Goal: Task Accomplishment & Management: Manage account settings

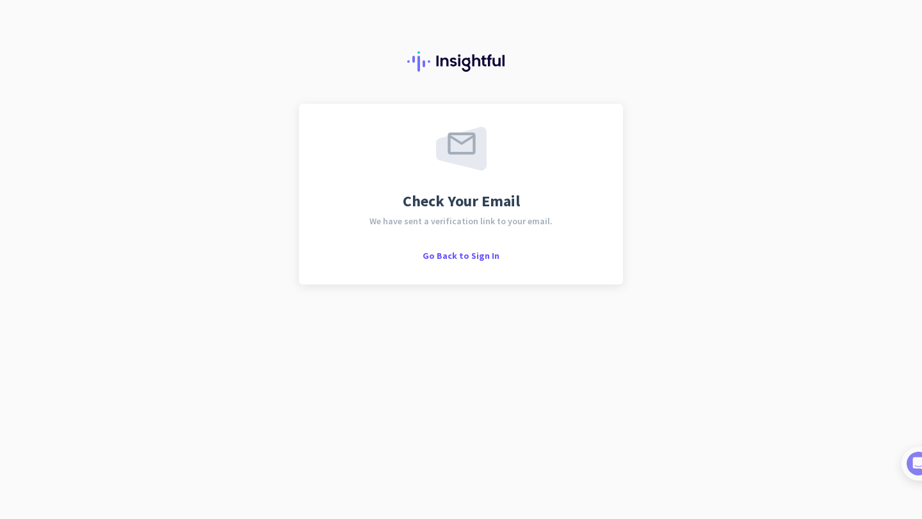
click at [478, 255] on span "Go Back to Sign In" at bounding box center [461, 256] width 77 height 12
click at [459, 256] on span "Go Back to Sign In" at bounding box center [461, 256] width 77 height 12
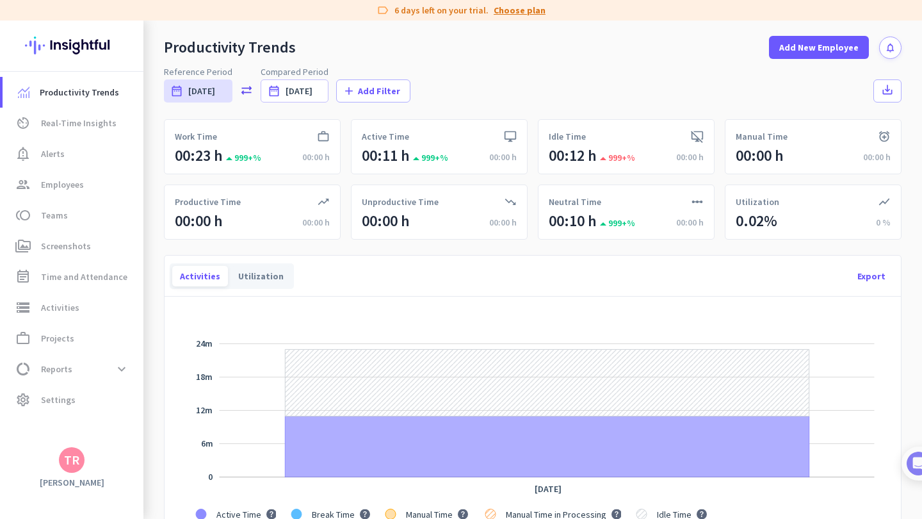
click at [532, 10] on link "Choose plan" at bounding box center [520, 10] width 52 height 13
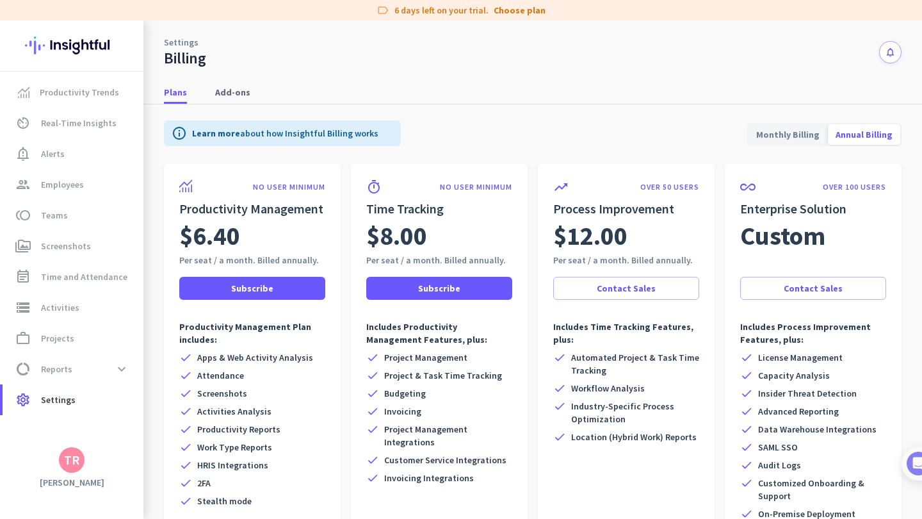
click at [768, 140] on span "Monthly Billing" at bounding box center [788, 134] width 79 height 31
drag, startPoint x: 457, startPoint y: 295, endPoint x: 321, endPoint y: 89, distance: 246.4
click at [386, 152] on div "info Learn more about how Insightful Billing works Monthly Billing Annual Billi…" at bounding box center [533, 345] width 738 height 482
click at [222, 100] on span "Add-ons" at bounding box center [232, 92] width 35 height 23
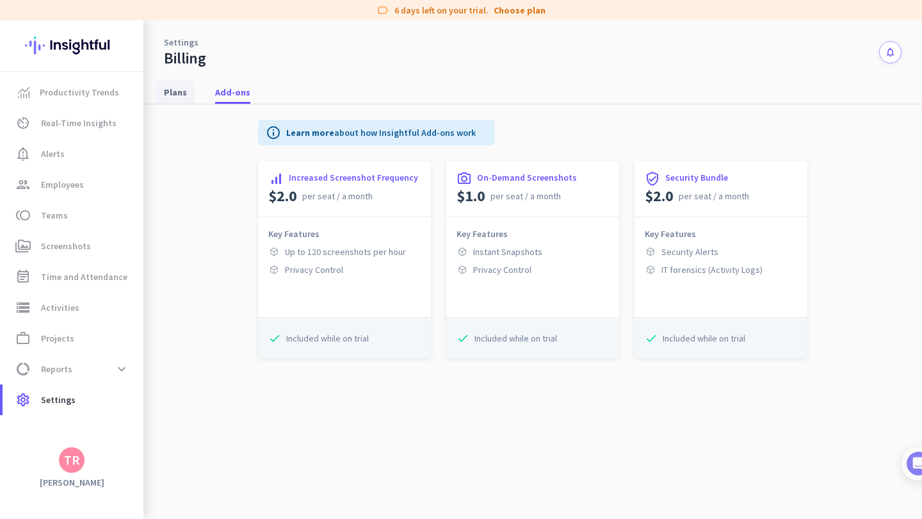
click at [183, 95] on span "Plans" at bounding box center [175, 92] width 23 height 13
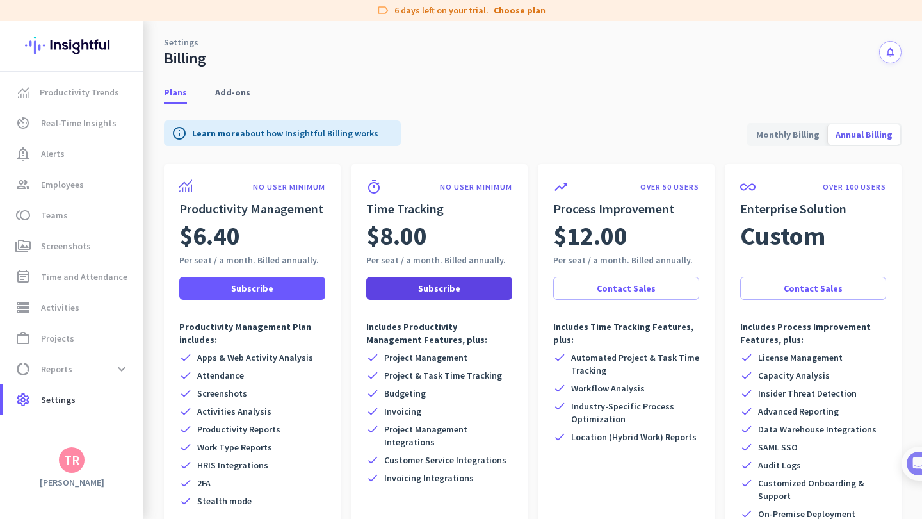
scroll to position [15, 0]
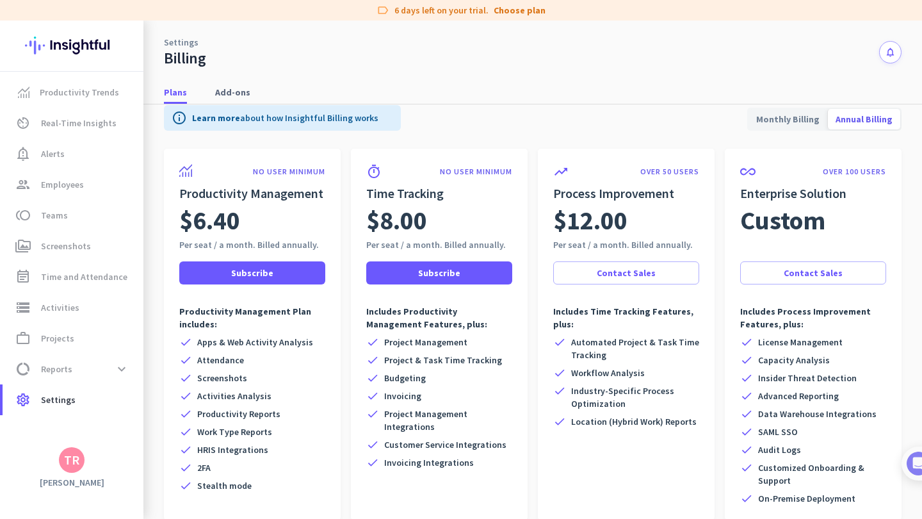
click at [808, 113] on span "Monthly Billing" at bounding box center [788, 119] width 79 height 31
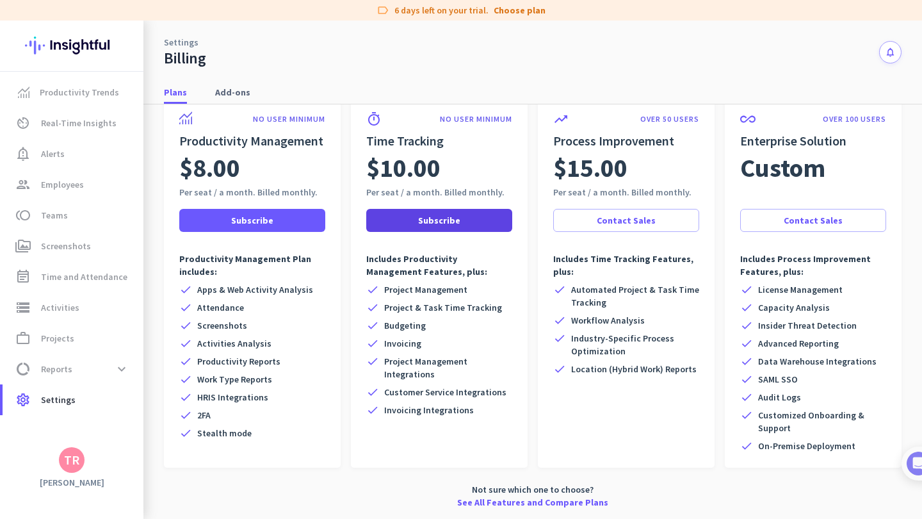
scroll to position [68, 0]
click at [442, 219] on span "Subscribe" at bounding box center [439, 220] width 42 height 13
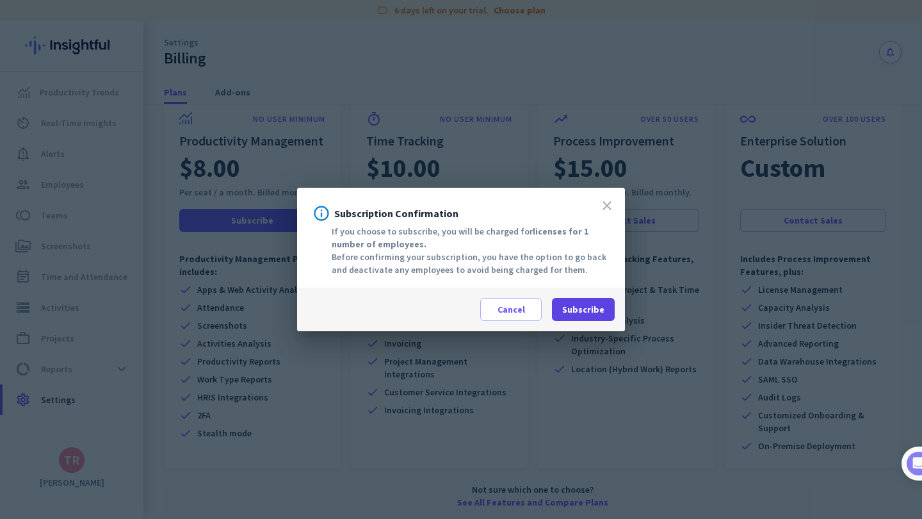
click at [588, 313] on span "Subscribe" at bounding box center [583, 309] width 42 height 13
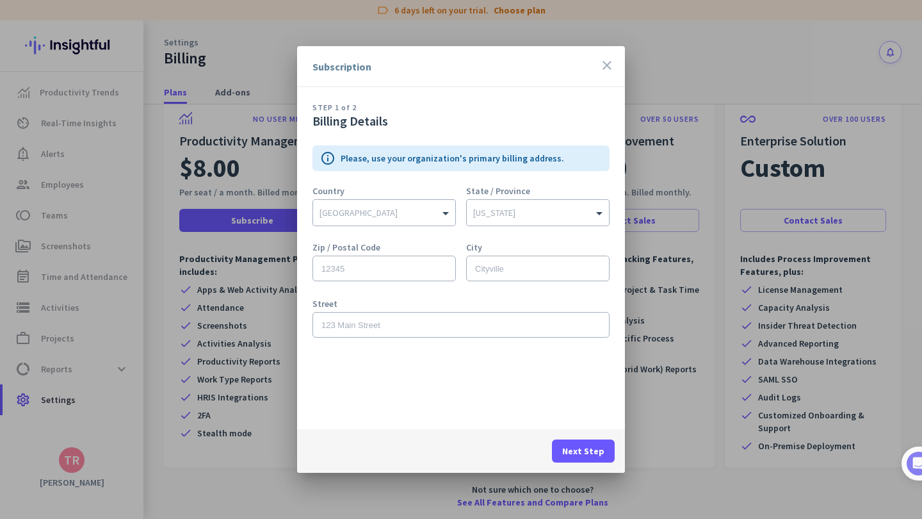
scroll to position [1, 0]
click at [607, 61] on icon "close" at bounding box center [606, 65] width 15 height 15
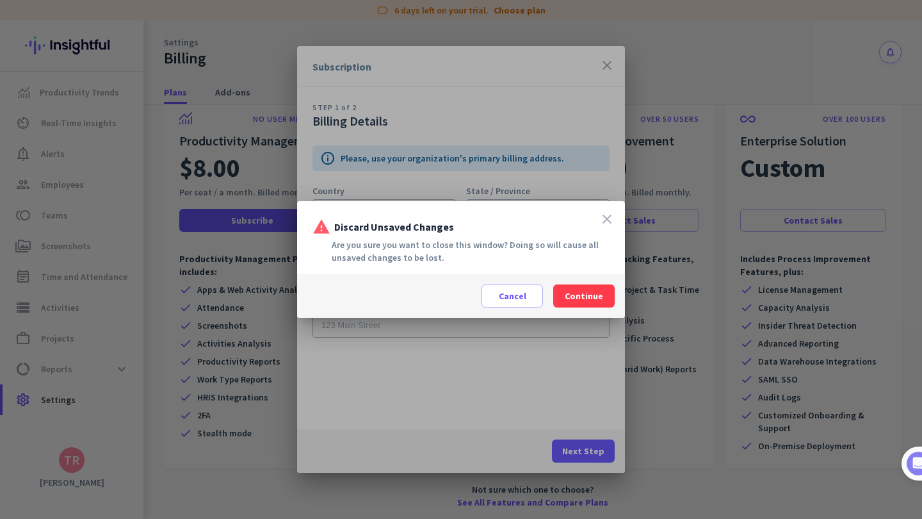
click at [607, 282] on span at bounding box center [583, 296] width 61 height 31
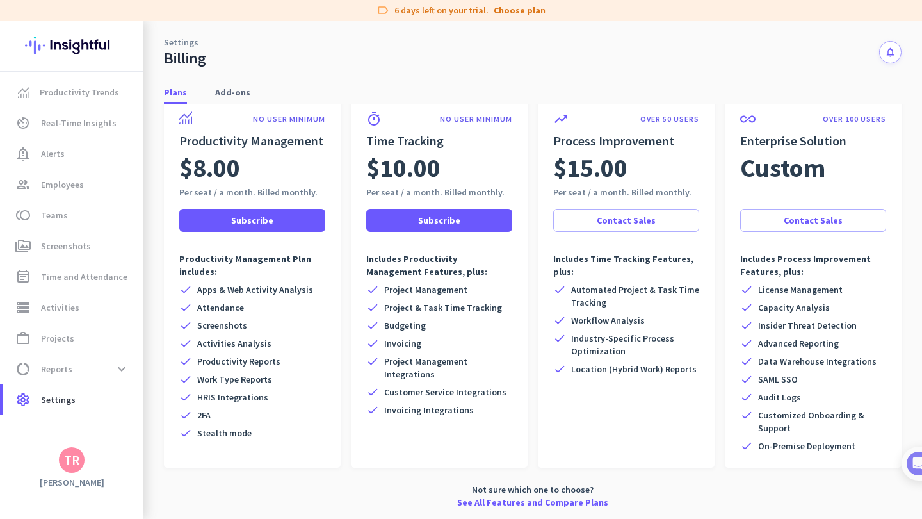
scroll to position [0, 0]
click at [418, 225] on span at bounding box center [439, 220] width 146 height 31
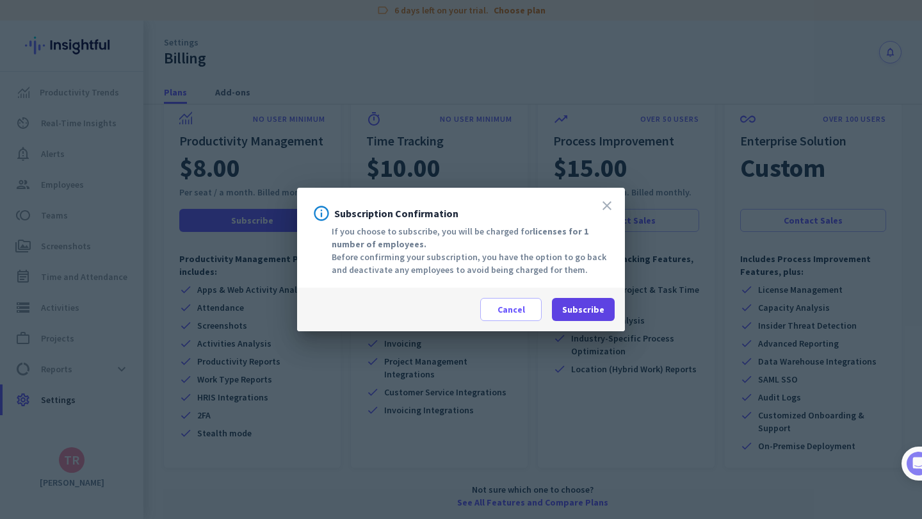
click at [582, 310] on span "Subscribe" at bounding box center [583, 309] width 42 height 13
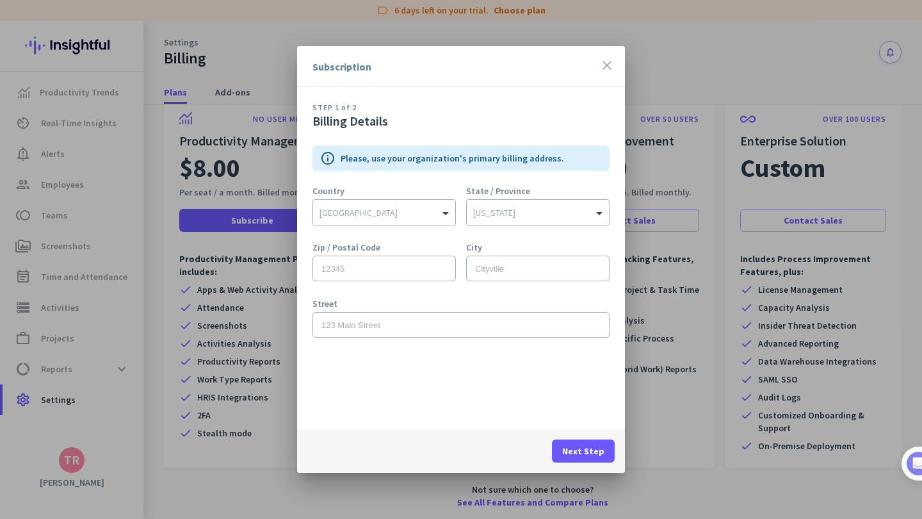
click at [608, 61] on icon "close" at bounding box center [606, 65] width 15 height 15
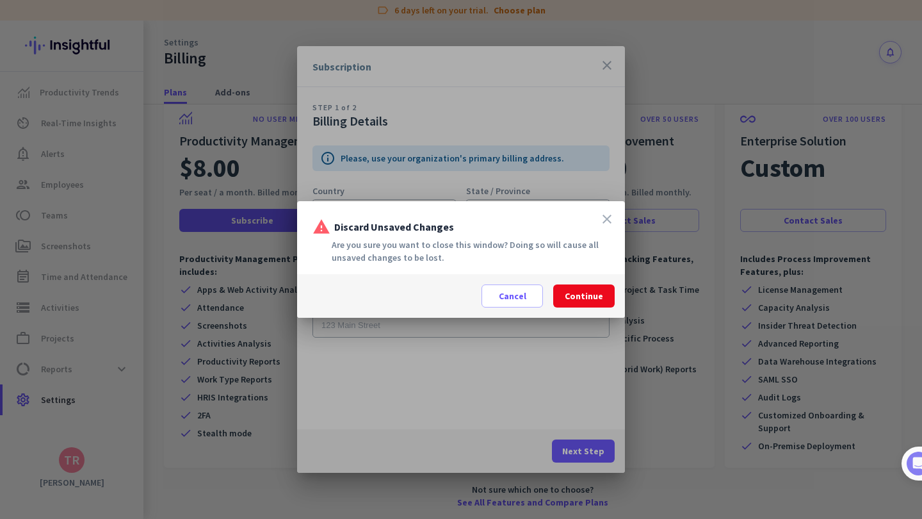
drag, startPoint x: 576, startPoint y: 303, endPoint x: 565, endPoint y: 302, distance: 11.6
click at [576, 303] on span at bounding box center [583, 296] width 61 height 31
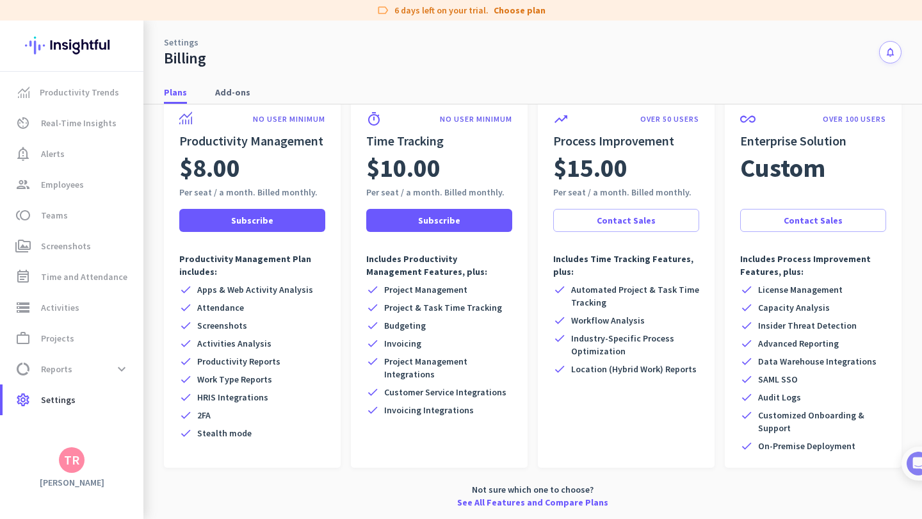
click at [85, 454] on div "TR" at bounding box center [71, 460] width 143 height 26
click at [76, 460] on div "TR" at bounding box center [71, 459] width 15 height 13
drag, startPoint x: 109, startPoint y: 441, endPoint x: 142, endPoint y: 366, distance: 82.6
click at [142, 366] on div "Personal Settings Organizations Help Sign out" at bounding box center [140, 401] width 98 height 92
click at [142, 366] on link "data_usage Reports expand_more" at bounding box center [73, 369] width 141 height 31
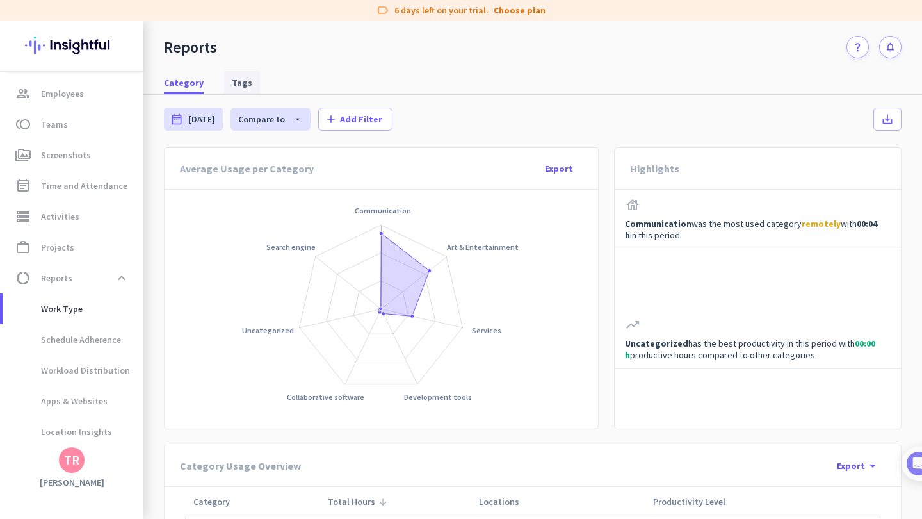
click at [245, 88] on span "Tags" at bounding box center [242, 82] width 20 height 13
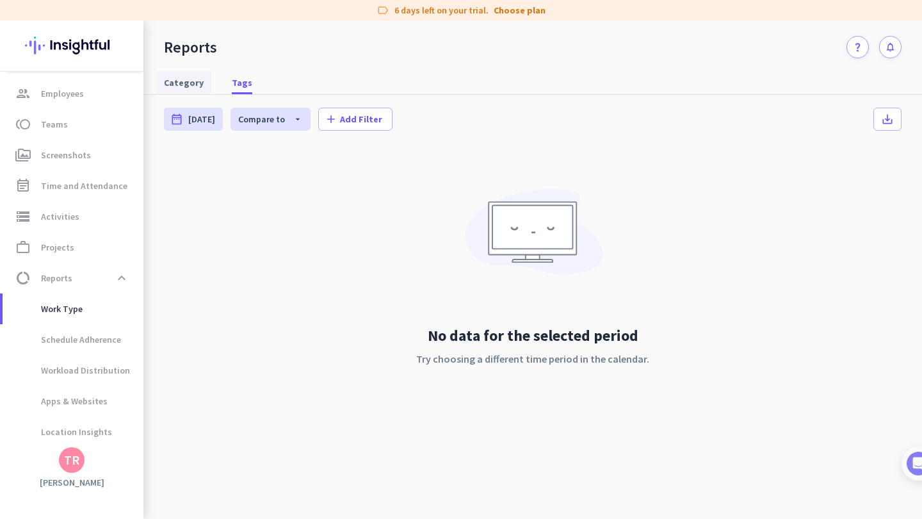
click at [193, 83] on span "Category" at bounding box center [184, 82] width 40 height 13
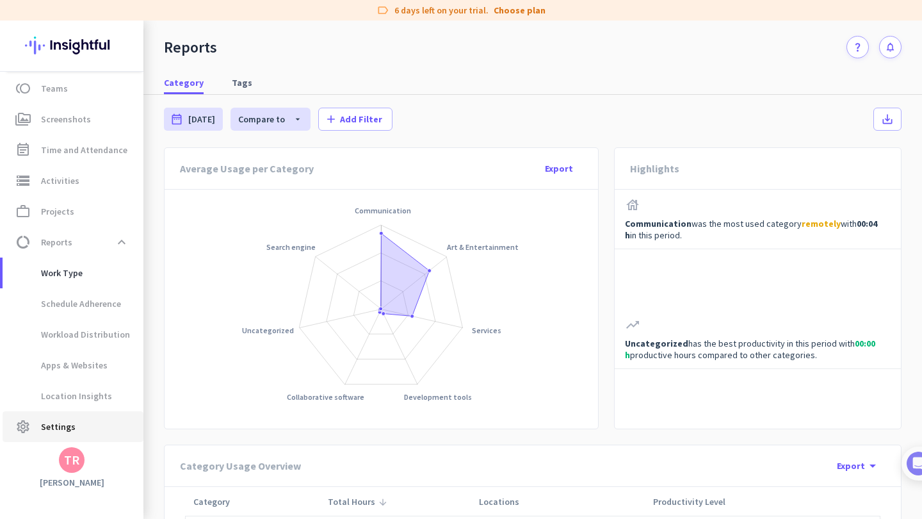
click at [65, 424] on span "Settings" at bounding box center [58, 426] width 35 height 15
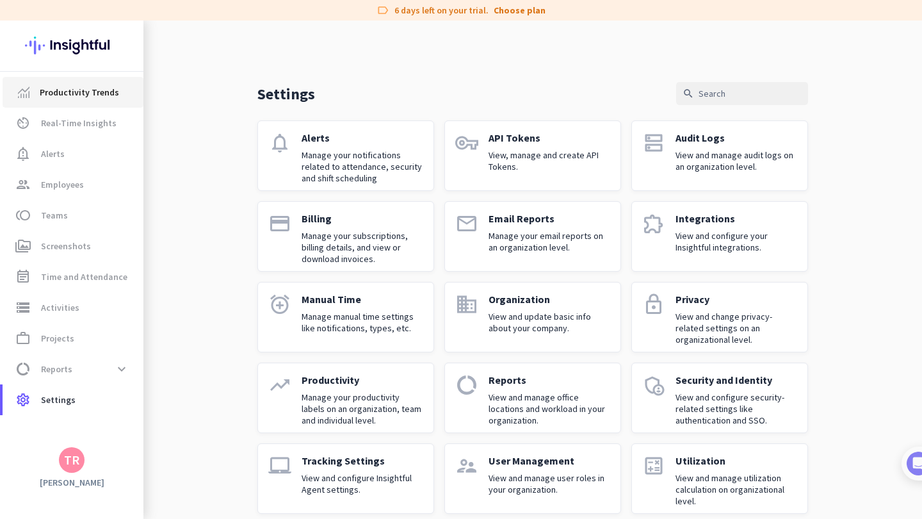
click at [49, 92] on span "Productivity Trends" at bounding box center [79, 92] width 79 height 15
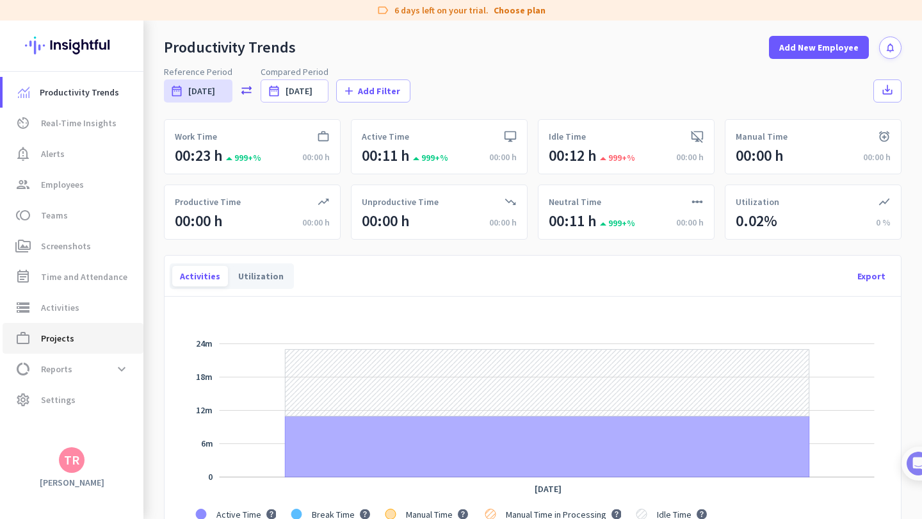
click at [84, 344] on span "work_outline Projects" at bounding box center [73, 337] width 120 height 15
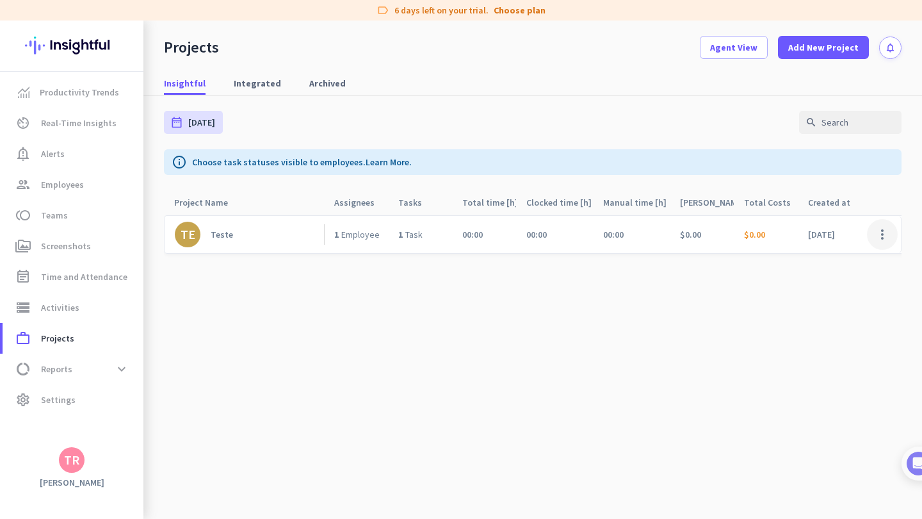
click at [883, 231] on span at bounding box center [882, 234] width 31 height 31
click at [850, 307] on span "Delete Project" at bounding box center [854, 308] width 56 height 12
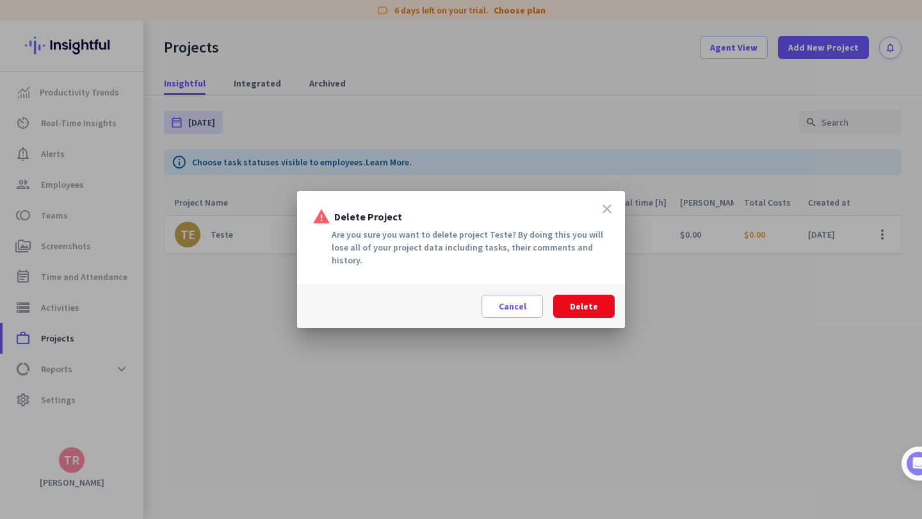
click at [592, 300] on span "Delete" at bounding box center [584, 306] width 28 height 13
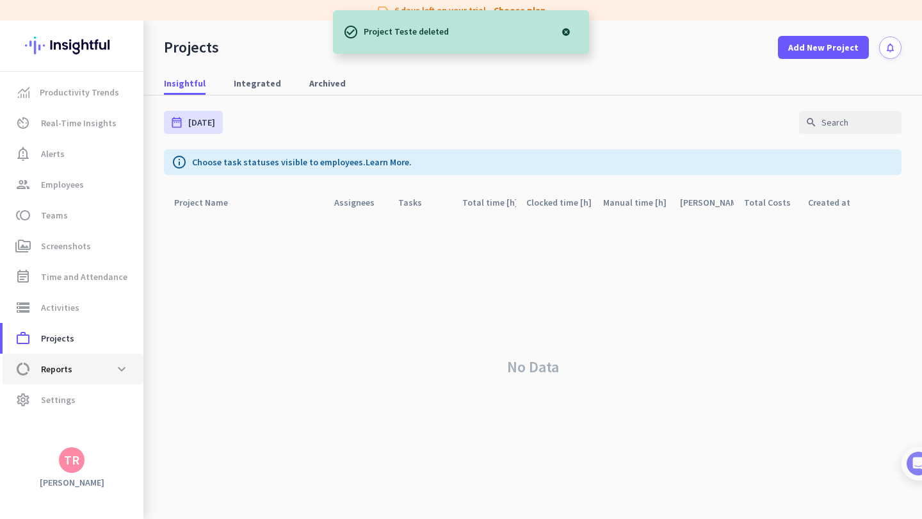
click at [91, 366] on span "data_usage Reports expand_more" at bounding box center [73, 368] width 120 height 23
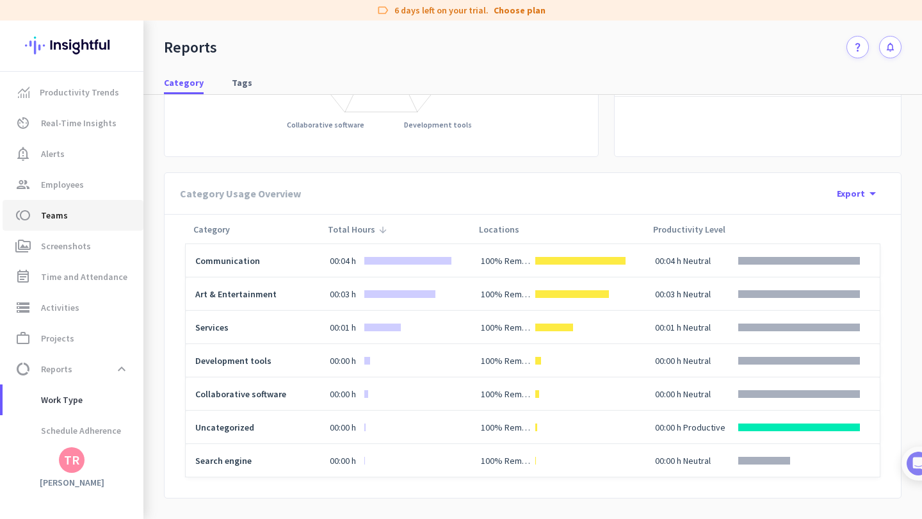
click at [76, 213] on span "toll Teams" at bounding box center [73, 215] width 120 height 15
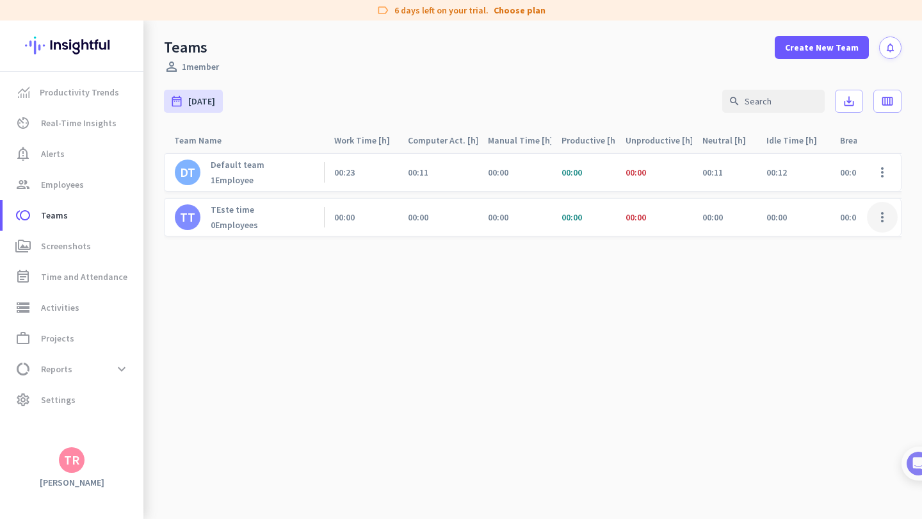
click at [883, 215] on span at bounding box center [882, 217] width 31 height 31
click at [841, 293] on span "Remove Team" at bounding box center [836, 291] width 56 height 12
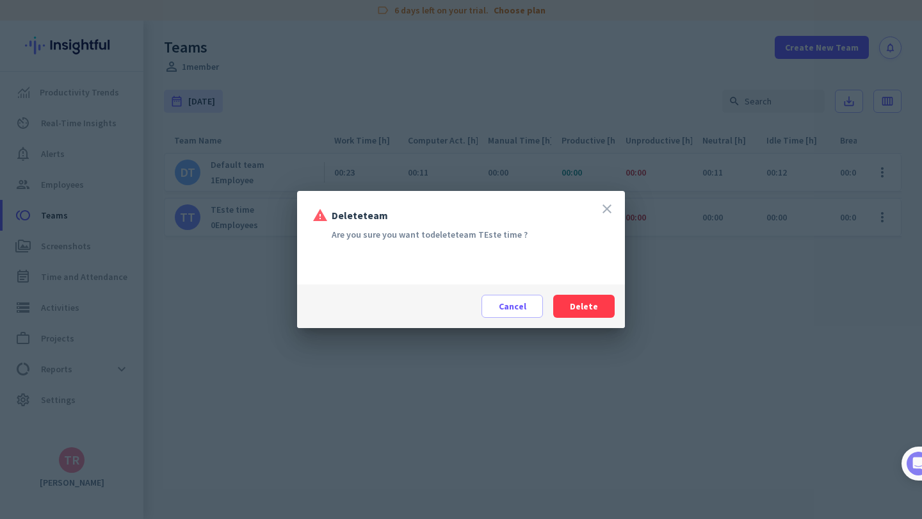
click at [592, 307] on span "Delete" at bounding box center [584, 306] width 28 height 13
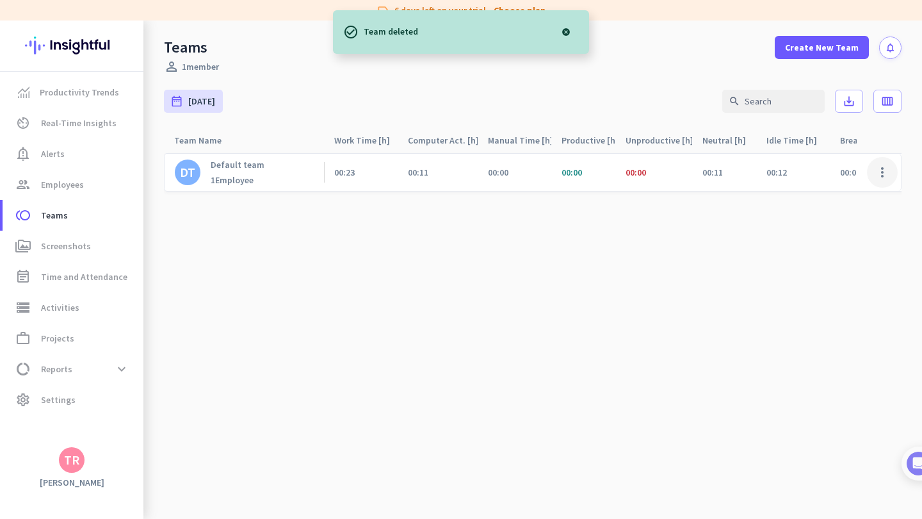
click at [887, 172] on span at bounding box center [882, 172] width 31 height 31
click at [849, 243] on span "Remove Team" at bounding box center [836, 246] width 56 height 12
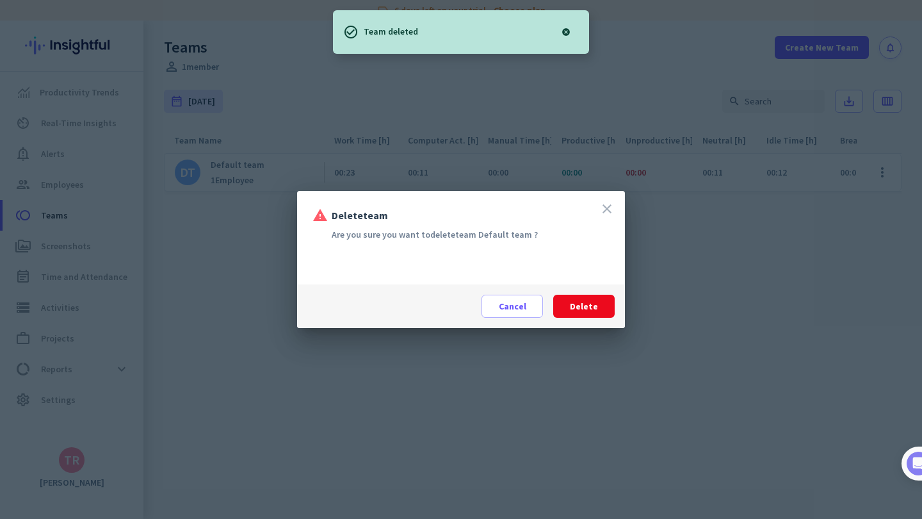
click at [590, 301] on span "Delete" at bounding box center [584, 306] width 28 height 13
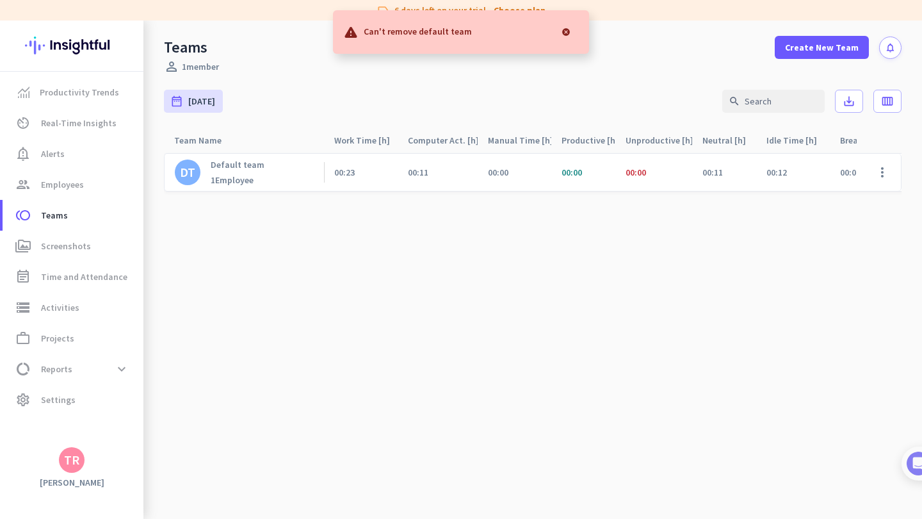
click at [569, 33] on div at bounding box center [566, 32] width 26 height 26
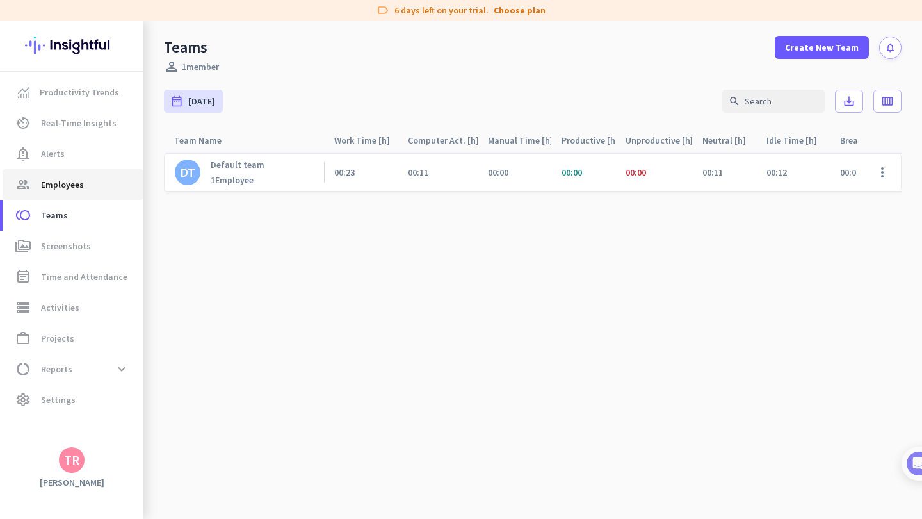
click at [72, 183] on span "Employees" at bounding box center [62, 184] width 43 height 15
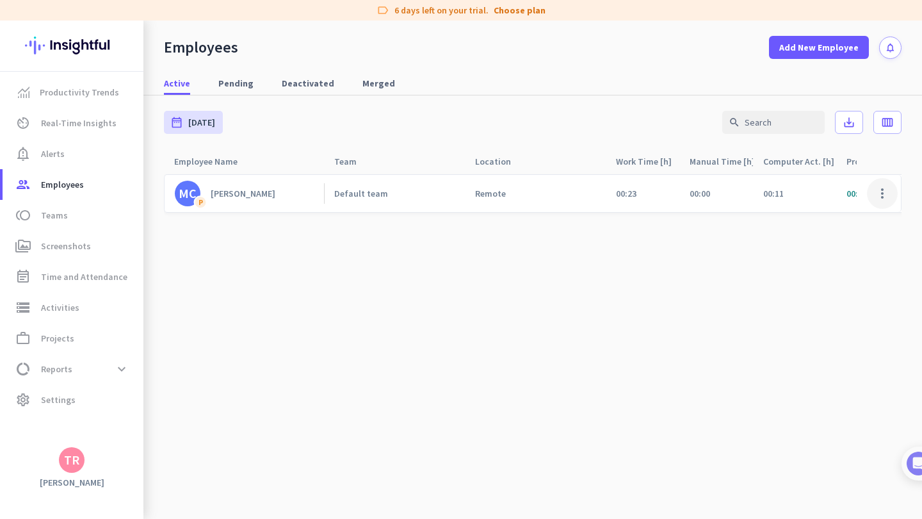
click at [876, 188] on span at bounding box center [882, 193] width 31 height 31
click at [847, 256] on div at bounding box center [461, 259] width 922 height 519
click at [884, 199] on span at bounding box center [882, 193] width 31 height 31
click at [865, 236] on div "Deactivate Employee" at bounding box center [845, 243] width 105 height 23
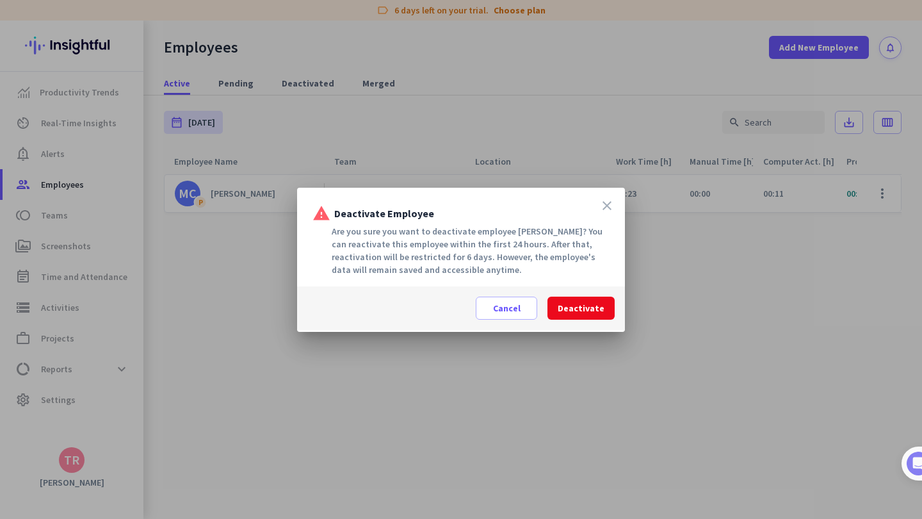
click at [569, 304] on span "Deactivate" at bounding box center [581, 308] width 47 height 13
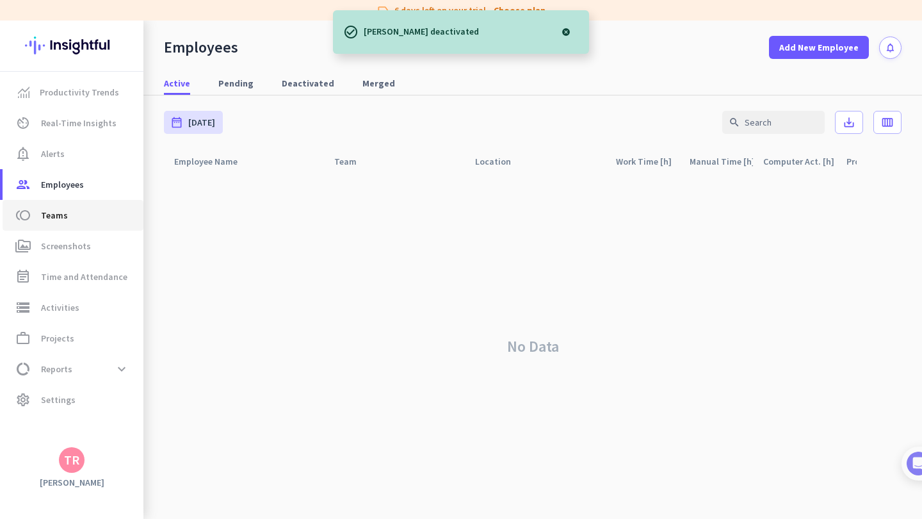
click at [97, 198] on link "group Employees" at bounding box center [73, 184] width 141 height 31
click at [94, 213] on span "toll Teams" at bounding box center [73, 215] width 120 height 15
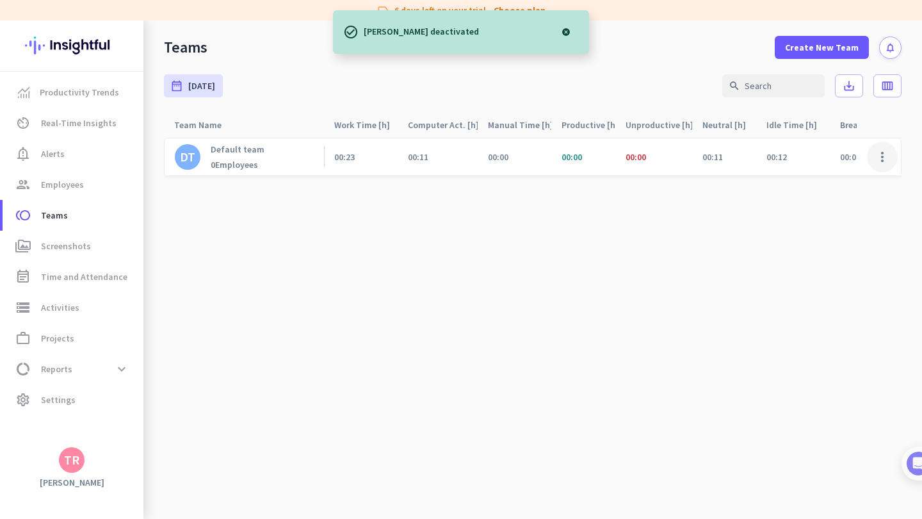
click at [886, 156] on span at bounding box center [882, 157] width 31 height 31
click at [843, 225] on span "Remove Team" at bounding box center [836, 231] width 56 height 12
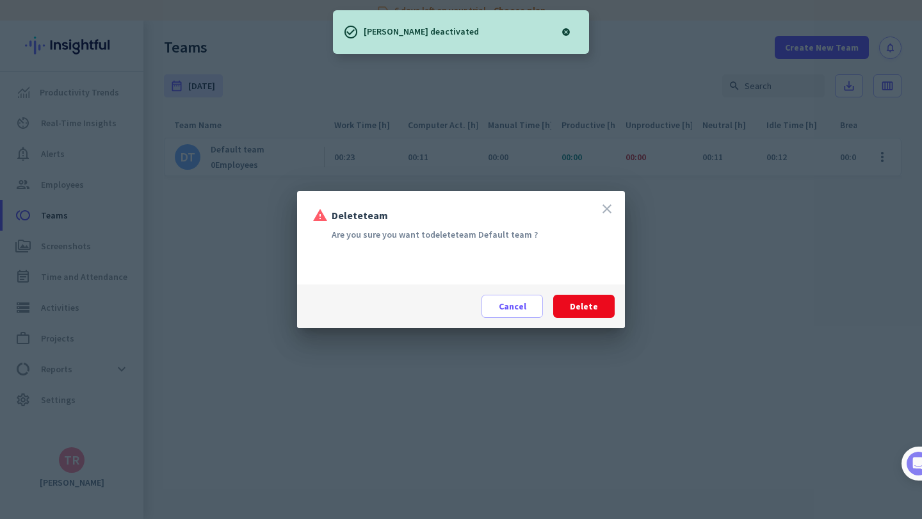
click at [583, 305] on span "Delete" at bounding box center [584, 306] width 28 height 13
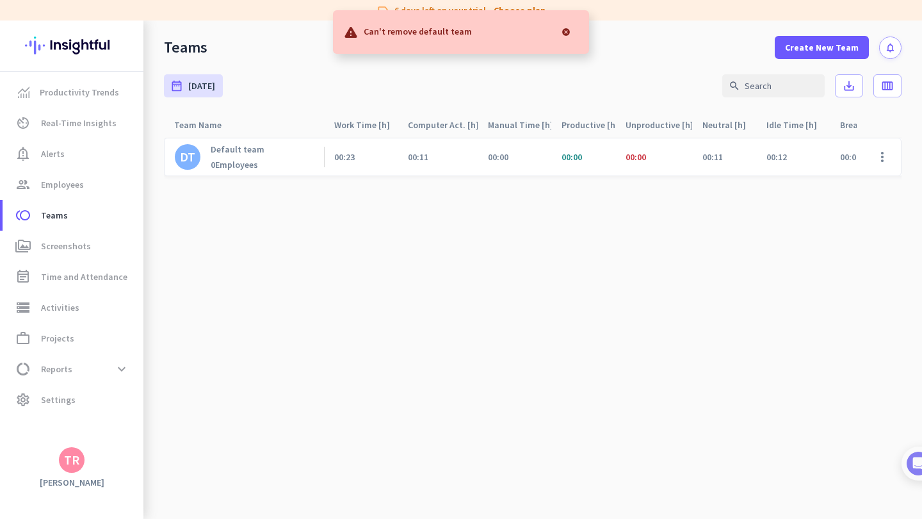
drag, startPoint x: 456, startPoint y: 33, endPoint x: 495, endPoint y: 54, distance: 44.1
click at [456, 33] on p "Can't remove default team" at bounding box center [418, 30] width 108 height 13
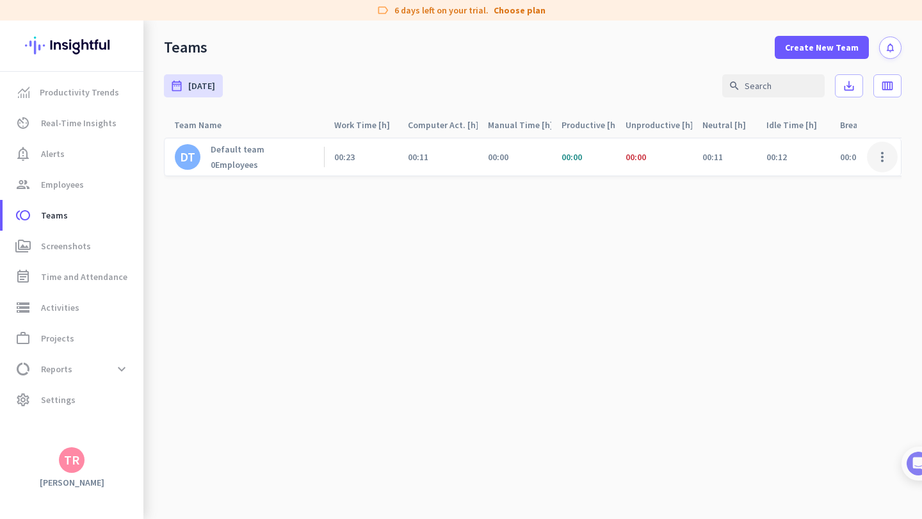
click at [886, 155] on span at bounding box center [882, 157] width 31 height 31
click at [844, 186] on span "Edit" at bounding box center [847, 183] width 79 height 13
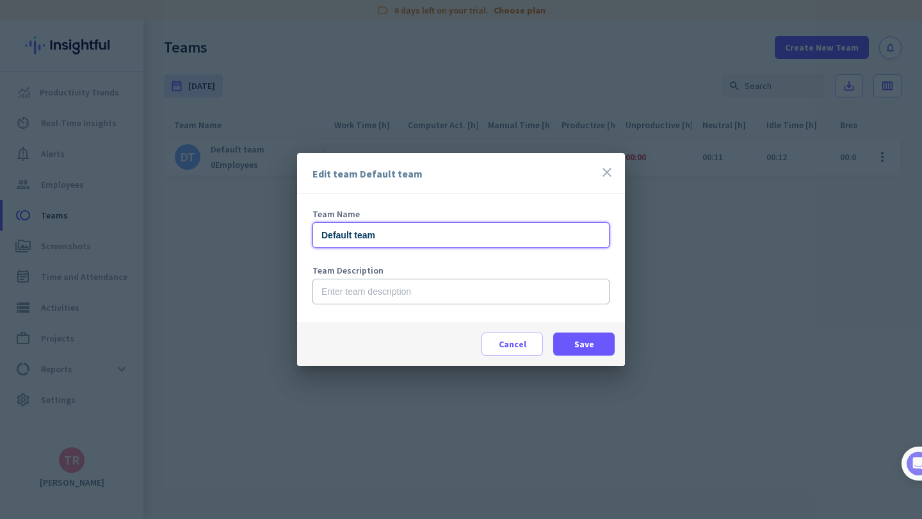
click at [395, 231] on input "Default team" at bounding box center [461, 235] width 297 height 26
drag, startPoint x: 387, startPoint y: 233, endPoint x: 263, endPoint y: 223, distance: 124.7
click at [263, 223] on div "Edit team Default team close Team Name Acehub Team Description Cancel Save" at bounding box center [461, 259] width 922 height 519
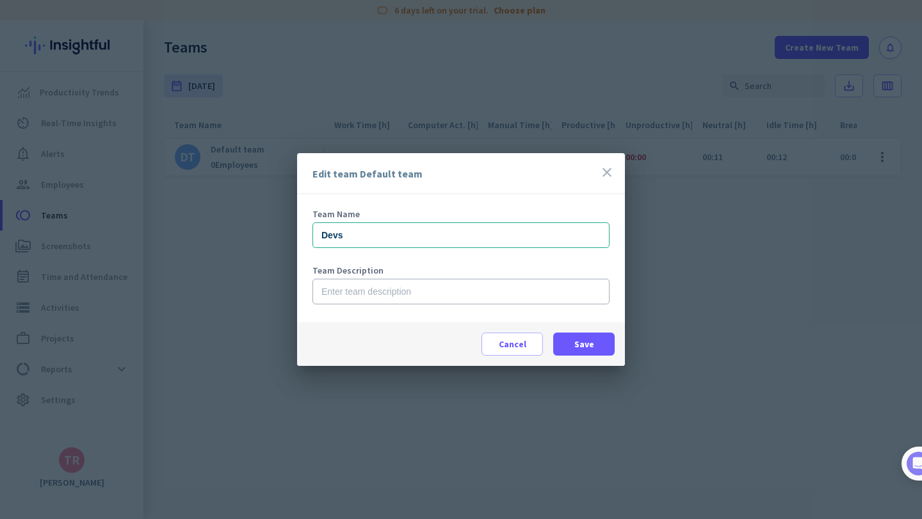
drag, startPoint x: 575, startPoint y: 341, endPoint x: 482, endPoint y: 241, distance: 136.4
click at [482, 241] on app-edit-team-dialog "Edit team Default team close Team Name Devs Team Description Cancel Save" at bounding box center [461, 259] width 328 height 213
click at [482, 241] on input "Devs" at bounding box center [461, 235] width 297 height 26
type input "Dev"
click at [596, 350] on span at bounding box center [583, 344] width 61 height 31
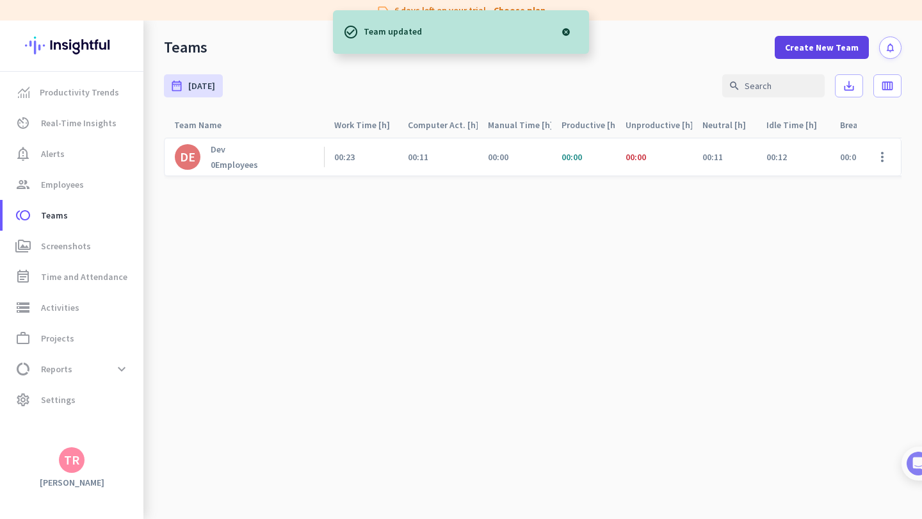
click at [811, 44] on span "Create New Team" at bounding box center [822, 47] width 74 height 13
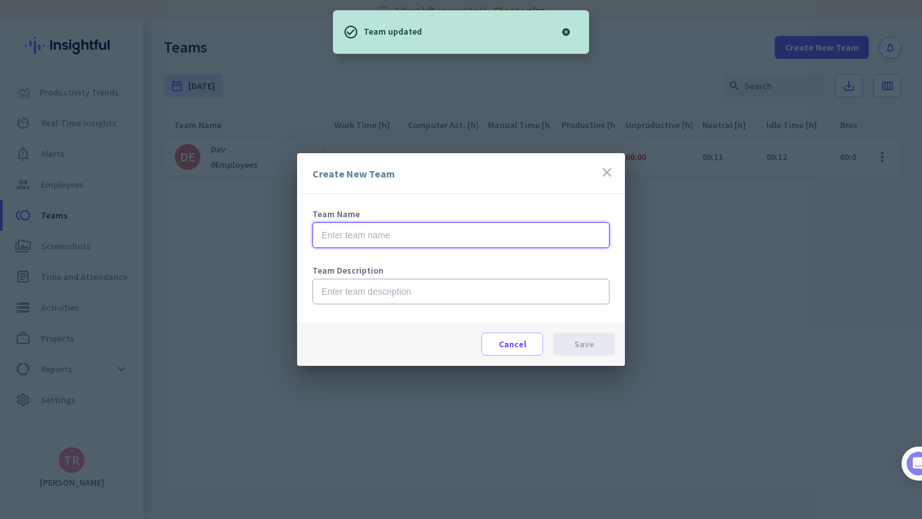
click at [423, 229] on input "text" at bounding box center [461, 235] width 297 height 26
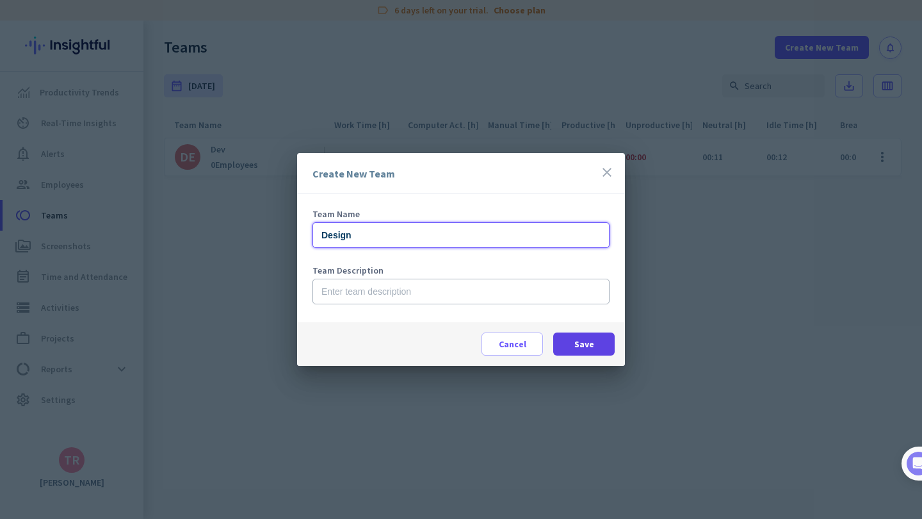
type input "Design"
click at [589, 343] on span "Save" at bounding box center [584, 344] width 20 height 13
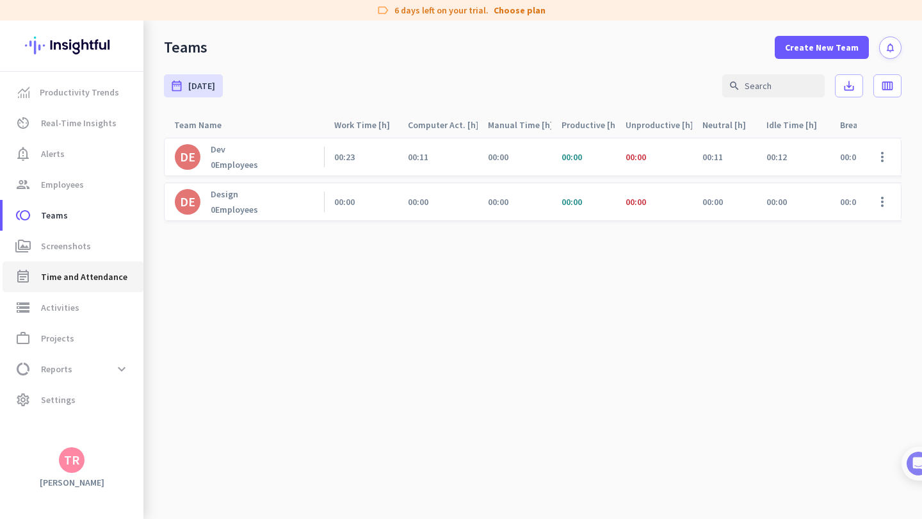
click at [93, 276] on span "Time and Attendance" at bounding box center [84, 276] width 86 height 15
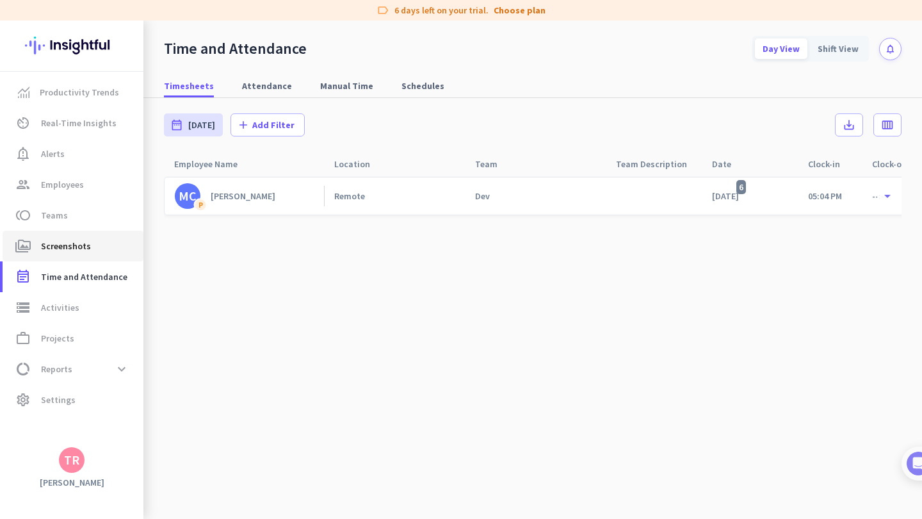
click at [91, 245] on span "perm_media Screenshots" at bounding box center [73, 245] width 120 height 15
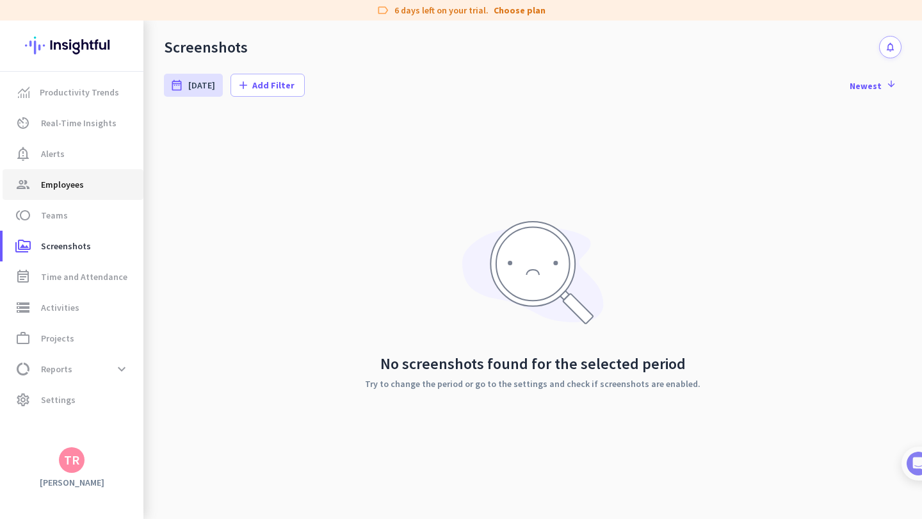
click at [94, 184] on span "group Employees" at bounding box center [73, 184] width 120 height 15
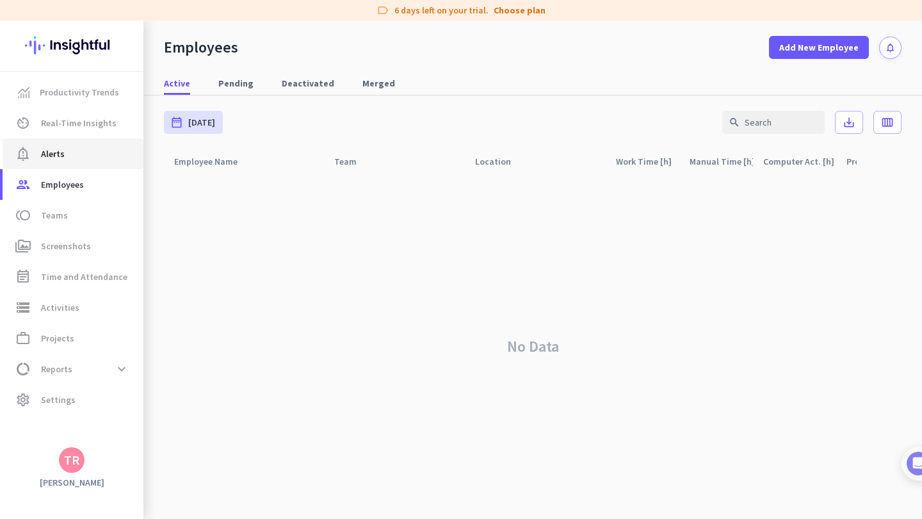
click at [94, 154] on span "notification_important Alerts" at bounding box center [73, 153] width 120 height 15
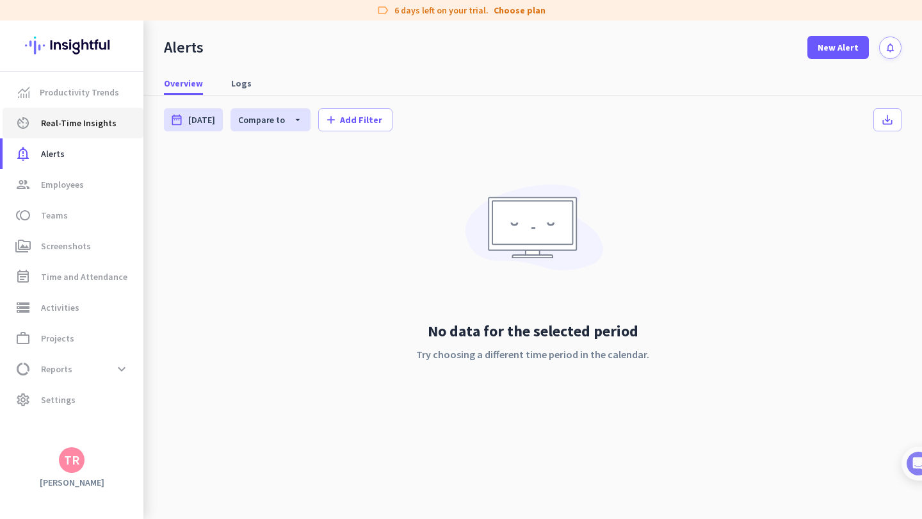
click at [111, 130] on span "Real-Time Insights" at bounding box center [79, 122] width 76 height 15
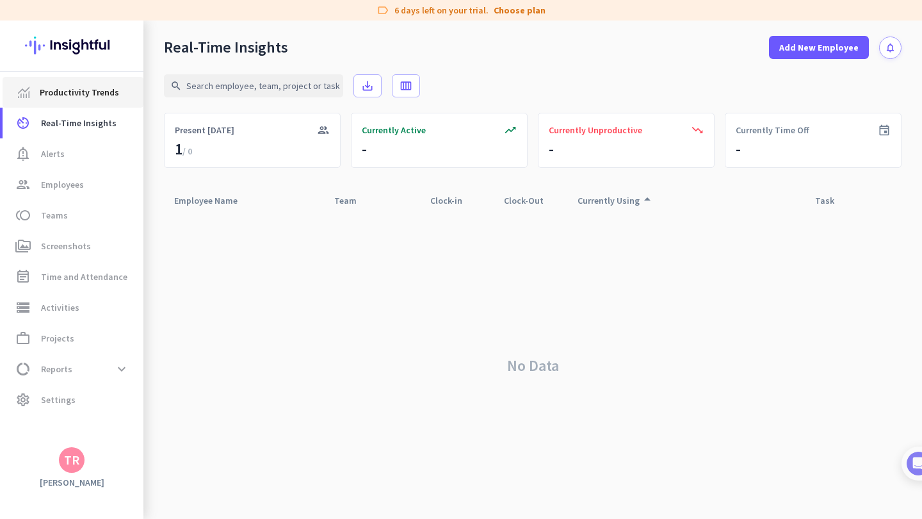
click at [92, 101] on link "Productivity Trends" at bounding box center [73, 92] width 141 height 31
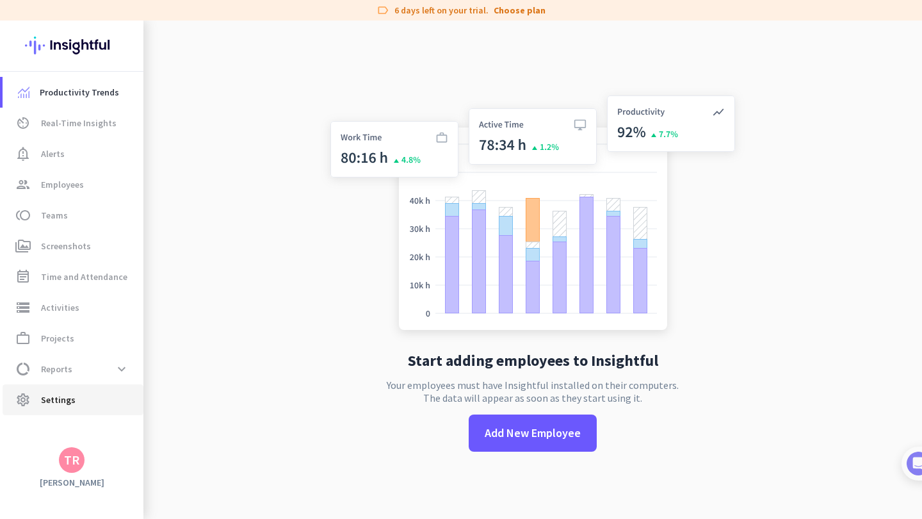
click at [85, 401] on span "settings Settings" at bounding box center [73, 399] width 120 height 15
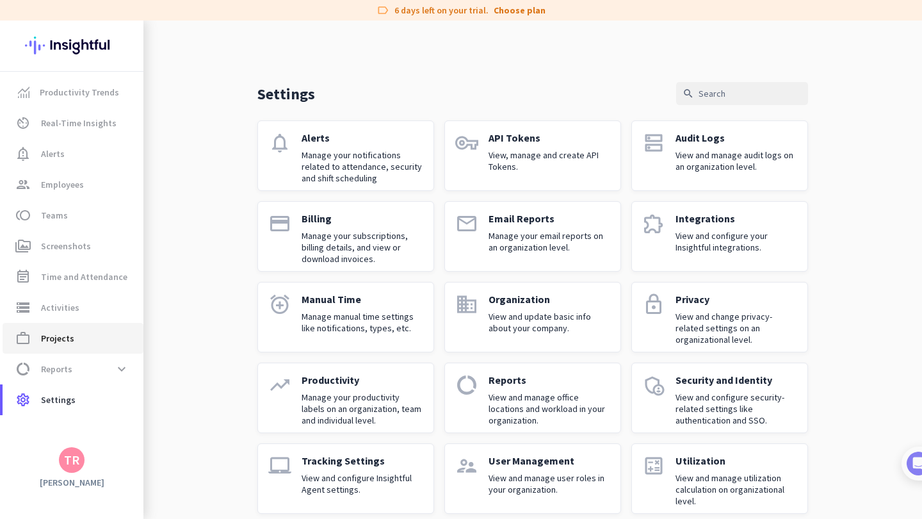
click at [73, 325] on link "work_outline Projects" at bounding box center [73, 338] width 141 height 31
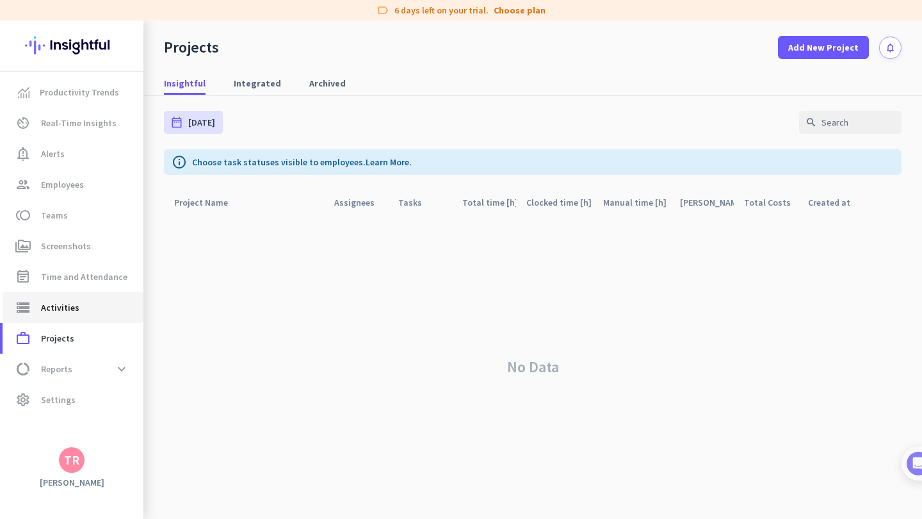
click at [74, 315] on link "storage Activities" at bounding box center [73, 307] width 141 height 31
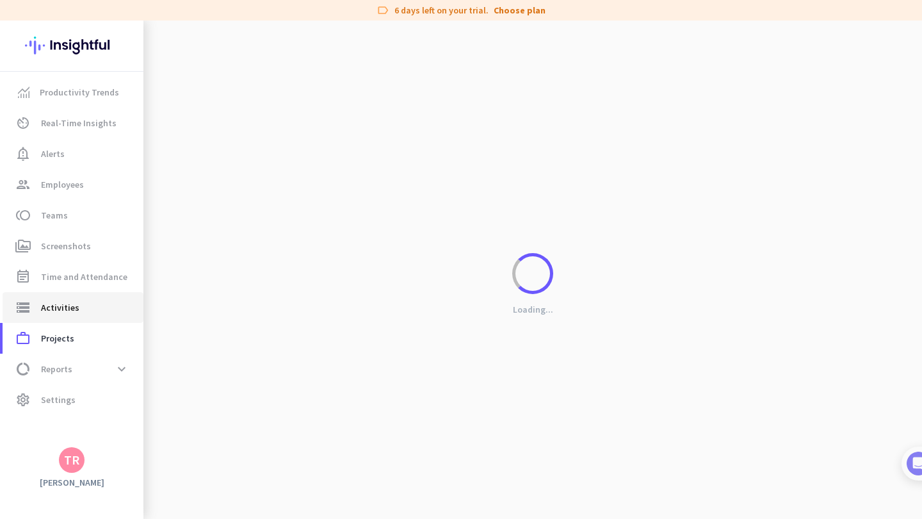
type input "[DATE]"
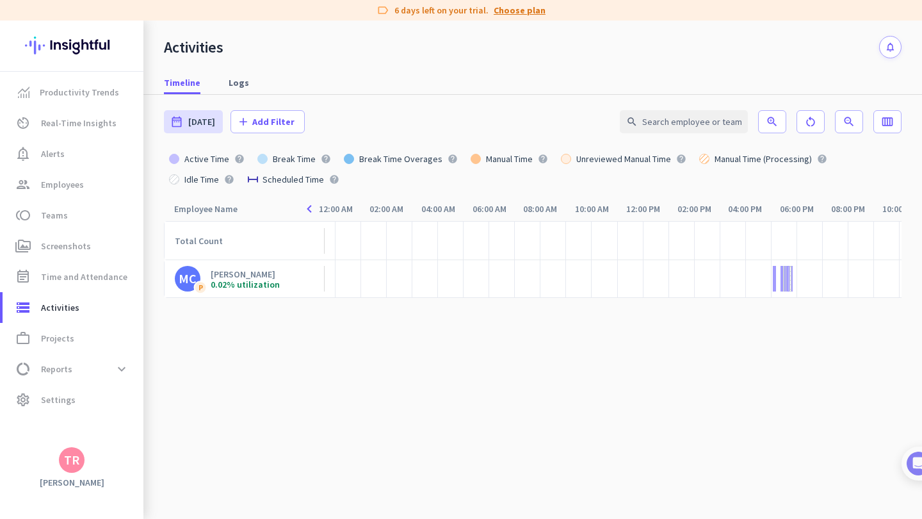
click at [517, 13] on link "Choose plan" at bounding box center [520, 10] width 52 height 13
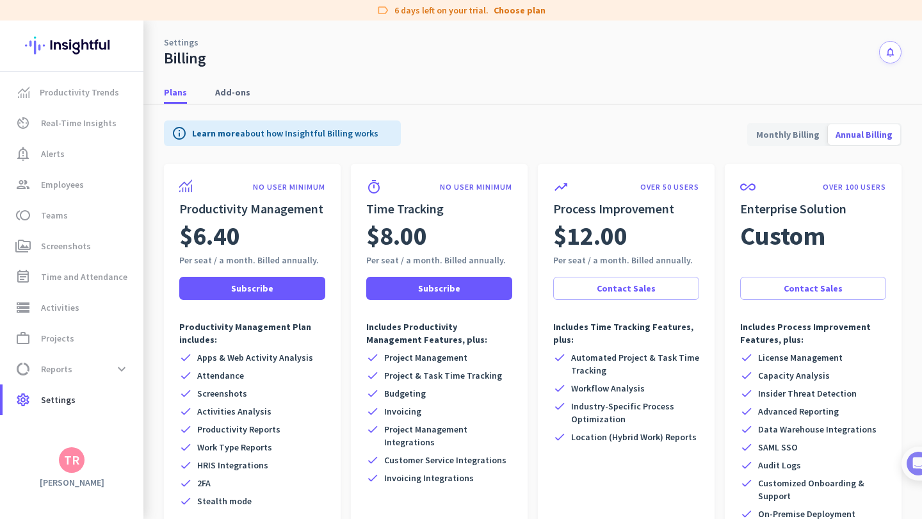
click at [774, 151] on div "info Learn more about how Insightful Billing works Monthly Billing Annual Billi…" at bounding box center [533, 134] width 738 height 60
click at [776, 142] on span "Monthly Billing" at bounding box center [788, 134] width 79 height 31
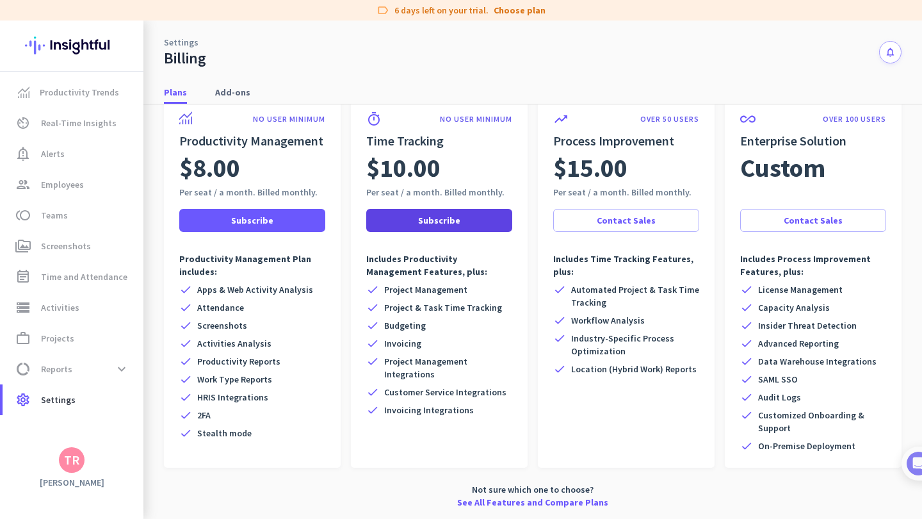
click at [459, 224] on span at bounding box center [439, 220] width 146 height 31
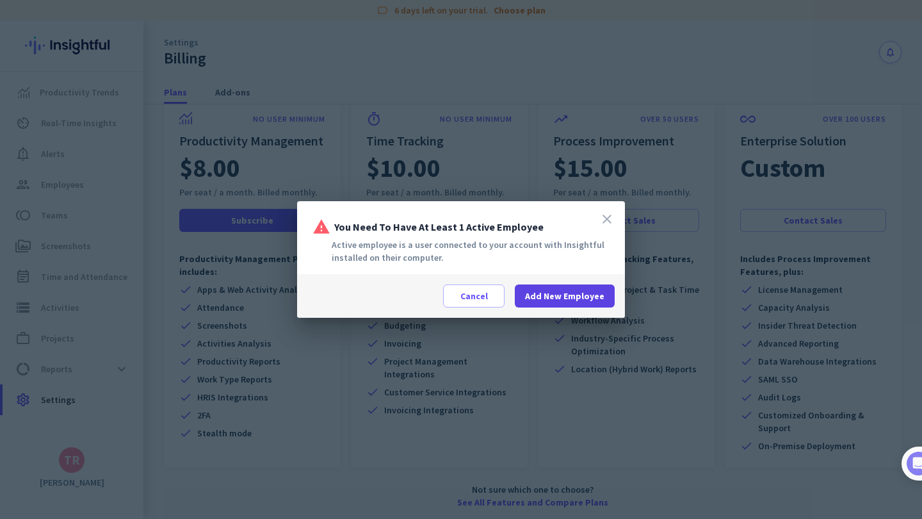
click at [527, 296] on span at bounding box center [565, 296] width 100 height 31
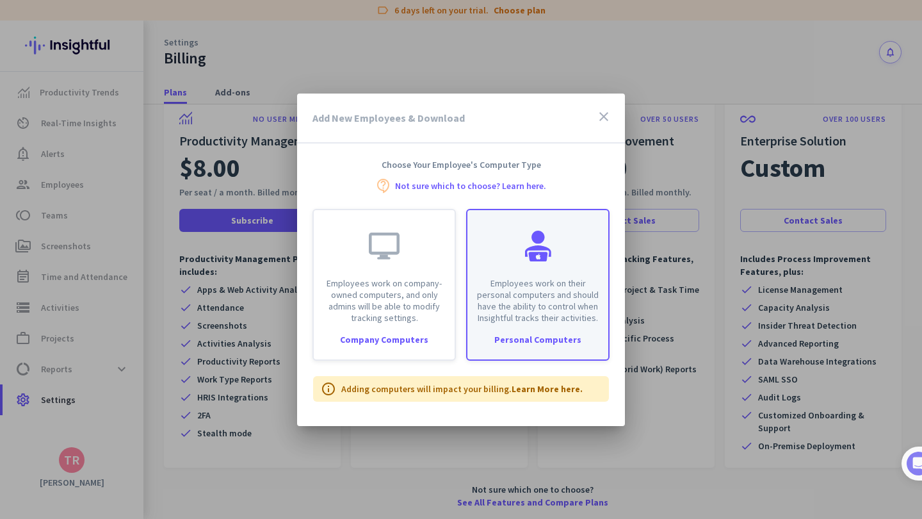
click at [538, 304] on p "Employees work on their personal computers and should have the ability to contr…" at bounding box center [538, 300] width 126 height 46
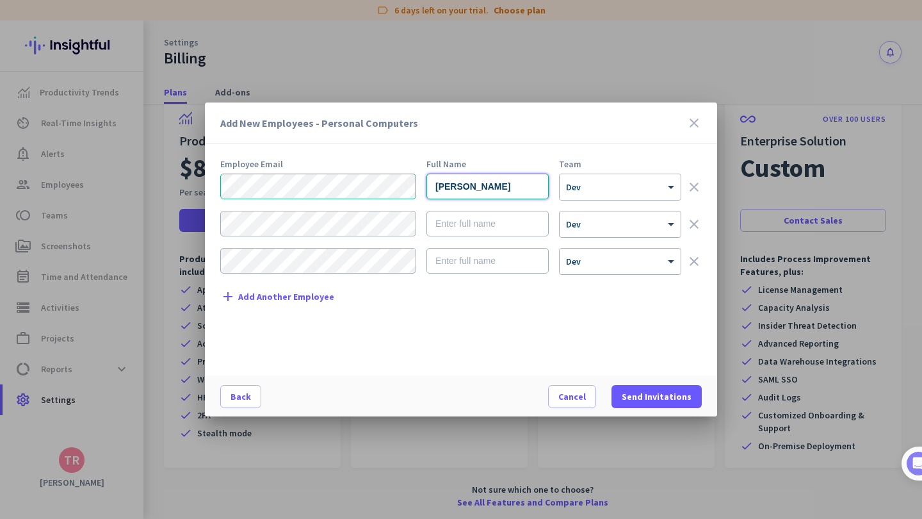
type input "[PERSON_NAME]"
type input "Kauan Chefen"
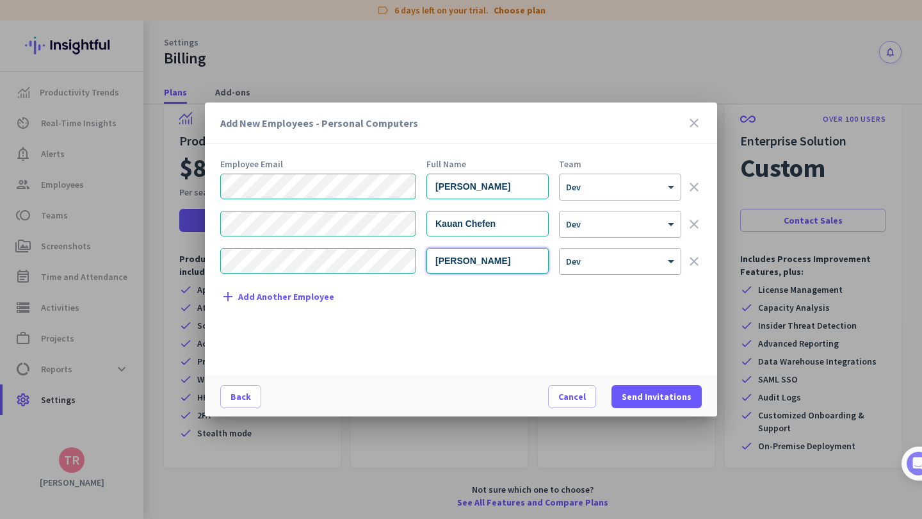
type input "[PERSON_NAME]"
click at [521, 282] on form "[PERSON_NAME] × Dev clear [PERSON_NAME] × Dev clear [PERSON_NAME] × Dev clear" at bounding box center [461, 229] width 482 height 111
click at [244, 297] on span "Add Another Employee" at bounding box center [286, 297] width 96 height 10
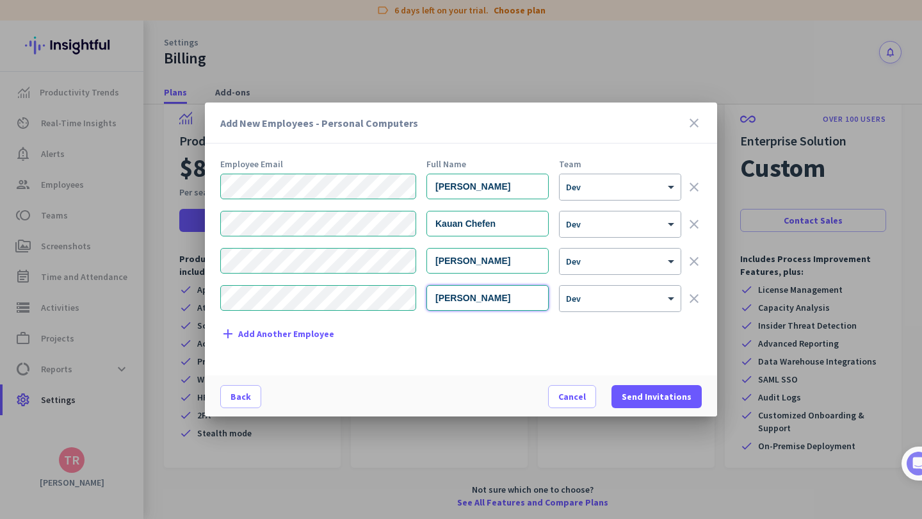
type input "[PERSON_NAME]"
drag, startPoint x: 297, startPoint y: 344, endPoint x: 293, endPoint y: 331, distance: 13.2
click at [297, 344] on div "Employee Email Full Name Team [PERSON_NAME] × Dev clear [PERSON_NAME] × [PERSON…" at bounding box center [466, 260] width 492 height 203
click at [293, 331] on span "Add Another Employee" at bounding box center [286, 334] width 96 height 10
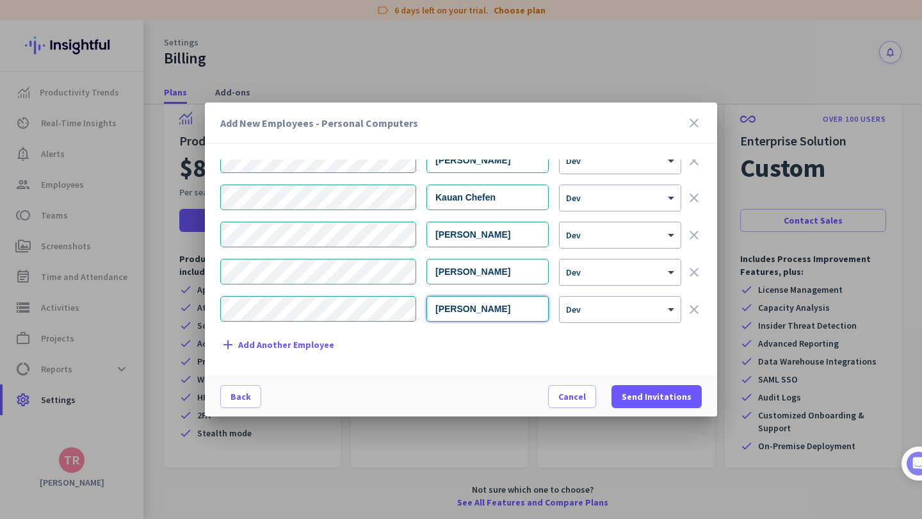
type input "[PERSON_NAME]"
click at [617, 311] on div "× Dev" at bounding box center [612, 309] width 105 height 11
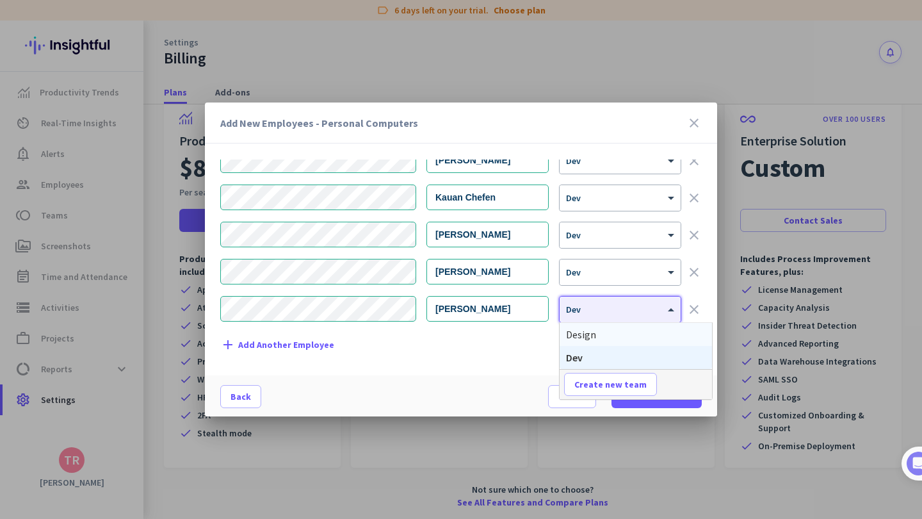
click at [619, 334] on div "Design" at bounding box center [636, 334] width 152 height 23
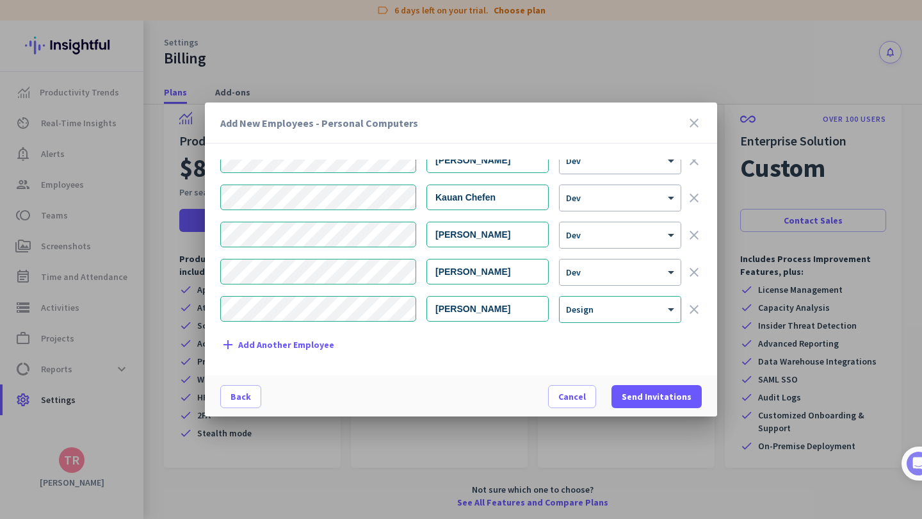
click at [295, 346] on span "Add Another Employee" at bounding box center [286, 345] width 96 height 10
type input "[PERSON_NAME]"
click at [566, 348] on div "Employee Email Full Name Team [PERSON_NAME] × Dev clear [PERSON_NAME] × [PERSON…" at bounding box center [466, 260] width 492 height 203
click at [610, 304] on div at bounding box center [620, 306] width 121 height 11
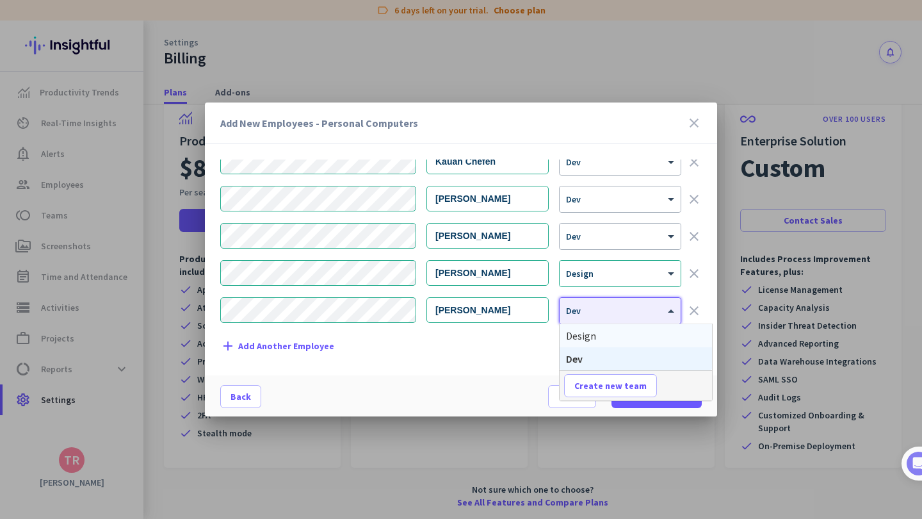
click at [596, 336] on div "Design" at bounding box center [636, 335] width 152 height 23
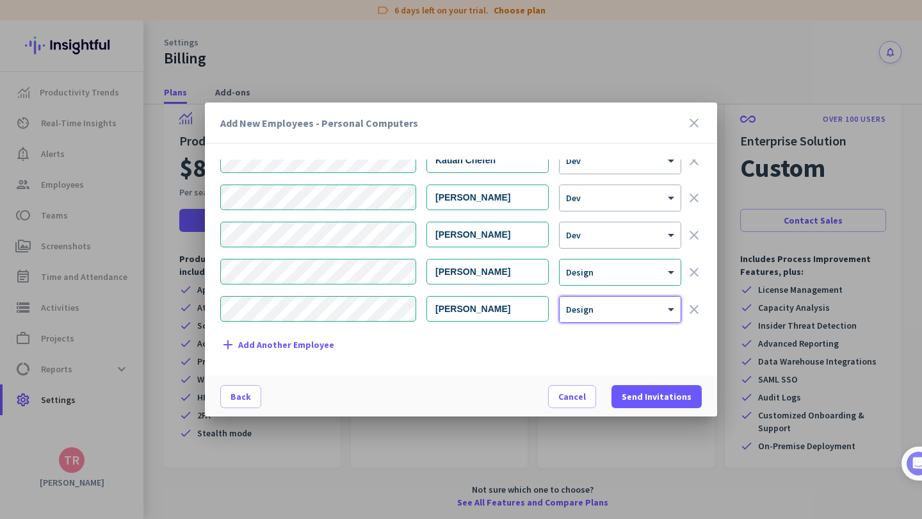
scroll to position [63, 0]
click at [647, 395] on span "Send Invitations" at bounding box center [657, 396] width 70 height 13
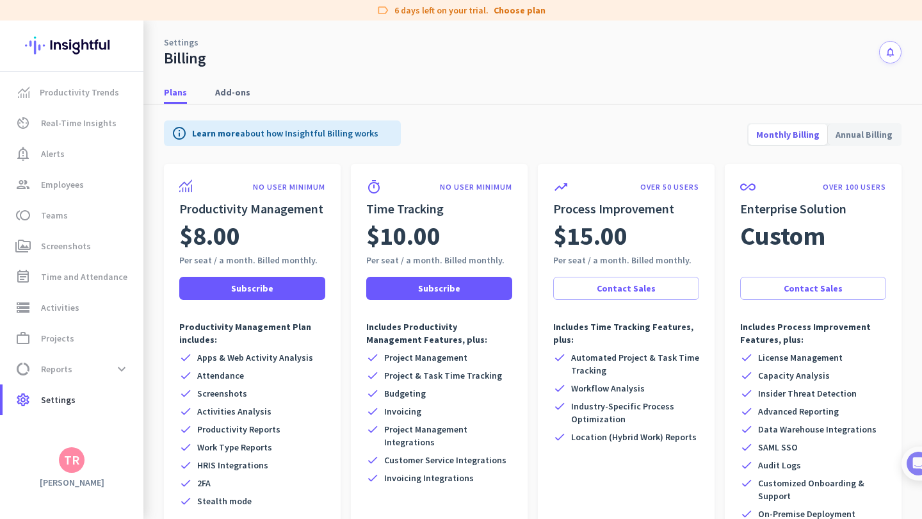
scroll to position [0, 0]
click at [466, 294] on span at bounding box center [439, 288] width 146 height 31
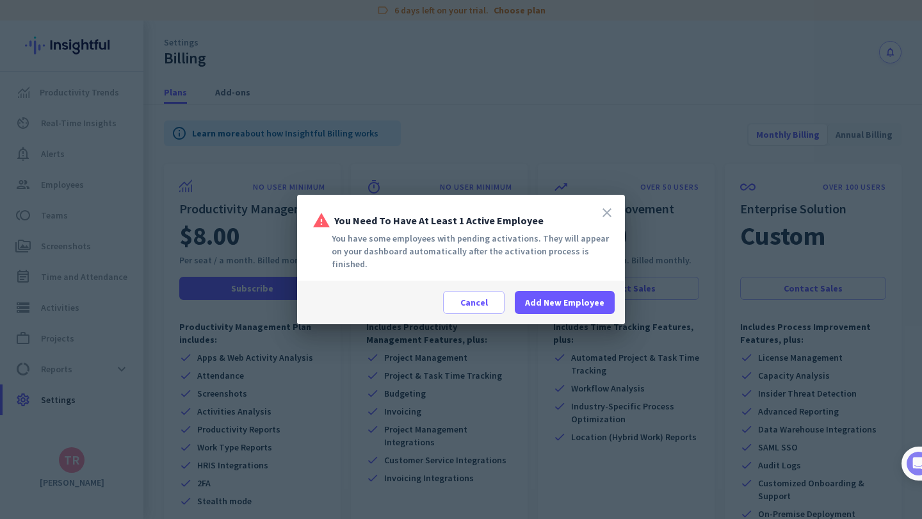
click at [619, 225] on div "close warning You need to have at least 1 active employee You have some employe…" at bounding box center [461, 238] width 328 height 86
click at [610, 220] on icon "close" at bounding box center [606, 212] width 15 height 15
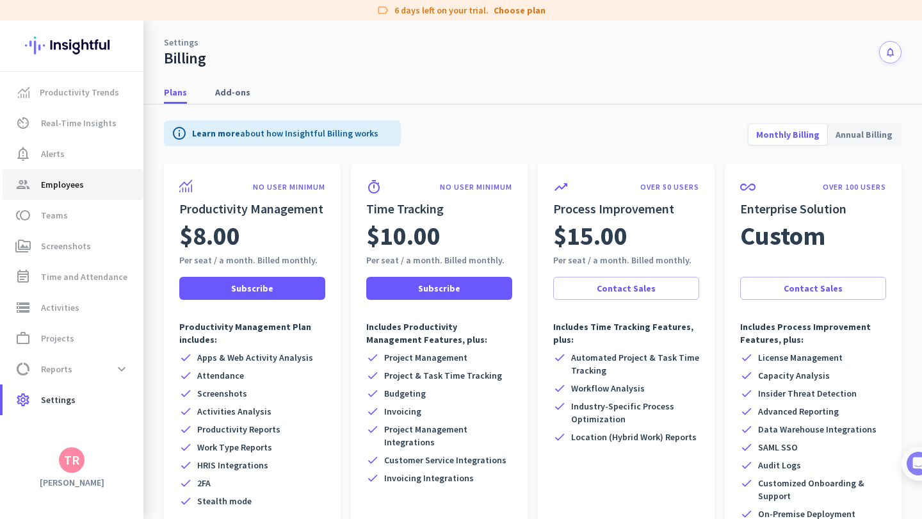
click at [90, 192] on link "group Employees" at bounding box center [73, 184] width 141 height 31
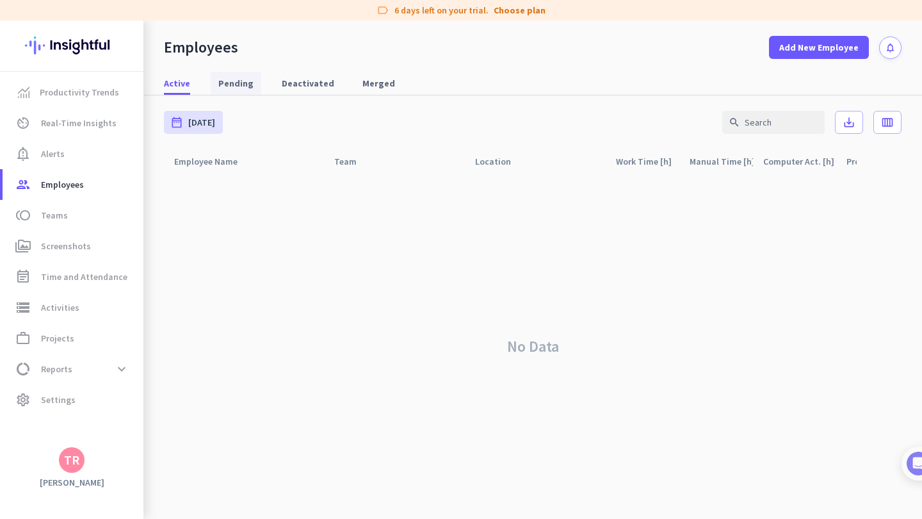
click at [248, 86] on span "Pending" at bounding box center [235, 83] width 35 height 13
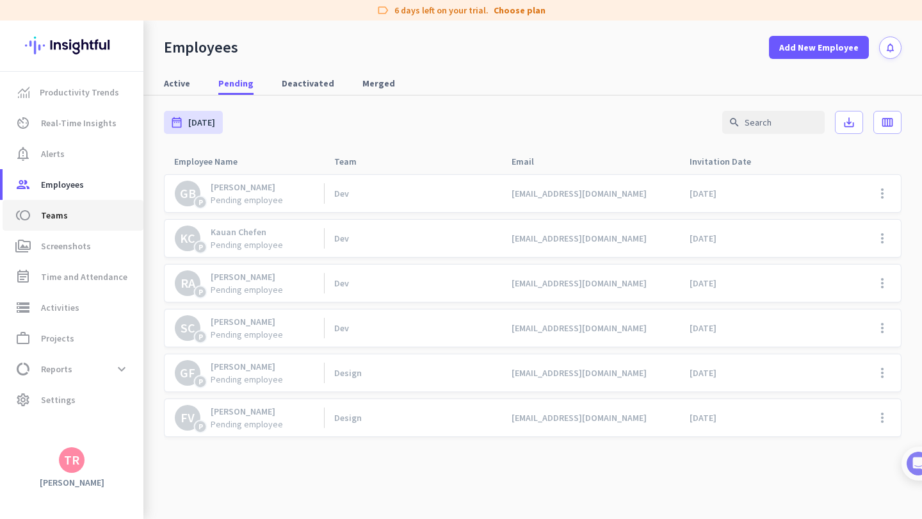
click at [72, 217] on span "toll Teams" at bounding box center [73, 215] width 120 height 15
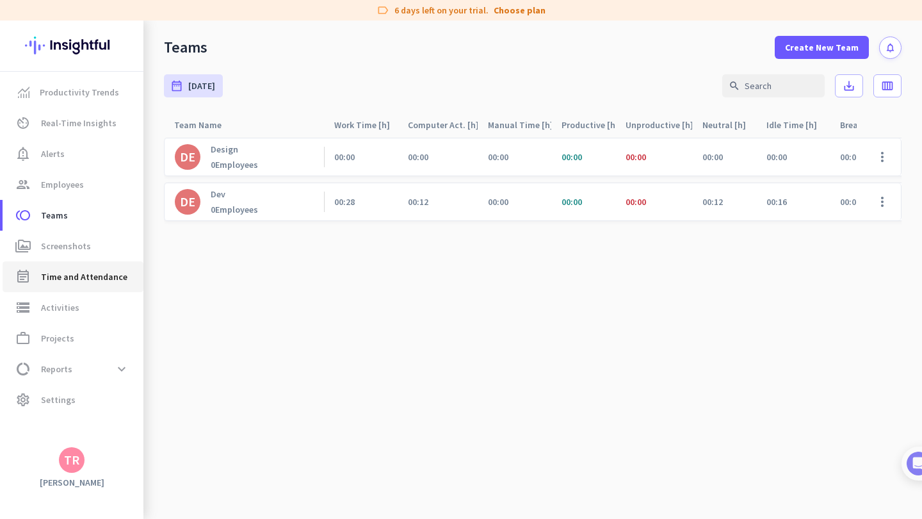
click at [88, 279] on span "Time and Attendance" at bounding box center [84, 276] width 86 height 15
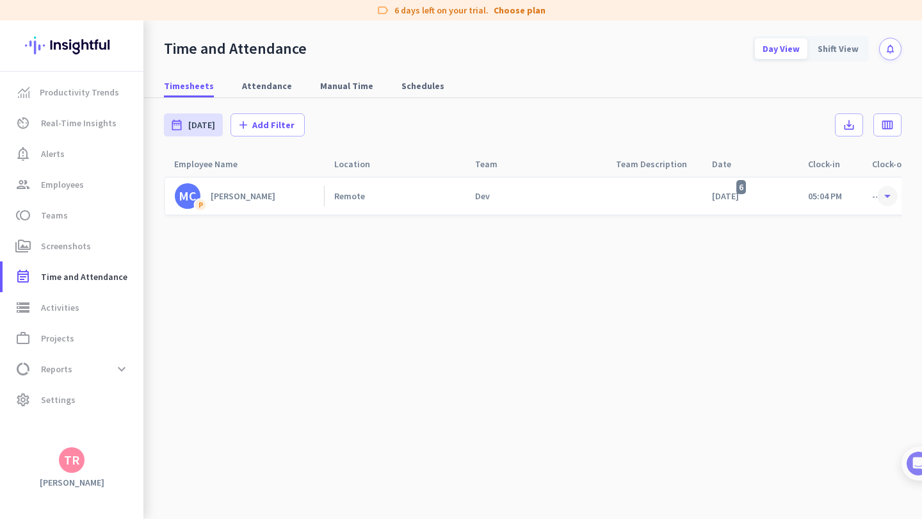
click at [890, 197] on span at bounding box center [887, 195] width 23 height 23
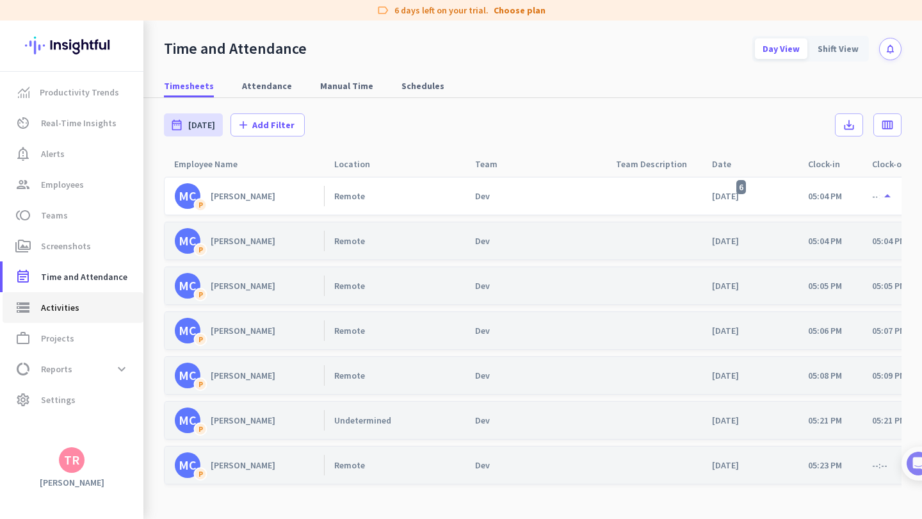
click at [96, 299] on link "storage Activities" at bounding box center [73, 307] width 141 height 31
type input "[DATE]"
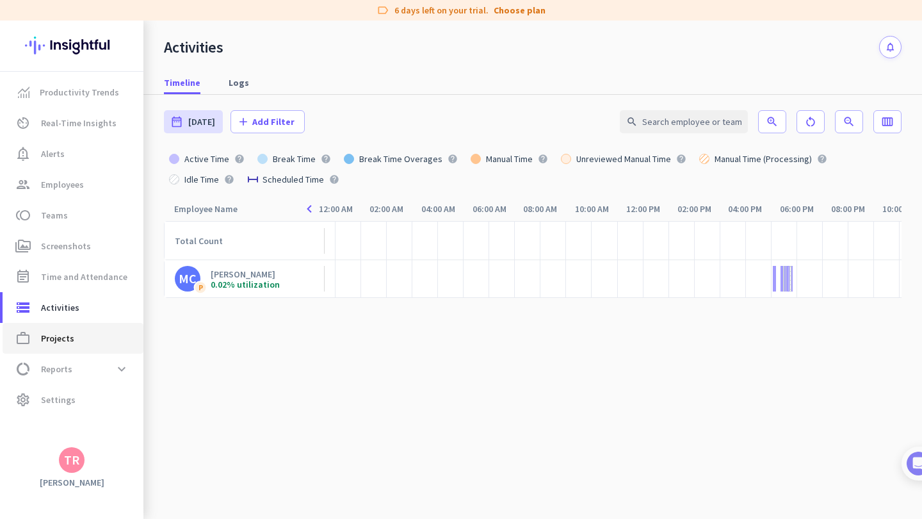
click at [79, 331] on span "work_outline Projects" at bounding box center [73, 337] width 120 height 15
type input "[DATE] - [DATE]"
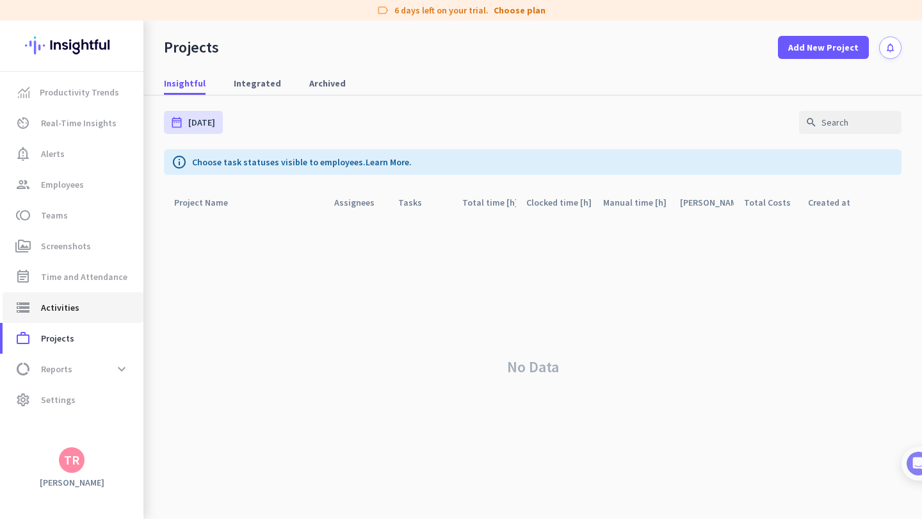
click at [67, 303] on span "Activities" at bounding box center [60, 307] width 38 height 15
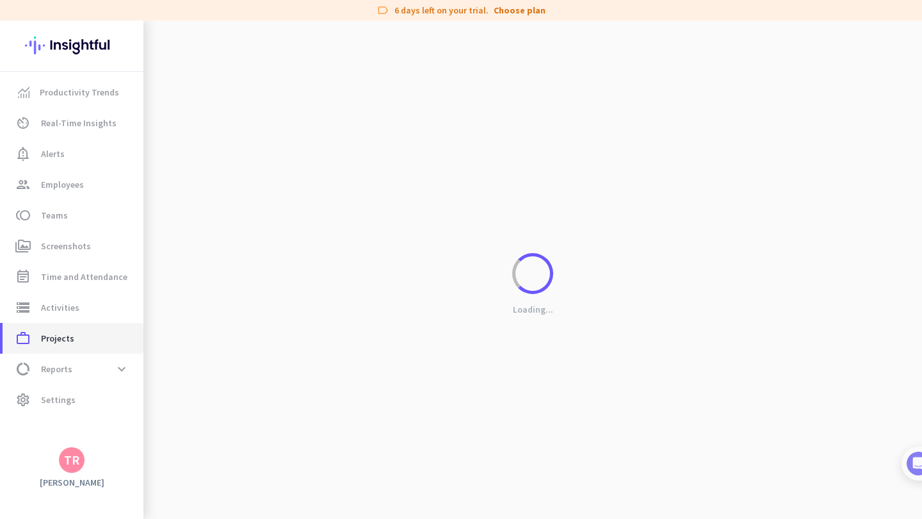
type input "[DATE]"
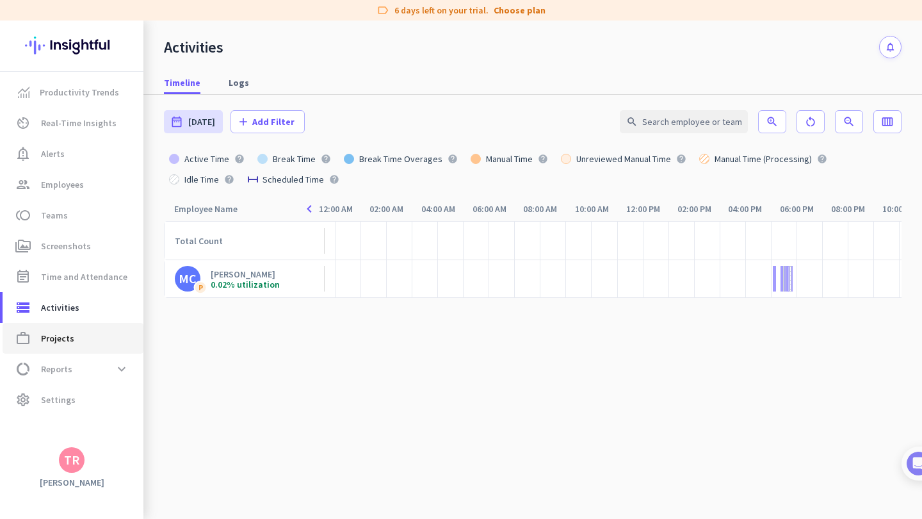
click at [77, 334] on span "work_outline Projects" at bounding box center [73, 337] width 120 height 15
type input "[DATE] - [DATE]"
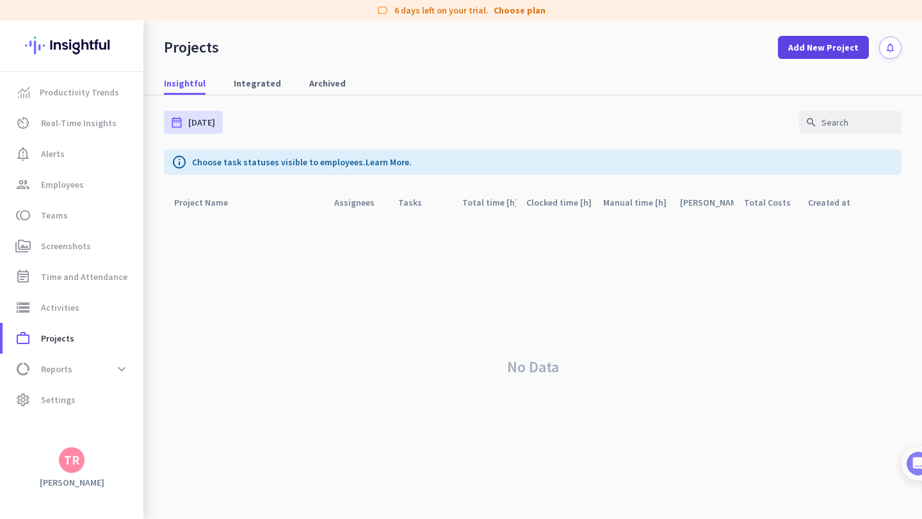
click at [799, 51] on span "Add New Project" at bounding box center [823, 47] width 70 height 13
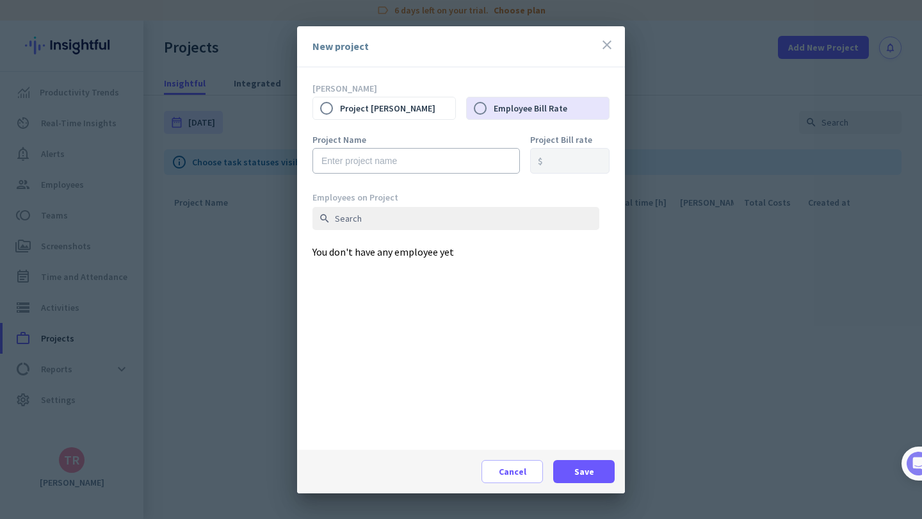
click at [603, 49] on icon "close" at bounding box center [606, 44] width 15 height 15
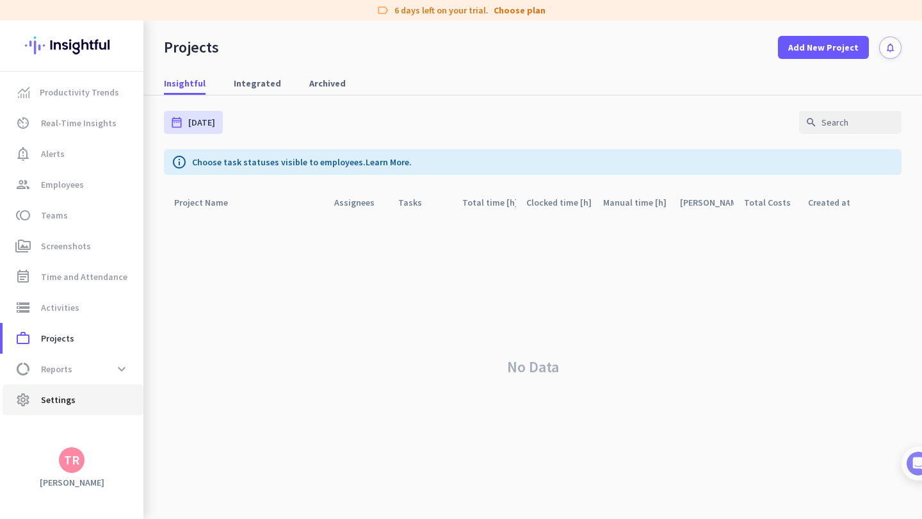
click at [73, 407] on link "settings Settings" at bounding box center [73, 399] width 141 height 31
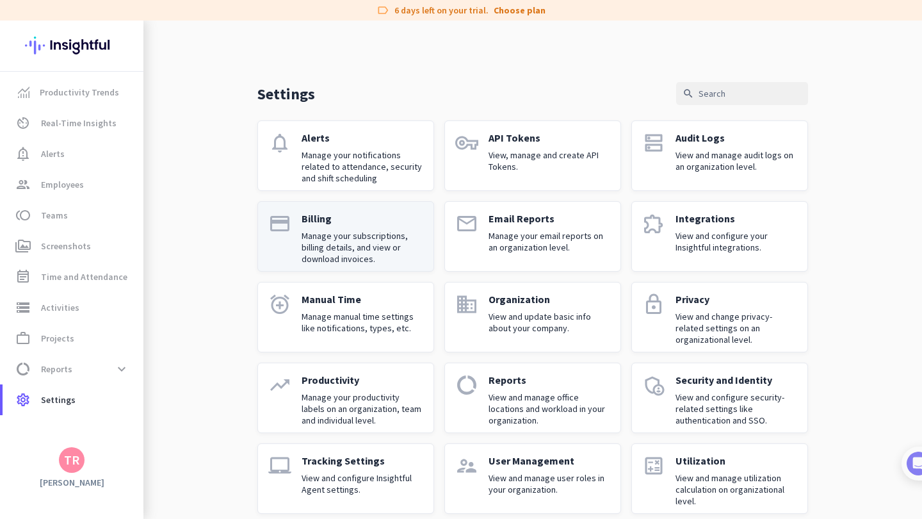
click at [367, 230] on p "Manage your subscriptions, billing details, and view or download invoices." at bounding box center [363, 247] width 122 height 35
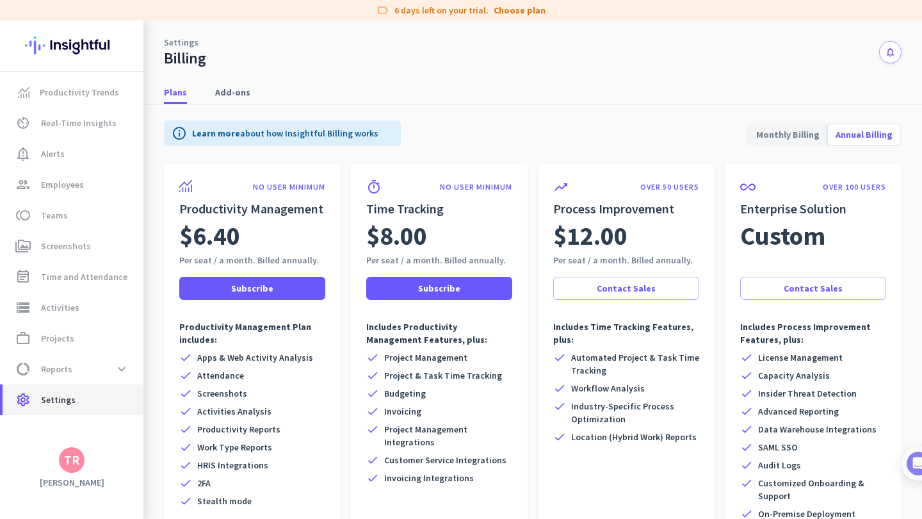
click at [56, 395] on span "Settings" at bounding box center [58, 399] width 35 height 15
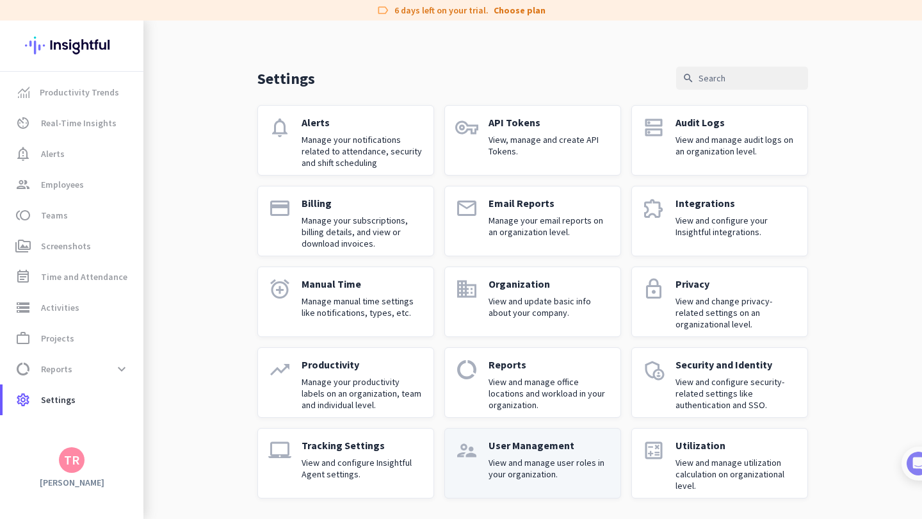
scroll to position [15, 0]
click at [507, 457] on p "View and manage user roles in your organization." at bounding box center [550, 468] width 122 height 23
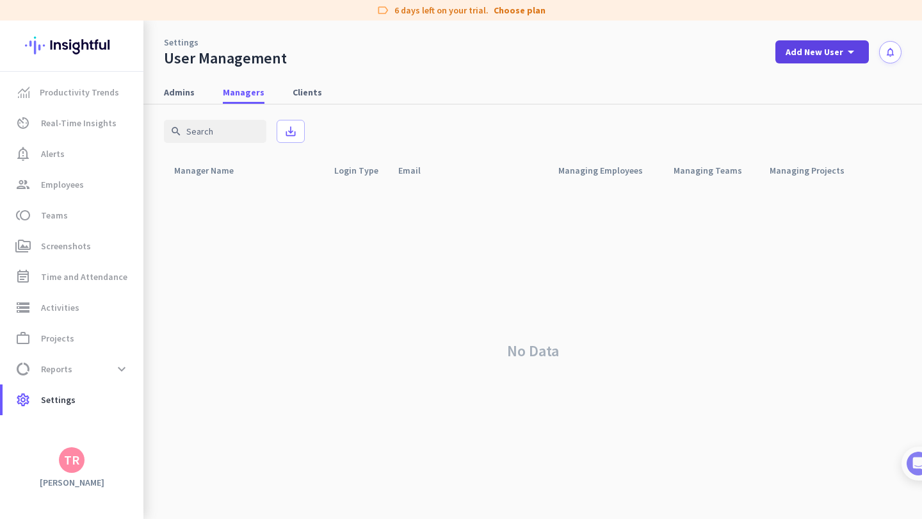
click at [804, 53] on span "Add New User" at bounding box center [815, 51] width 58 height 13
click at [806, 110] on div "add Manager" at bounding box center [817, 110] width 67 height 23
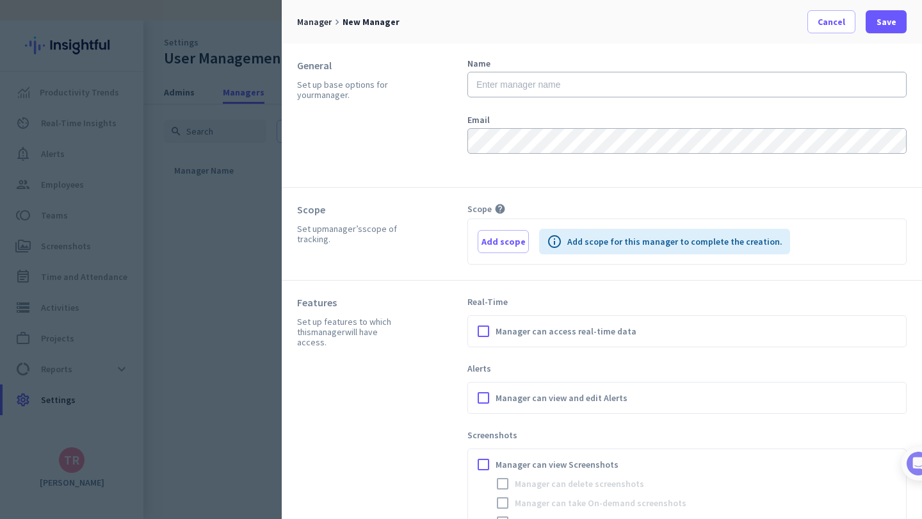
scroll to position [0, 0]
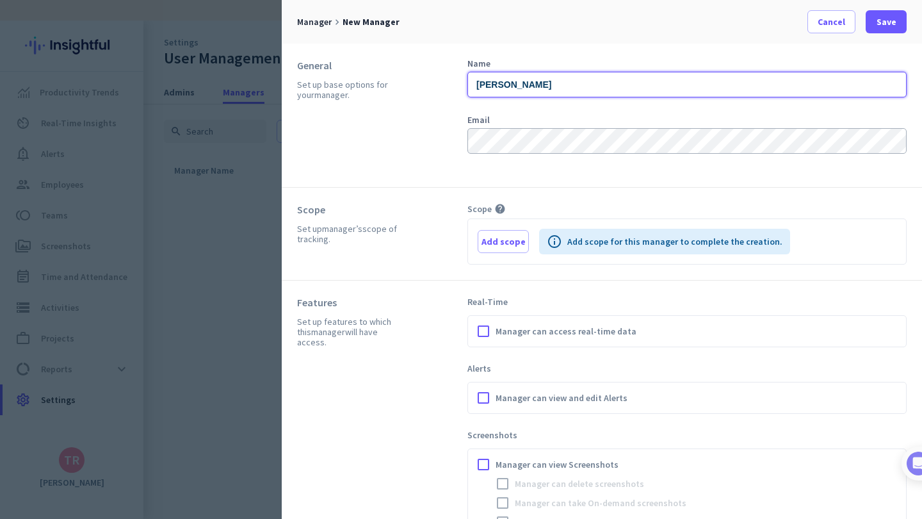
type input "[PERSON_NAME]"
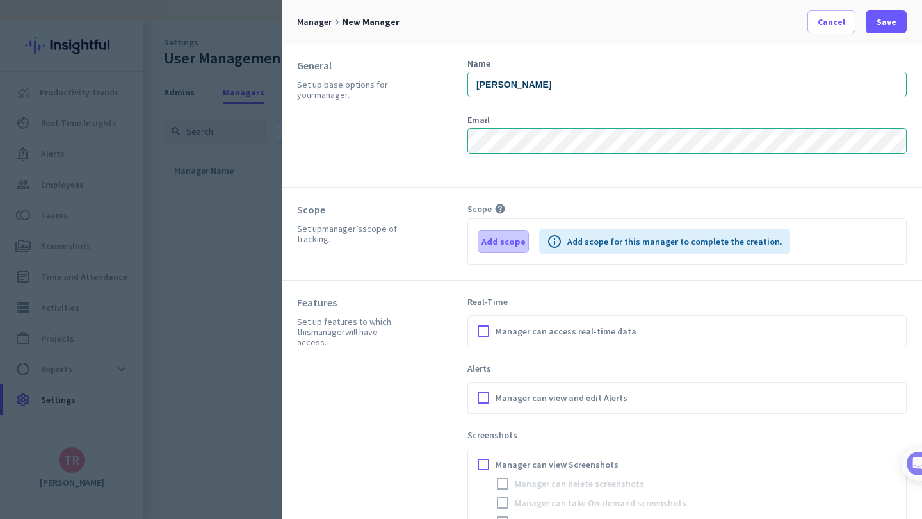
click at [493, 243] on span "Add scope" at bounding box center [504, 241] width 44 height 13
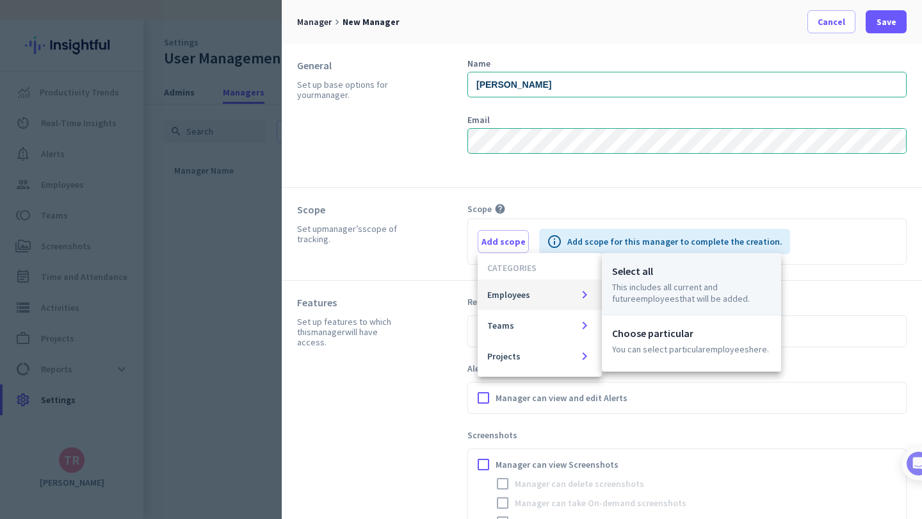
click at [625, 281] on div "Select all This includes all current and future Employees that will be added." at bounding box center [691, 284] width 179 height 62
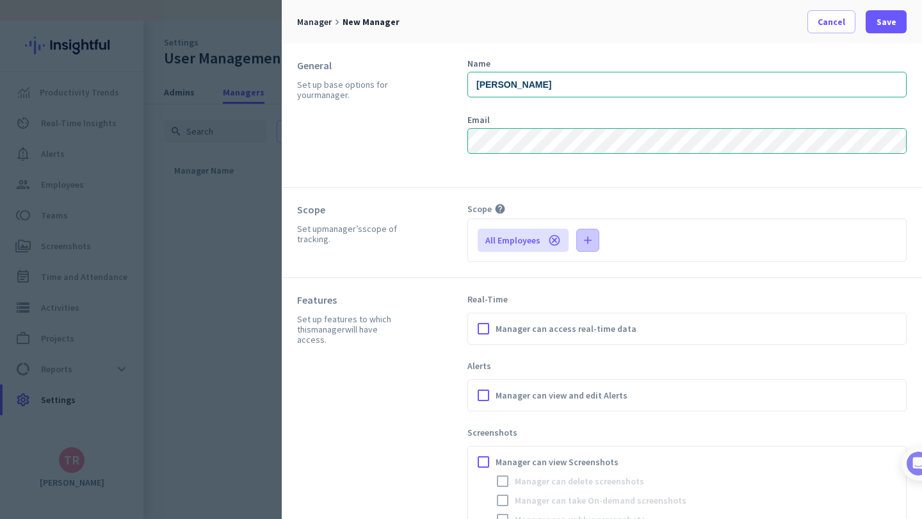
click at [582, 239] on icon "add" at bounding box center [588, 240] width 13 height 13
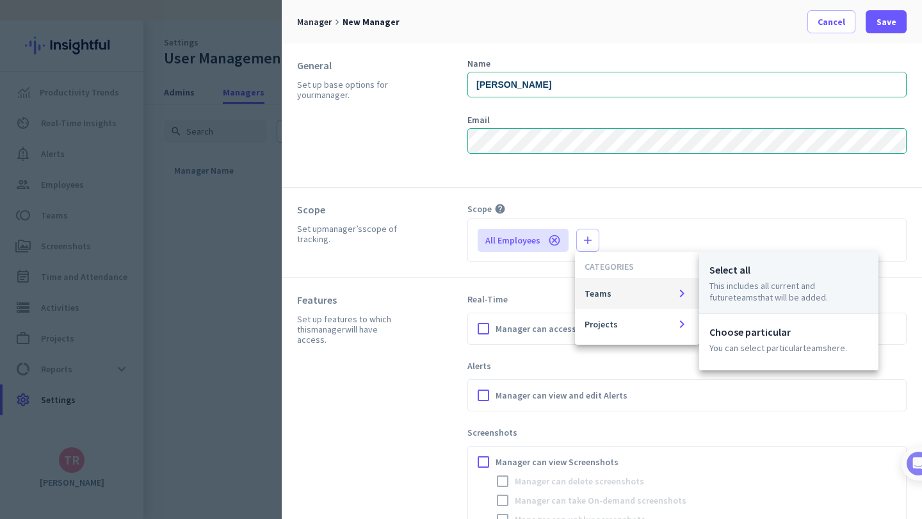
click at [714, 291] on p "This includes all current and future Teams that will be added." at bounding box center [789, 291] width 159 height 23
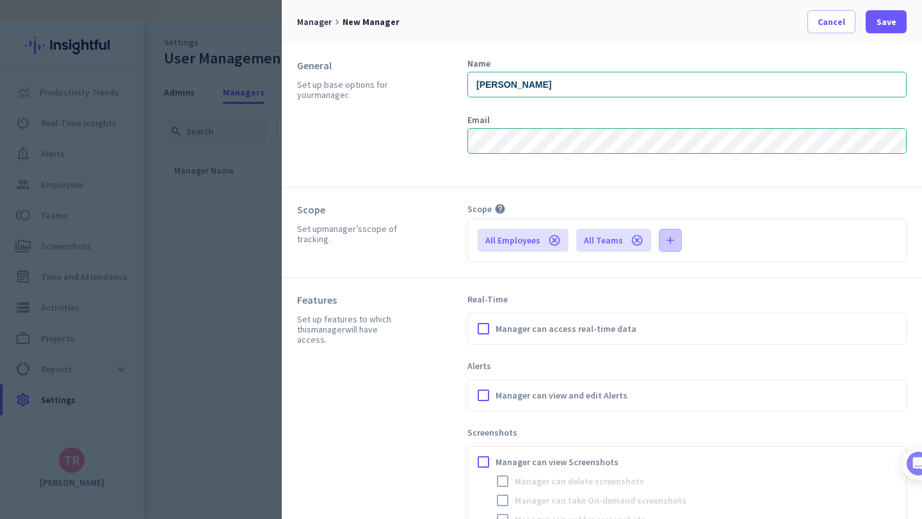
click at [660, 242] on span "button" at bounding box center [671, 240] width 22 height 31
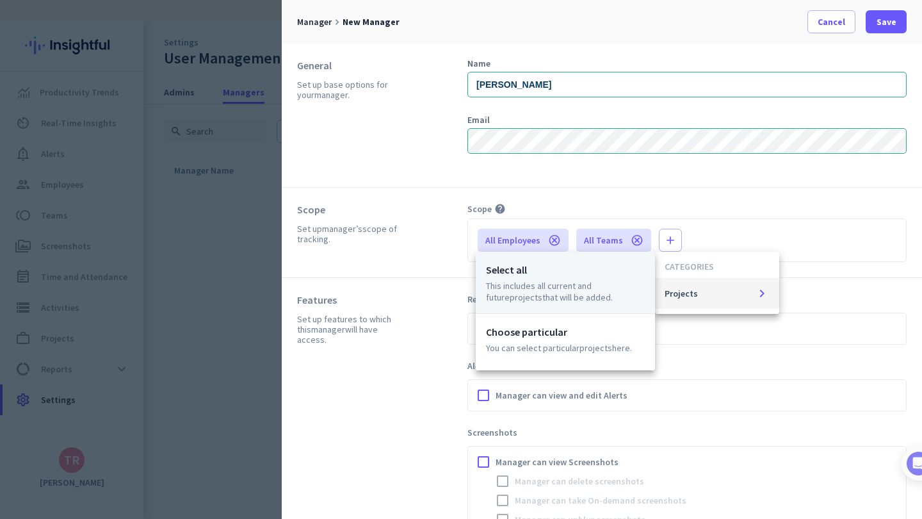
click at [587, 298] on p "This includes all current and future Projects that will be added." at bounding box center [565, 291] width 159 height 23
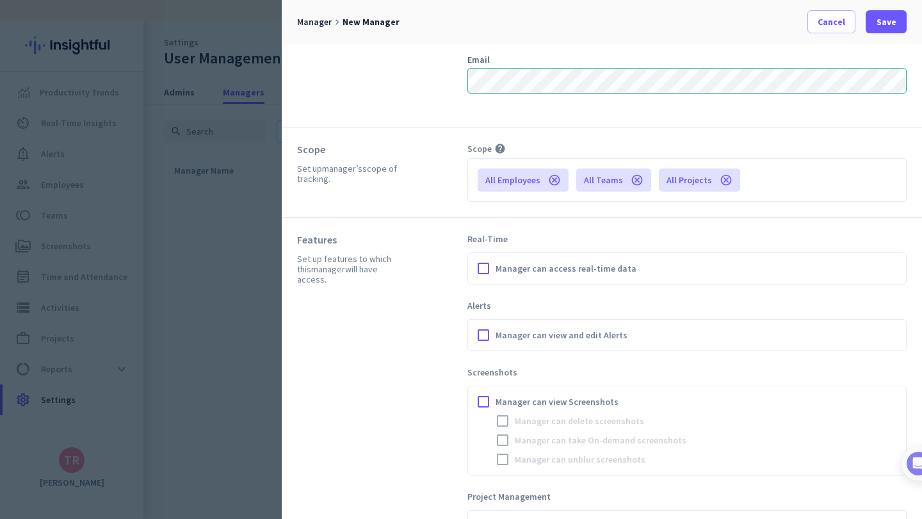
scroll to position [67, 0]
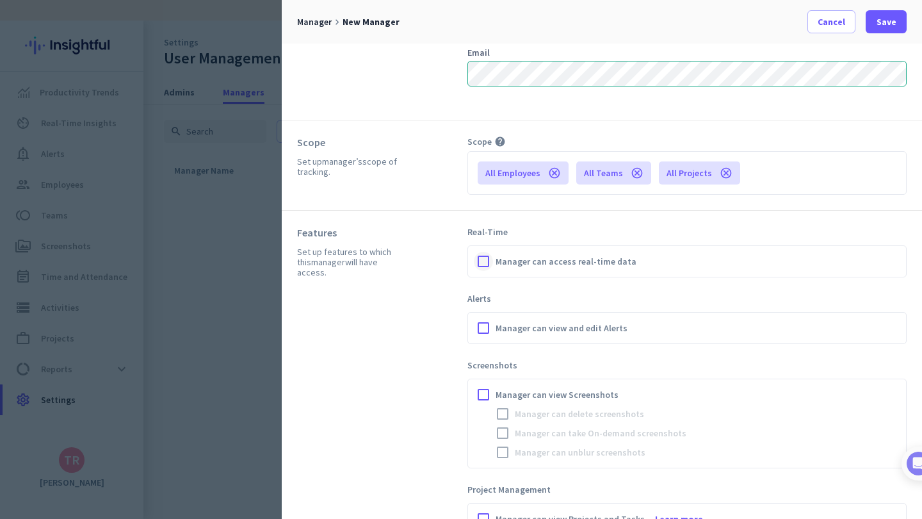
click at [485, 266] on div at bounding box center [483, 261] width 19 height 19
click at [486, 331] on div at bounding box center [483, 327] width 19 height 19
click at [484, 401] on div at bounding box center [483, 394] width 19 height 19
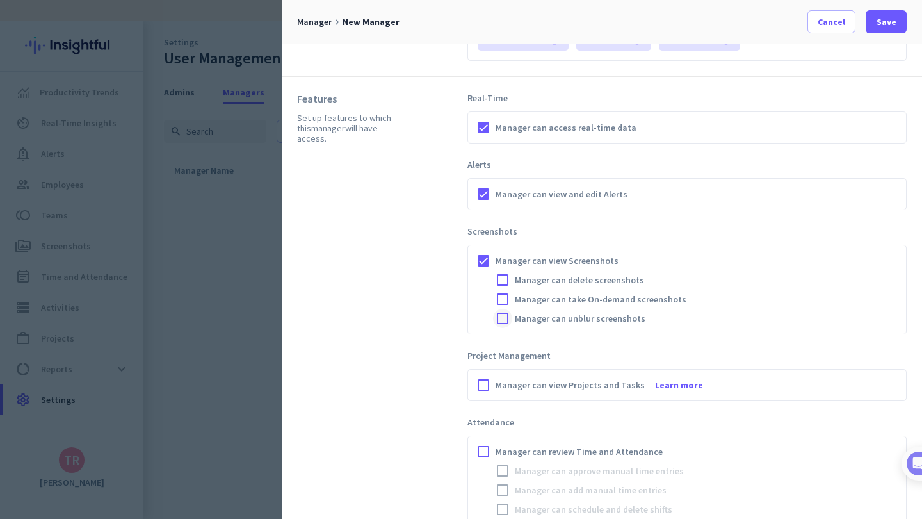
scroll to position [215, 0]
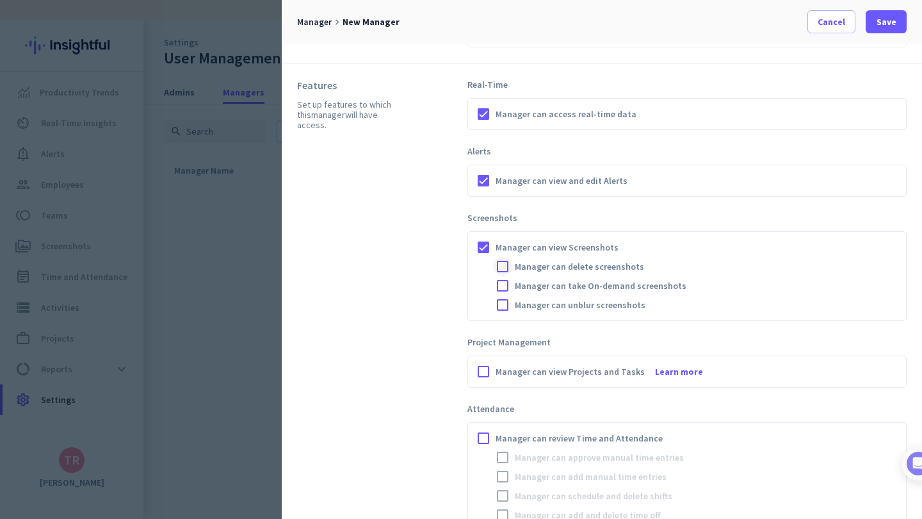
click at [501, 261] on div at bounding box center [502, 266] width 19 height 19
click at [507, 287] on div at bounding box center [502, 285] width 19 height 19
click at [504, 307] on div at bounding box center [502, 304] width 19 height 19
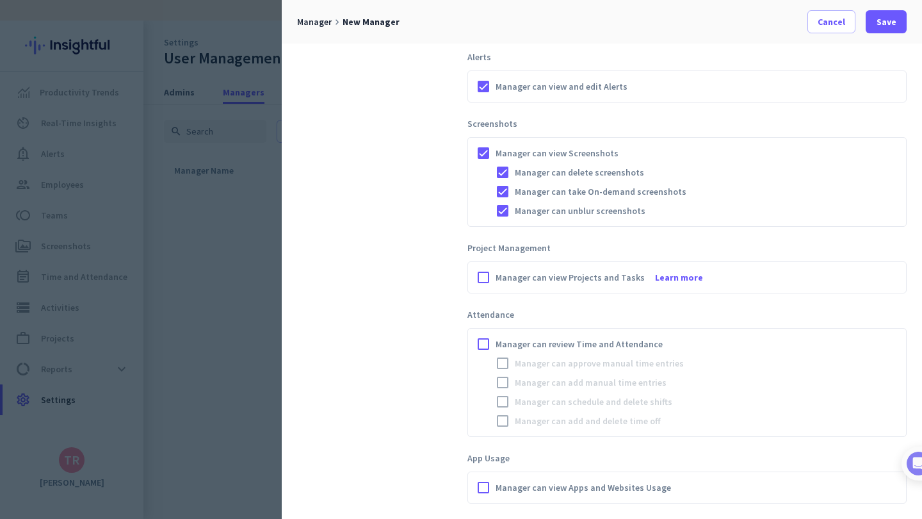
scroll to position [322, 0]
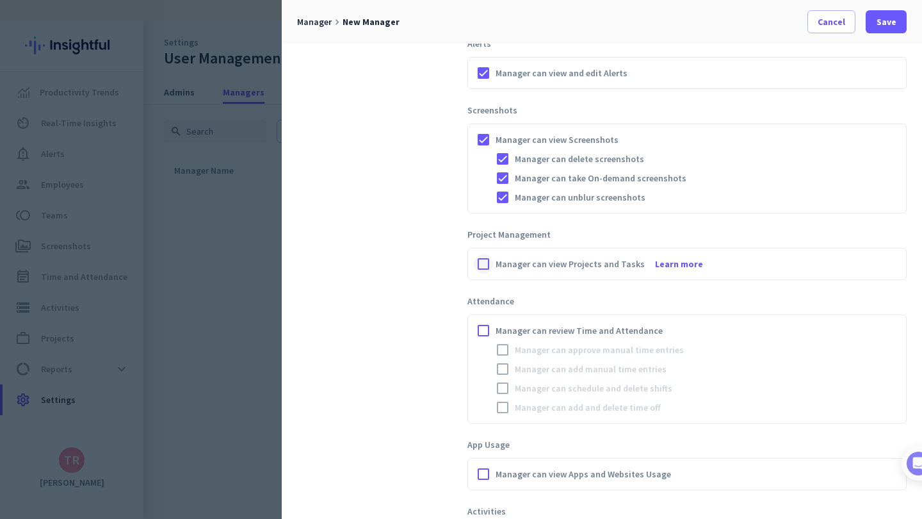
click at [480, 266] on div at bounding box center [483, 263] width 19 height 19
click at [481, 330] on div at bounding box center [483, 330] width 19 height 19
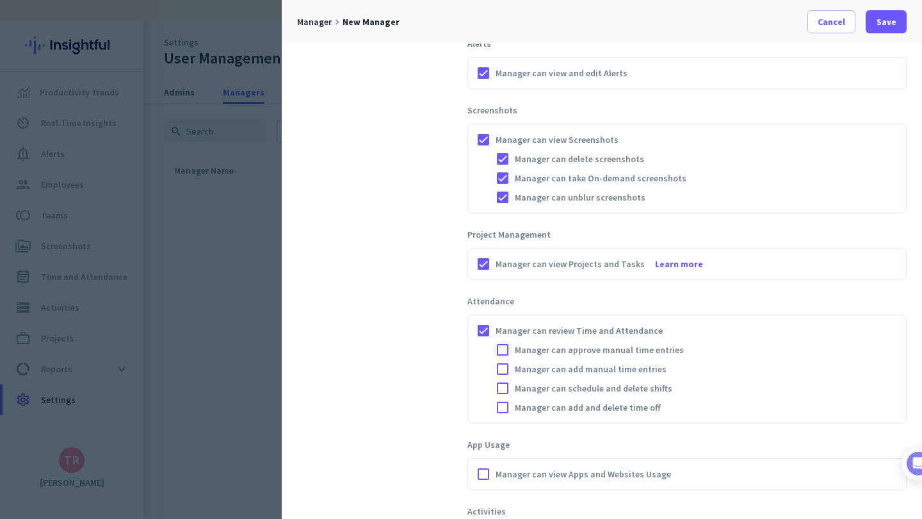
click at [501, 350] on div at bounding box center [502, 349] width 19 height 19
click at [503, 373] on div at bounding box center [502, 368] width 19 height 19
click at [502, 391] on div at bounding box center [502, 387] width 19 height 19
drag, startPoint x: 502, startPoint y: 411, endPoint x: 476, endPoint y: 391, distance: 32.9
click at [502, 411] on div at bounding box center [502, 407] width 19 height 19
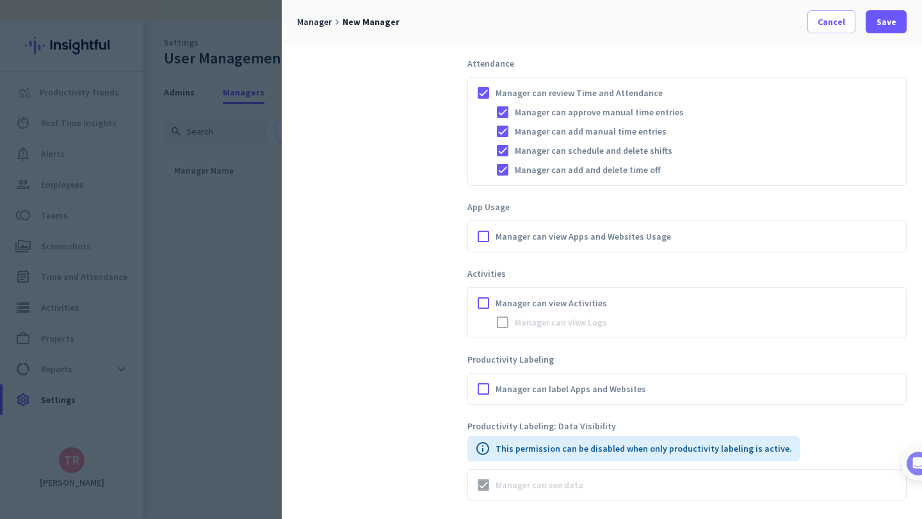
scroll to position [595, 0]
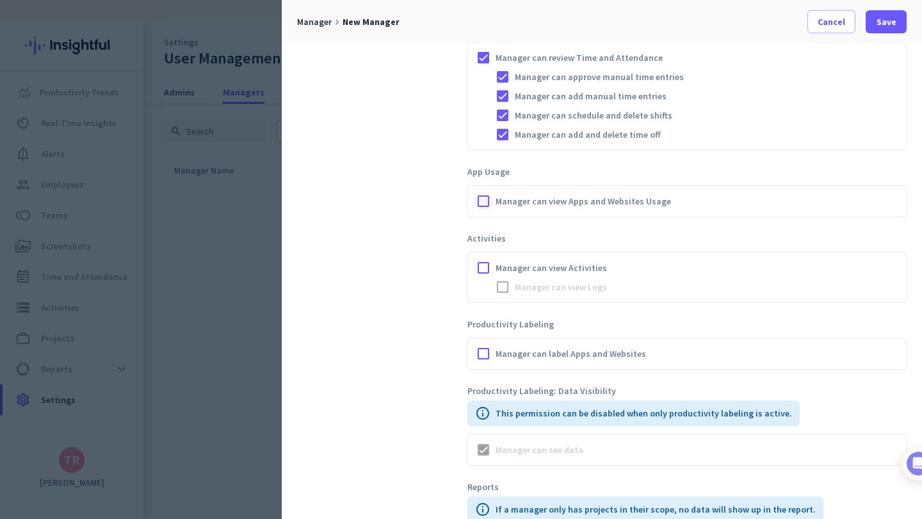
click at [482, 202] on div at bounding box center [483, 200] width 19 height 19
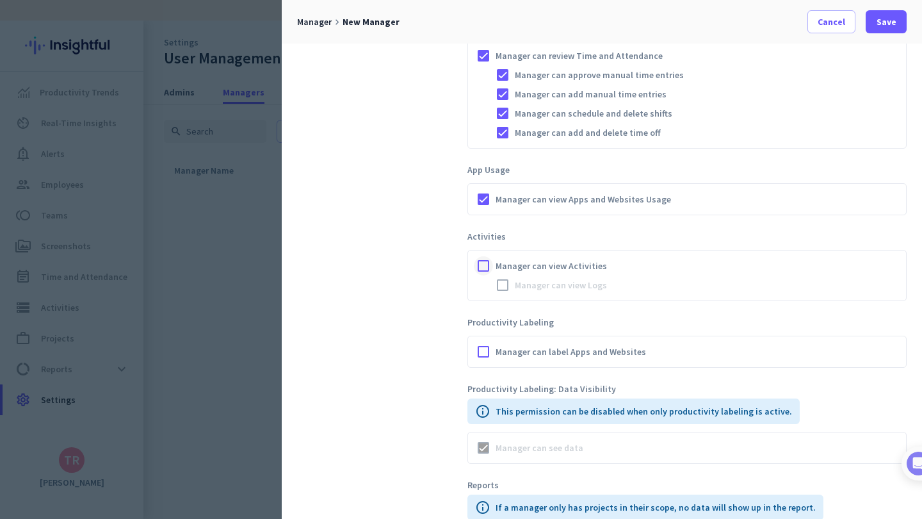
click at [484, 266] on div at bounding box center [483, 265] width 19 height 19
click at [507, 287] on div at bounding box center [502, 284] width 19 height 19
drag, startPoint x: 482, startPoint y: 354, endPoint x: 477, endPoint y: 349, distance: 6.8
click at [482, 353] on div at bounding box center [483, 351] width 19 height 19
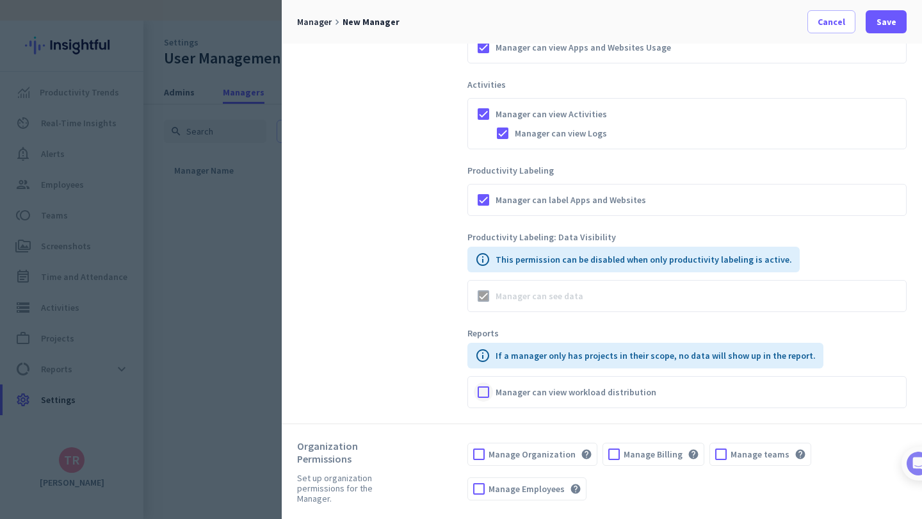
scroll to position [749, 0]
click at [480, 387] on div at bounding box center [483, 391] width 19 height 19
click at [479, 456] on div at bounding box center [479, 454] width 22 height 22
drag, startPoint x: 906, startPoint y: 309, endPoint x: 614, endPoint y: 456, distance: 327.7
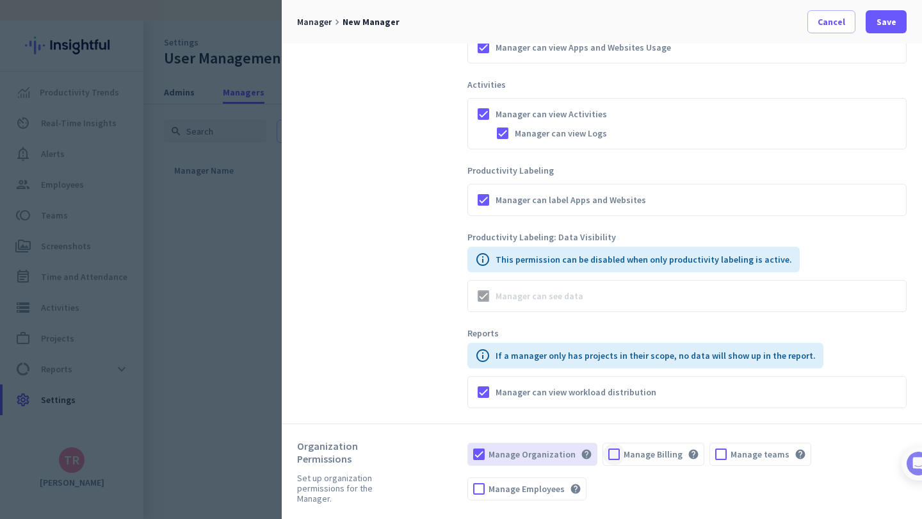
click at [609, 455] on div at bounding box center [614, 454] width 22 height 22
click at [712, 453] on div at bounding box center [721, 454] width 22 height 22
click at [478, 489] on div at bounding box center [479, 489] width 22 height 22
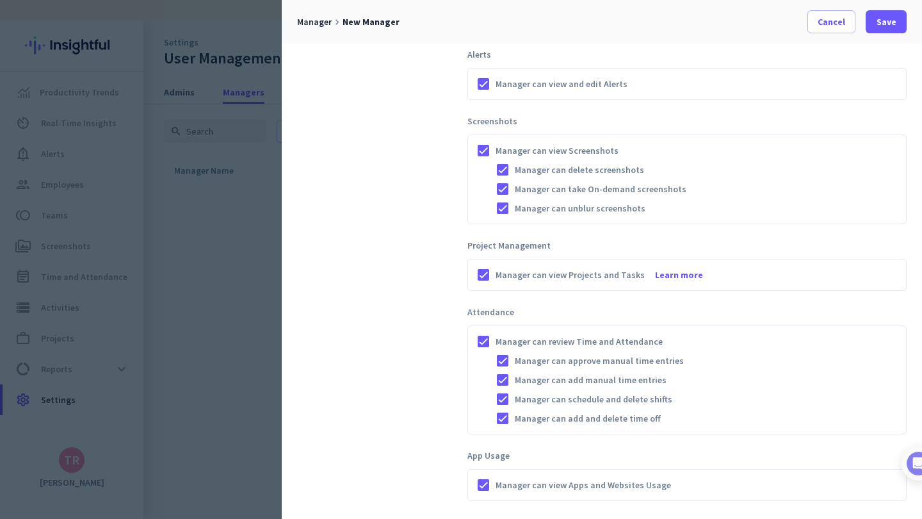
scroll to position [305, 0]
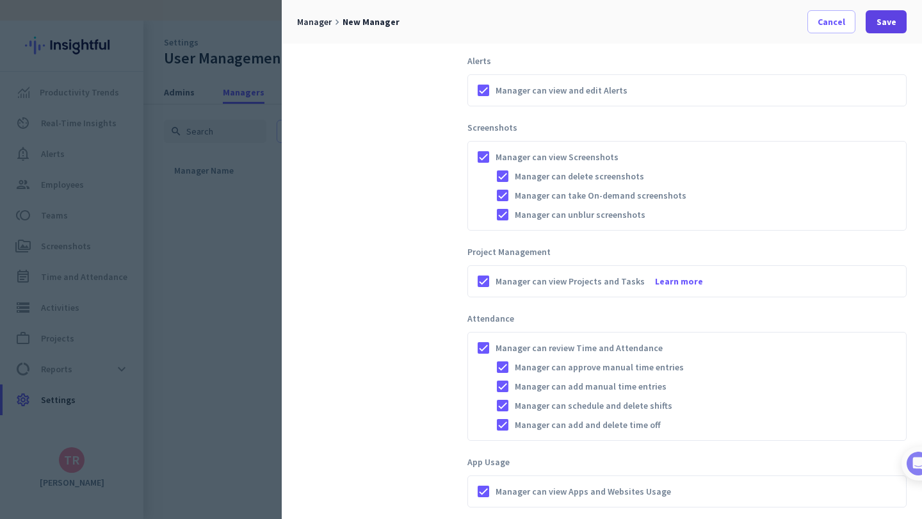
click at [878, 26] on span "Save" at bounding box center [887, 21] width 20 height 13
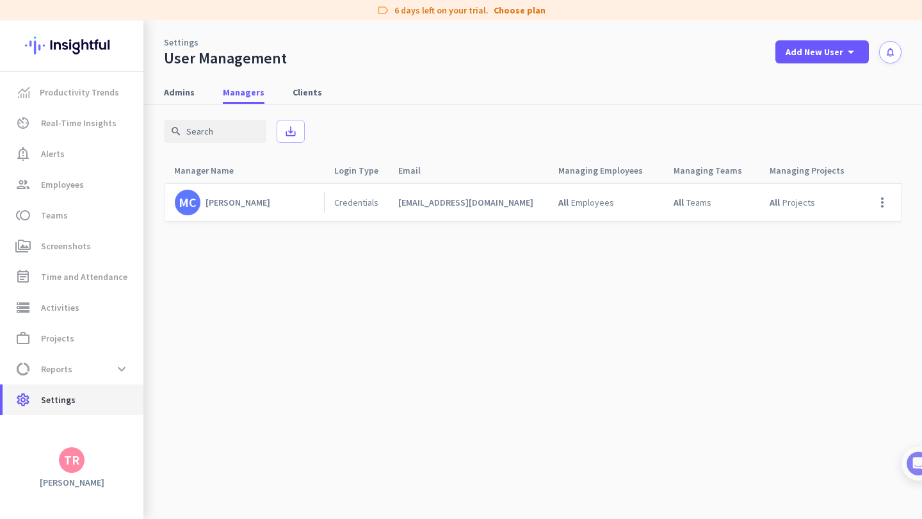
scroll to position [1, 0]
click at [228, 277] on cdk-virtual-scroll-viewport "[PERSON_NAME] Credentials [EMAIL_ADDRESS][DOMAIN_NAME] All Employees All Teams …" at bounding box center [533, 351] width 738 height 336
click at [70, 395] on span "Settings" at bounding box center [58, 399] width 35 height 15
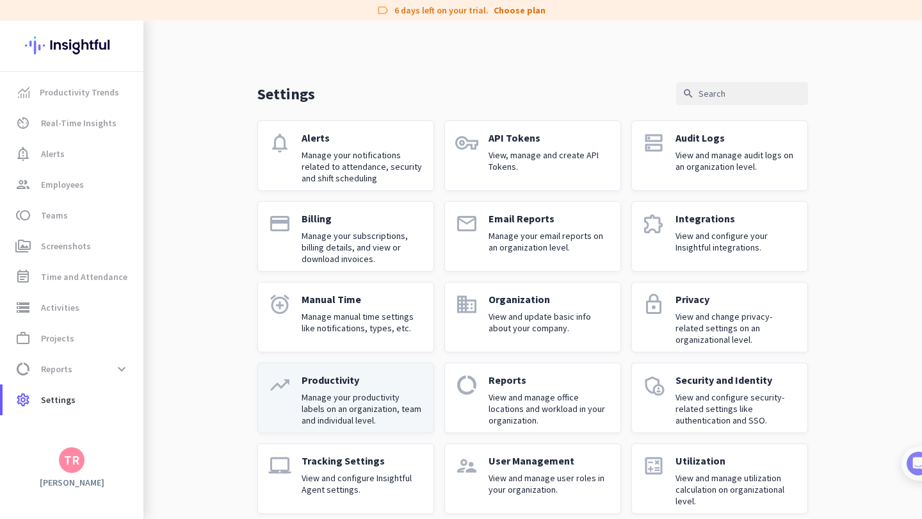
click at [348, 406] on p "Manage your productivity labels on an organization, team and individual level." at bounding box center [363, 408] width 122 height 35
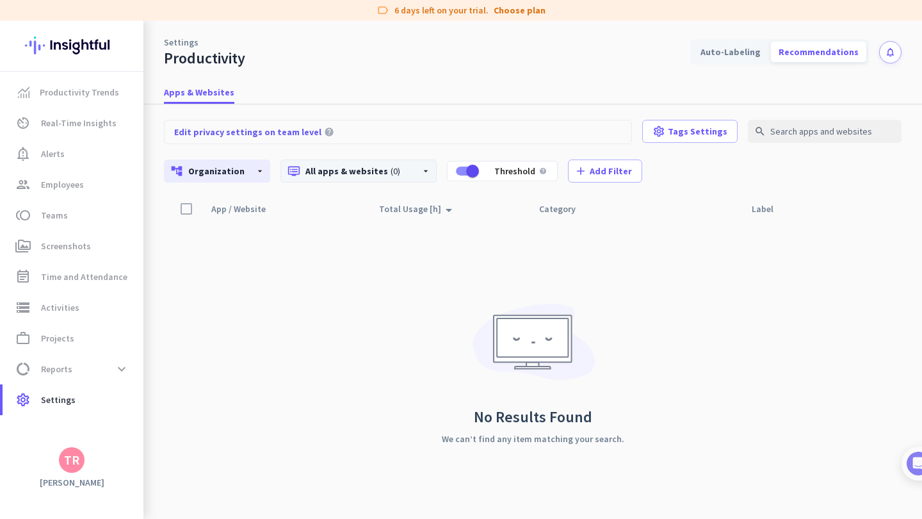
click at [389, 174] on p "dvr All apps & websites (0)" at bounding box center [349, 171] width 123 height 13
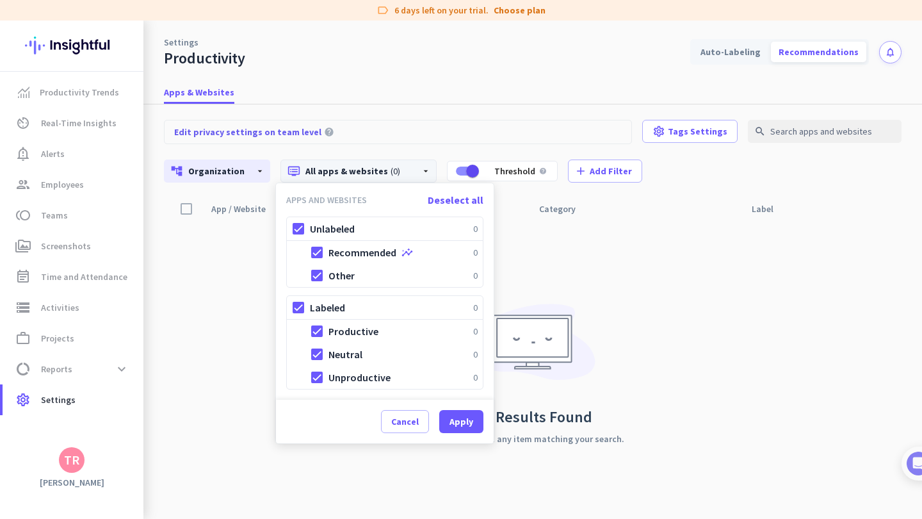
click at [384, 170] on div at bounding box center [461, 259] width 922 height 519
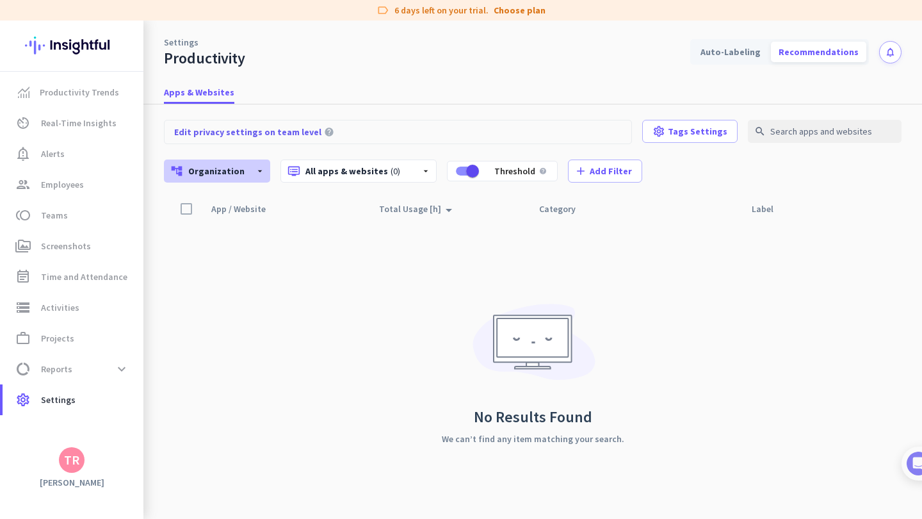
click at [227, 173] on span "Organization" at bounding box center [216, 171] width 56 height 12
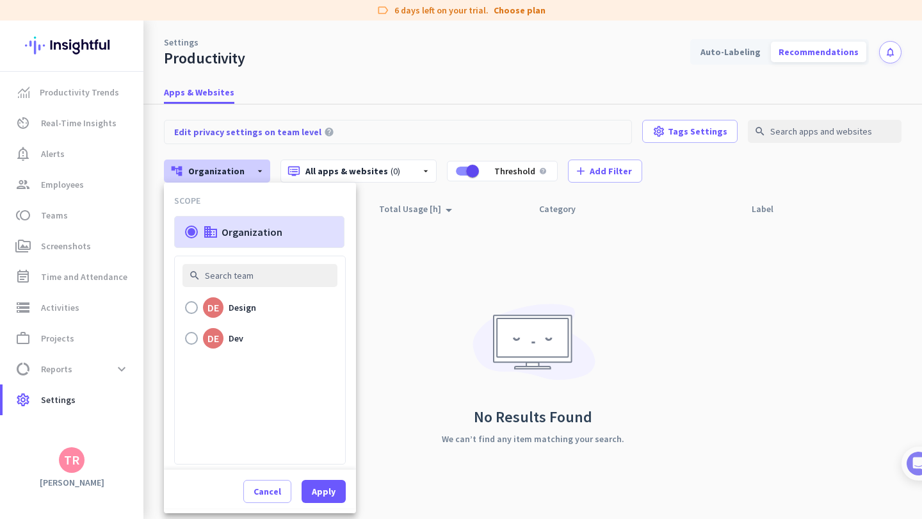
click at [217, 239] on icon "business" at bounding box center [210, 231] width 15 height 15
click at [0, 0] on input "business Organization" at bounding box center [0, 0] width 0 height 0
click at [216, 312] on div "DE" at bounding box center [214, 307] width 12 height 10
click at [0, 0] on input "DE Design" at bounding box center [0, 0] width 0 height 0
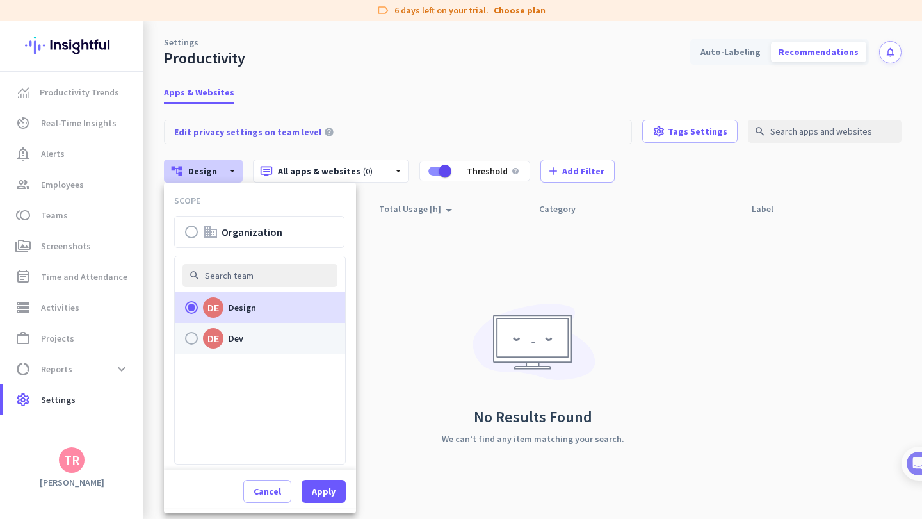
click at [200, 336] on label "DE [PERSON_NAME]" at bounding box center [260, 338] width 170 height 31
click at [0, 0] on input "DE [PERSON_NAME]" at bounding box center [0, 0] width 0 height 0
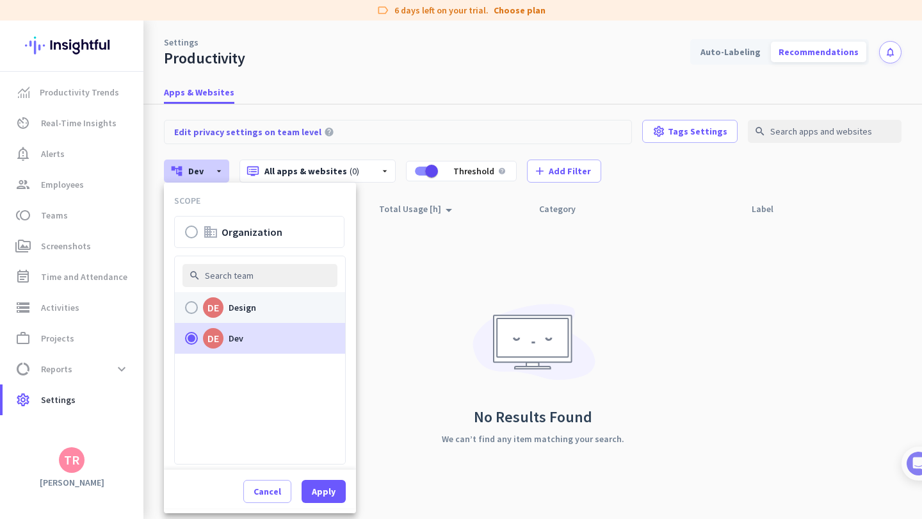
click at [230, 310] on p "Design" at bounding box center [243, 307] width 28 height 15
click at [0, 0] on input "DE Design" at bounding box center [0, 0] width 0 height 0
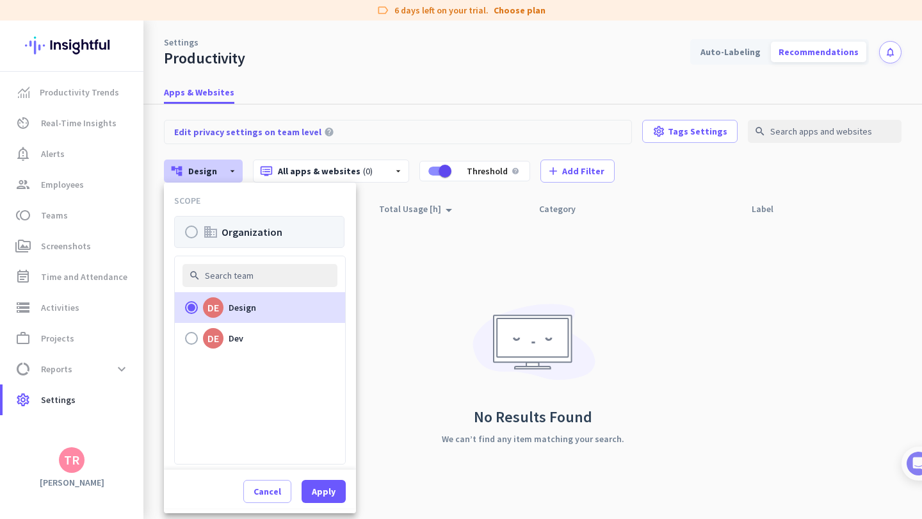
click at [230, 233] on label "business Organization" at bounding box center [259, 232] width 170 height 32
click at [0, 0] on input "business Organization" at bounding box center [0, 0] width 0 height 0
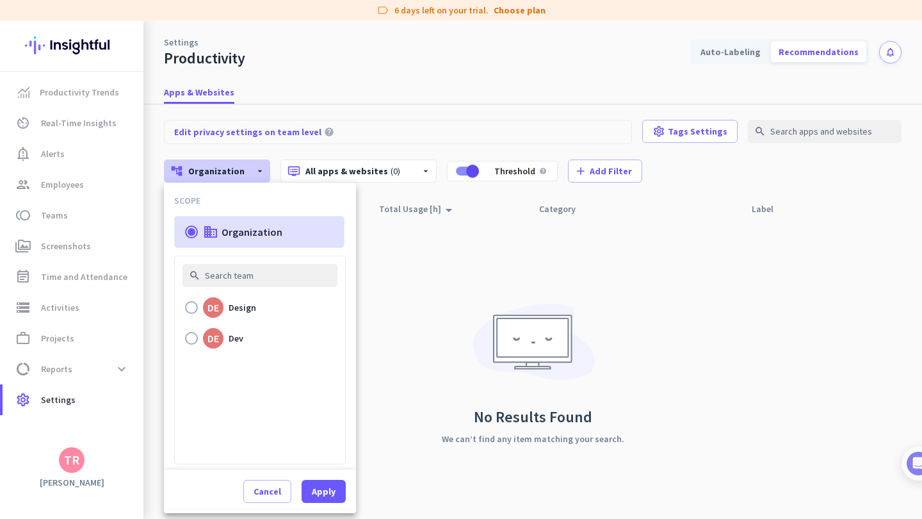
click at [405, 291] on div at bounding box center [461, 259] width 922 height 519
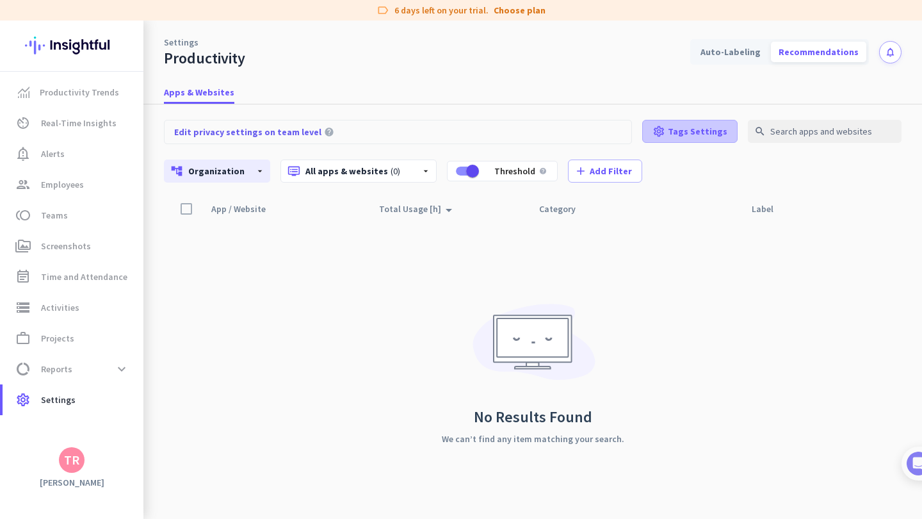
click at [691, 134] on span "Tags Settings" at bounding box center [698, 131] width 60 height 13
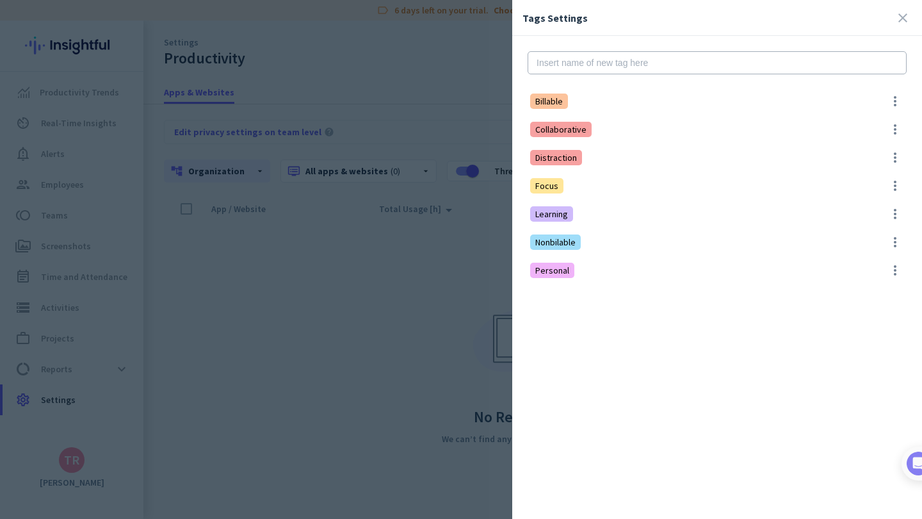
click at [375, 79] on div at bounding box center [461, 259] width 922 height 519
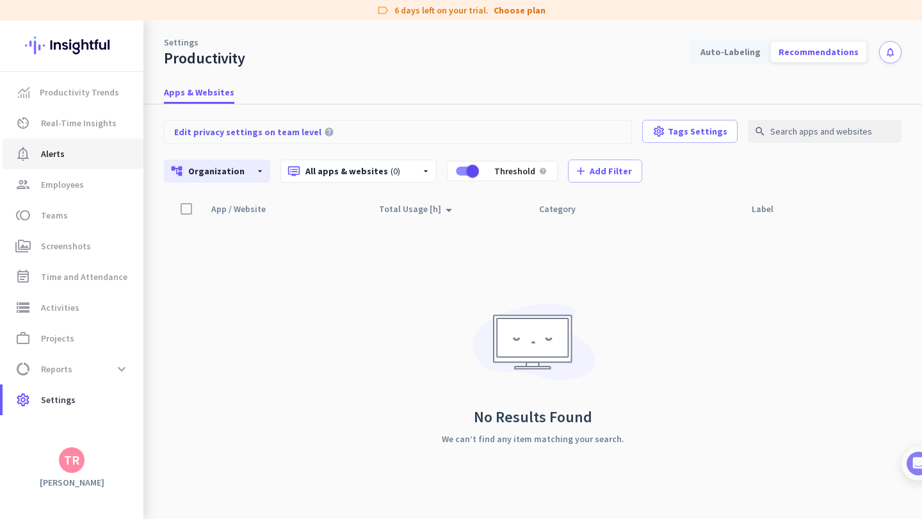
click at [77, 161] on link "notification_important Alerts" at bounding box center [73, 153] width 141 height 31
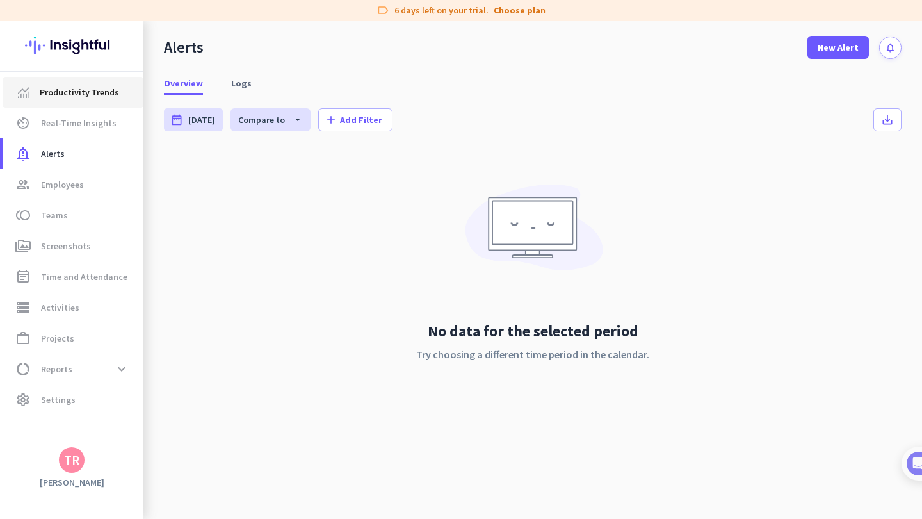
click at [99, 98] on span "Productivity Trends" at bounding box center [79, 92] width 79 height 15
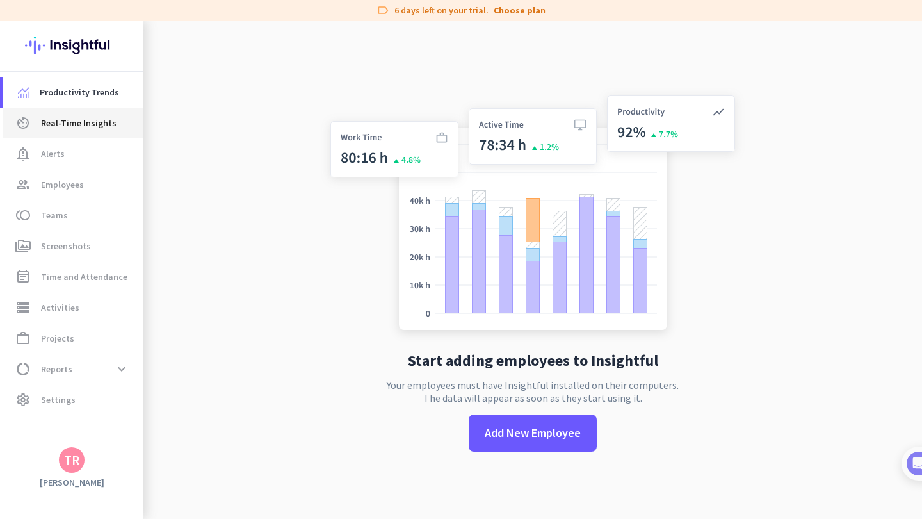
click at [70, 125] on span "Real-Time Insights" at bounding box center [79, 122] width 76 height 15
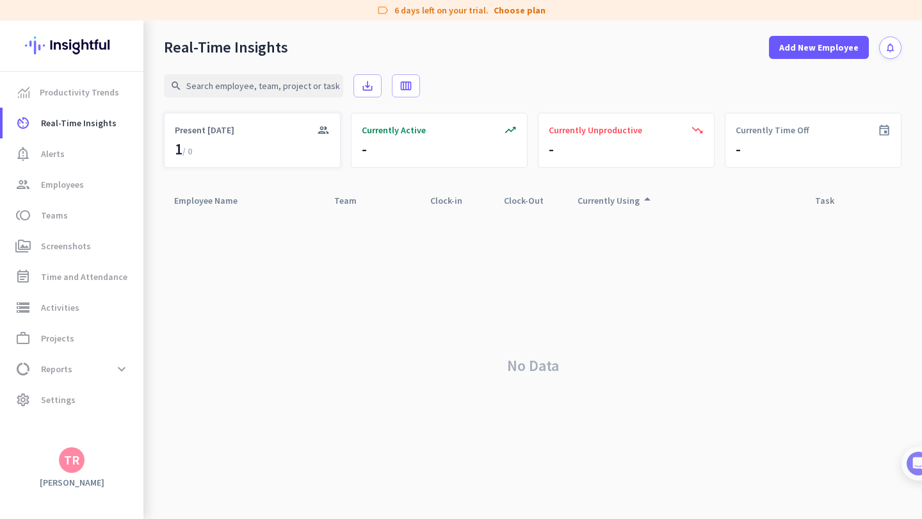
drag, startPoint x: 229, startPoint y: 158, endPoint x: 220, endPoint y: 154, distance: 9.2
click at [222, 155] on div "group Present [DATE] 1 / 0" at bounding box center [252, 140] width 177 height 55
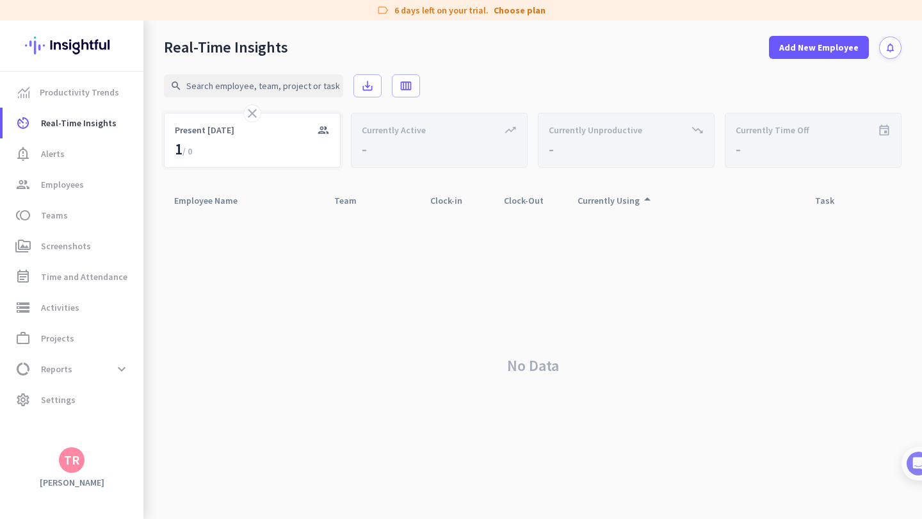
drag, startPoint x: 252, startPoint y: 117, endPoint x: 253, endPoint y: 127, distance: 9.6
click at [253, 127] on div "close group Present [DATE] 1 / 0" at bounding box center [252, 140] width 177 height 55
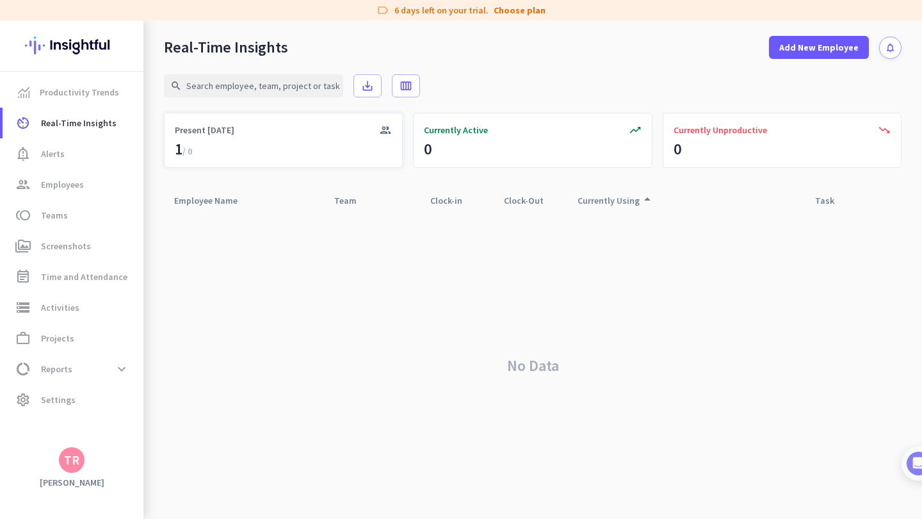
click at [314, 159] on div "group Present [DATE] 1 / 0" at bounding box center [283, 140] width 239 height 55
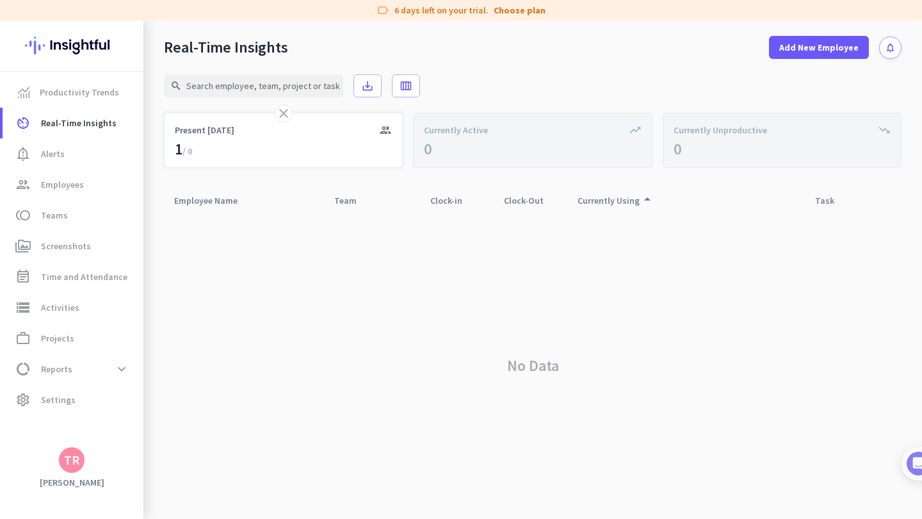
click at [286, 114] on icon "close" at bounding box center [283, 113] width 15 height 15
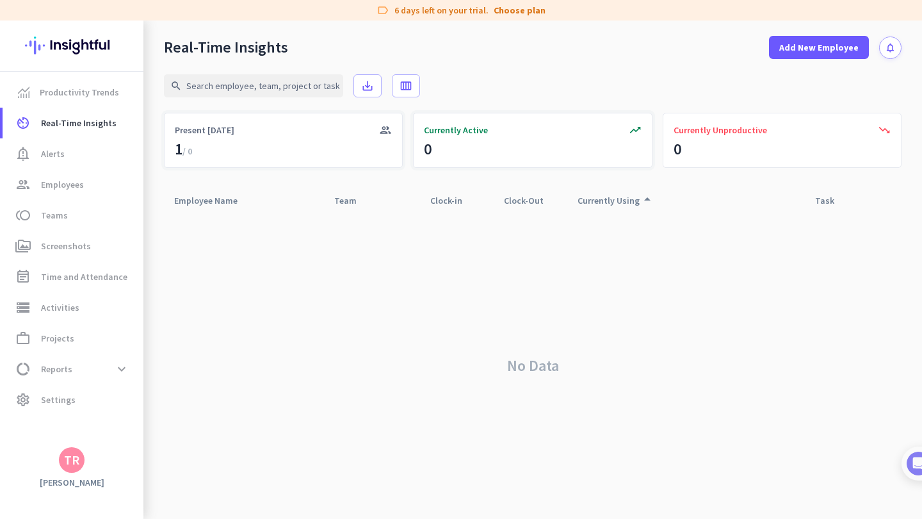
click at [482, 127] on span "Currently Active" at bounding box center [456, 130] width 64 height 13
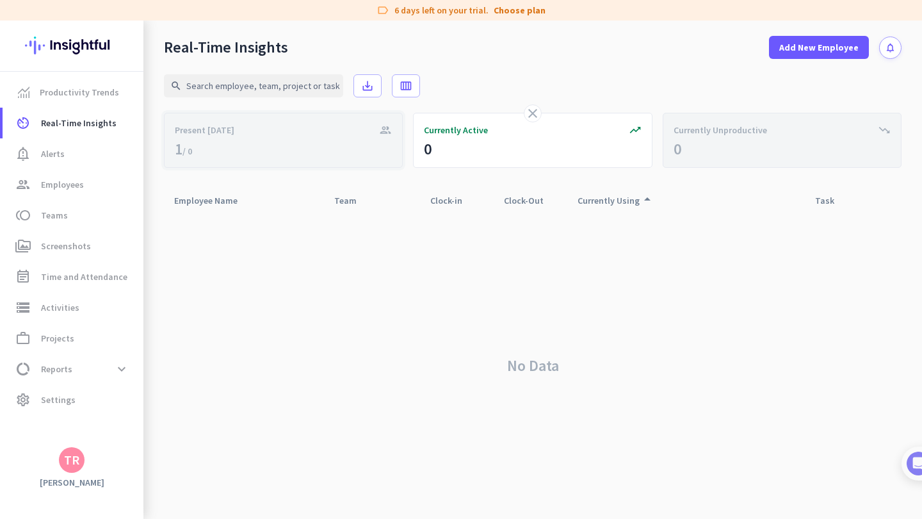
click at [362, 134] on div "Present [DATE]" at bounding box center [283, 130] width 217 height 13
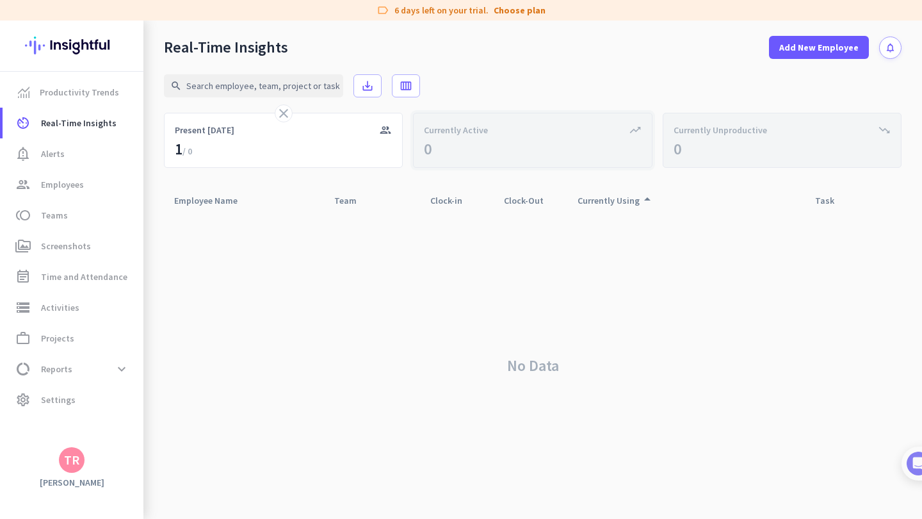
click at [473, 151] on div "trending_up Currently Active 0" at bounding box center [532, 140] width 239 height 55
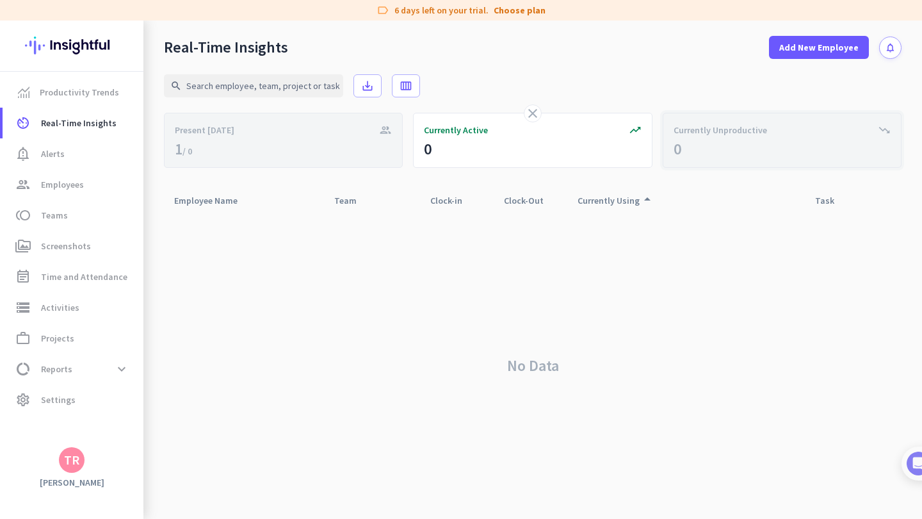
click at [760, 157] on div "trending_down Currently Unproductive 0" at bounding box center [782, 140] width 239 height 55
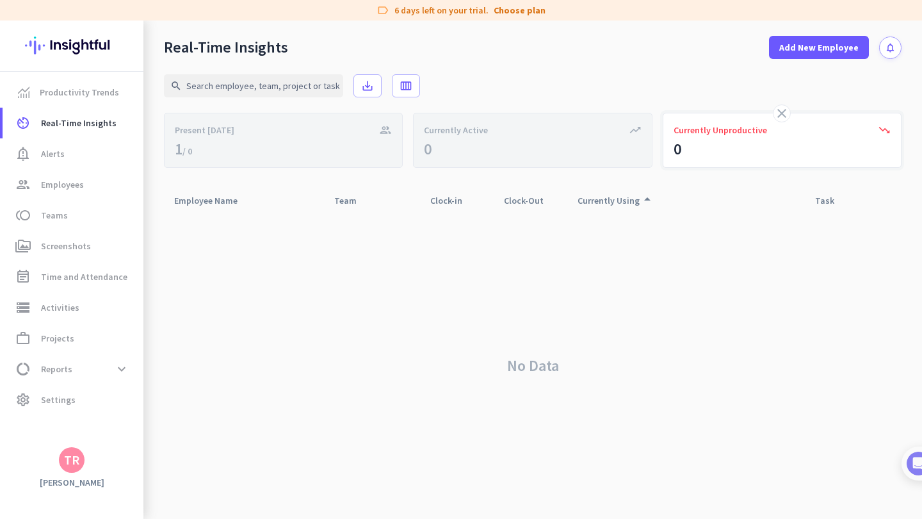
click at [773, 113] on div "close trending_down Currently Unproductive 0" at bounding box center [782, 140] width 239 height 55
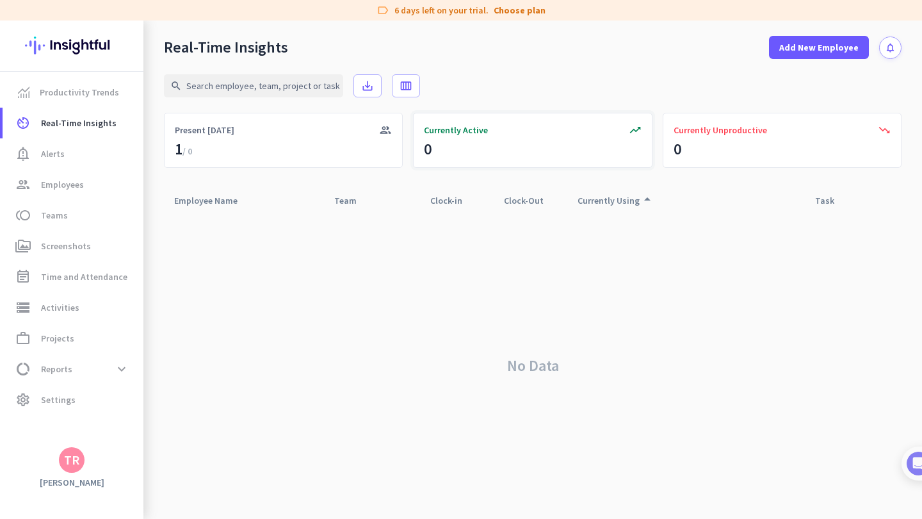
drag, startPoint x: 567, startPoint y: 126, endPoint x: 548, endPoint y: 127, distance: 19.3
click at [567, 126] on div "Currently Active" at bounding box center [532, 130] width 217 height 13
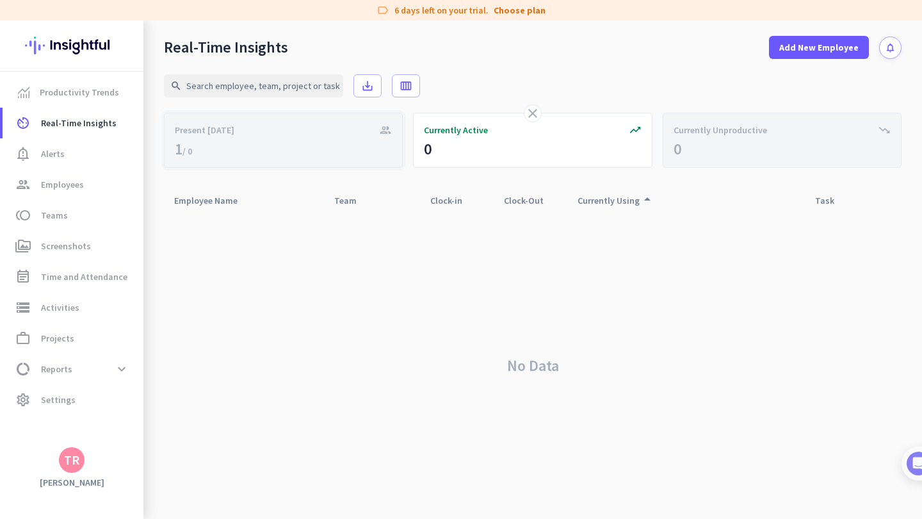
click at [361, 140] on div "group Present [DATE] 1 / 0" at bounding box center [283, 140] width 239 height 55
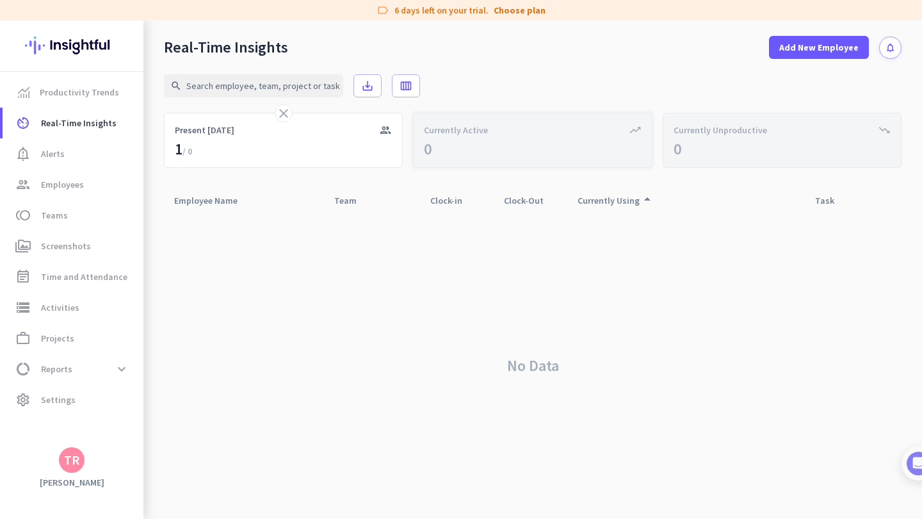
click at [481, 117] on div "trending_up Currently Active 0" at bounding box center [532, 140] width 239 height 55
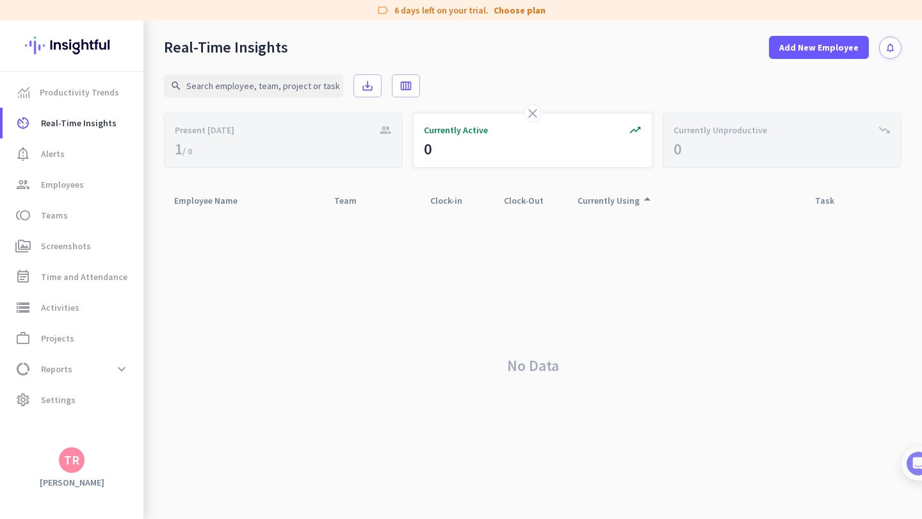
click at [533, 114] on icon "close" at bounding box center [532, 113] width 15 height 15
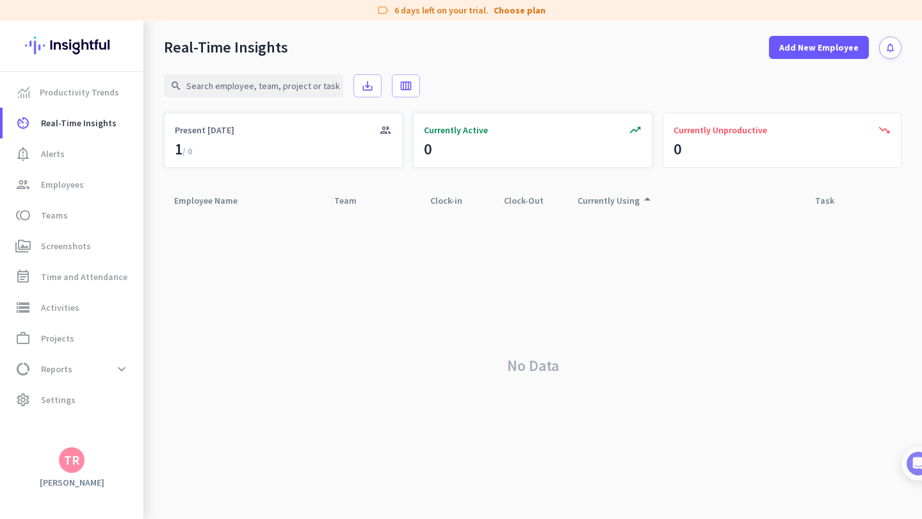
click at [373, 134] on div "Present [DATE]" at bounding box center [283, 130] width 217 height 13
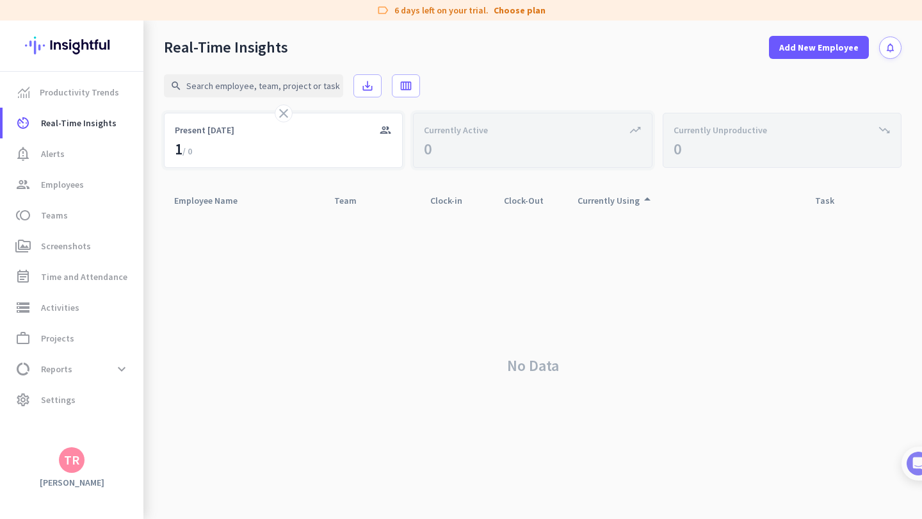
click at [276, 113] on icon "close" at bounding box center [283, 113] width 15 height 15
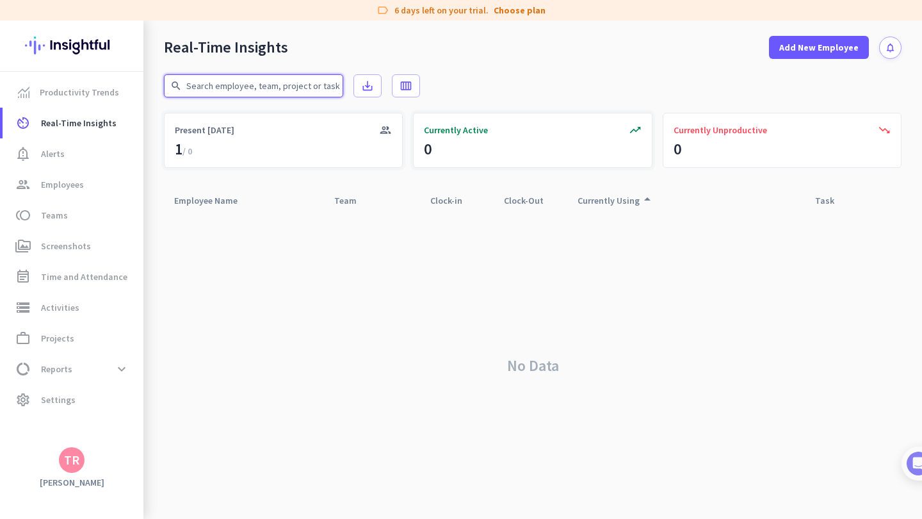
drag, startPoint x: 288, startPoint y: 86, endPoint x: 209, endPoint y: 85, distance: 78.8
click at [209, 85] on input "text" at bounding box center [253, 85] width 179 height 23
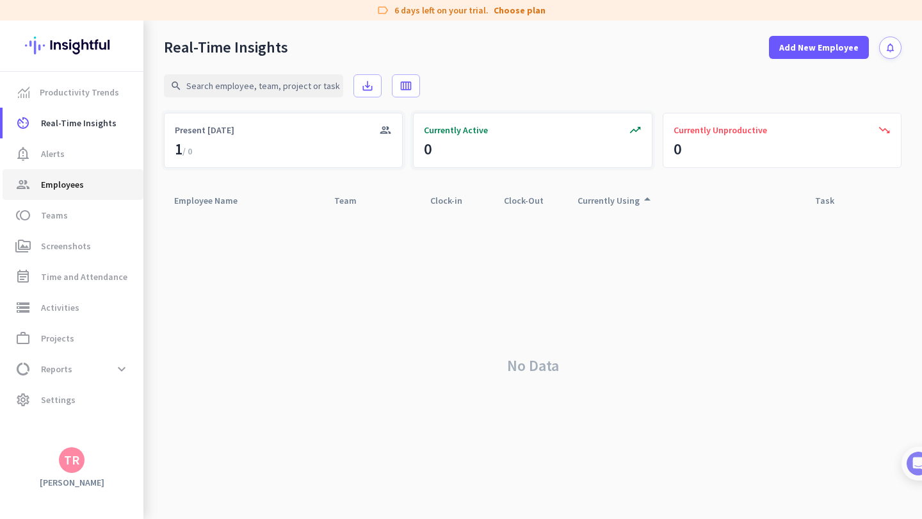
click at [70, 190] on span "Employees" at bounding box center [62, 184] width 43 height 15
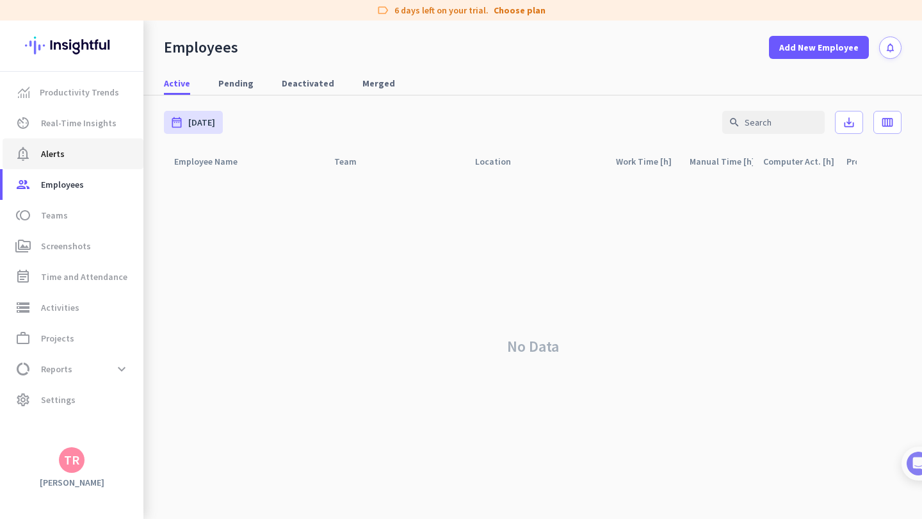
click at [69, 151] on span "notification_important Alerts" at bounding box center [73, 153] width 120 height 15
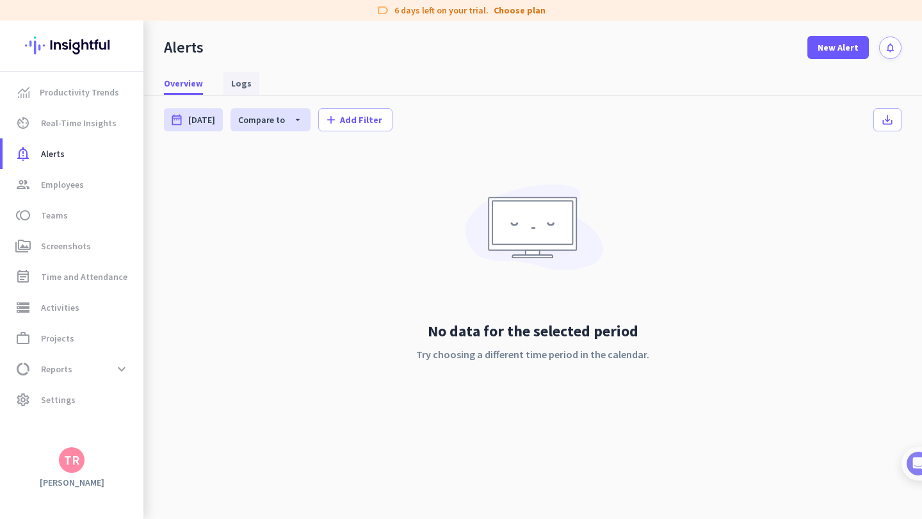
click at [231, 85] on span "Logs" at bounding box center [241, 83] width 20 height 13
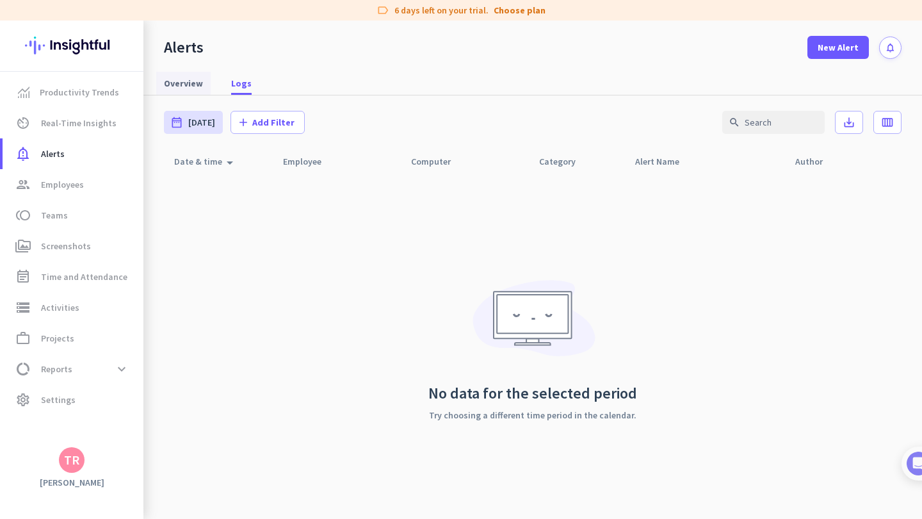
click at [174, 82] on span "Overview" at bounding box center [183, 83] width 39 height 13
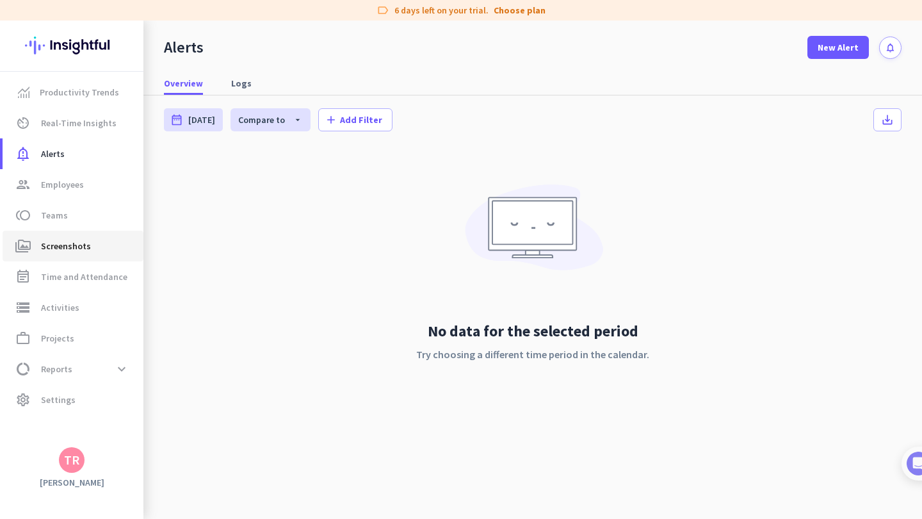
click at [91, 250] on span "perm_media Screenshots" at bounding box center [73, 245] width 120 height 15
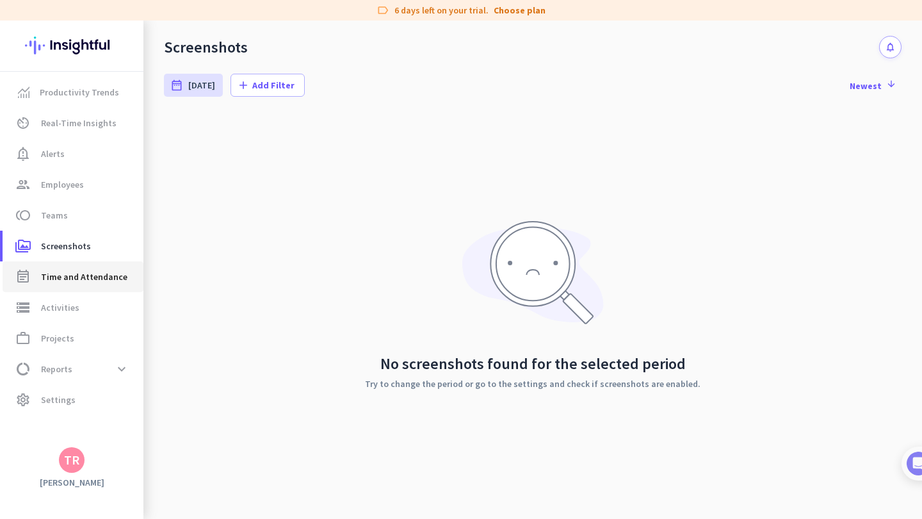
click at [87, 279] on span "Time and Attendance" at bounding box center [84, 276] width 86 height 15
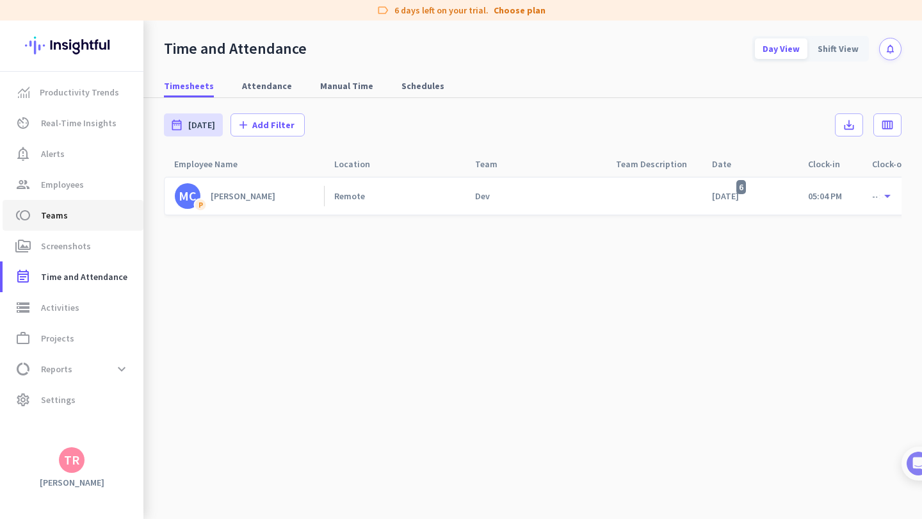
click at [85, 213] on span "toll Teams" at bounding box center [73, 215] width 120 height 15
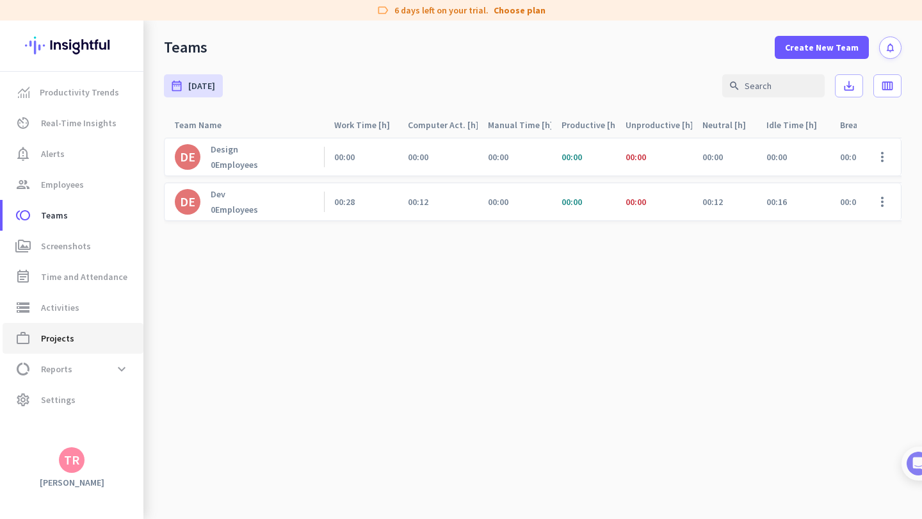
click at [85, 345] on span "work_outline Projects" at bounding box center [73, 337] width 120 height 15
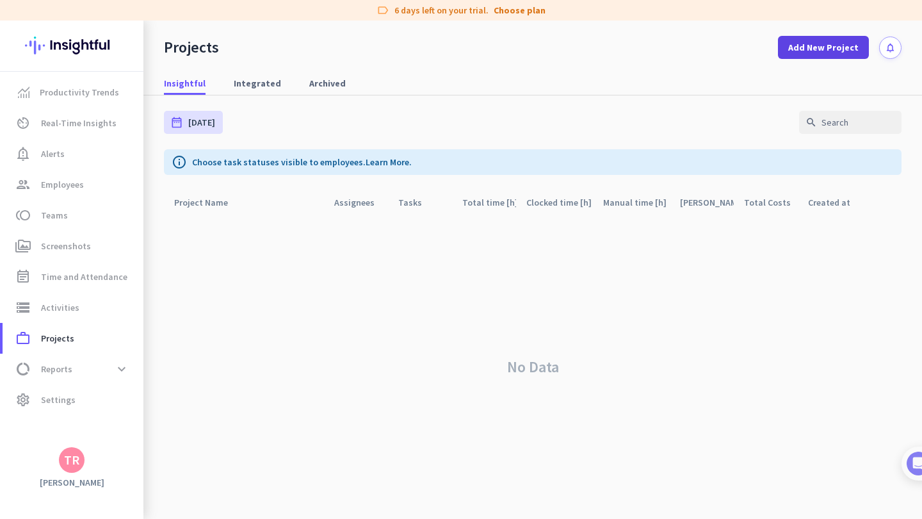
click at [829, 50] on span "Add New Project" at bounding box center [823, 47] width 70 height 13
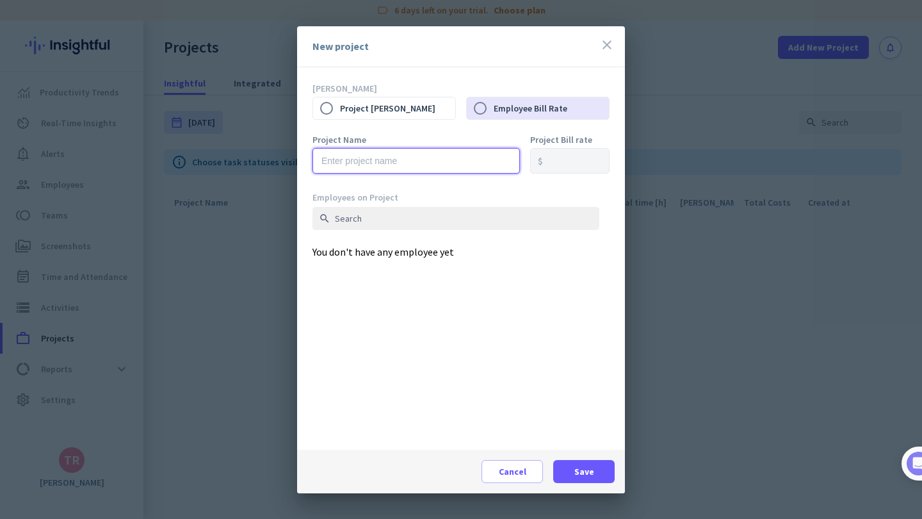
click at [411, 167] on input "text" at bounding box center [417, 161] width 208 height 26
click at [254, 238] on div at bounding box center [461, 259] width 922 height 519
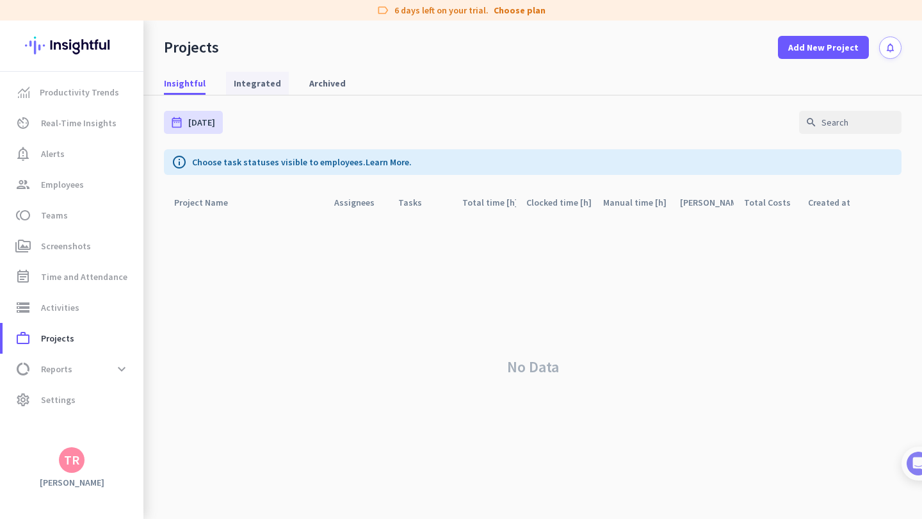
click at [243, 87] on span "Integrated" at bounding box center [257, 83] width 47 height 13
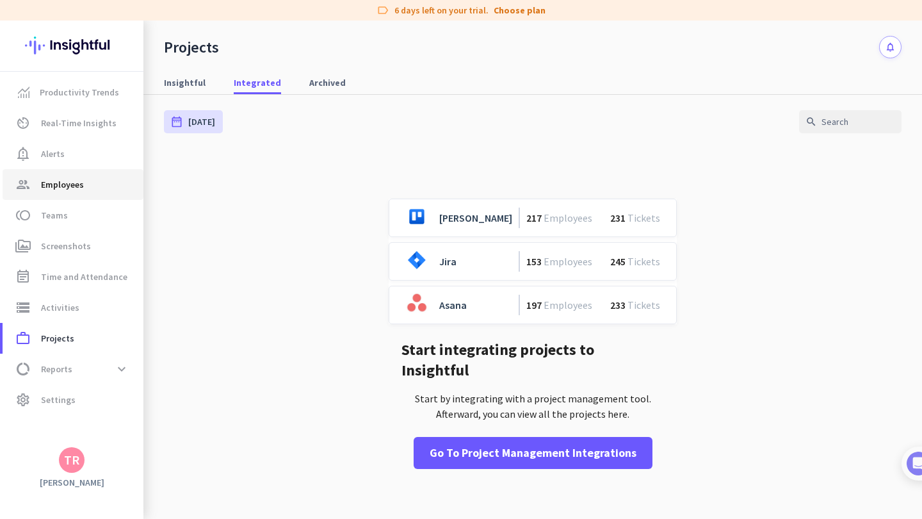
click at [76, 183] on span "Employees" at bounding box center [62, 184] width 43 height 15
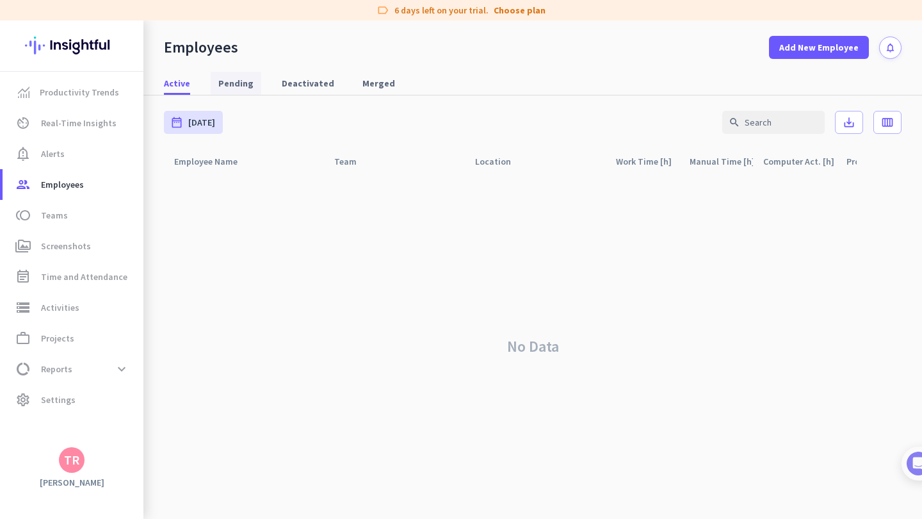
click at [246, 83] on span "Pending" at bounding box center [235, 83] width 35 height 13
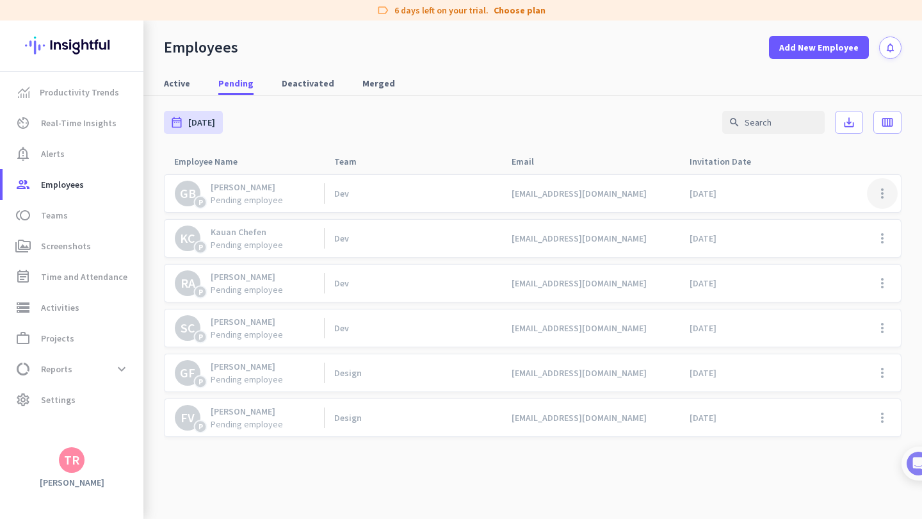
click at [883, 194] on span at bounding box center [882, 193] width 31 height 31
click at [664, 181] on div at bounding box center [461, 259] width 922 height 519
click at [291, 85] on span "Deactivated" at bounding box center [308, 83] width 53 height 13
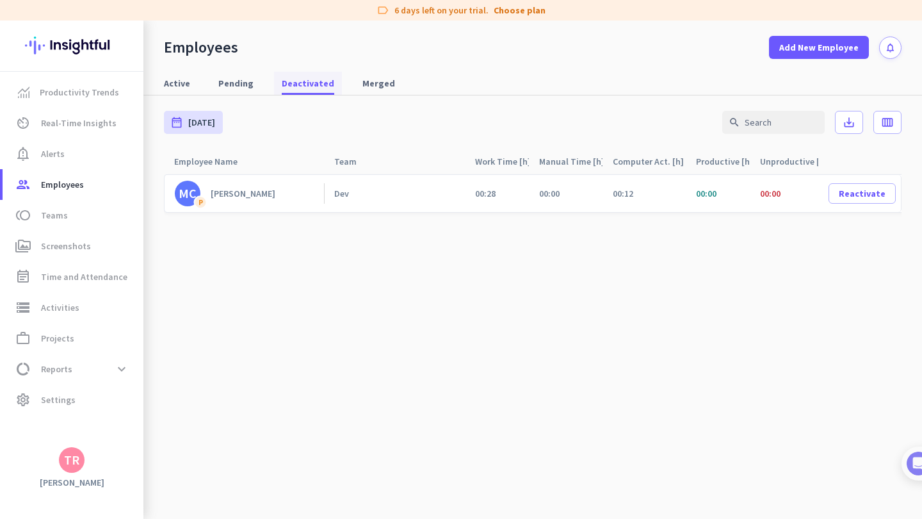
drag, startPoint x: 241, startPoint y: 79, endPoint x: 284, endPoint y: 86, distance: 43.5
click at [288, 192] on link "MC P [PERSON_NAME]" at bounding box center [249, 194] width 149 height 26
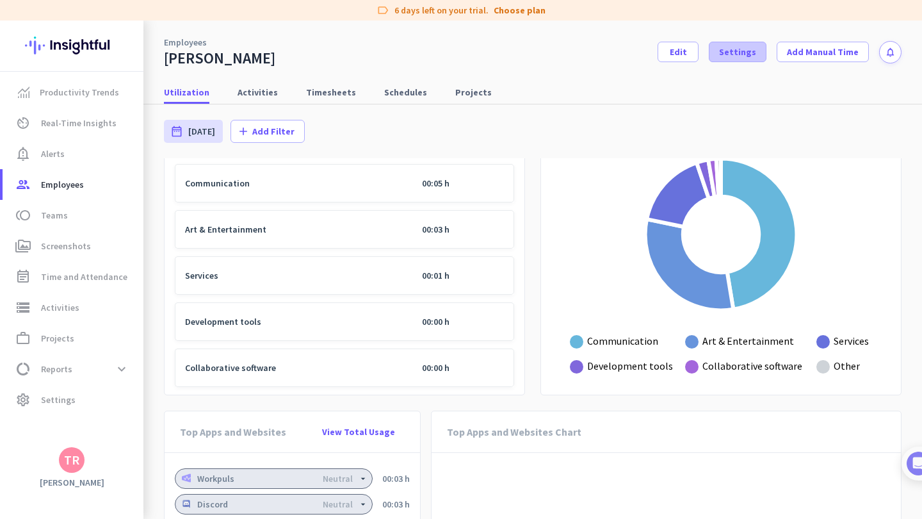
click at [739, 56] on span "Settings" at bounding box center [737, 51] width 37 height 13
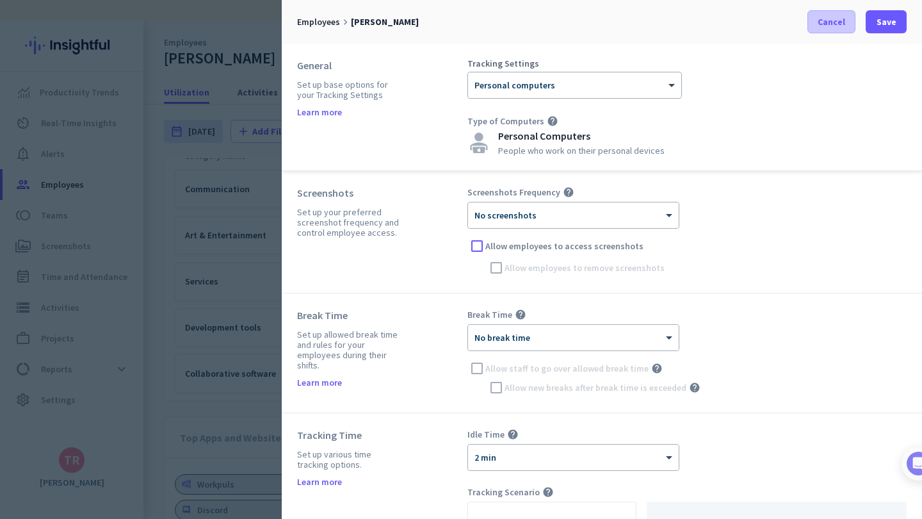
click at [829, 26] on span "Cancel" at bounding box center [832, 21] width 28 height 13
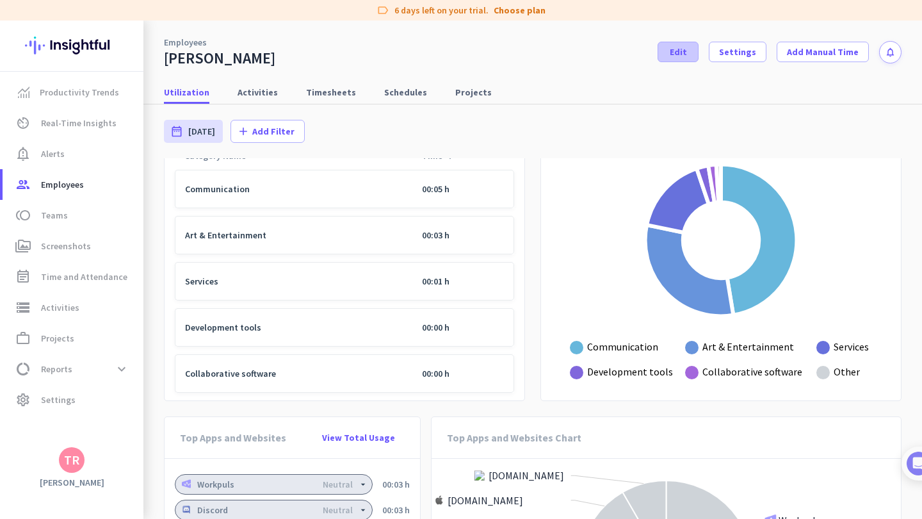
click at [687, 51] on span "Edit" at bounding box center [678, 51] width 17 height 13
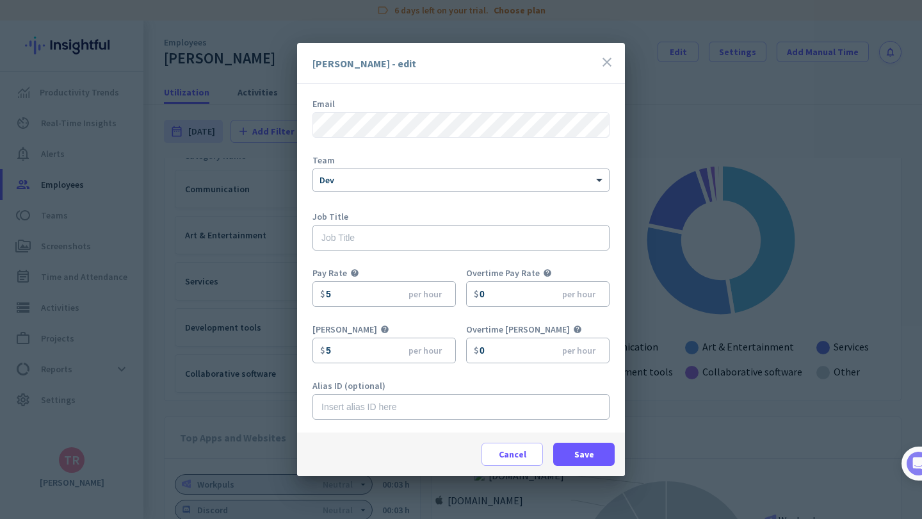
scroll to position [56, 0]
drag, startPoint x: 455, startPoint y: 272, endPoint x: 539, endPoint y: 273, distance: 83.9
click at [532, 274] on div "Pay Rate help 5 $ per hour Overtime Pay Rate help 0 $ per hour" at bounding box center [461, 296] width 297 height 56
click at [434, 269] on div "Pay Rate help" at bounding box center [390, 274] width 154 height 13
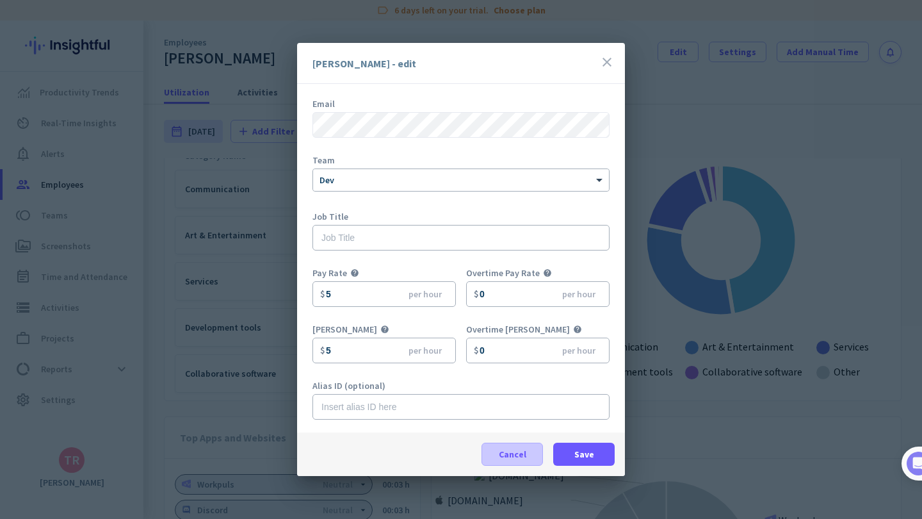
click at [519, 459] on span "Cancel" at bounding box center [513, 454] width 28 height 13
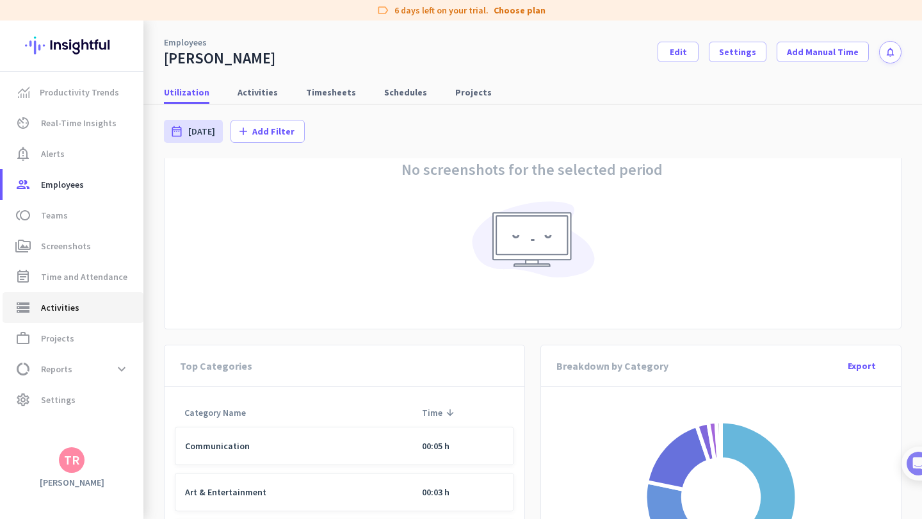
scroll to position [432, 0]
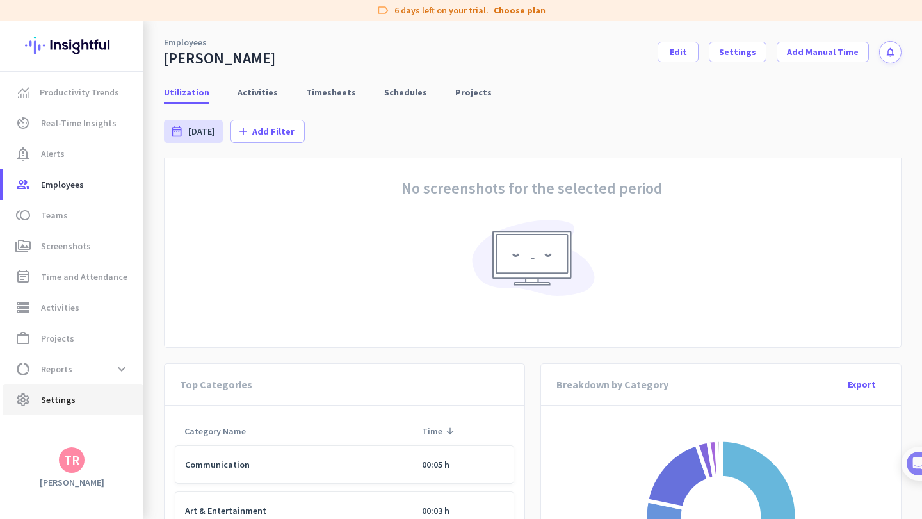
click at [69, 393] on span "Settings" at bounding box center [58, 399] width 35 height 15
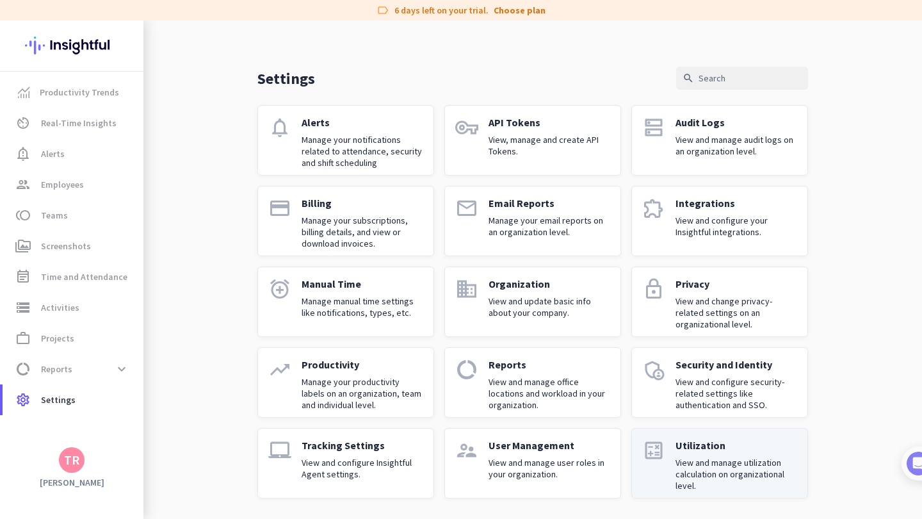
click at [705, 455] on div "Utilization View and manage utilization calculation on organizational level." at bounding box center [737, 463] width 122 height 49
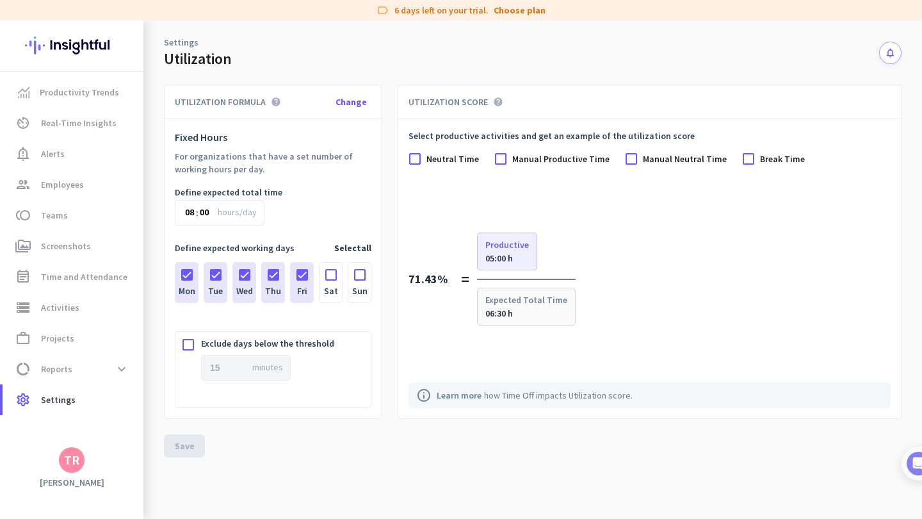
click at [331, 275] on div at bounding box center [331, 271] width 22 height 17
click at [360, 272] on div at bounding box center [359, 271] width 22 height 17
click at [336, 275] on div at bounding box center [331, 271] width 22 height 17
click at [358, 274] on div at bounding box center [359, 271] width 22 height 17
click at [233, 214] on span "hours/day" at bounding box center [237, 212] width 39 height 13
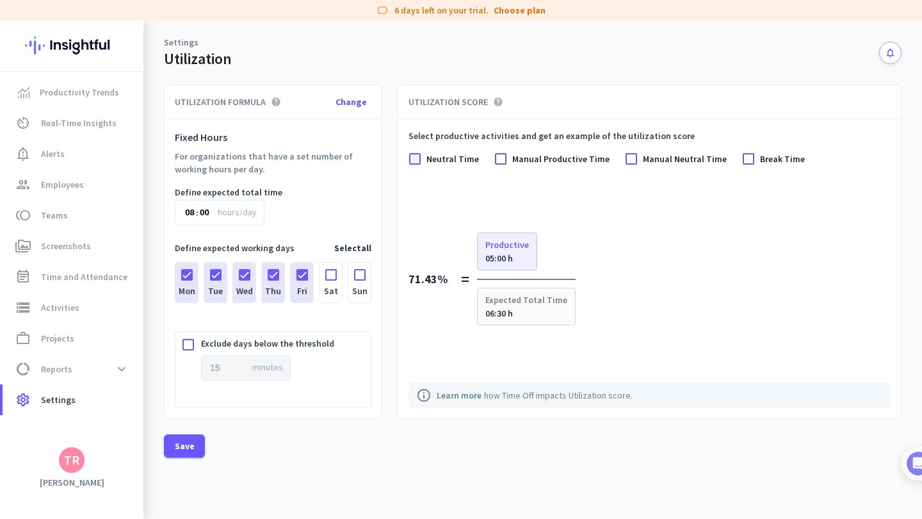
click at [419, 161] on div at bounding box center [415, 158] width 13 height 13
drag, startPoint x: 499, startPoint y: 257, endPoint x: 524, endPoint y: 263, distance: 25.6
click at [524, 263] on div "05:00 h" at bounding box center [507, 257] width 44 height 13
click at [435, 240] on div "71.43% = Productive 05:00 h Expected Total Time 06:30 h" at bounding box center [650, 279] width 482 height 94
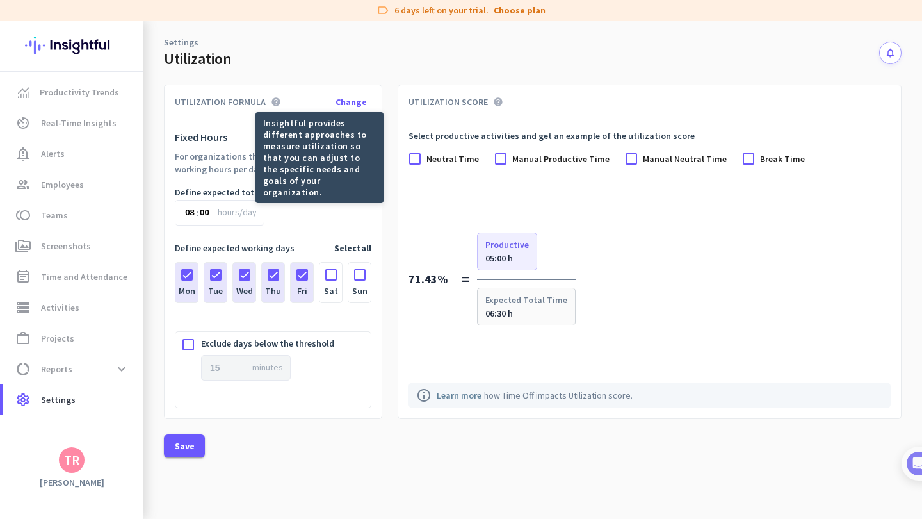
drag, startPoint x: 173, startPoint y: 99, endPoint x: 282, endPoint y: 105, distance: 109.7
click at [278, 106] on div "UTILIZATION FORMULA help Change" at bounding box center [273, 102] width 217 height 34
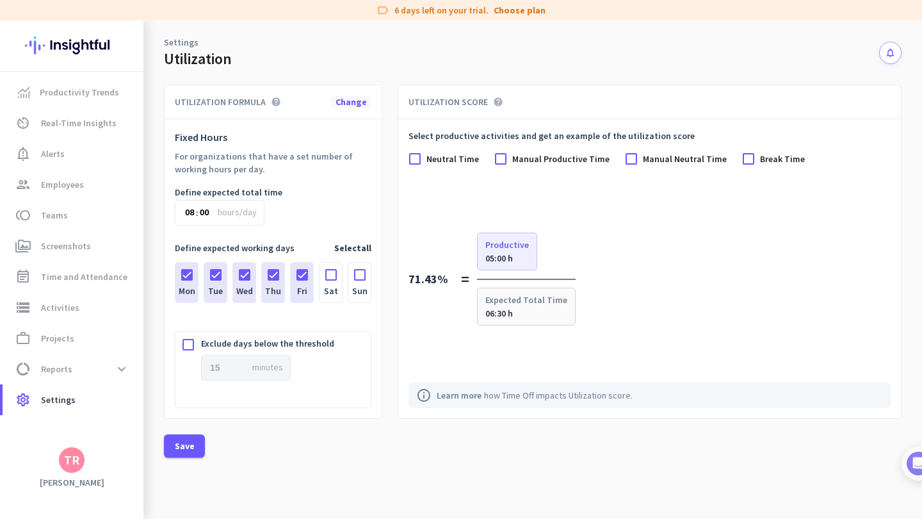
click at [354, 102] on span "Change" at bounding box center [351, 102] width 31 height 12
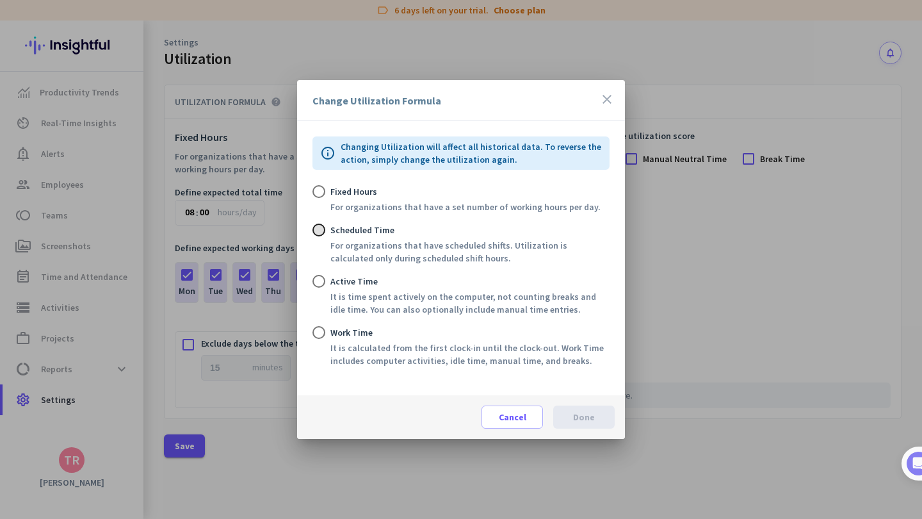
click at [325, 230] on input "Scheduled Time For organizations that have scheduled shifts. Utilization is cal…" at bounding box center [319, 230] width 13 height 13
radio input "true"
drag, startPoint x: 327, startPoint y: 138, endPoint x: 583, endPoint y: 376, distance: 348.9
click at [583, 376] on div "Change Utilization Formula close info Changing Utilization will affect all hist…" at bounding box center [461, 259] width 328 height 359
copy div "info Changing Utilization will affect all historical data. To reverse the actio…"
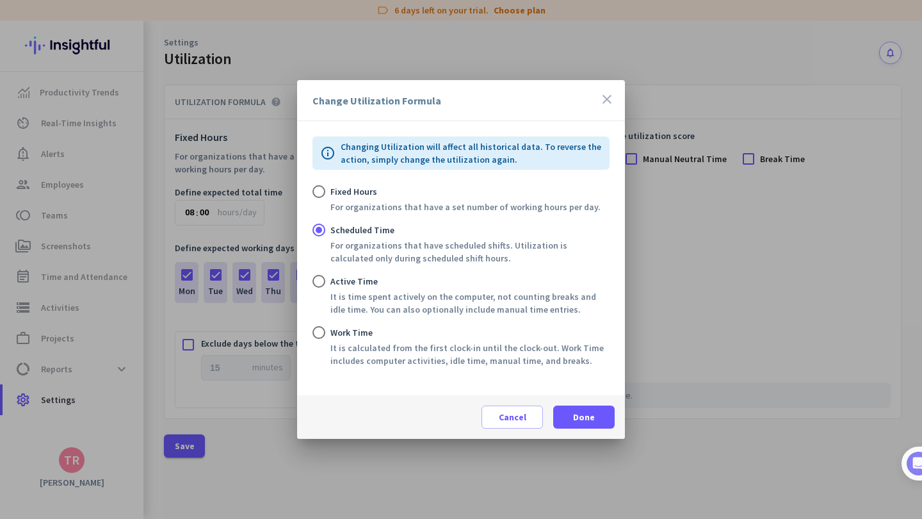
click at [337, 339] on div "Work Time It is calculated from the first clock-in until the clock-out. Work Ti…" at bounding box center [469, 346] width 279 height 41
click at [325, 339] on input "Work Time It is calculated from the first clock-in until the clock-out. Work Ti…" at bounding box center [319, 332] width 13 height 13
radio input "true"
click at [321, 332] on input "Work Time It is calculated from the first clock-in until the clock-out. Work Ti…" at bounding box center [319, 332] width 13 height 13
click at [593, 418] on span "Done" at bounding box center [584, 417] width 22 height 13
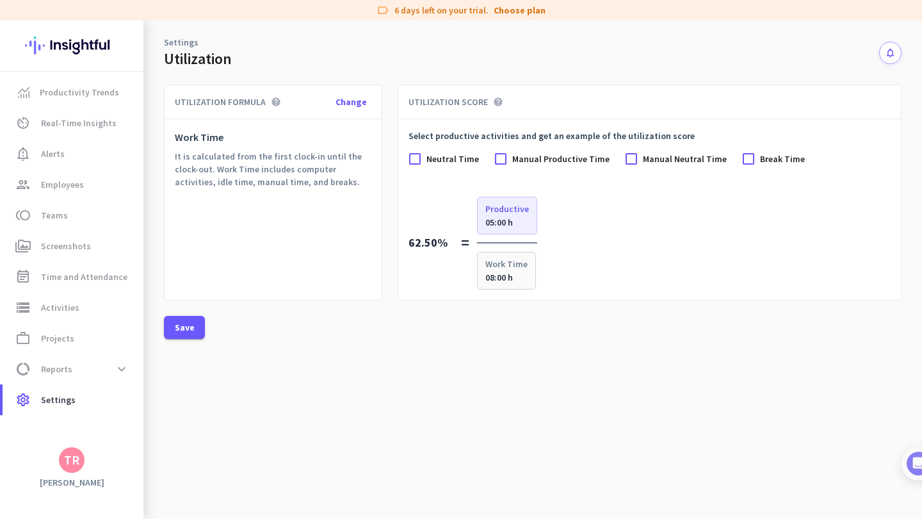
drag, startPoint x: 407, startPoint y: 98, endPoint x: 680, endPoint y: 277, distance: 326.7
click at [680, 277] on div "UTILIZATION SCORE help Select productive activities and get an example of the u…" at bounding box center [650, 193] width 504 height 216
copy div "UTILIZATION SCORE help Select productive activities and get an example of the u…"
click at [602, 233] on div "62.50% = Productive 05:00 h Work Time 08:00 h" at bounding box center [650, 243] width 482 height 94
click at [416, 156] on div at bounding box center [415, 158] width 13 height 13
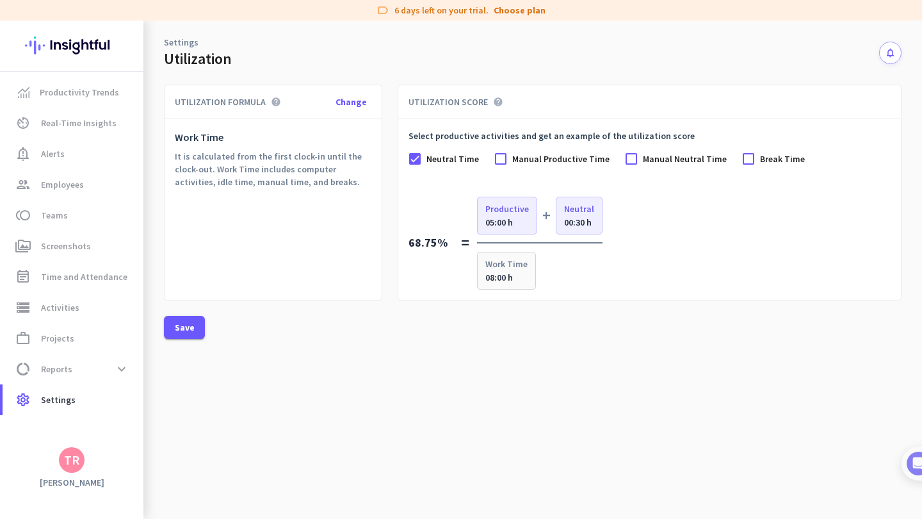
click at [501, 157] on div at bounding box center [500, 158] width 13 height 13
click at [625, 159] on div at bounding box center [631, 158] width 13 height 13
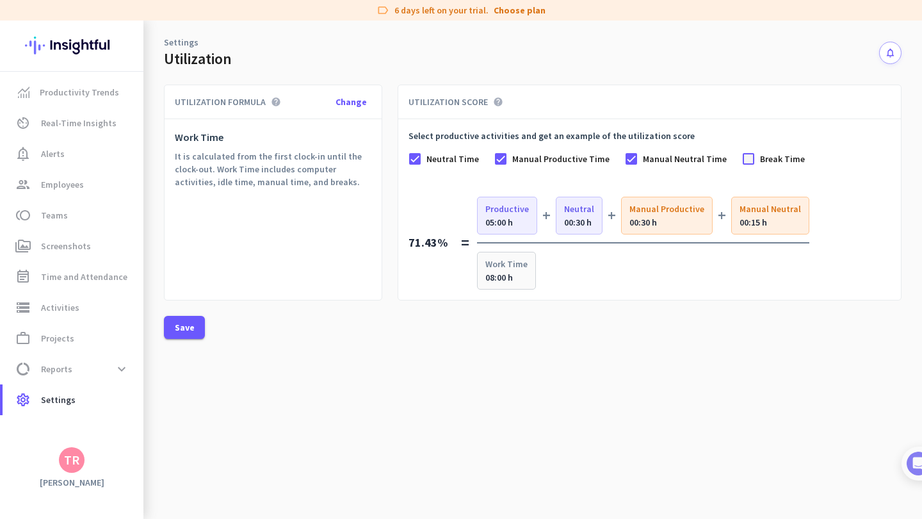
click at [742, 160] on div at bounding box center [748, 158] width 13 height 13
click at [628, 159] on div at bounding box center [631, 158] width 13 height 13
click at [742, 158] on div at bounding box center [748, 158] width 13 height 13
click at [498, 160] on div at bounding box center [500, 158] width 13 height 13
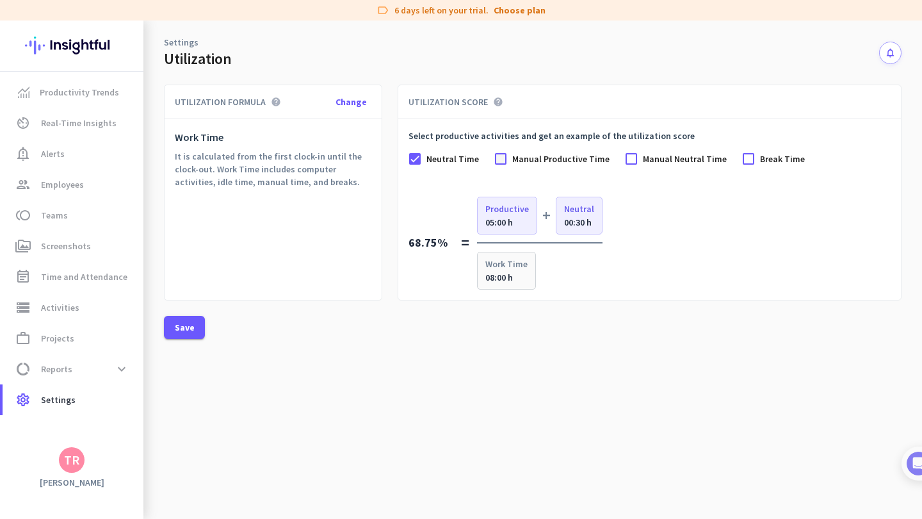
click at [498, 160] on div at bounding box center [500, 158] width 13 height 13
click at [503, 160] on div at bounding box center [500, 158] width 13 height 13
click at [418, 161] on div at bounding box center [415, 158] width 13 height 13
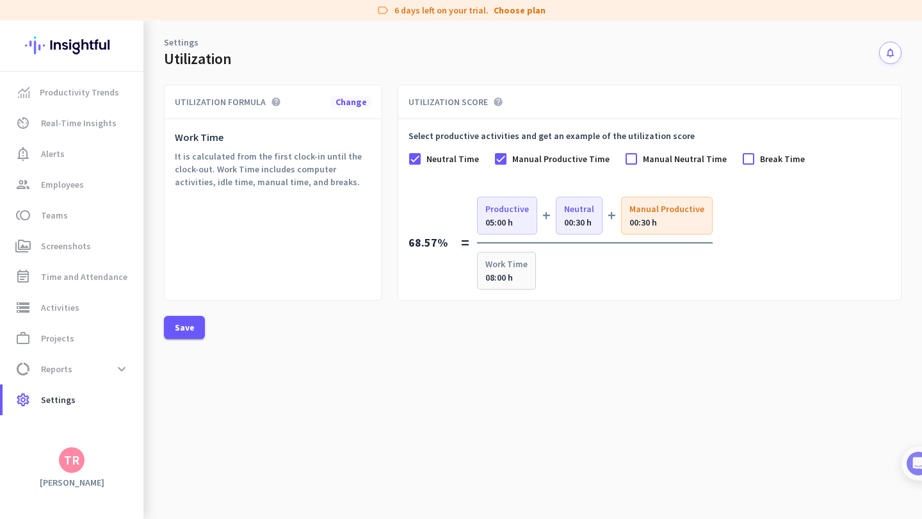
click at [343, 102] on span "Change" at bounding box center [351, 102] width 31 height 12
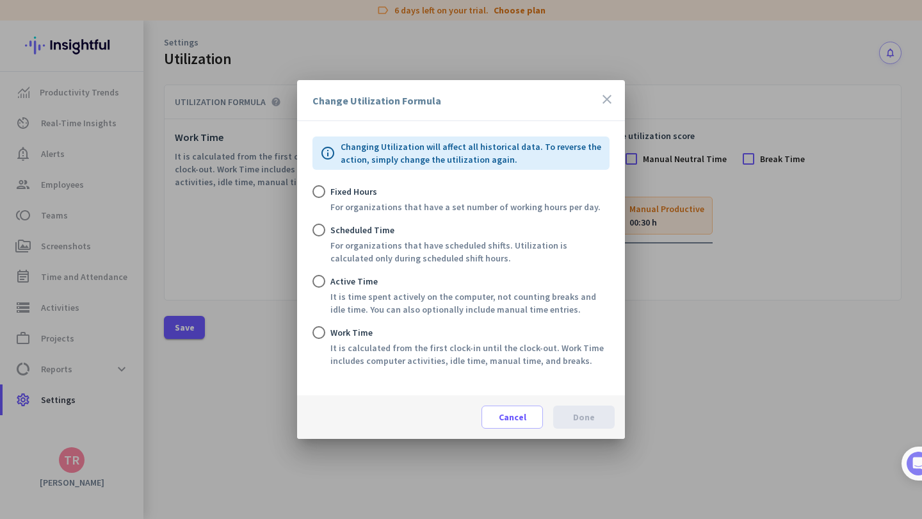
drag, startPoint x: 341, startPoint y: 291, endPoint x: 326, endPoint y: 284, distance: 16.6
click at [341, 291] on div "It is time spent actively on the computer, not counting breaks and idle time. Y…" at bounding box center [469, 303] width 279 height 26
click at [325, 288] on input "Active Time It is time spent actively on the computer, not counting breaks and …" at bounding box center [319, 281] width 13 height 13
radio input "true"
click at [325, 284] on input "Active Time It is time spent actively on the computer, not counting breaks and …" at bounding box center [319, 281] width 13 height 13
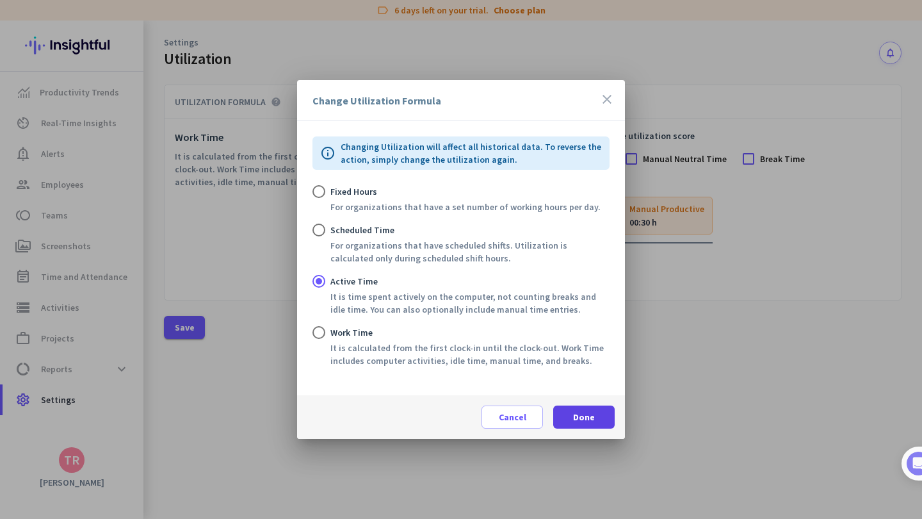
click at [578, 419] on span "Done" at bounding box center [584, 417] width 22 height 13
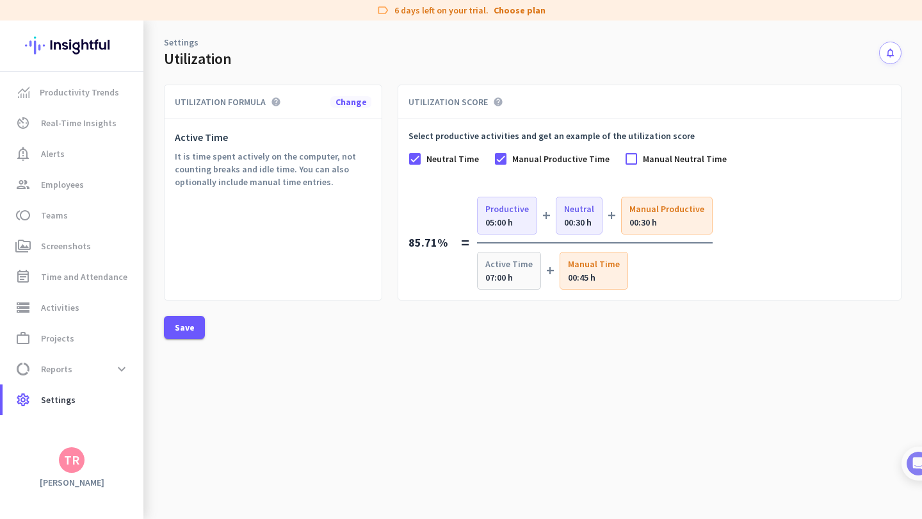
click at [351, 104] on span "Change" at bounding box center [351, 102] width 31 height 12
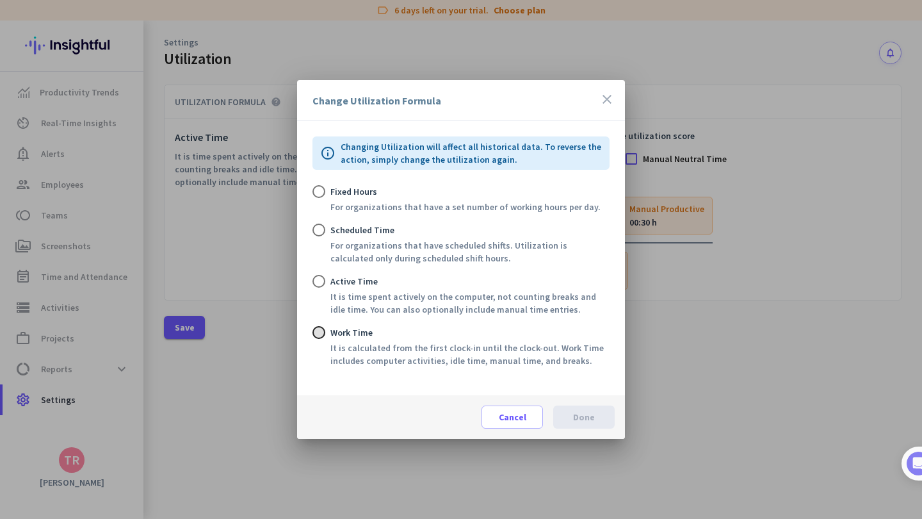
click at [318, 332] on input "Work Time It is calculated from the first clock-in until the clock-out. Work Ti…" at bounding box center [319, 332] width 13 height 13
radio input "true"
click at [576, 417] on span "Done" at bounding box center [584, 417] width 22 height 13
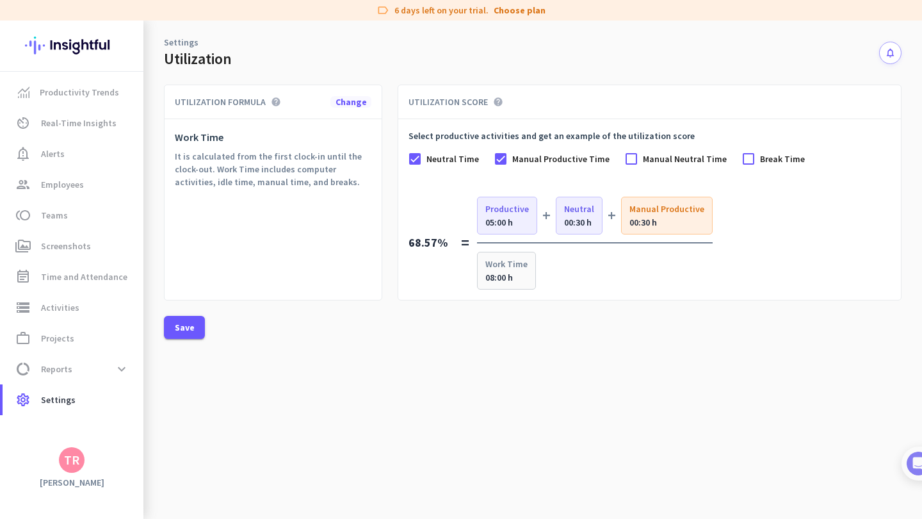
click at [340, 105] on span "Change" at bounding box center [351, 102] width 31 height 12
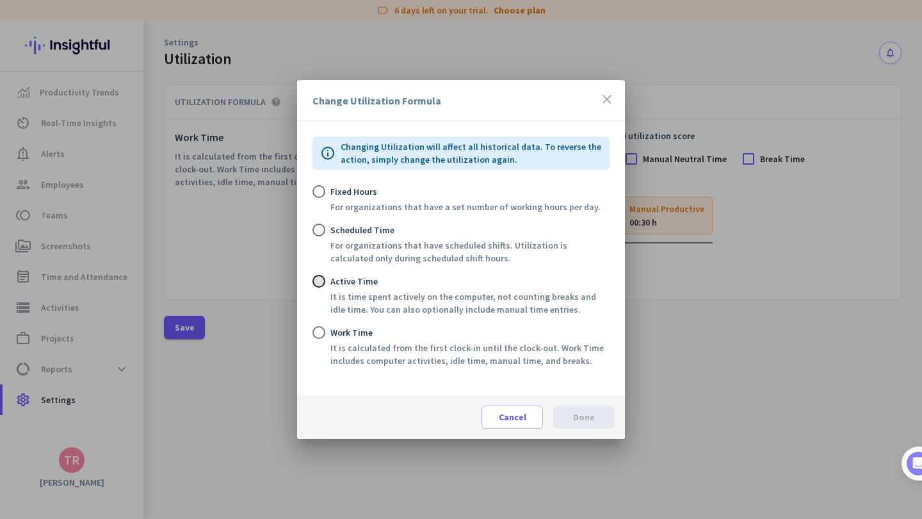
click at [319, 282] on input "Active Time It is time spent actively on the computer, not counting breaks and …" at bounding box center [319, 281] width 13 height 13
radio input "true"
click at [582, 421] on span "Done" at bounding box center [584, 417] width 22 height 13
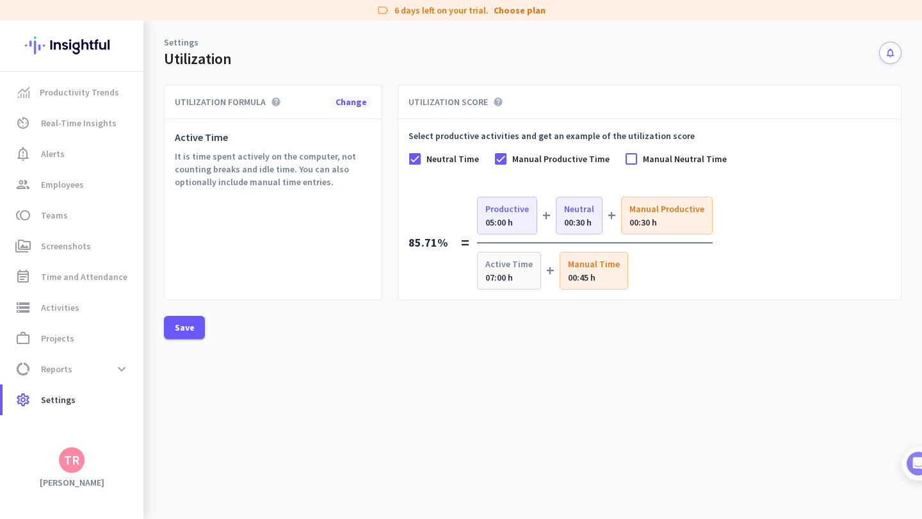
click at [345, 102] on span "Change" at bounding box center [351, 102] width 31 height 12
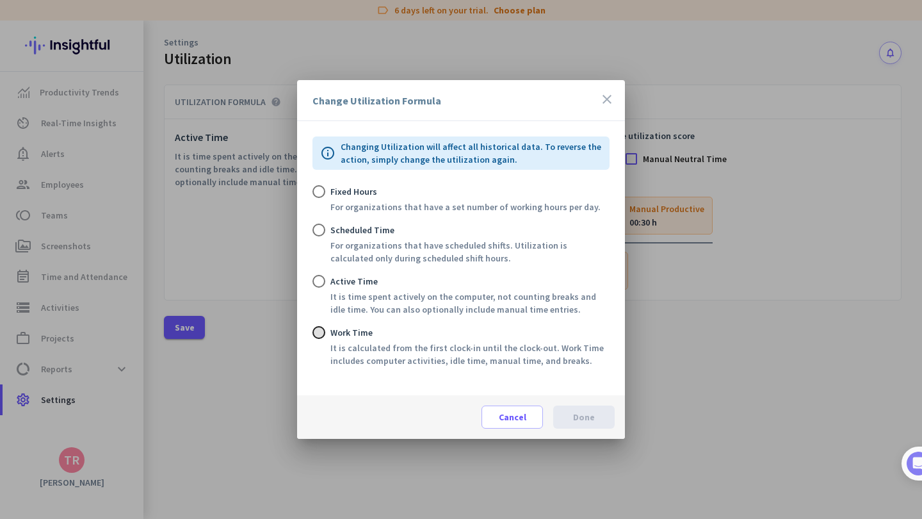
click at [323, 338] on input "Work Time It is calculated from the first clock-in until the clock-out. Work Ti…" at bounding box center [319, 332] width 13 height 13
radio input "true"
drag, startPoint x: 325, startPoint y: 290, endPoint x: 322, endPoint y: 283, distance: 7.5
click at [325, 289] on div "Active Time It is time spent actively on the computer, not counting breaks and …" at bounding box center [461, 295] width 297 height 41
click at [321, 283] on input "Active Time It is time spent actively on the computer, not counting breaks and …" at bounding box center [319, 281] width 13 height 13
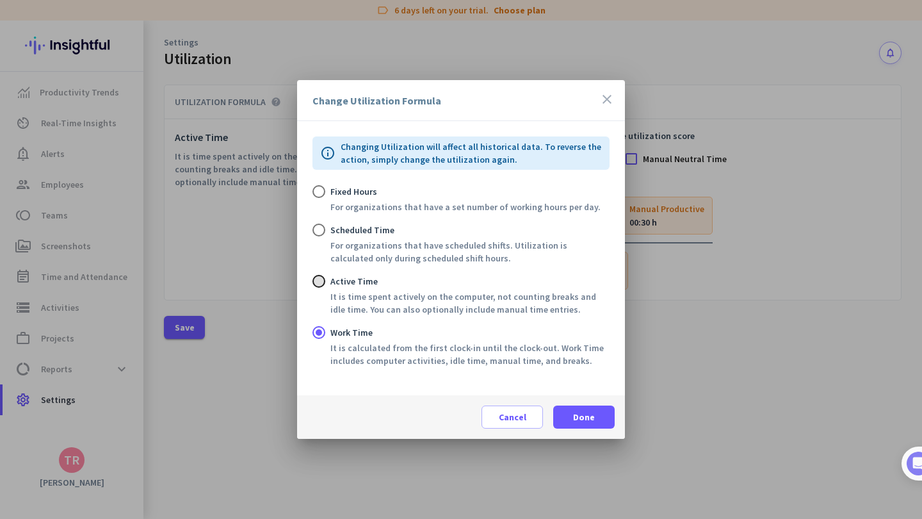
radio input "true"
click at [523, 418] on span "Cancel" at bounding box center [513, 417] width 28 height 13
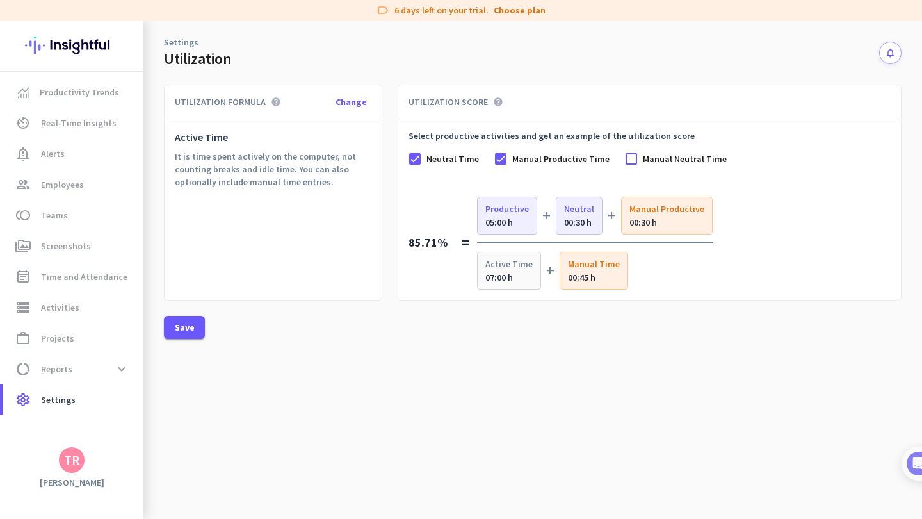
click at [423, 157] on label "Neutral Time" at bounding box center [450, 158] width 58 height 13
click at [0, 0] on input "Neutral Time" at bounding box center [0, 0] width 0 height 0
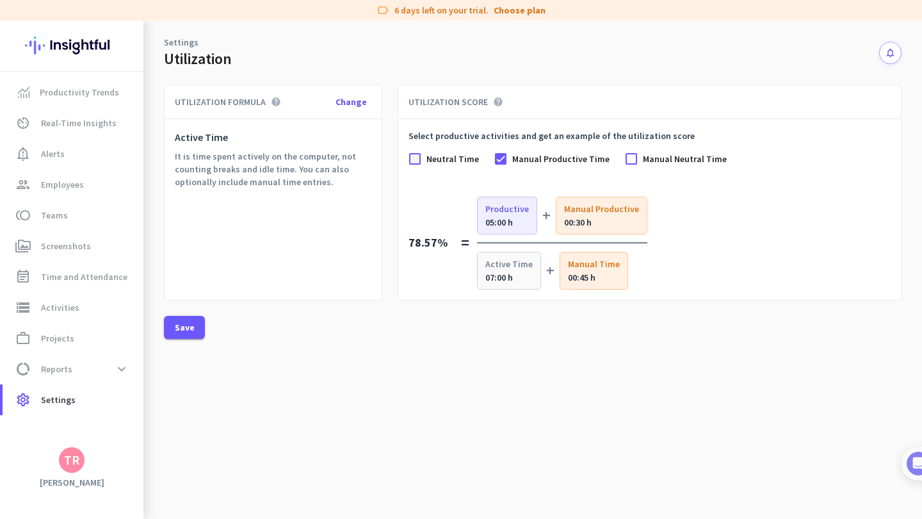
click at [417, 158] on div at bounding box center [415, 158] width 13 height 13
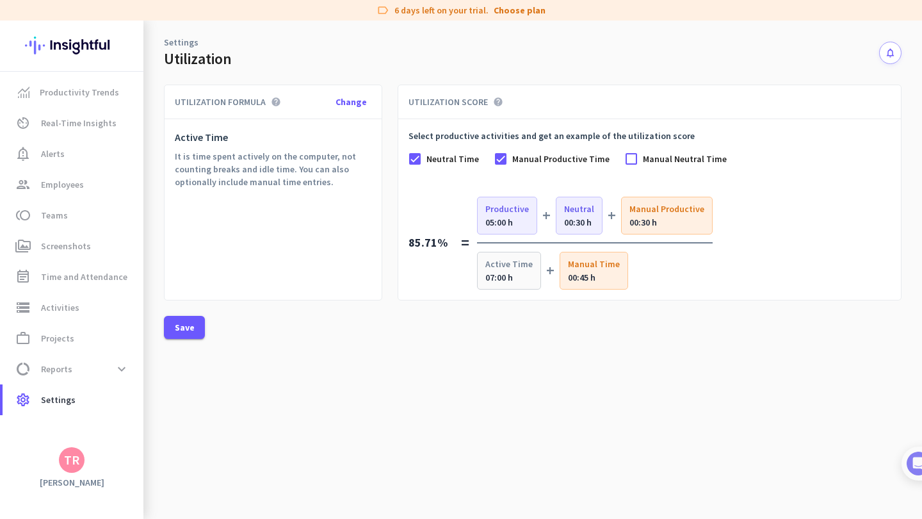
click at [422, 162] on label "Neutral Time" at bounding box center [450, 158] width 58 height 13
click at [0, 0] on input "Neutral Time" at bounding box center [0, 0] width 0 height 0
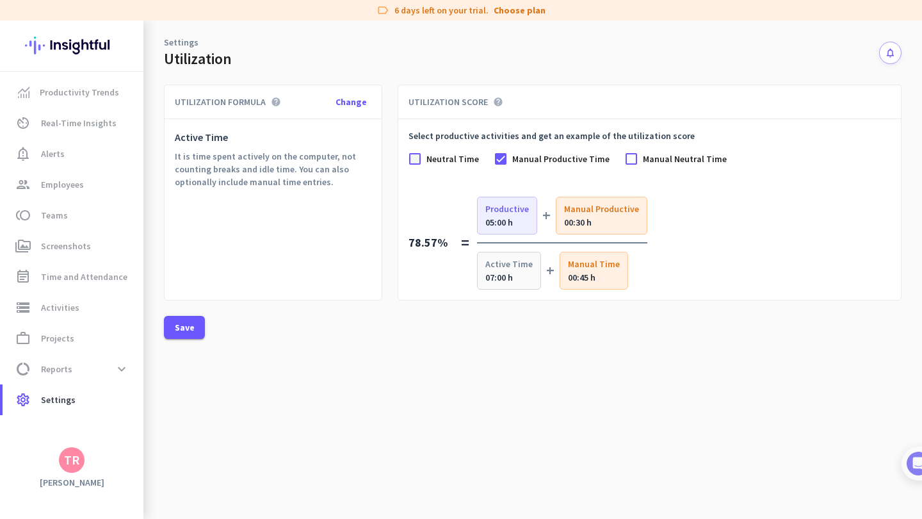
click at [420, 158] on div at bounding box center [415, 158] width 13 height 13
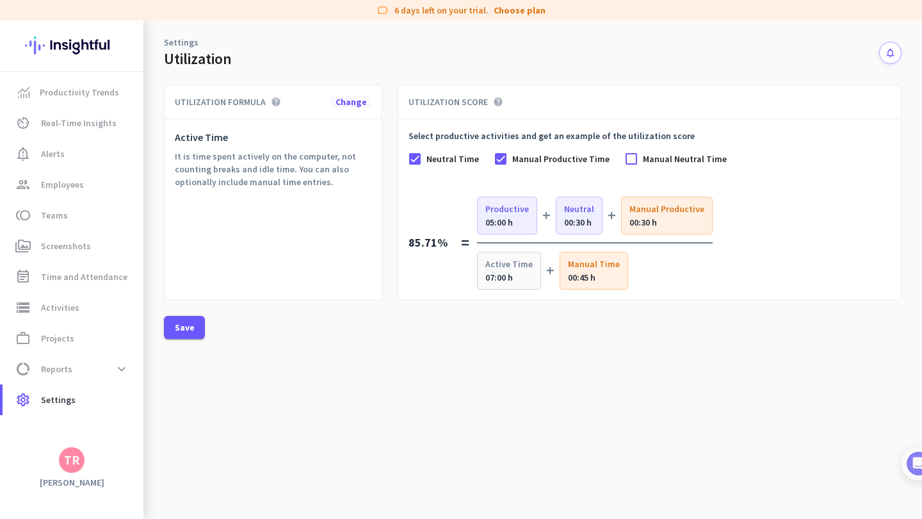
click at [343, 104] on span "Change" at bounding box center [351, 102] width 31 height 12
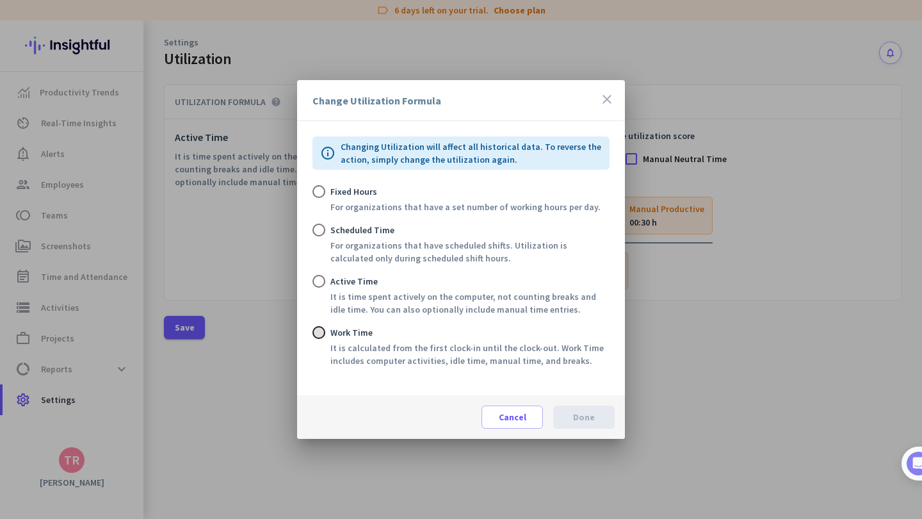
click at [318, 330] on input "Work Time It is calculated from the first clock-in until the clock-out. Work Ti…" at bounding box center [319, 332] width 13 height 13
radio input "true"
click at [576, 411] on span "Done" at bounding box center [584, 417] width 22 height 13
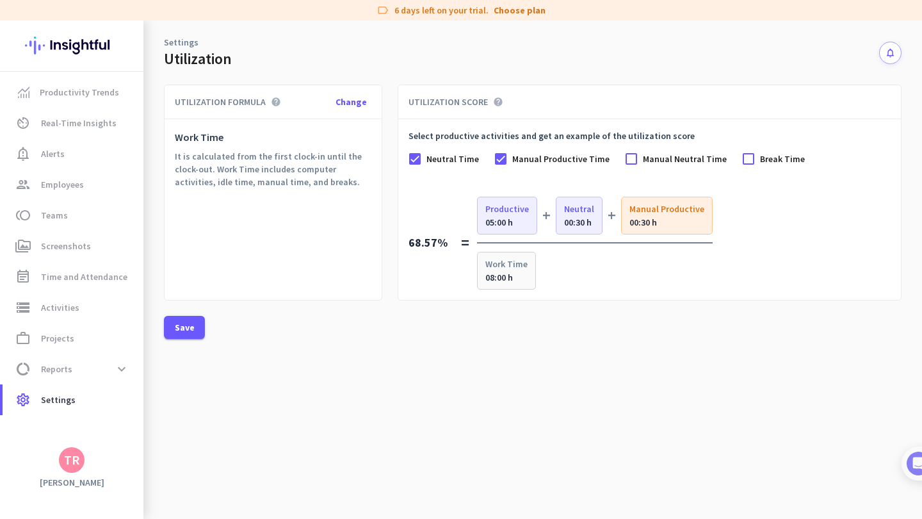
click at [638, 159] on label "Manual Neutral Time" at bounding box center [682, 158] width 89 height 13
click at [0, 0] on input "Manual Neutral Time" at bounding box center [0, 0] width 0 height 0
click at [630, 156] on div at bounding box center [631, 158] width 13 height 13
click at [191, 323] on span "Save" at bounding box center [185, 327] width 20 height 13
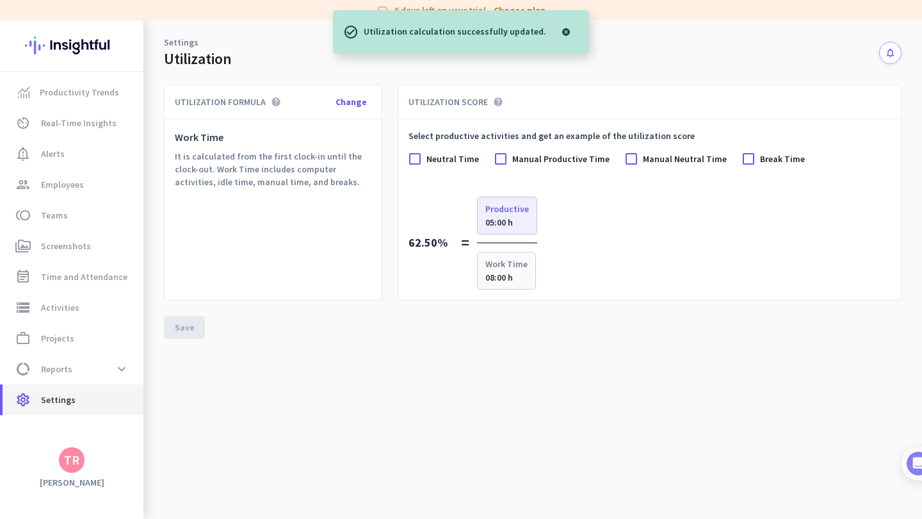
click at [69, 398] on span "Settings" at bounding box center [58, 399] width 35 height 15
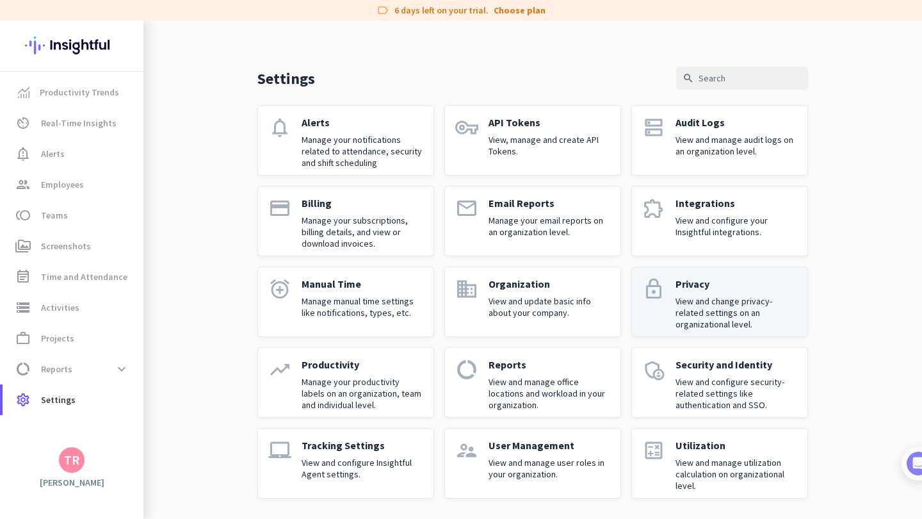
click at [352, 298] on p "Manage manual time settings like notifications, types, etc." at bounding box center [363, 306] width 122 height 23
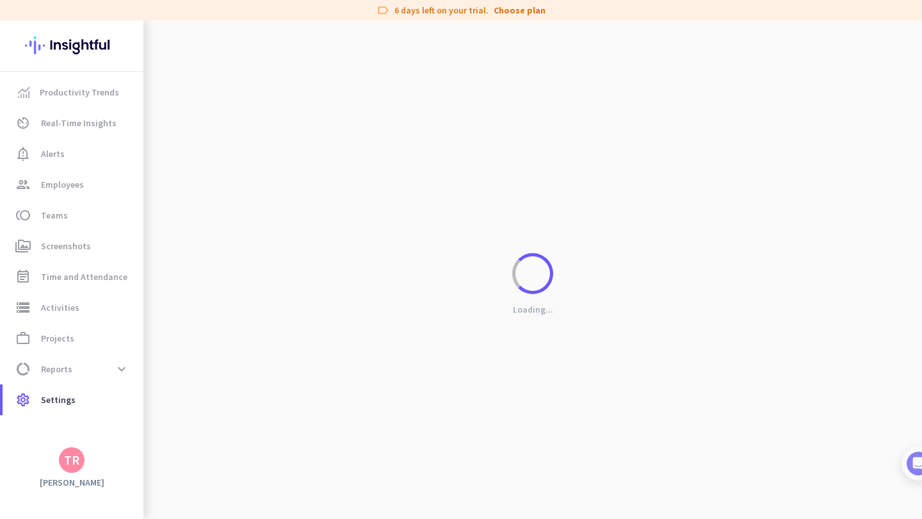
click at [336, 300] on div "Loading..." at bounding box center [532, 279] width 779 height 519
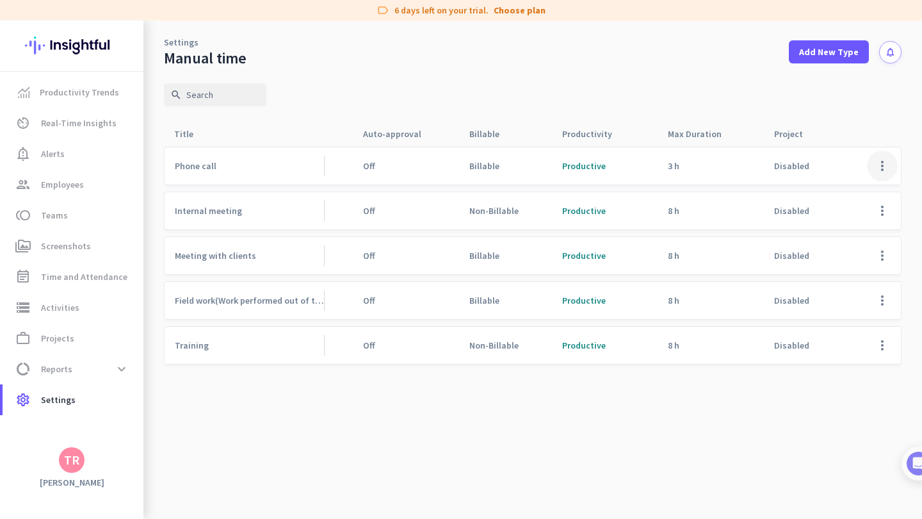
click at [891, 168] on span at bounding box center [882, 166] width 31 height 31
click at [865, 213] on span "Delete" at bounding box center [856, 216] width 61 height 13
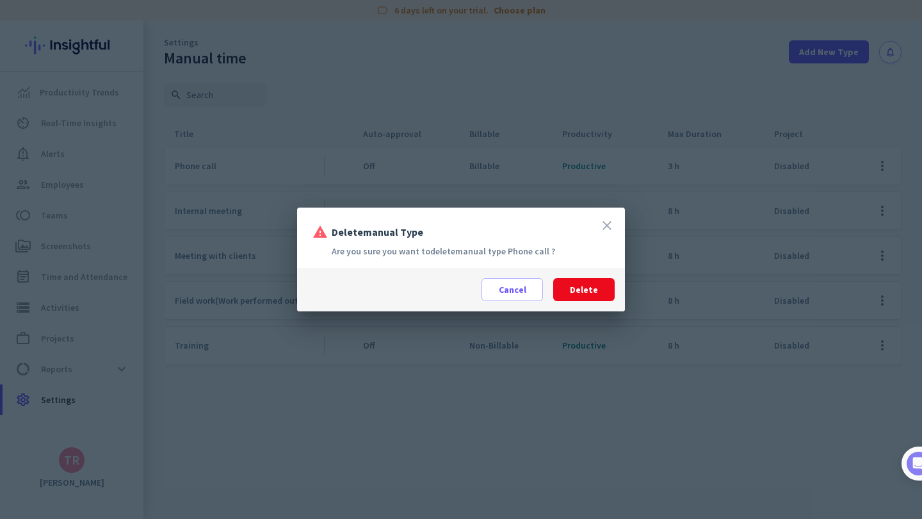
click at [587, 286] on span "Delete" at bounding box center [584, 289] width 28 height 13
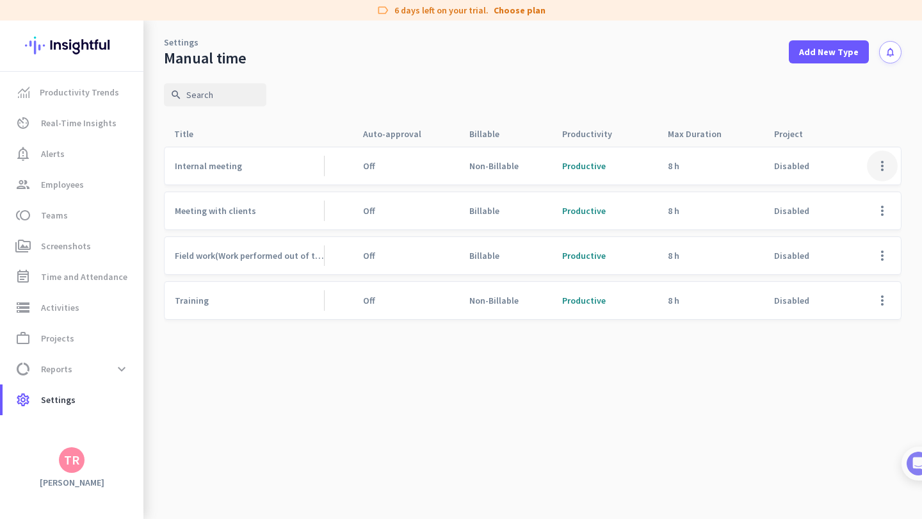
drag, startPoint x: 920, startPoint y: 165, endPoint x: 886, endPoint y: 166, distance: 33.3
click at [886, 166] on span at bounding box center [882, 166] width 31 height 31
click at [883, 166] on span at bounding box center [882, 166] width 31 height 31
click at [862, 189] on span "Edit" at bounding box center [856, 192] width 61 height 13
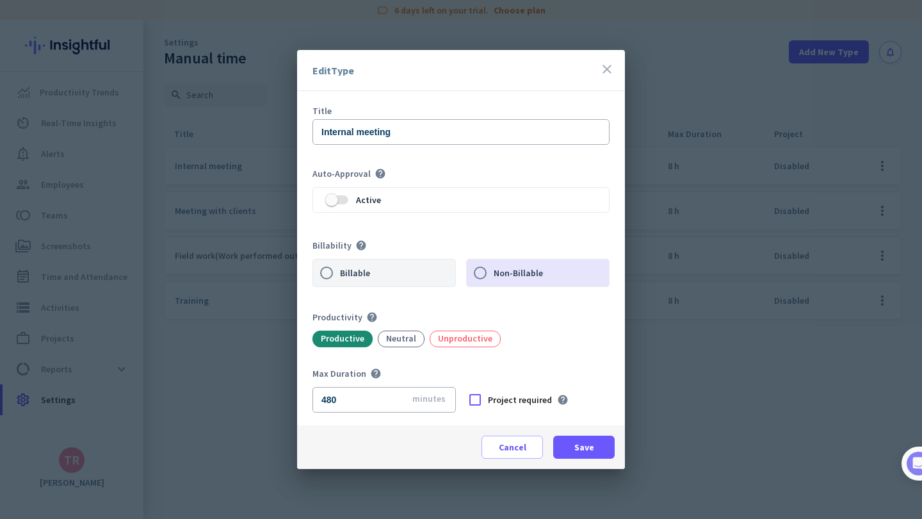
click at [364, 279] on label "Billable" at bounding box center [397, 272] width 115 height 27
click at [340, 279] on input "Billable" at bounding box center [326, 272] width 27 height 27
radio input "true"
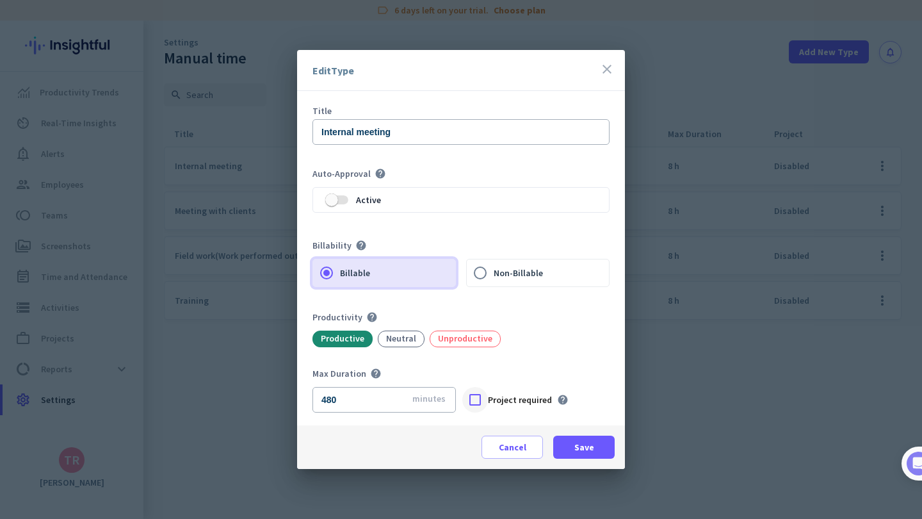
click at [471, 402] on div at bounding box center [475, 400] width 26 height 26
click at [386, 403] on input "480" at bounding box center [384, 400] width 143 height 26
click at [372, 401] on input "480" at bounding box center [384, 400] width 143 height 26
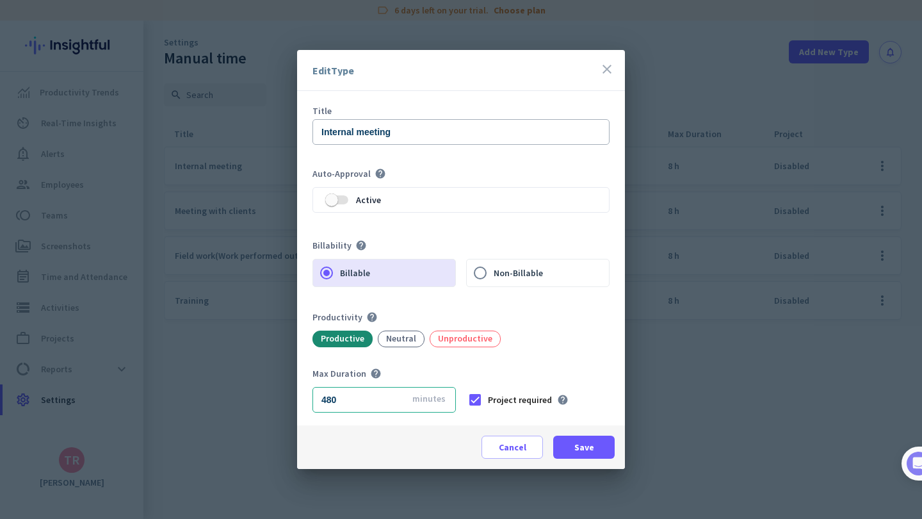
drag, startPoint x: 592, startPoint y: 443, endPoint x: 402, endPoint y: 402, distance: 194.7
click at [0, 0] on app-manual-entry-type-dialog "Edit Type close Title Internal meeting Auto-Approval help Active Billability he…" at bounding box center [0, 0] width 0 height 0
click at [560, 454] on span at bounding box center [583, 447] width 61 height 31
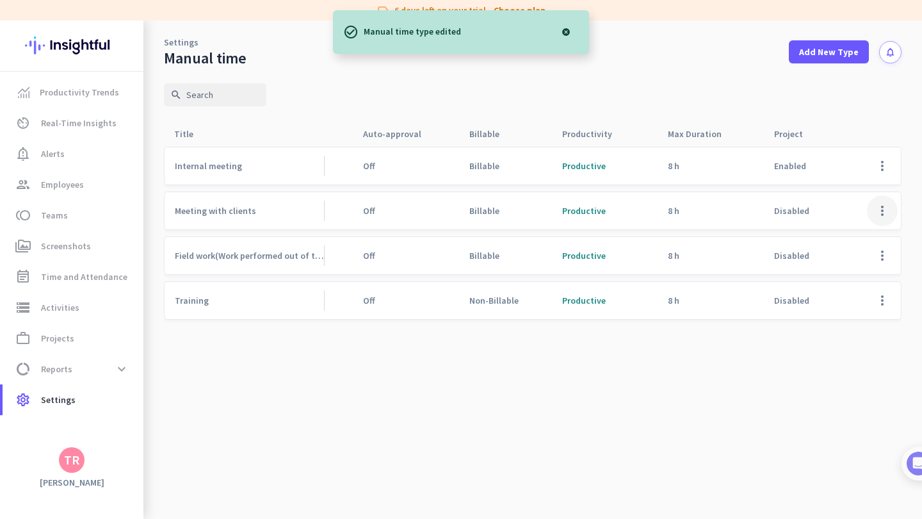
click at [883, 209] on span at bounding box center [882, 210] width 31 height 31
click at [836, 266] on span "Delete" at bounding box center [839, 262] width 26 height 12
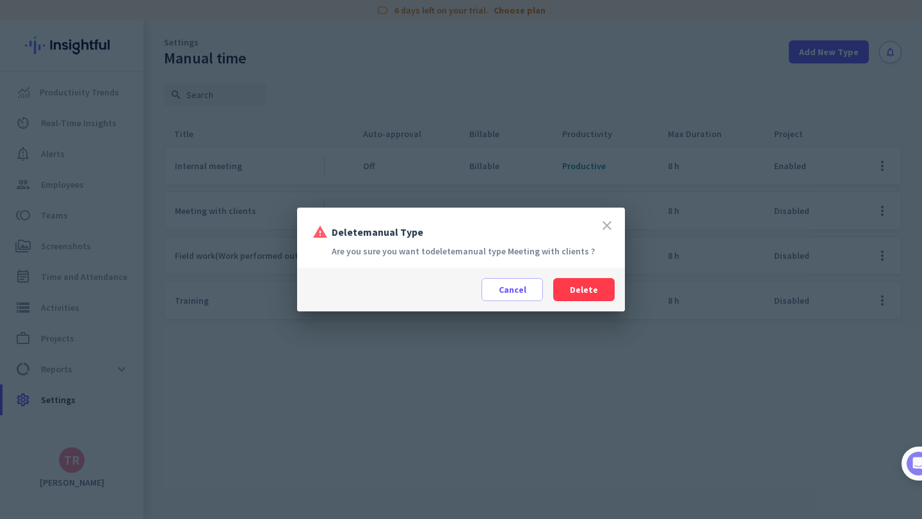
click at [598, 291] on span at bounding box center [583, 289] width 61 height 31
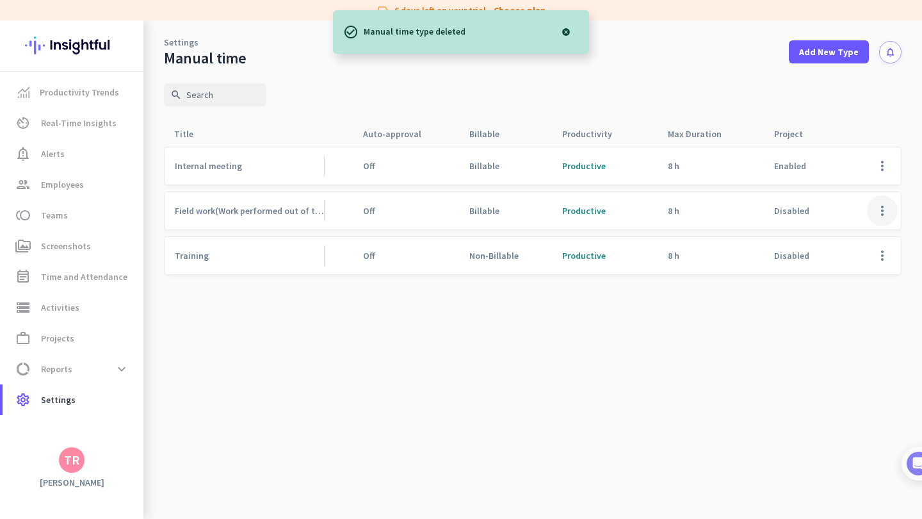
click at [889, 215] on span at bounding box center [882, 210] width 31 height 31
click at [829, 266] on span "Delete" at bounding box center [839, 262] width 26 height 12
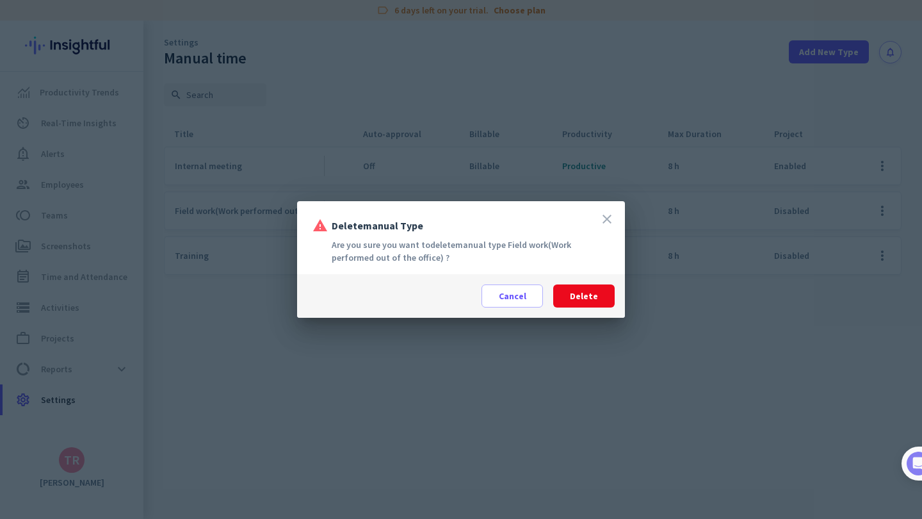
click at [594, 293] on span "Delete" at bounding box center [584, 295] width 28 height 13
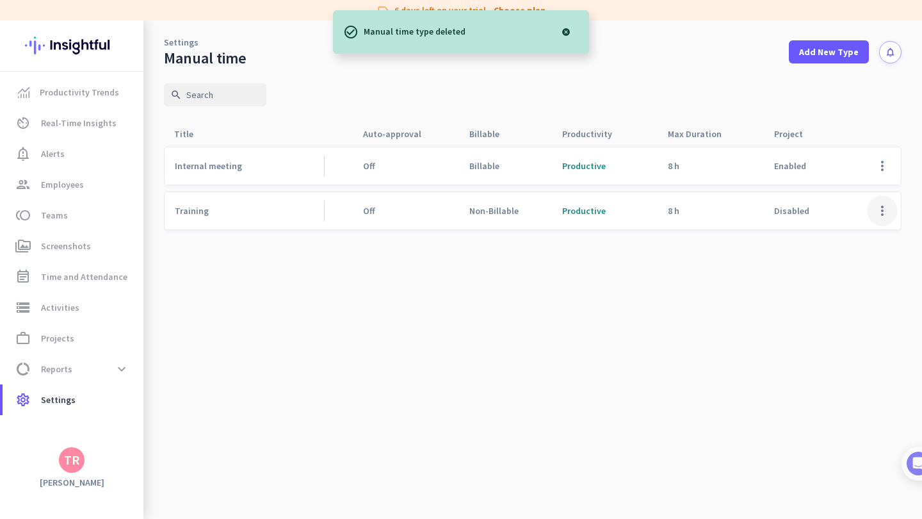
click at [879, 214] on span at bounding box center [882, 210] width 31 height 31
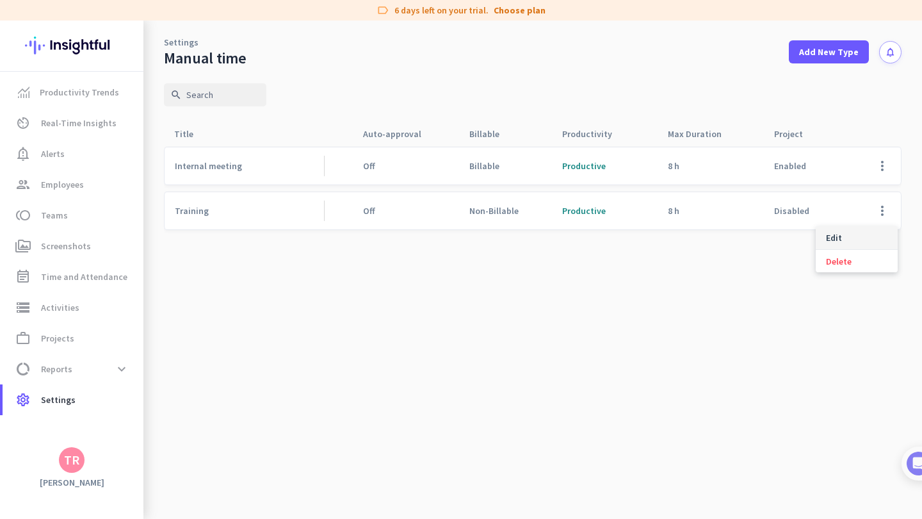
click at [841, 243] on span "Edit" at bounding box center [834, 238] width 16 height 12
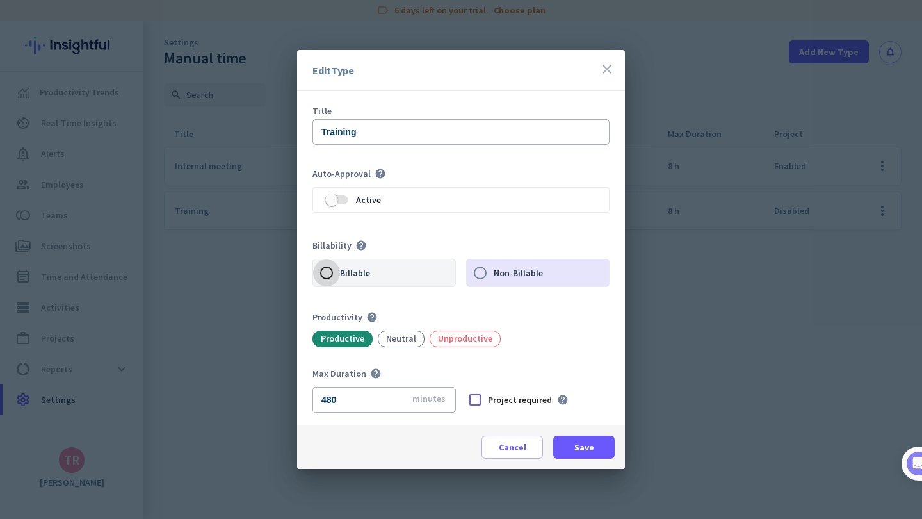
click at [330, 273] on input "Billable" at bounding box center [326, 272] width 27 height 27
radio input "true"
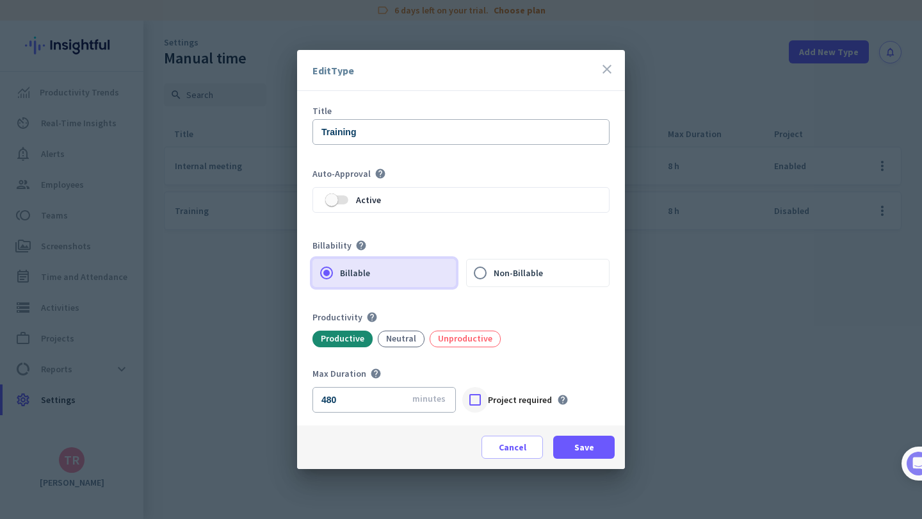
click at [486, 395] on div at bounding box center [475, 400] width 26 height 26
click at [585, 444] on span "Save" at bounding box center [584, 447] width 20 height 13
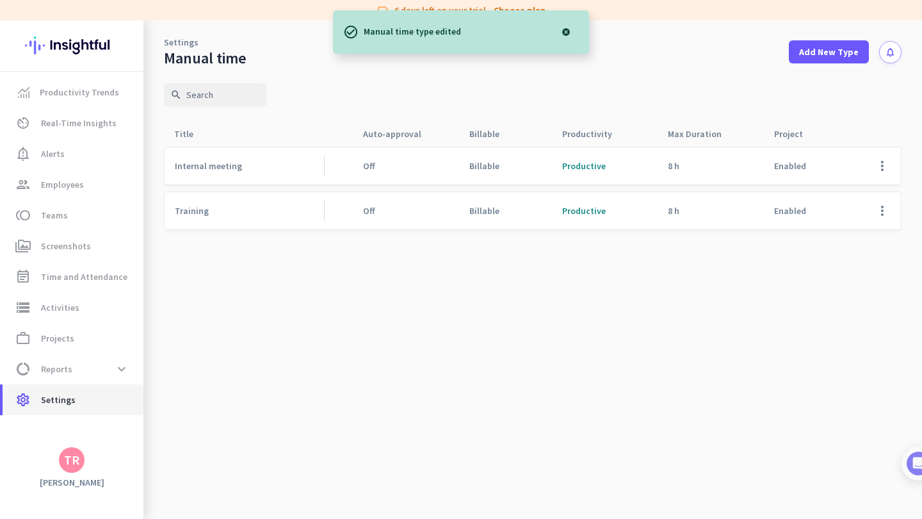
click at [72, 395] on span "Settings" at bounding box center [58, 399] width 35 height 15
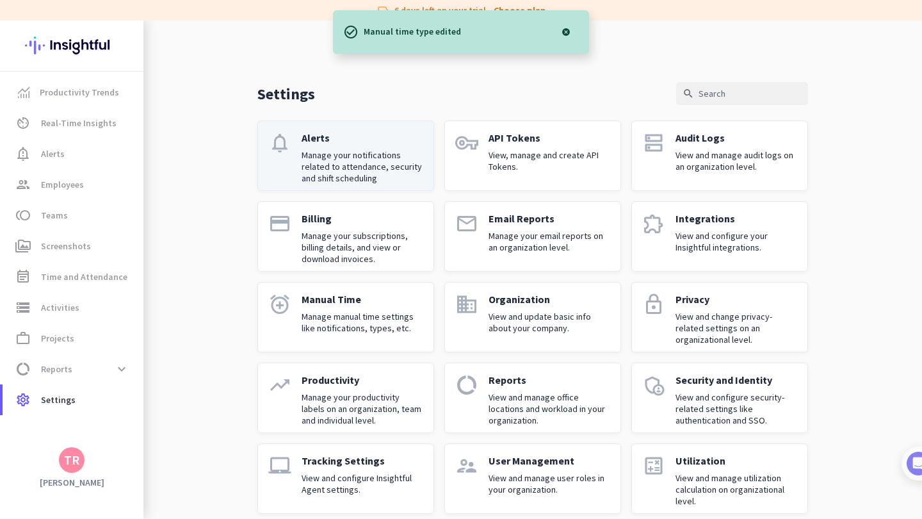
click at [383, 165] on p "Manage your notifications related to attendance, security and shift scheduling" at bounding box center [363, 166] width 122 height 35
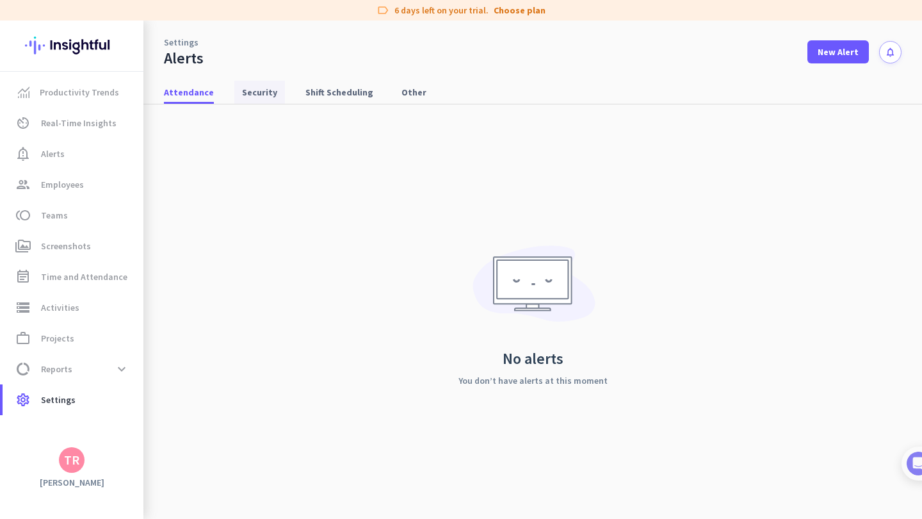
click at [246, 93] on span "Security" at bounding box center [259, 92] width 35 height 13
click at [184, 97] on span "Attendance" at bounding box center [189, 92] width 50 height 13
click at [862, 56] on span at bounding box center [838, 52] width 61 height 31
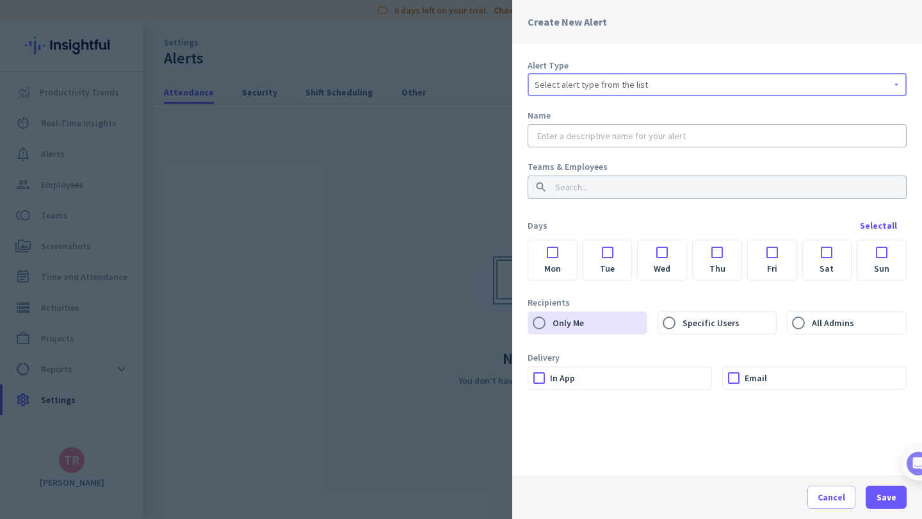
click at [562, 82] on span "Select alert type from the list" at bounding box center [591, 84] width 113 height 13
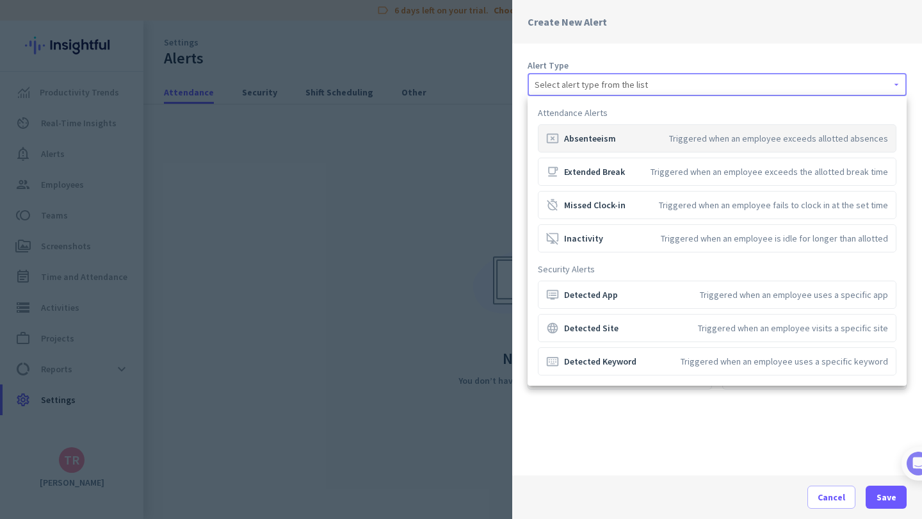
click at [622, 136] on div "cancel_presentation Absenteeism Triggered when an employee exceeds allotted abs…" at bounding box center [717, 138] width 342 height 13
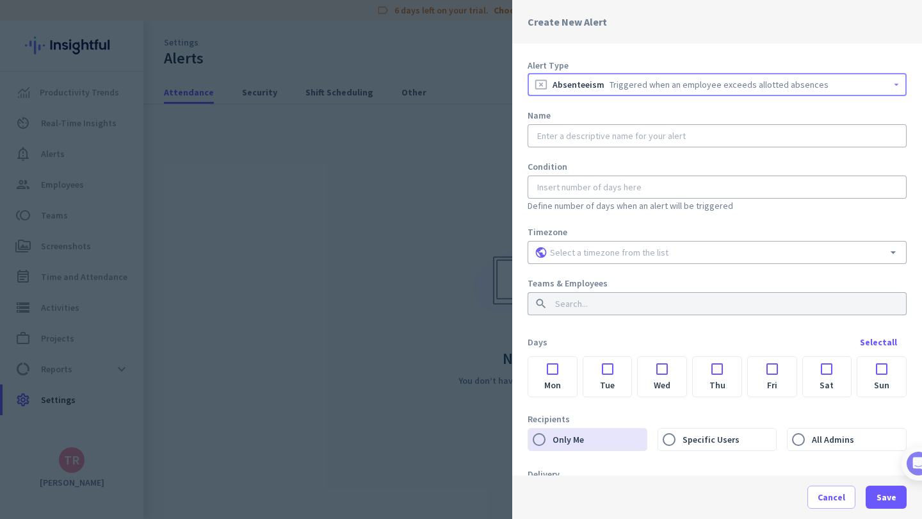
click at [637, 87] on div "Triggered when an employee exceeds allotted absences" at bounding box center [719, 84] width 219 height 13
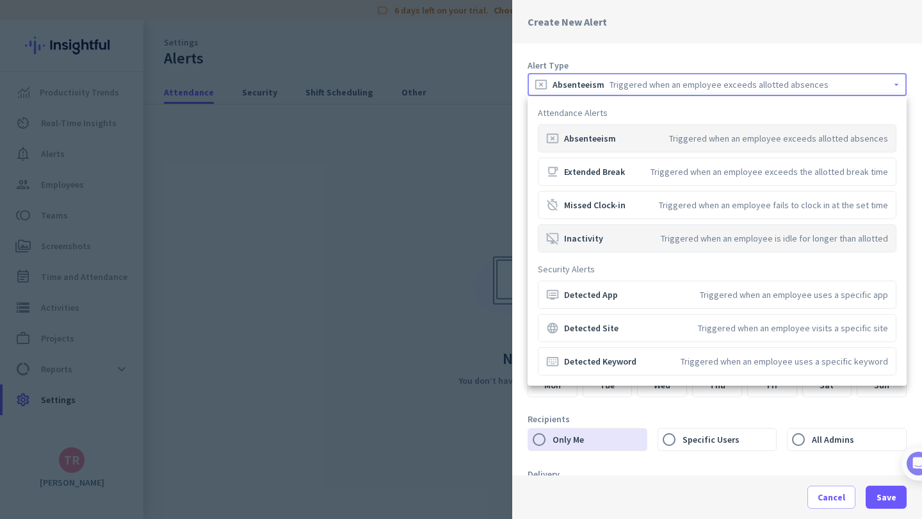
click at [614, 238] on div "desktop_access_disabled Inactivity Triggered when an employee is idle for longe…" at bounding box center [717, 238] width 342 height 13
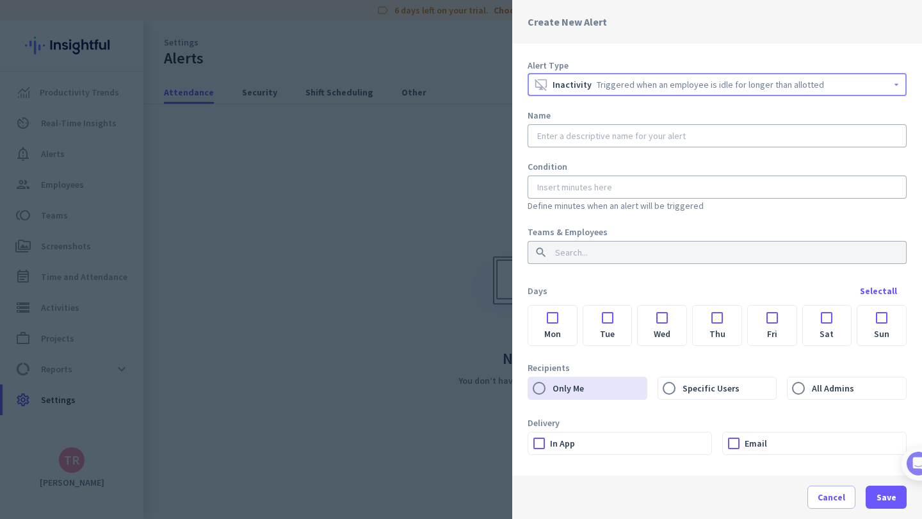
click at [606, 90] on div "Triggered when an employee is idle for longer than allotted" at bounding box center [710, 84] width 227 height 13
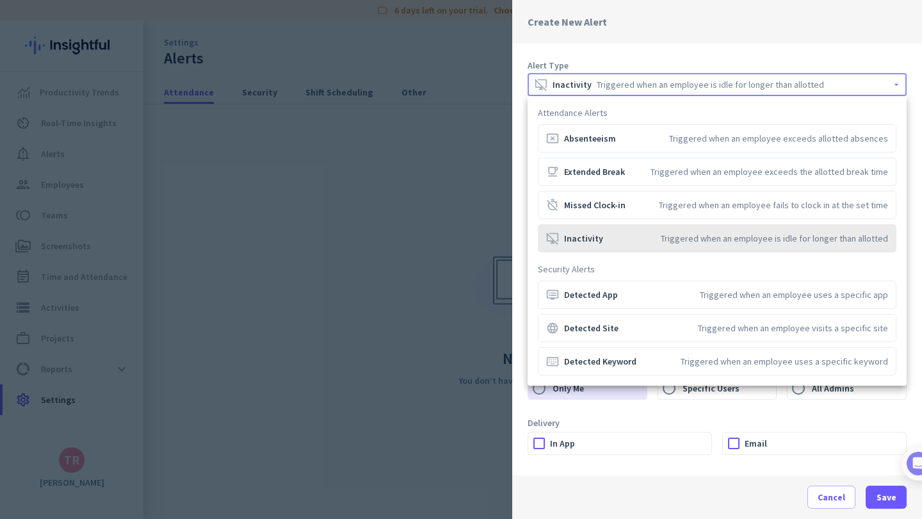
click at [605, 239] on div "desktop_access_disabled Inactivity Triggered when an employee is idle for longe…" at bounding box center [717, 238] width 342 height 13
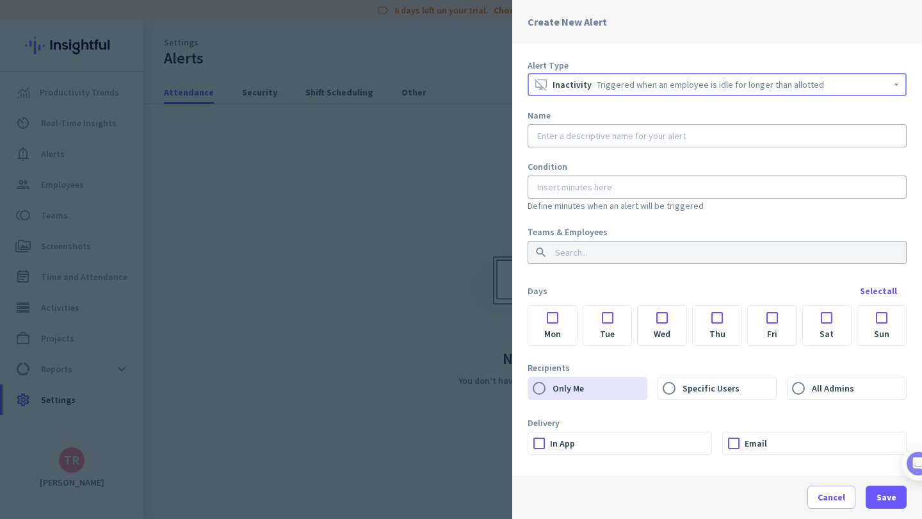
click at [609, 137] on input "text" at bounding box center [717, 135] width 365 height 13
type input "I"
type input "Employee Inactive"
click at [610, 186] on input "number" at bounding box center [717, 187] width 365 height 13
click at [551, 314] on div at bounding box center [552, 313] width 49 height 17
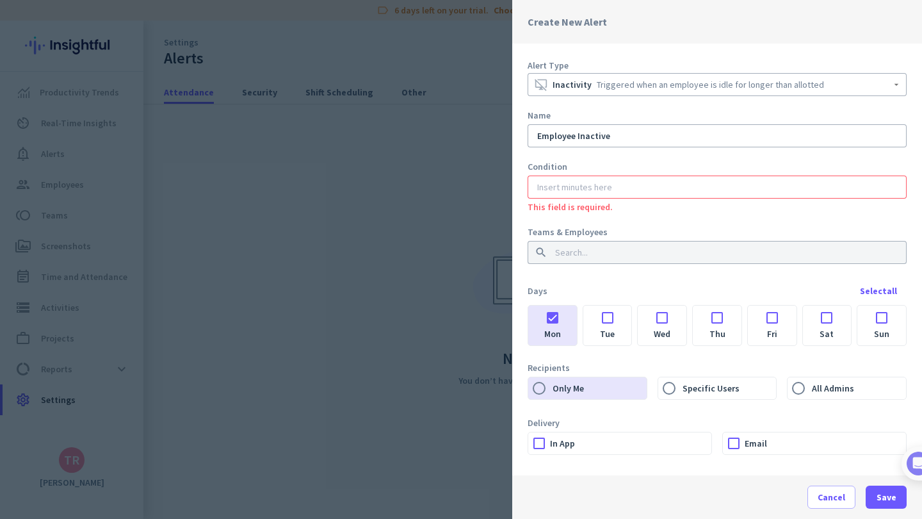
click at [606, 317] on div at bounding box center [607, 313] width 49 height 17
click at [664, 316] on div at bounding box center [662, 313] width 49 height 17
click at [724, 318] on div at bounding box center [717, 313] width 49 height 17
click at [767, 316] on div at bounding box center [772, 313] width 49 height 17
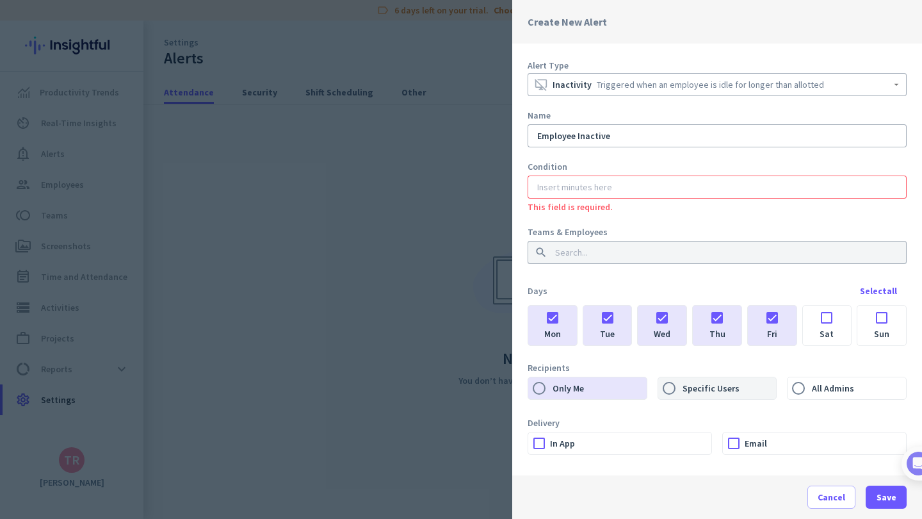
click at [697, 388] on label "Specific Users" at bounding box center [728, 388] width 97 height 22
click at [680, 388] on input "Specific Users" at bounding box center [669, 388] width 22 height 22
radio input "true"
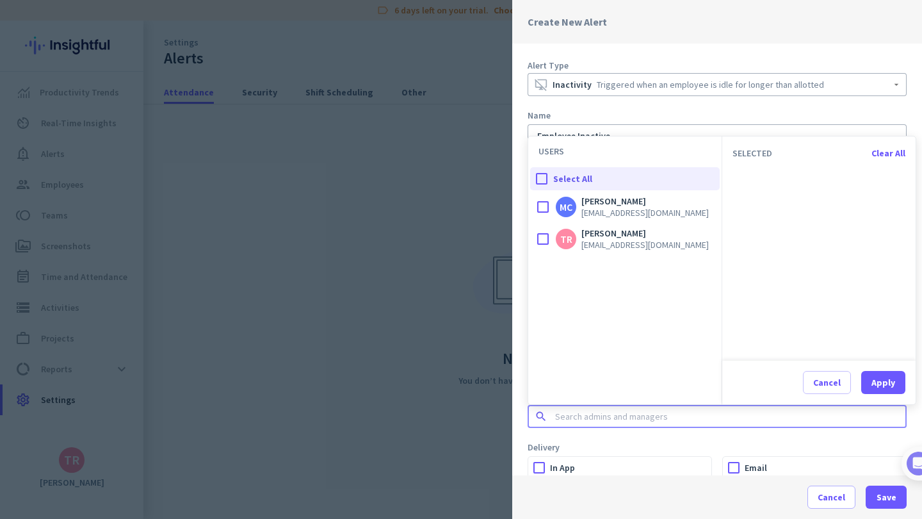
click at [637, 415] on input at bounding box center [713, 416] width 321 height 13
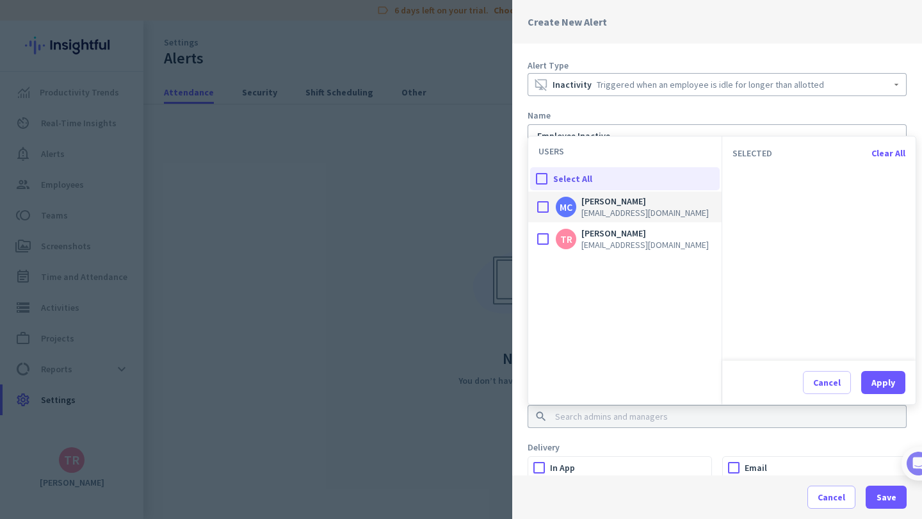
click at [550, 206] on div at bounding box center [543, 207] width 26 height 26
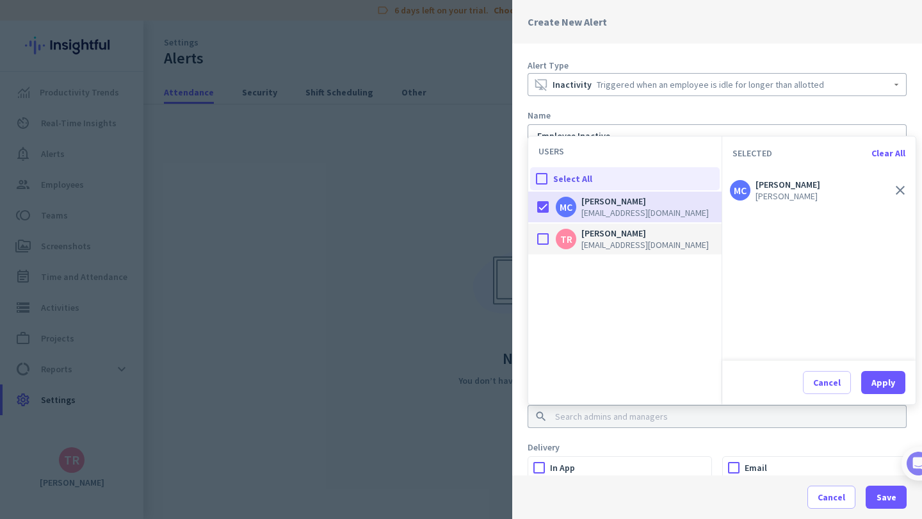
click at [555, 243] on div at bounding box center [543, 239] width 26 height 26
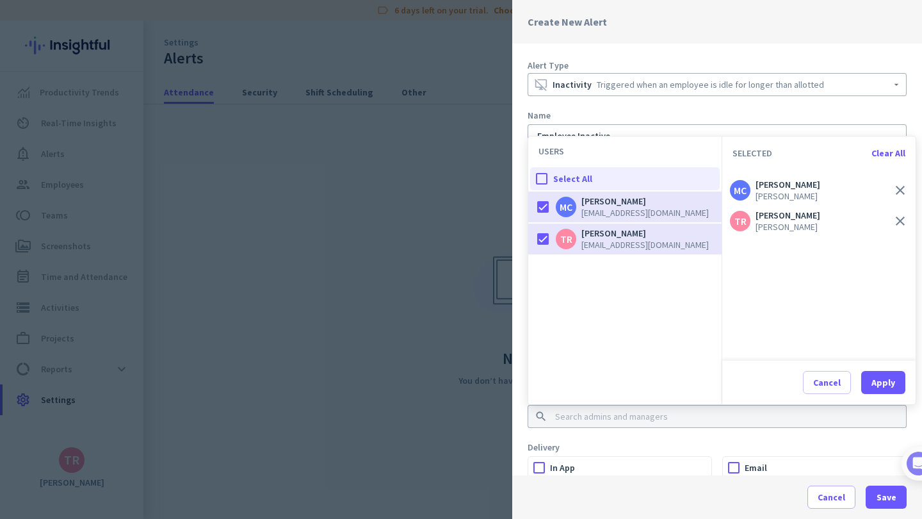
click at [662, 452] on div "Delivery" at bounding box center [717, 447] width 379 height 13
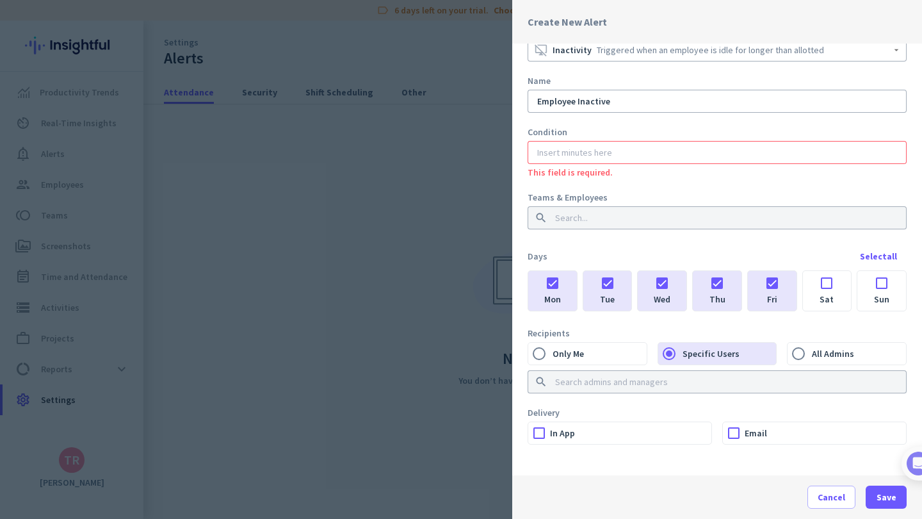
scroll to position [35, 0]
click at [573, 432] on label "In App" at bounding box center [630, 433] width 161 height 22
click at [0, 0] on input "In App" at bounding box center [0, 0] width 0 height 0
click at [752, 432] on label "Email" at bounding box center [825, 433] width 161 height 22
click at [0, 0] on input "Email" at bounding box center [0, 0] width 0 height 0
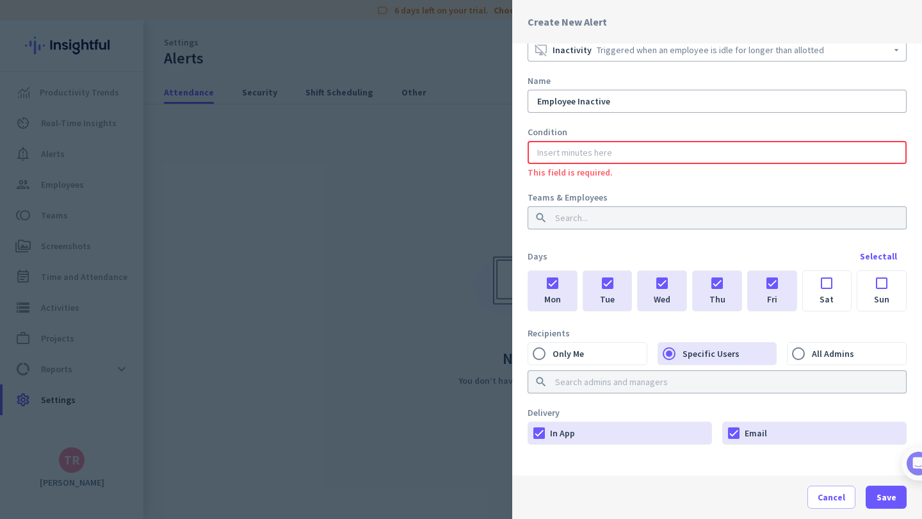
click at [572, 150] on input "number" at bounding box center [717, 152] width 365 height 13
drag, startPoint x: 725, startPoint y: 171, endPoint x: 688, endPoint y: 168, distance: 36.6
click at [725, 171] on mat-hint "This field is required. Define minutes when an alert will be triggered" at bounding box center [717, 170] width 379 height 13
click at [703, 188] on div "Alert Type desktop_access_disabled Inactivity Triggered when an employee is idl…" at bounding box center [717, 260] width 410 height 432
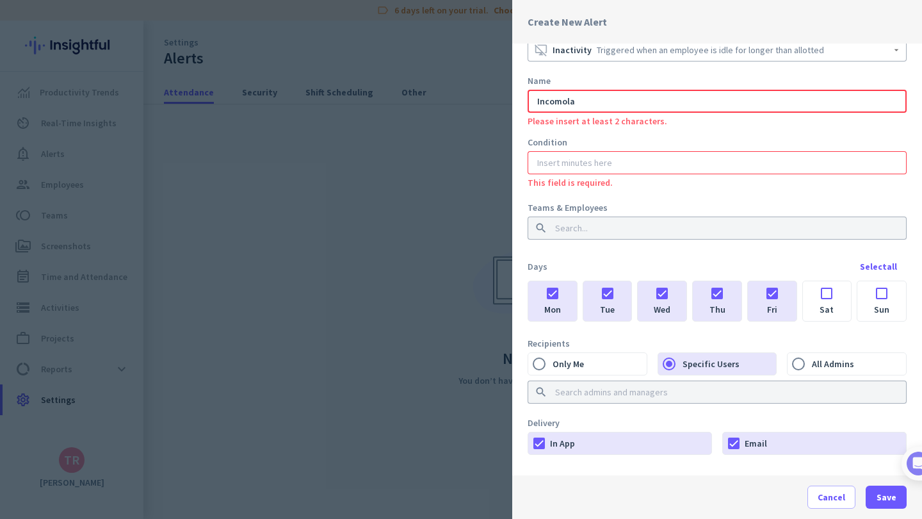
type input "Incomolas"
click at [626, 104] on input "text" at bounding box center [717, 101] width 365 height 13
click at [635, 162] on input "number" at bounding box center [717, 162] width 365 height 13
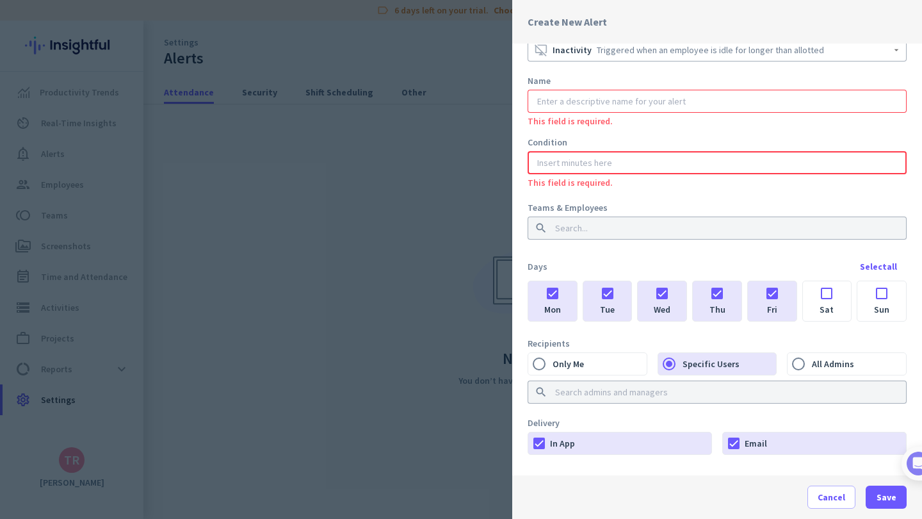
click at [614, 99] on input "text" at bounding box center [717, 101] width 365 height 13
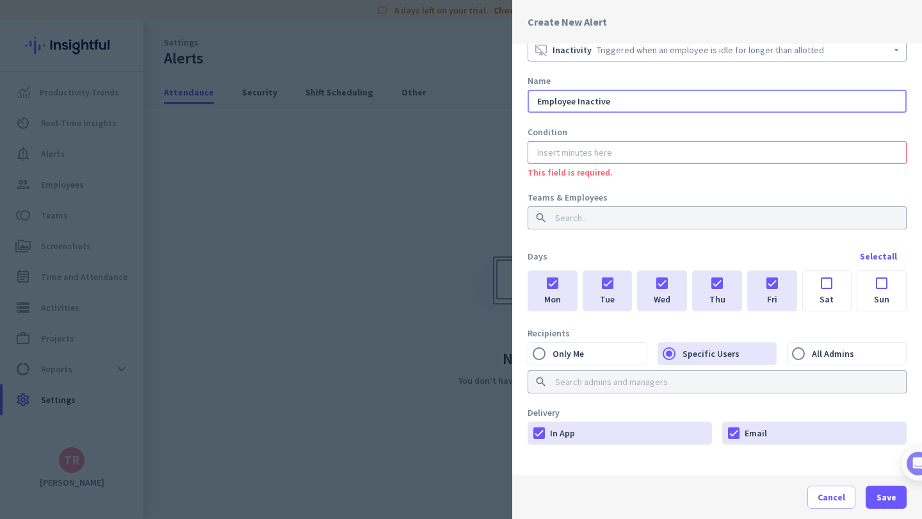
scroll to position [0, 0]
type input "Employee Inactive"
click at [611, 158] on input "number" at bounding box center [717, 152] width 365 height 13
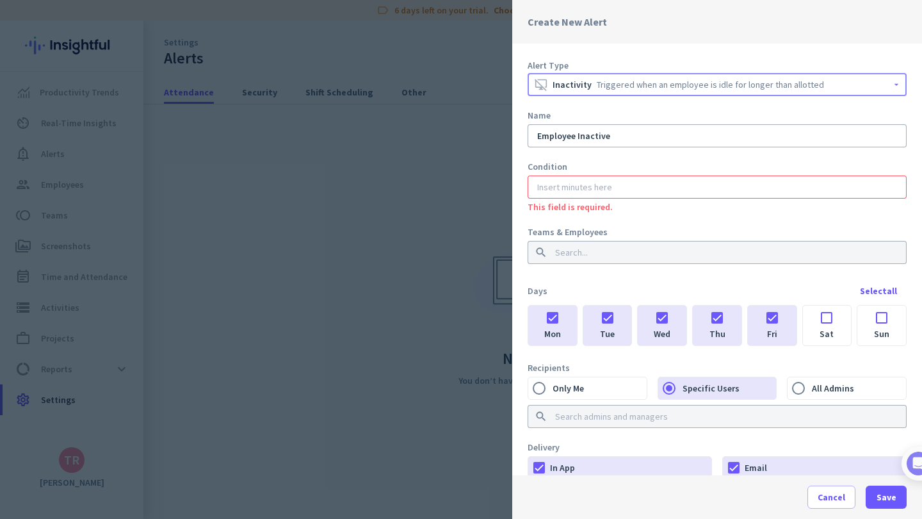
click at [649, 79] on div "Triggered when an employee is idle for longer than allotted" at bounding box center [710, 84] width 227 height 13
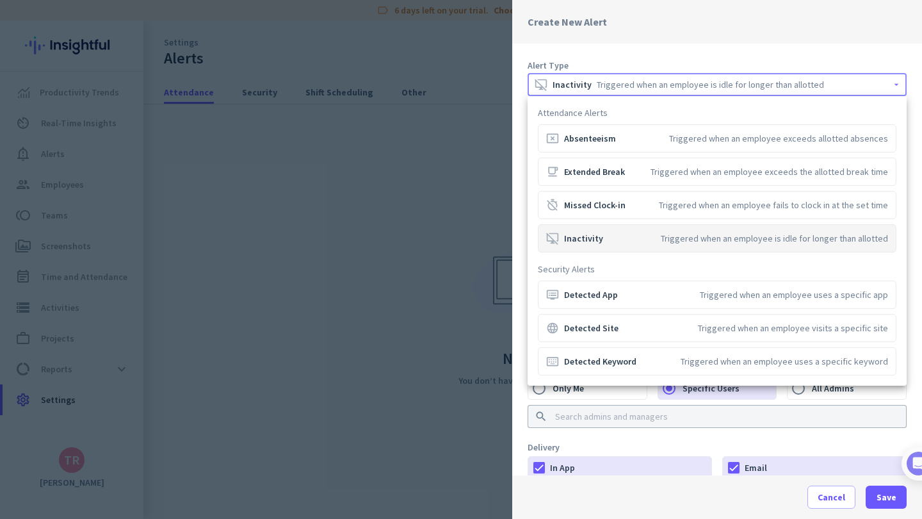
scroll to position [1, 0]
drag, startPoint x: 532, startPoint y: 104, endPoint x: 896, endPoint y: 234, distance: 386.9
click at [896, 234] on div "Attendance Alerts cancel_presentation Absenteeism Triggered when an employee ex…" at bounding box center [717, 240] width 379 height 289
drag, startPoint x: 532, startPoint y: 140, endPoint x: 649, endPoint y: 139, distance: 116.6
click at [648, 145] on div "Attendance Alerts cancel_presentation Absenteeism Triggered when an employee ex…" at bounding box center [717, 240] width 379 height 289
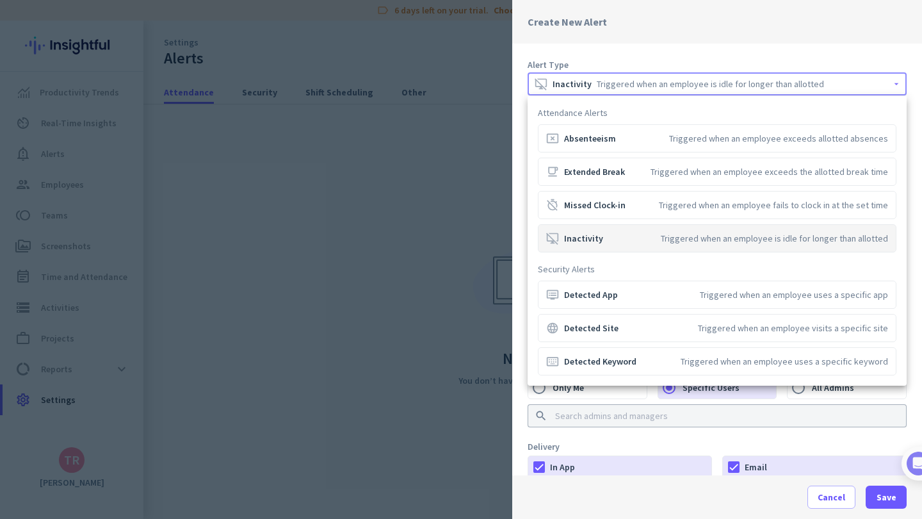
click at [514, 245] on div at bounding box center [461, 259] width 922 height 519
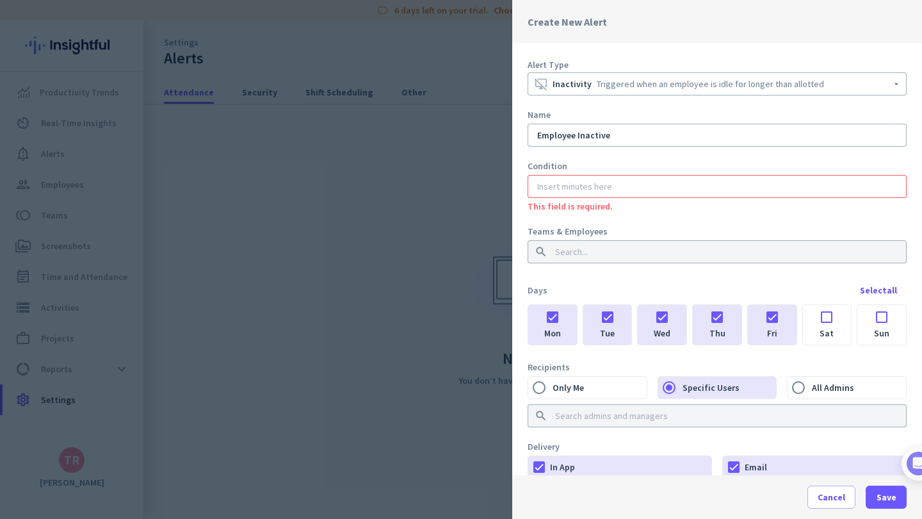
click at [615, 83] on div "Triggered when an employee is idle for longer than allotted" at bounding box center [710, 83] width 227 height 13
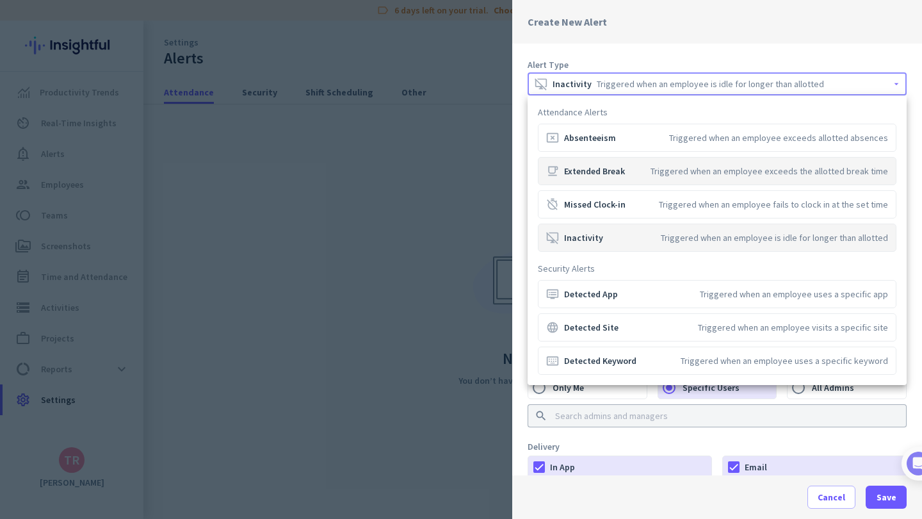
click at [607, 171] on div "free_breakfast Extended Break" at bounding box center [585, 171] width 79 height 13
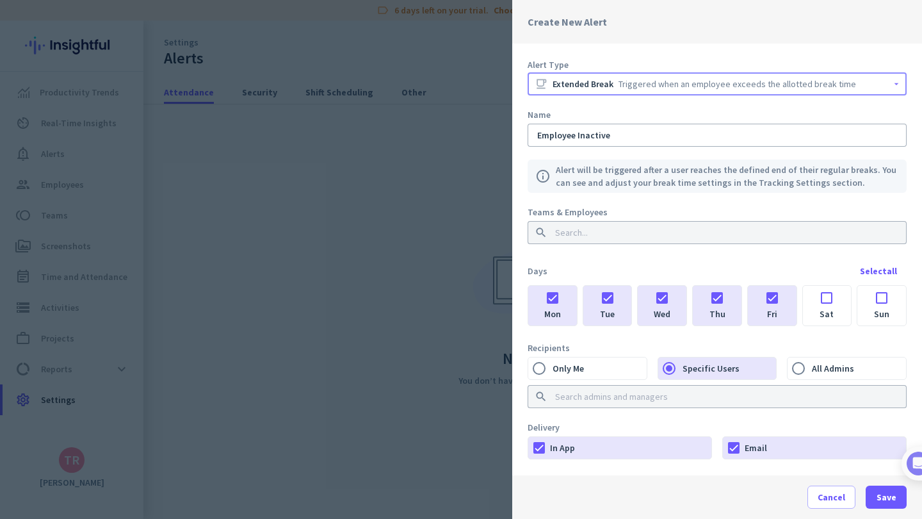
click at [605, 85] on div "free_breakfast Extended Break" at bounding box center [574, 83] width 79 height 13
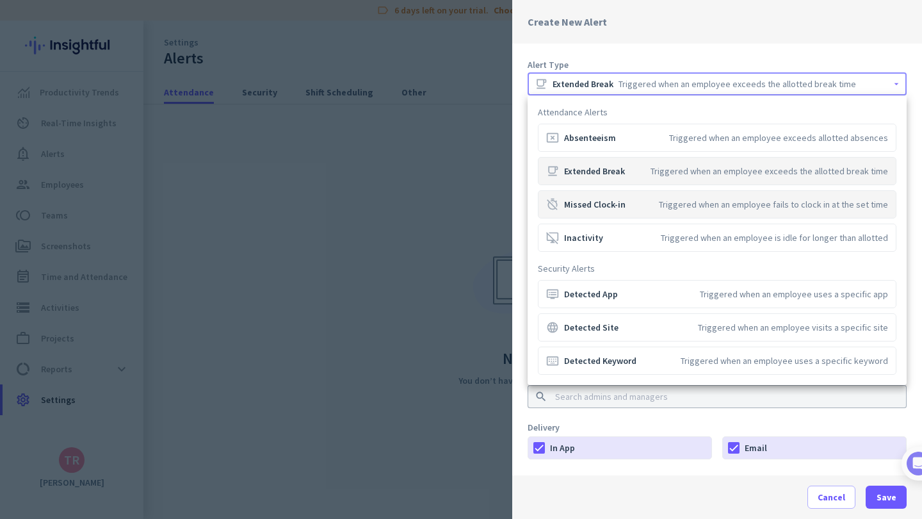
click at [603, 206] on div "timer_off Missed Clock-in" at bounding box center [585, 204] width 79 height 13
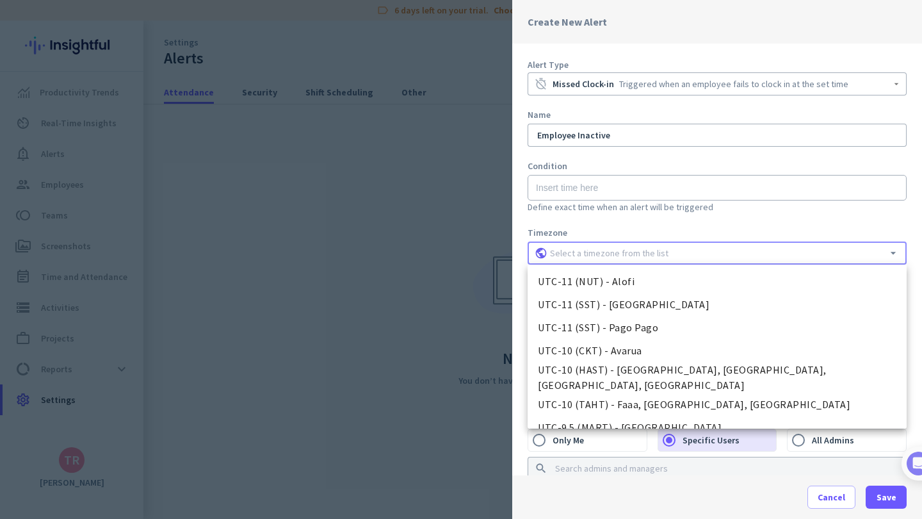
click at [597, 252] on input at bounding box center [717, 253] width 339 height 13
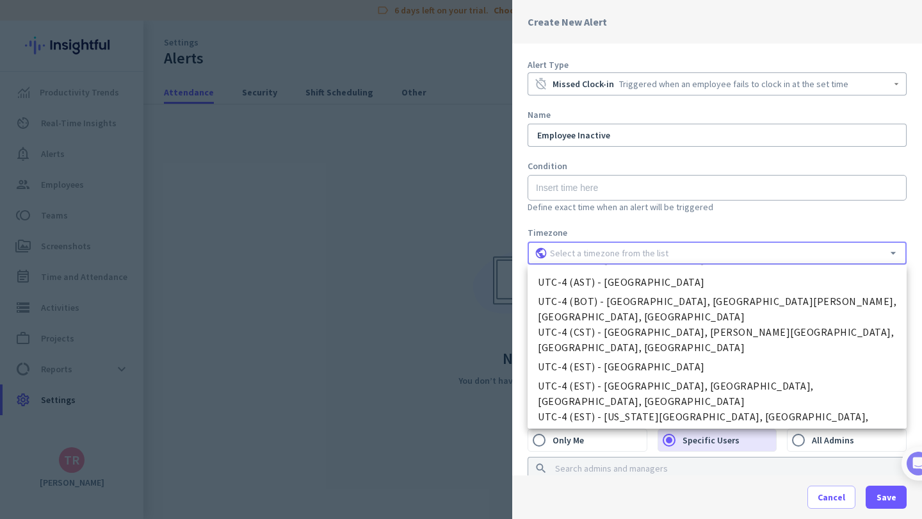
scroll to position [1799, 0]
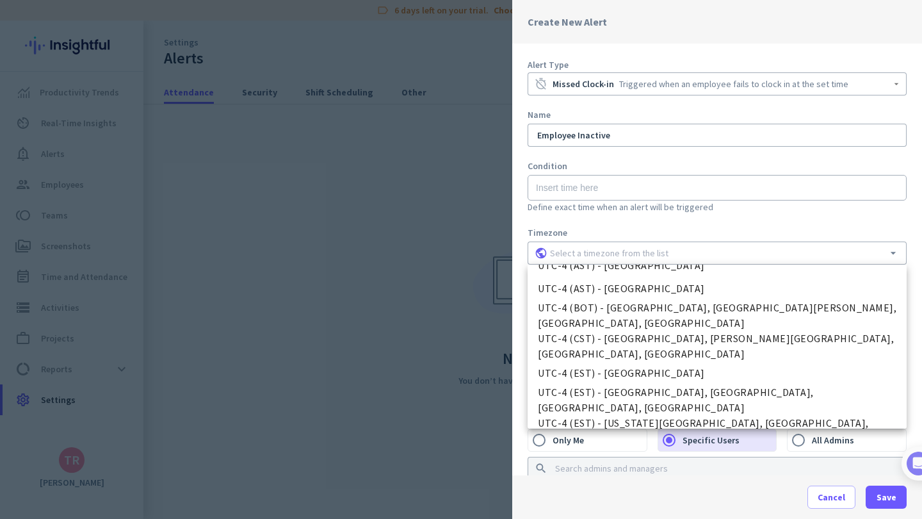
type input "UTC-3 (BRT) - [GEOGRAPHIC_DATA], [GEOGRAPHIC_DATA], [GEOGRAPHIC_DATA], [GEOGRAP…"
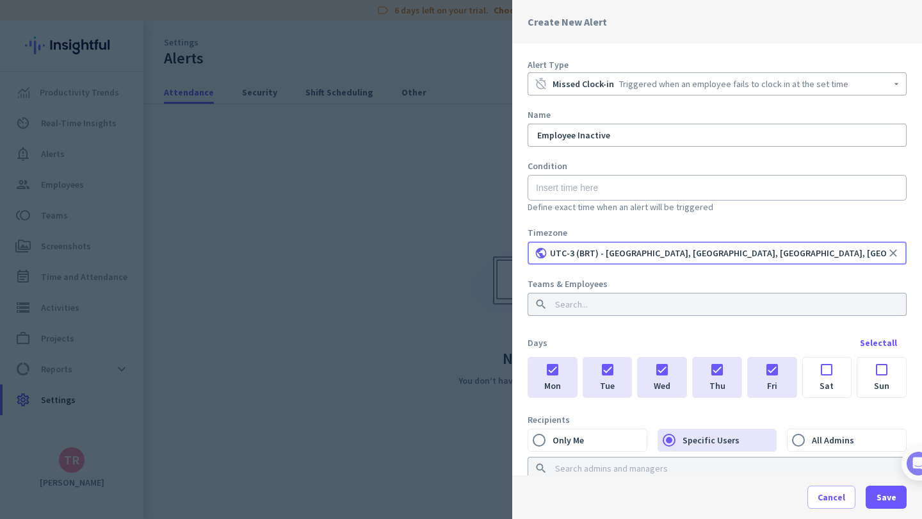
click at [588, 304] on input at bounding box center [713, 304] width 321 height 13
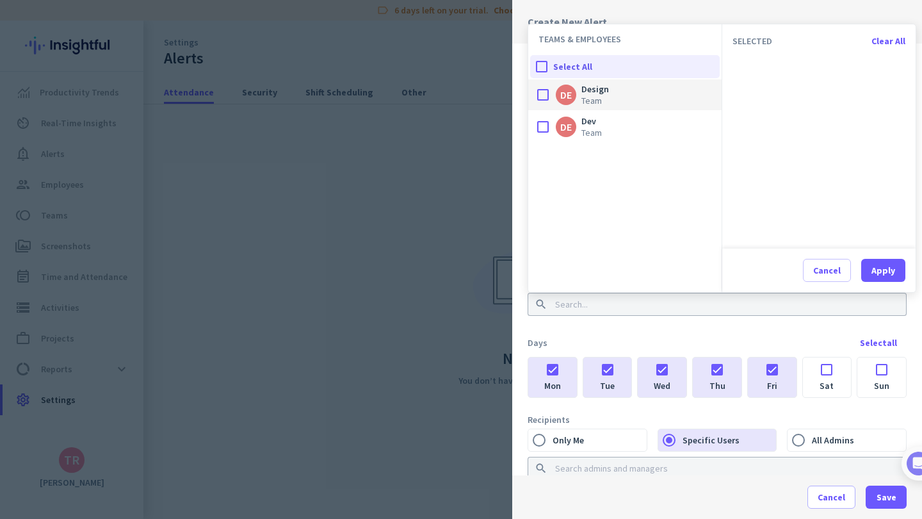
click at [542, 98] on div at bounding box center [543, 95] width 26 height 26
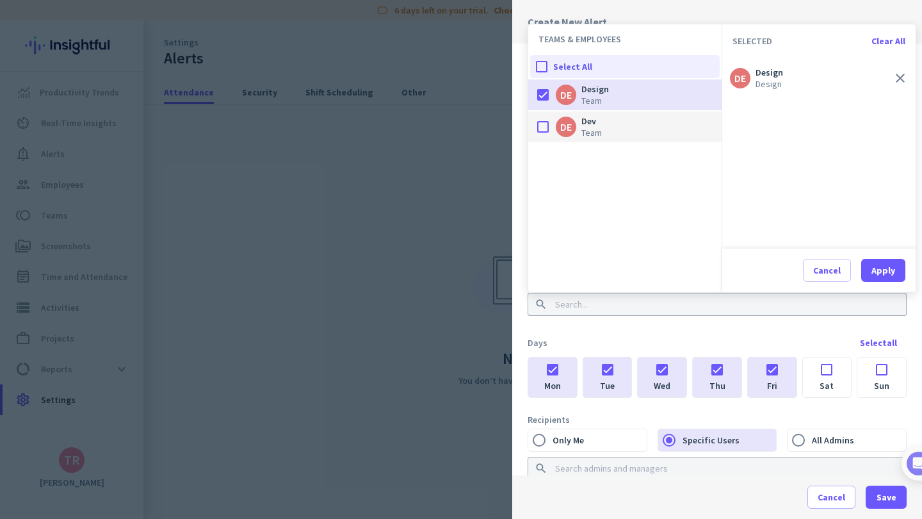
click at [541, 127] on div at bounding box center [543, 127] width 26 height 26
click at [612, 330] on div "Alert Type timer_off Missed Clock-in Triggered when an employee fails to clock …" at bounding box center [717, 260] width 410 height 432
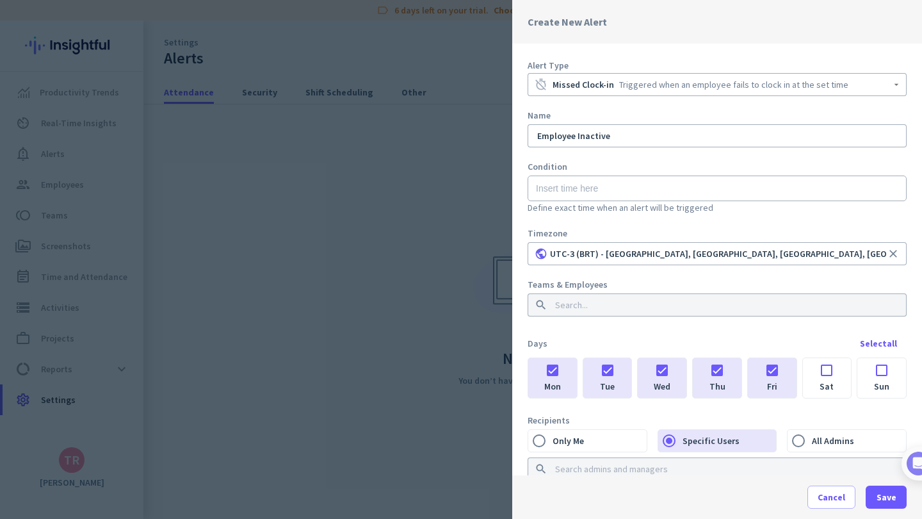
scroll to position [0, 0]
click at [575, 186] on input "text" at bounding box center [717, 188] width 379 height 26
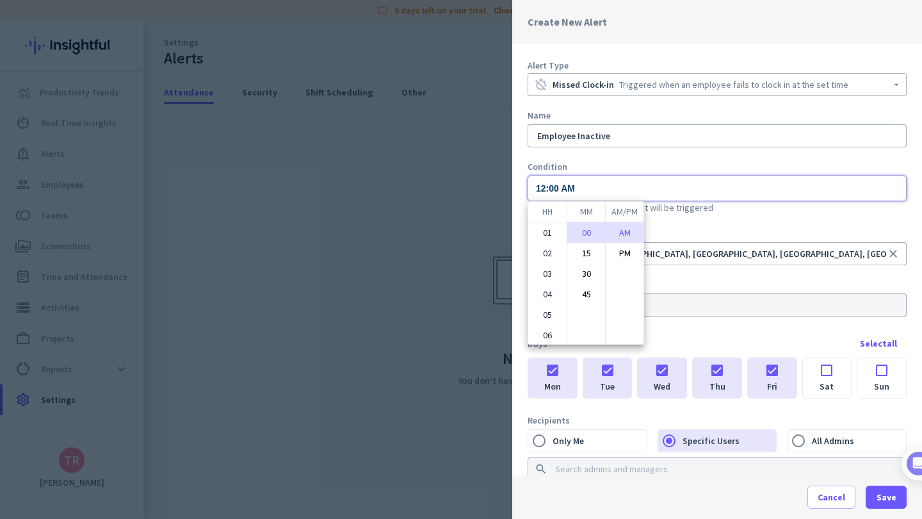
click at [694, 212] on div at bounding box center [461, 259] width 922 height 519
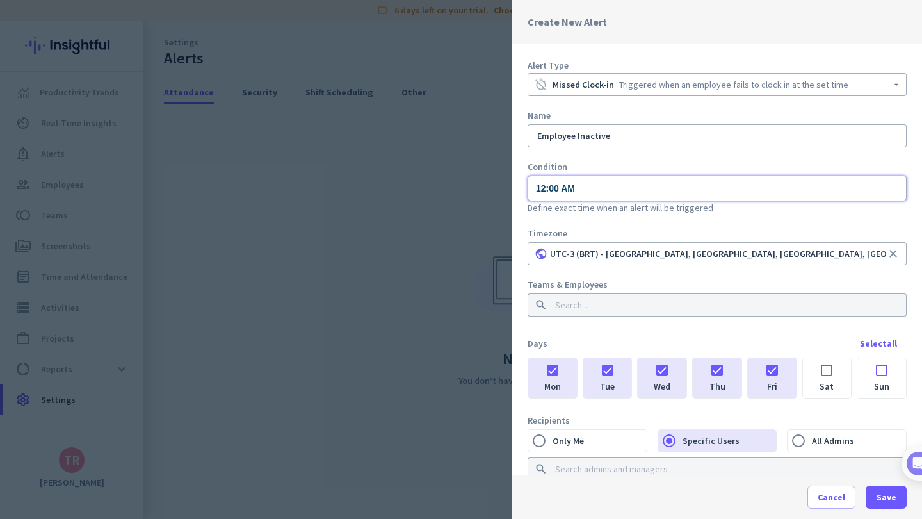
click at [592, 188] on input "12:00 AM" at bounding box center [717, 188] width 379 height 26
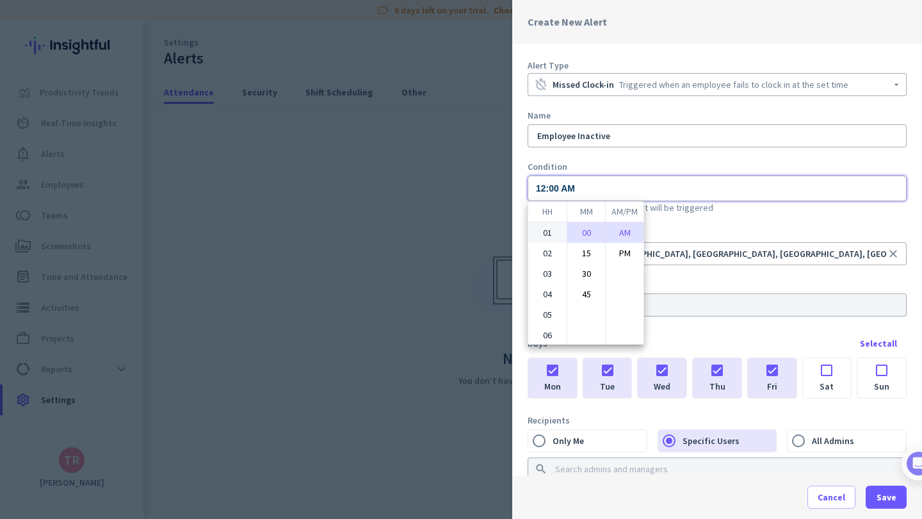
scroll to position [1, 0]
click at [550, 245] on li "02" at bounding box center [547, 251] width 38 height 20
click at [628, 250] on li "PM" at bounding box center [625, 253] width 38 height 20
type input "02:00 PM"
click at [698, 231] on div at bounding box center [461, 259] width 922 height 519
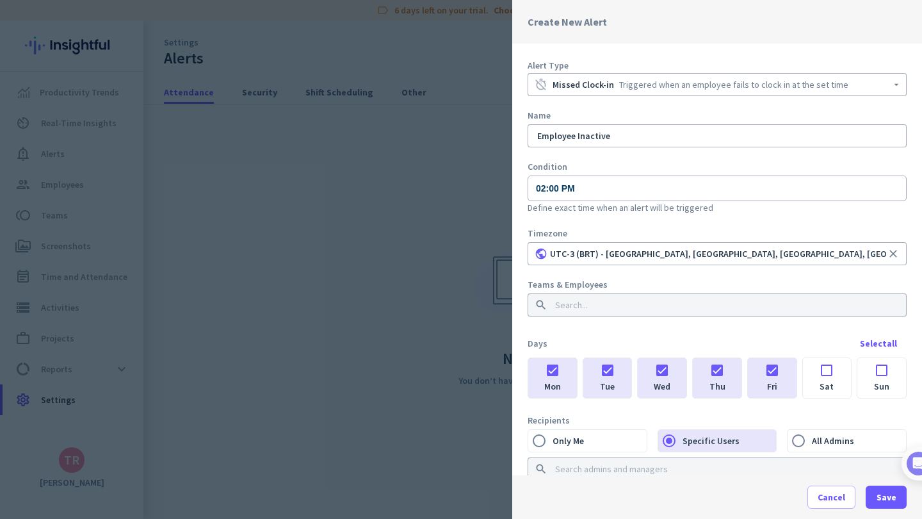
scroll to position [0, 0]
click at [879, 492] on span "Save" at bounding box center [887, 497] width 20 height 13
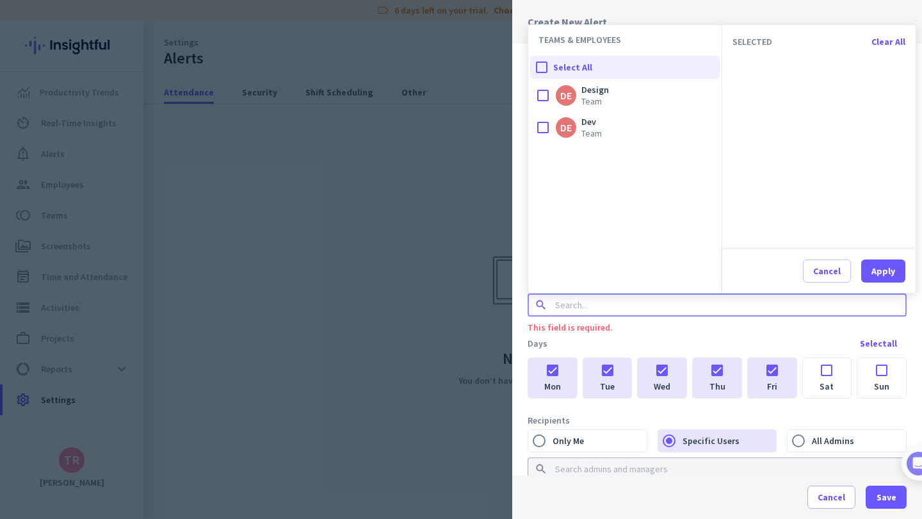
click at [590, 305] on input at bounding box center [713, 304] width 321 height 13
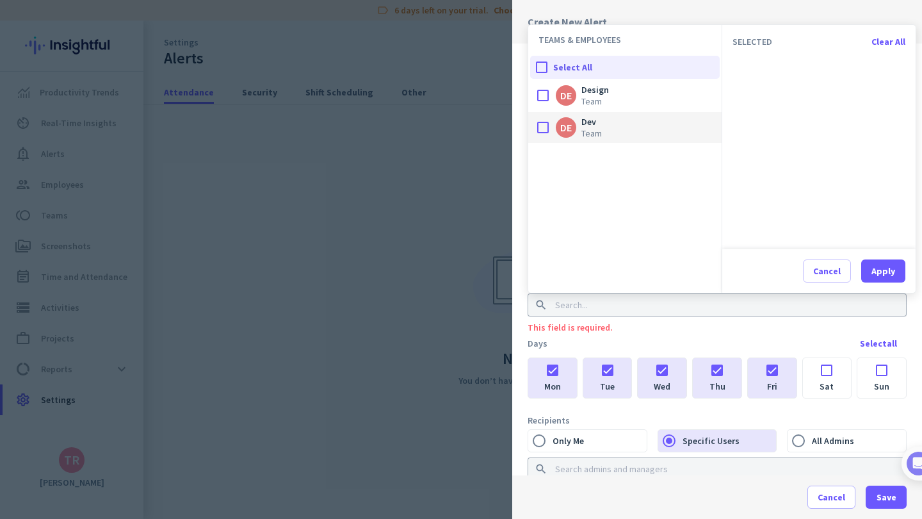
click at [541, 127] on div at bounding box center [543, 128] width 26 height 26
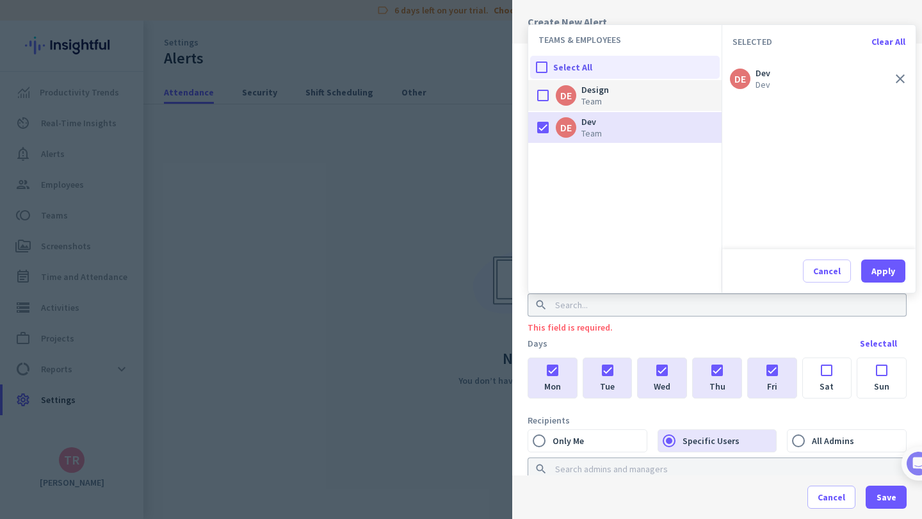
click at [542, 98] on div at bounding box center [543, 96] width 26 height 26
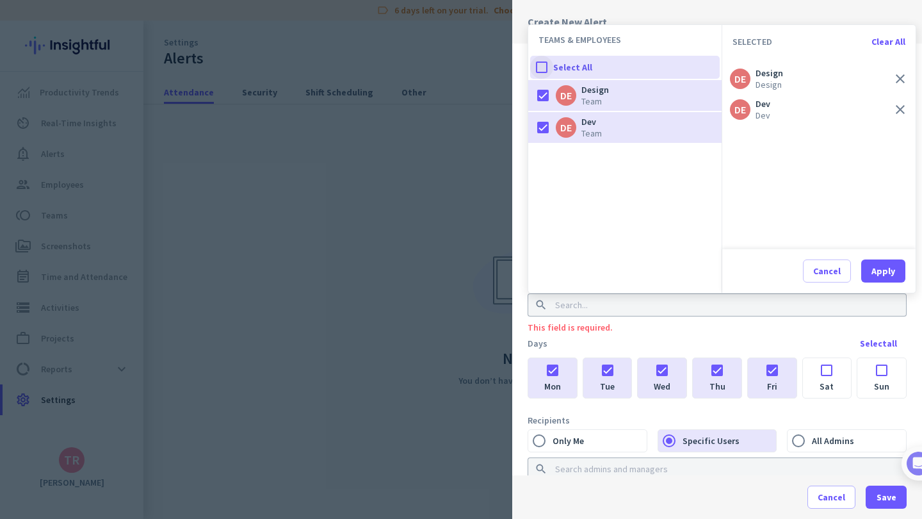
click at [545, 69] on div at bounding box center [541, 67] width 23 height 23
click at [874, 275] on div "Apply" at bounding box center [884, 270] width 24 height 9
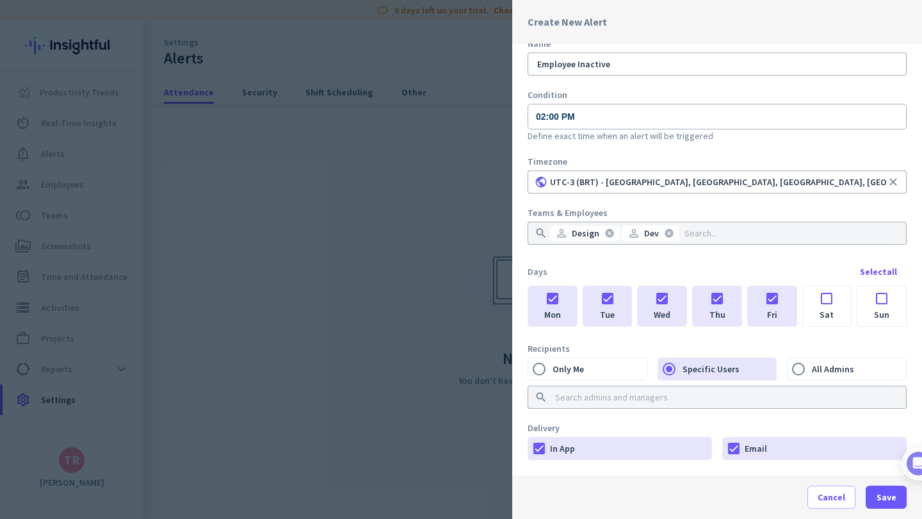
scroll to position [87, 0]
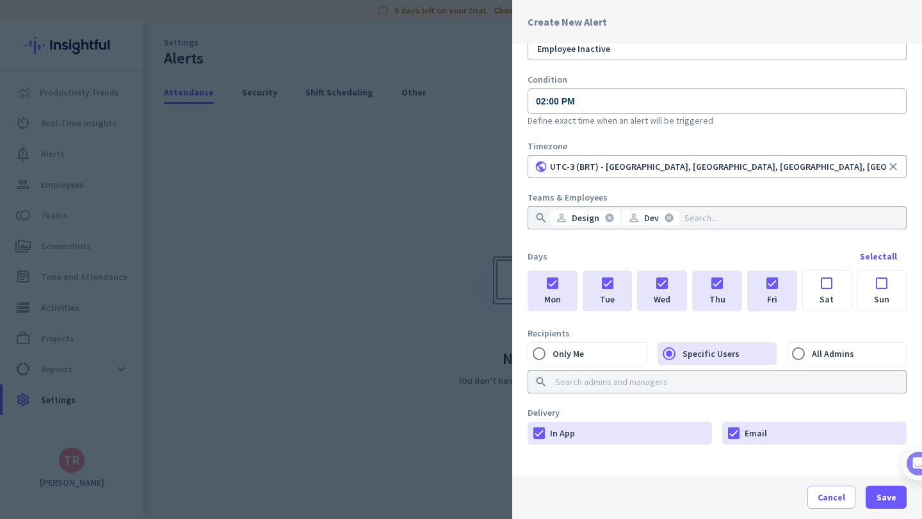
drag, startPoint x: 877, startPoint y: 501, endPoint x: 634, endPoint y: 341, distance: 291.3
click at [675, 400] on app-alert-right-sheet "Create New Alert Alert Type timer_off Missed Clock-in Triggered when an employe…" at bounding box center [717, 259] width 410 height 519
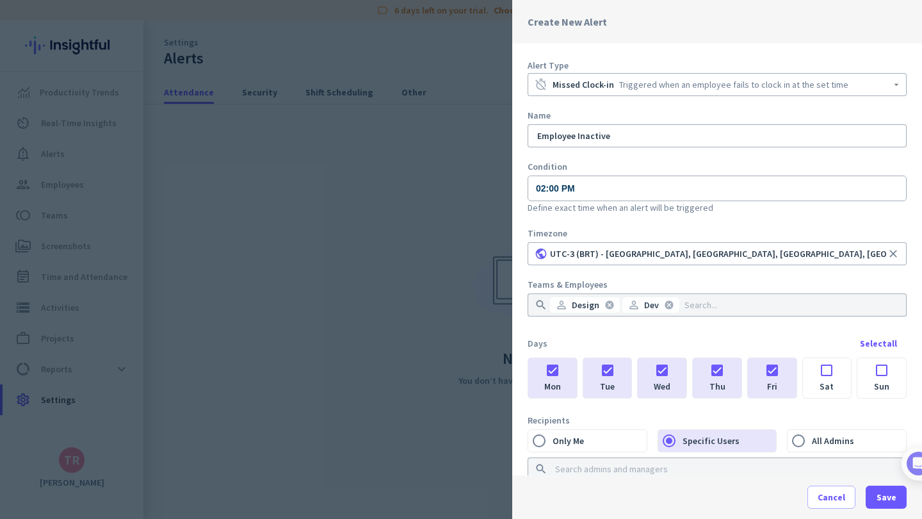
scroll to position [0, 0]
click at [615, 136] on input "Employee Inactive" at bounding box center [717, 135] width 365 height 13
click at [888, 506] on span "button" at bounding box center [886, 497] width 41 height 31
click at [881, 499] on span "Save" at bounding box center [887, 497] width 20 height 13
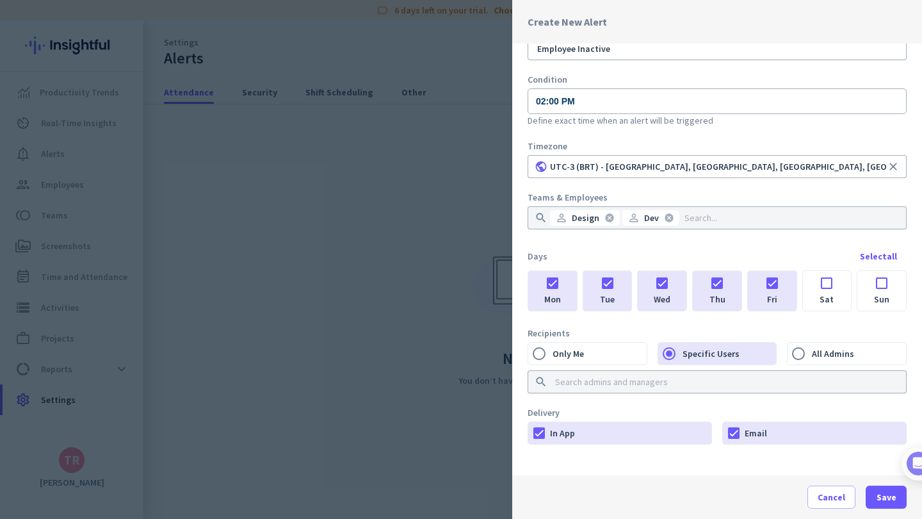
scroll to position [87, 0]
click at [888, 500] on span "Save" at bounding box center [887, 497] width 20 height 13
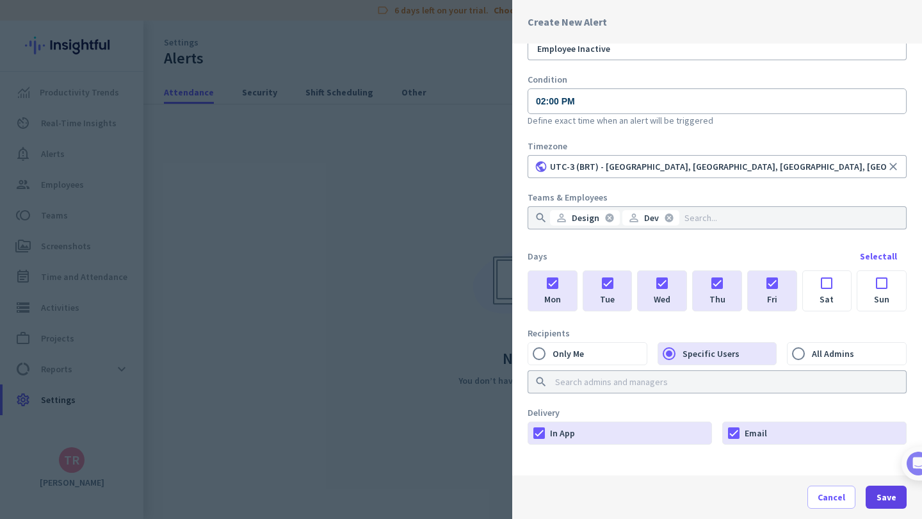
click at [888, 500] on span "Save" at bounding box center [887, 497] width 20 height 13
click at [887, 500] on span "Save" at bounding box center [887, 497] width 20 height 13
drag, startPoint x: 887, startPoint y: 500, endPoint x: 862, endPoint y: 477, distance: 33.6
click at [886, 499] on span "Save" at bounding box center [887, 497] width 20 height 13
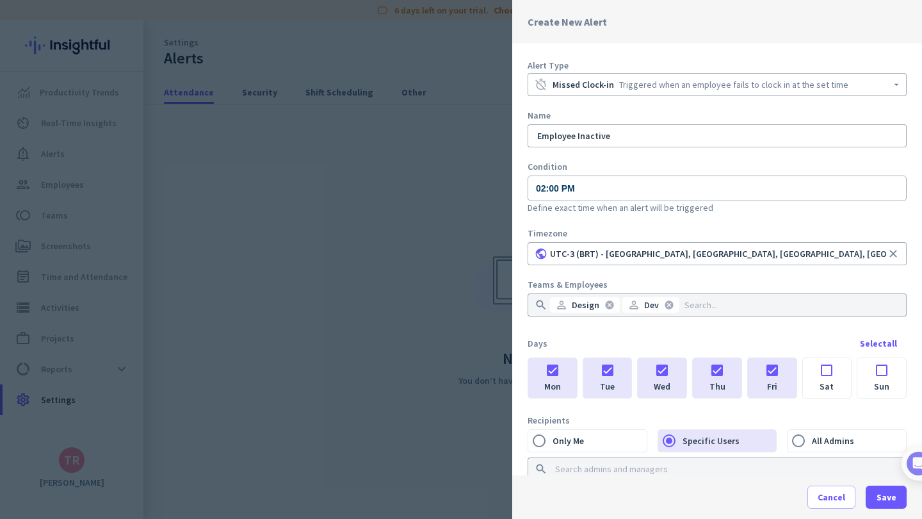
scroll to position [0, 0]
click at [884, 501] on span "Save" at bounding box center [887, 497] width 20 height 13
drag, startPoint x: 804, startPoint y: 441, endPoint x: 791, endPoint y: 440, distance: 12.8
click at [804, 441] on input "All Admins" at bounding box center [799, 441] width 22 height 22
radio input "true"
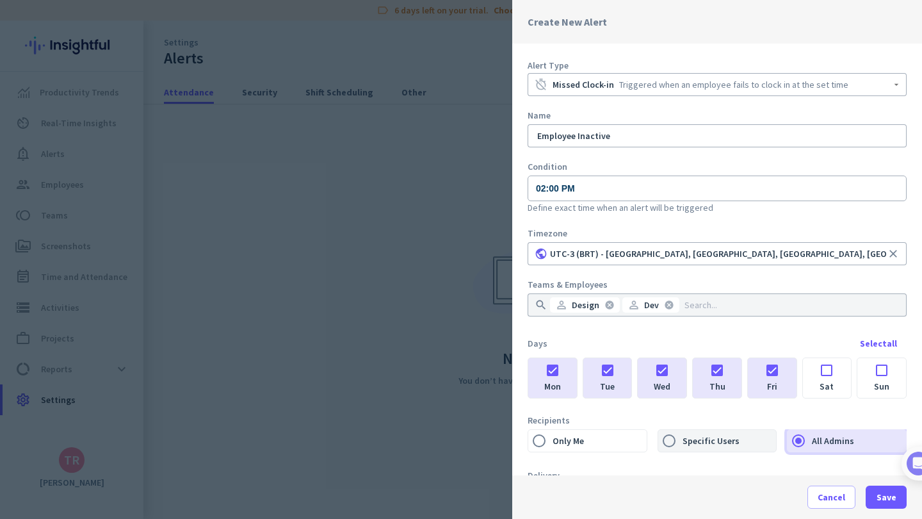
click at [731, 440] on label "Specific Users" at bounding box center [728, 441] width 97 height 22
click at [680, 440] on input "Specific Users" at bounding box center [669, 441] width 22 height 22
radio input "true"
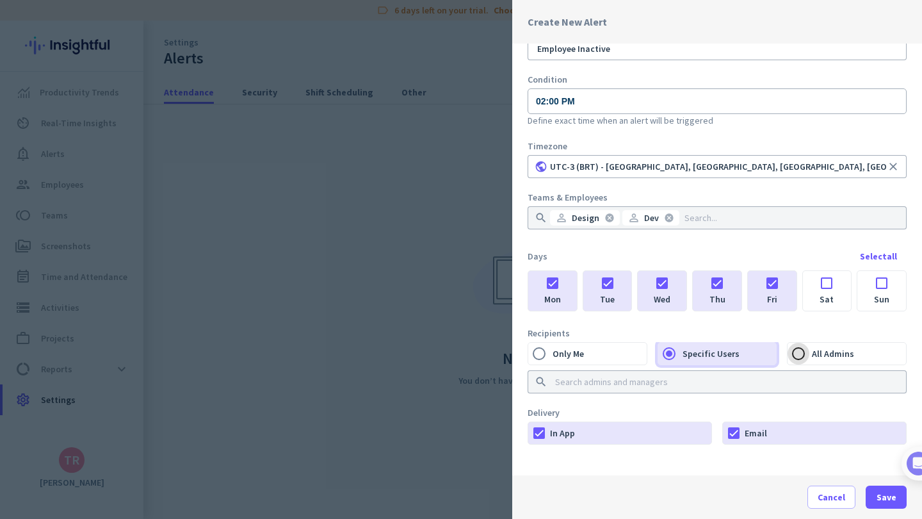
click at [810, 348] on input "All Admins" at bounding box center [799, 354] width 22 height 22
radio input "true"
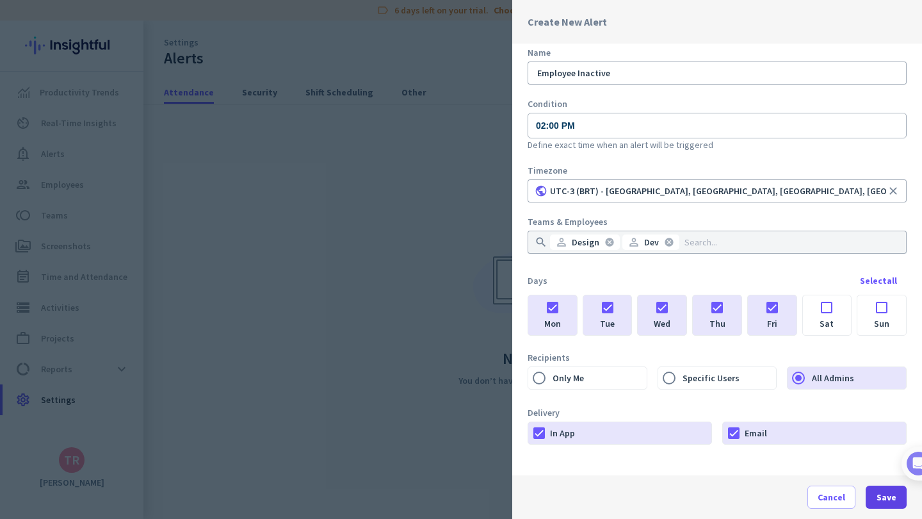
click at [886, 499] on span "Save" at bounding box center [887, 497] width 20 height 13
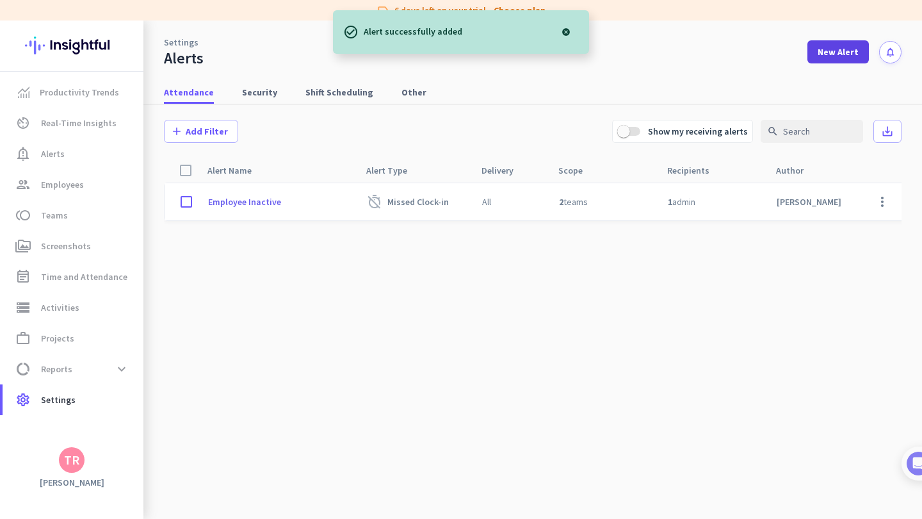
click at [849, 59] on span at bounding box center [838, 52] width 61 height 31
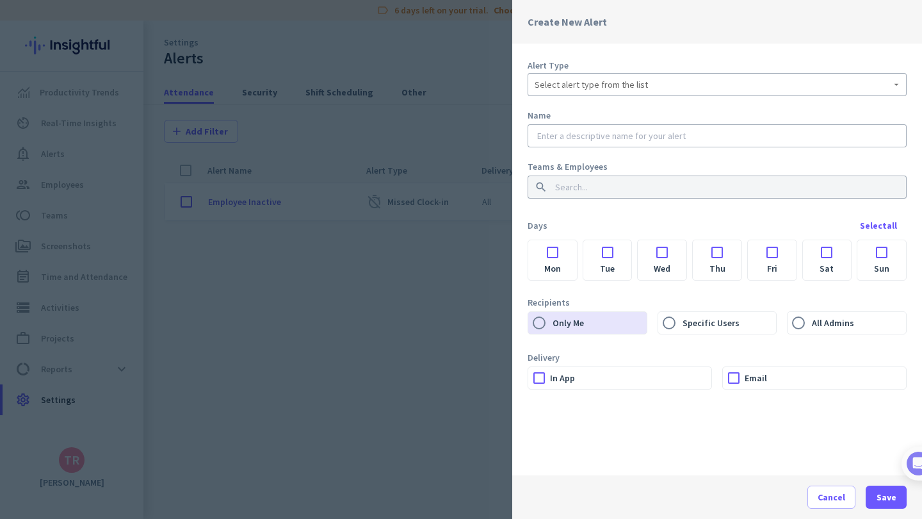
drag, startPoint x: 558, startPoint y: 252, endPoint x: 595, endPoint y: 248, distance: 37.3
click at [558, 252] on div at bounding box center [552, 248] width 49 height 17
click at [606, 251] on div at bounding box center [607, 248] width 49 height 17
click at [664, 251] on div at bounding box center [662, 248] width 49 height 17
click at [731, 249] on div at bounding box center [717, 248] width 49 height 17
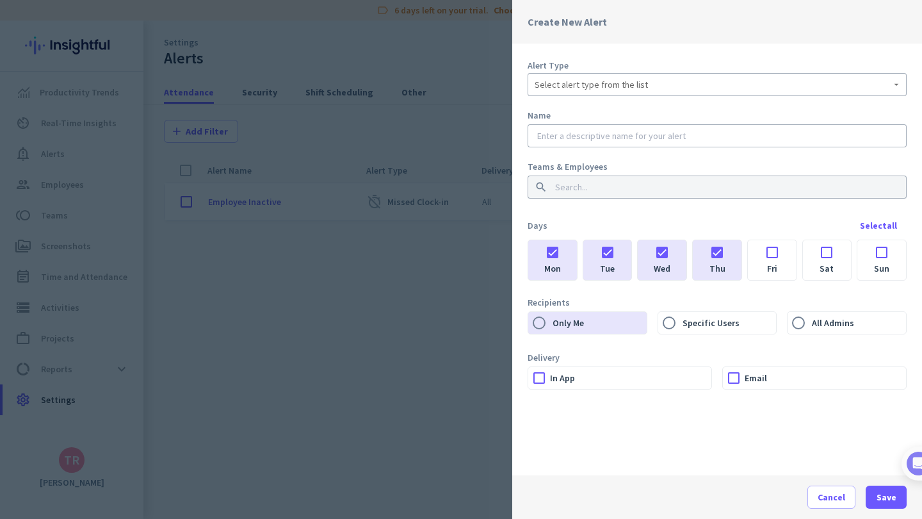
click at [783, 250] on div at bounding box center [772, 248] width 49 height 17
click at [824, 249] on div at bounding box center [827, 248] width 49 height 17
drag, startPoint x: 826, startPoint y: 255, endPoint x: 815, endPoint y: 245, distance: 14.5
click at [826, 255] on div at bounding box center [827, 248] width 49 height 17
click at [593, 89] on span "Select alert type from the list" at bounding box center [591, 84] width 113 height 13
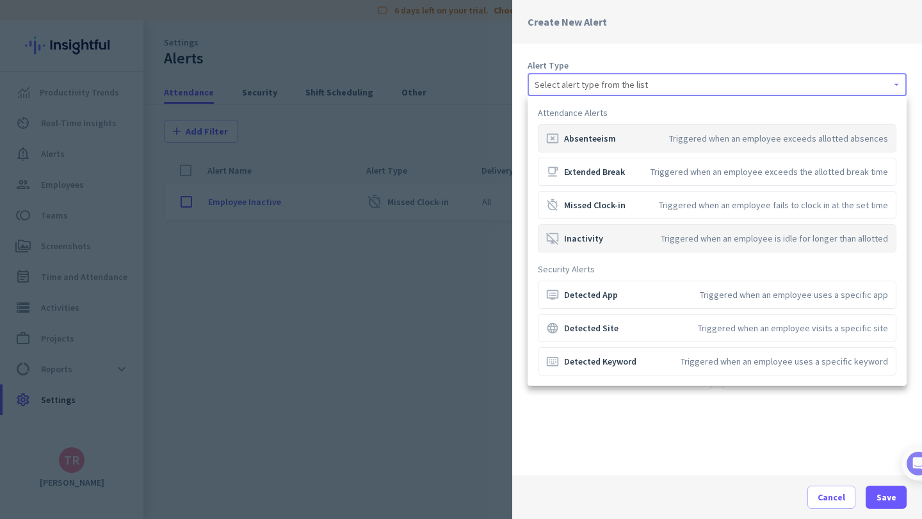
click at [614, 228] on mat-option "desktop_access_disabled Inactivity Triggered when an employee is idle for longe…" at bounding box center [717, 238] width 359 height 28
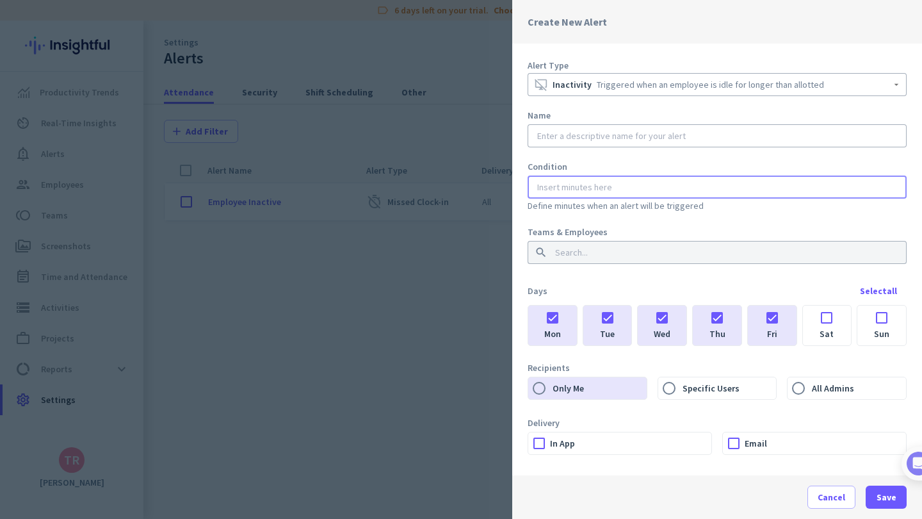
click at [590, 186] on input "number" at bounding box center [717, 187] width 365 height 13
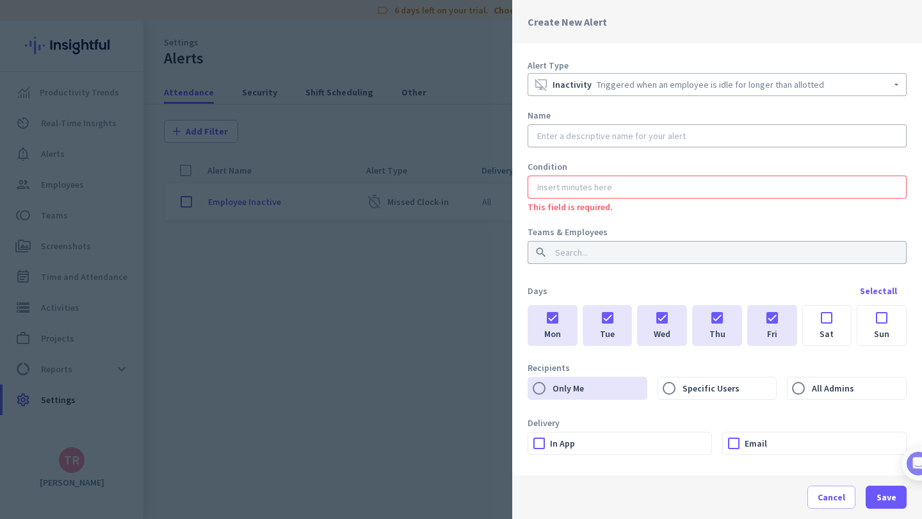
drag, startPoint x: 542, startPoint y: 211, endPoint x: 729, endPoint y: 211, distance: 186.4
click at [729, 211] on div "This field is required. Define minutes when an alert will be triggered" at bounding box center [717, 206] width 379 height 14
drag, startPoint x: 682, startPoint y: 209, endPoint x: 648, endPoint y: 201, distance: 34.8
click at [682, 208] on mat-hint "This field is required. Define minutes when an alert will be triggered" at bounding box center [717, 205] width 379 height 13
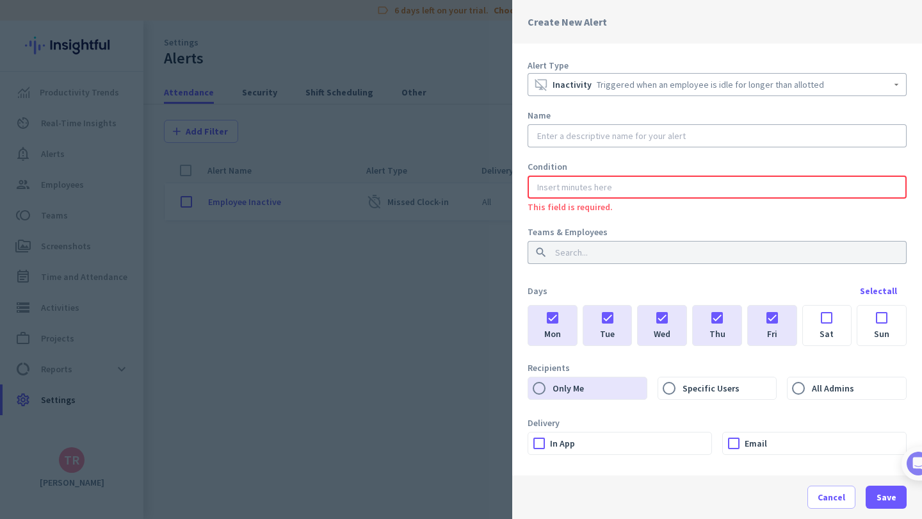
click at [614, 188] on input "number" at bounding box center [717, 187] width 365 height 13
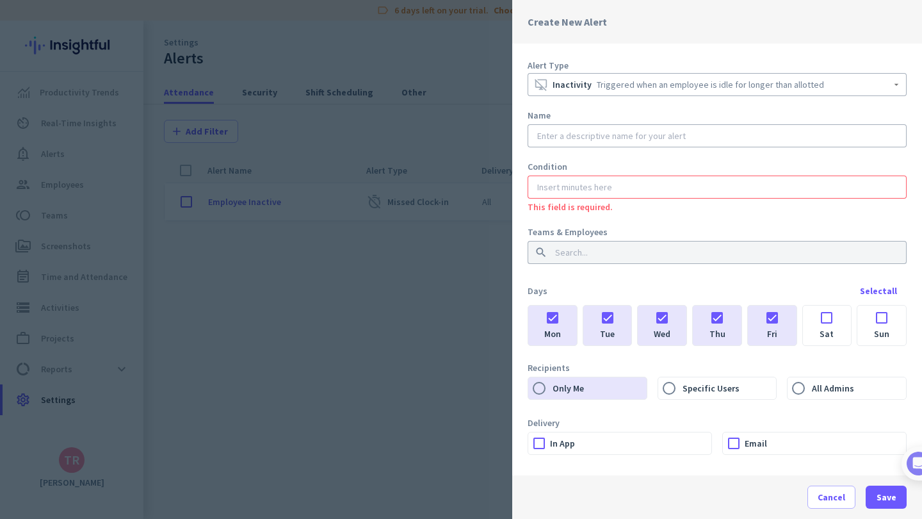
click at [597, 142] on div at bounding box center [717, 135] width 365 height 23
click at [604, 138] on input "text" at bounding box center [717, 135] width 365 height 13
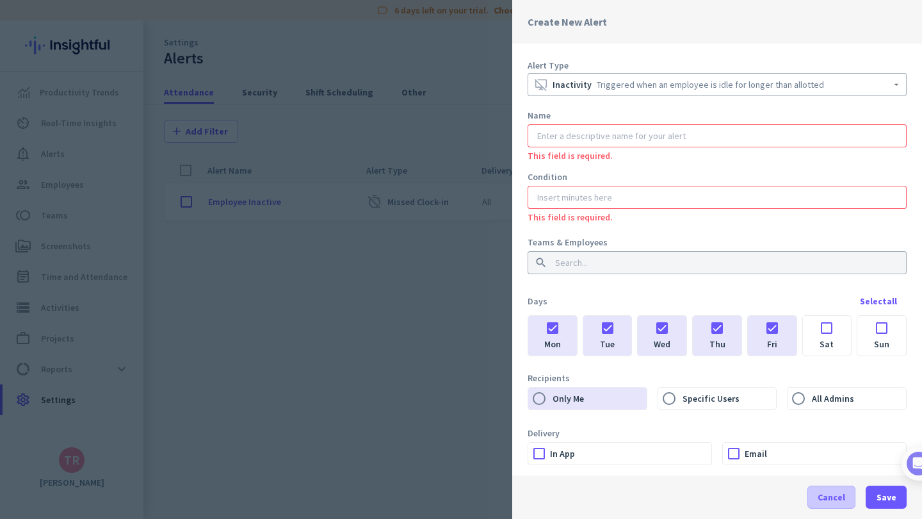
click at [844, 503] on span "Cancel" at bounding box center [832, 497] width 28 height 13
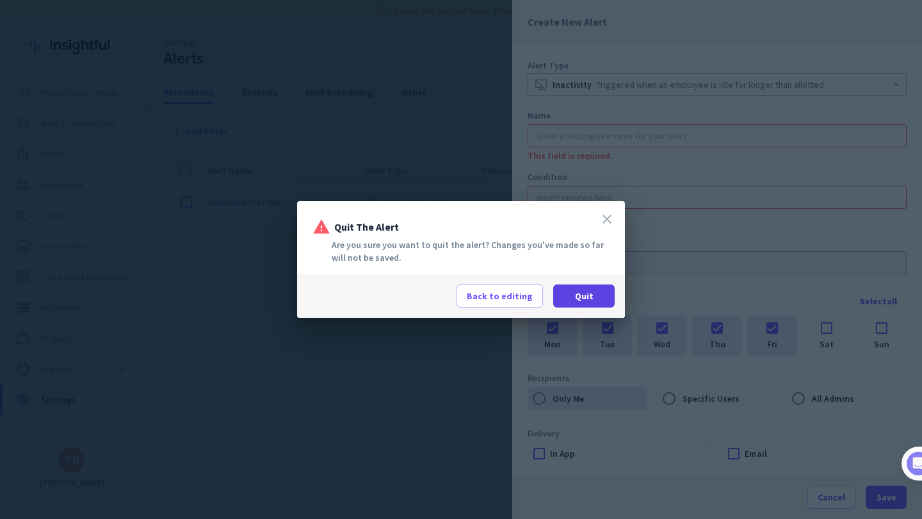
click at [584, 291] on span "Quit" at bounding box center [584, 295] width 19 height 13
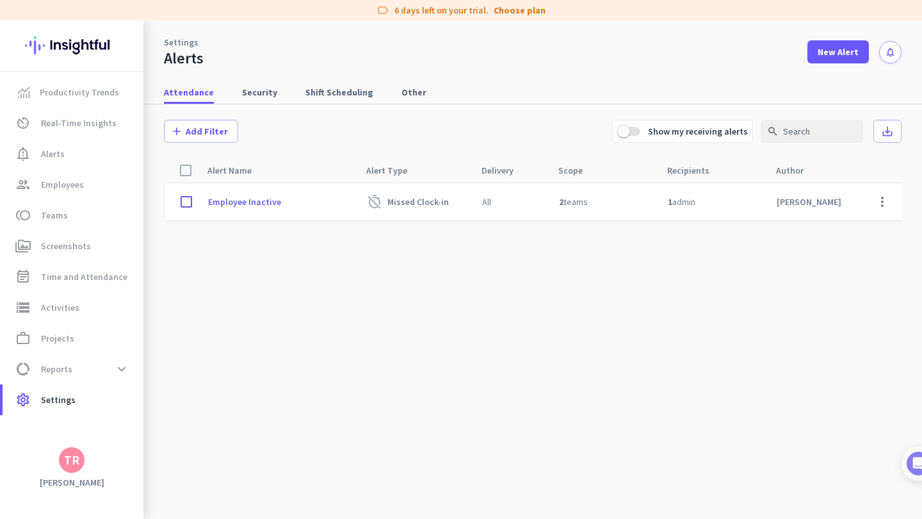
click at [292, 133] on div "add Add Filter Show my receiving alerts search save_alt" at bounding box center [533, 131] width 738 height 54
click at [187, 205] on div at bounding box center [186, 201] width 23 height 23
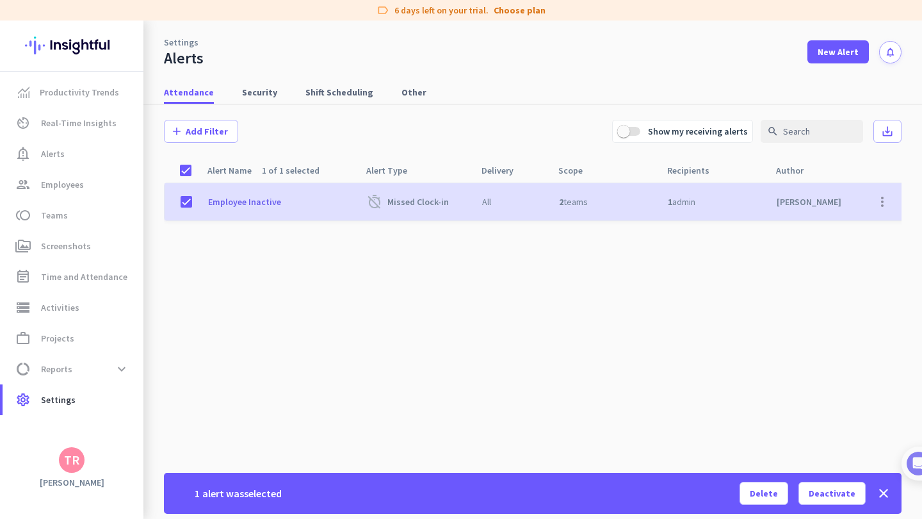
click at [631, 370] on cdk-virtual-scroll-viewport "Employee Inactive timer_off Missed Clock-in All 2 teams 1 admin [PERSON_NAME] A…" at bounding box center [533, 325] width 738 height 285
drag, startPoint x: 510, startPoint y: 354, endPoint x: 510, endPoint y: 346, distance: 7.7
click at [510, 354] on cdk-virtual-scroll-viewport "Employee Inactive timer_off Missed Clock-in All 2 teams 1 admin [PERSON_NAME] A…" at bounding box center [533, 325] width 738 height 285
click at [824, 163] on div "Author arrow_drop_up" at bounding box center [830, 170] width 128 height 24
click at [817, 140] on input "text" at bounding box center [812, 131] width 102 height 23
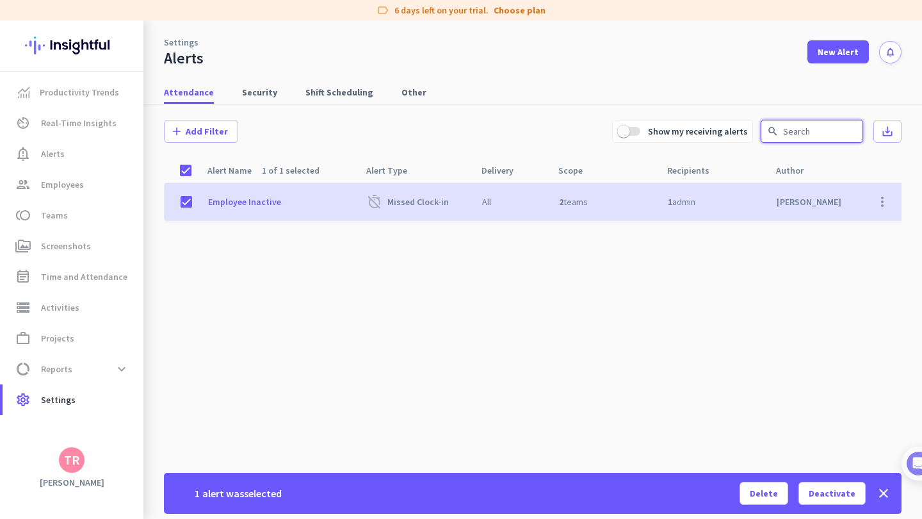
scroll to position [0, 1]
click at [366, 260] on cdk-virtual-scroll-viewport "Employee Inactive timer_off Missed Clock-in All 2 teams 1 admin [PERSON_NAME] A…" at bounding box center [533, 325] width 738 height 285
click at [247, 96] on span "Security" at bounding box center [259, 92] width 35 height 13
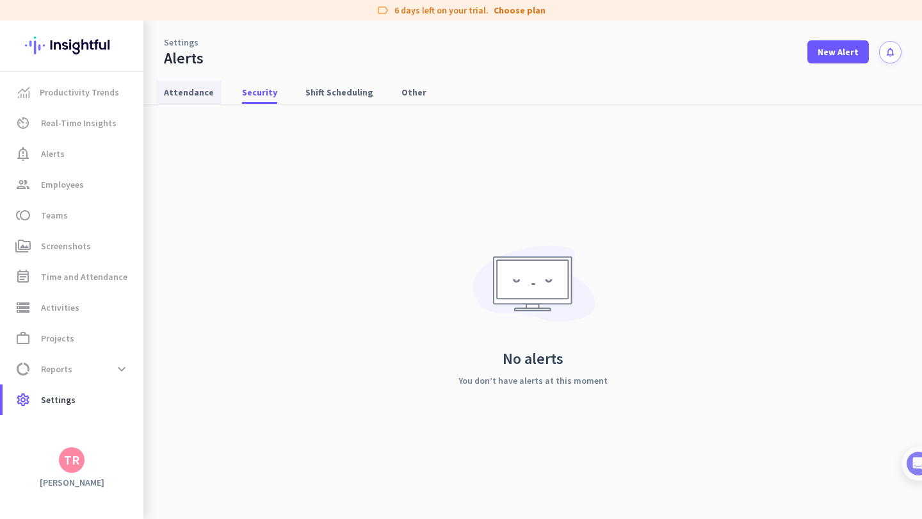
click at [190, 95] on span "Attendance" at bounding box center [189, 92] width 50 height 13
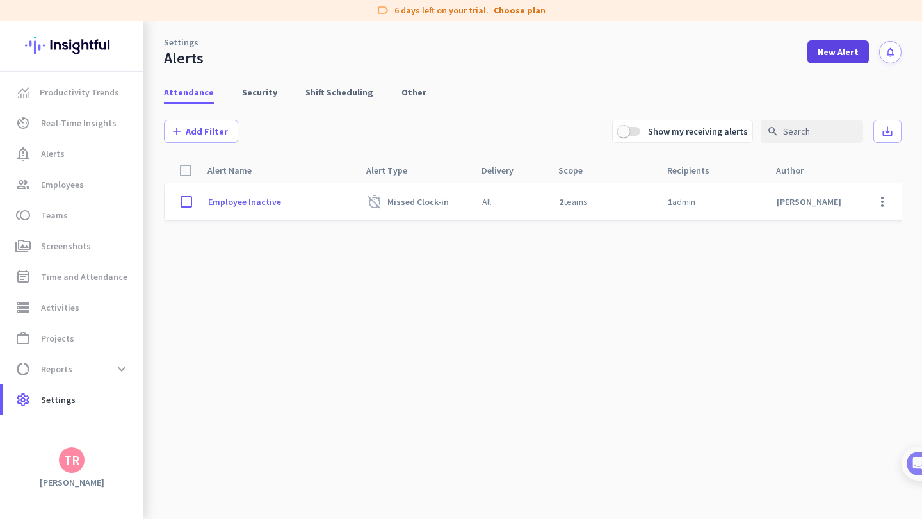
click at [837, 61] on span at bounding box center [838, 52] width 61 height 31
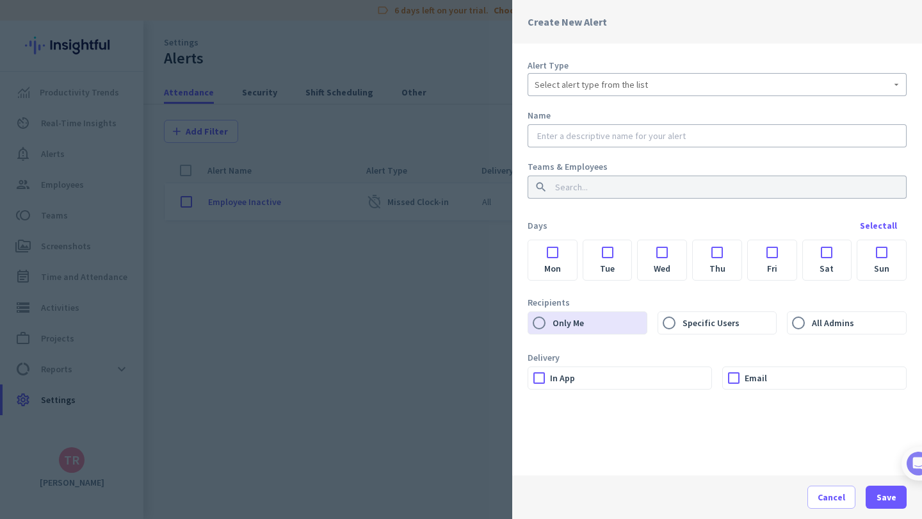
click at [836, 56] on div "Alert Type Select alert type from the list Name Teams & Employees search Days S…" at bounding box center [717, 260] width 410 height 432
click at [574, 85] on span "Select alert type from the list" at bounding box center [591, 84] width 113 height 13
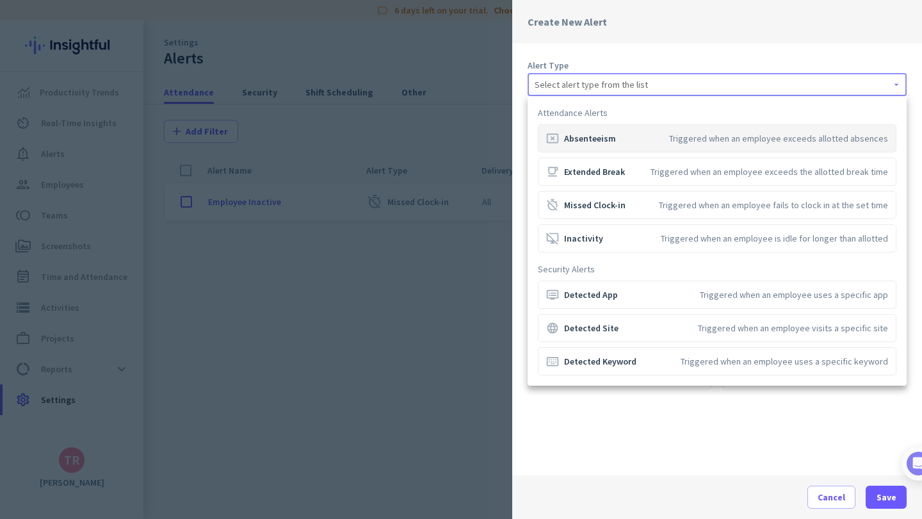
click at [492, 302] on div at bounding box center [461, 259] width 922 height 519
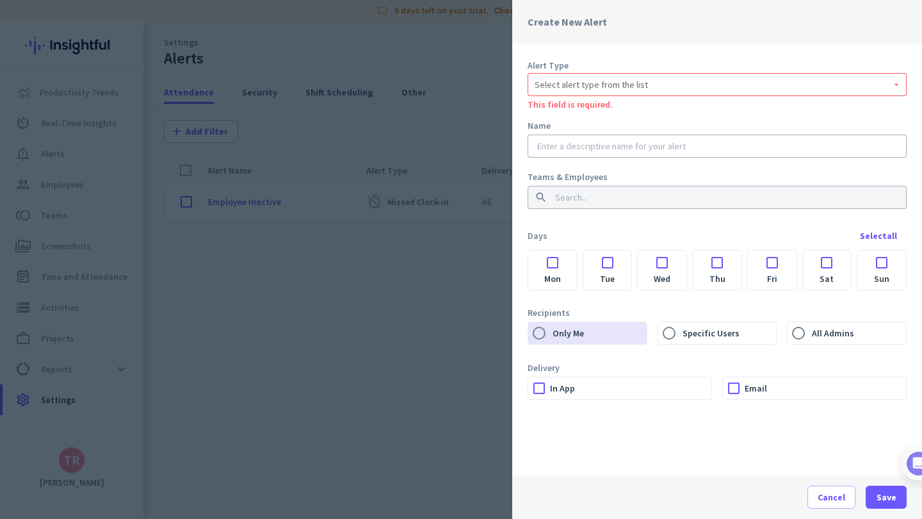
click at [452, 265] on div at bounding box center [461, 259] width 922 height 519
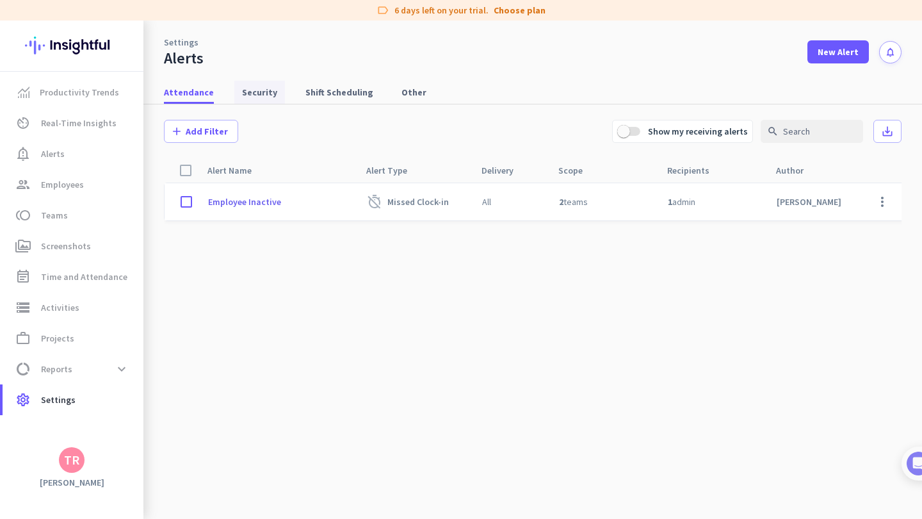
click at [254, 88] on span "Security" at bounding box center [259, 92] width 35 height 13
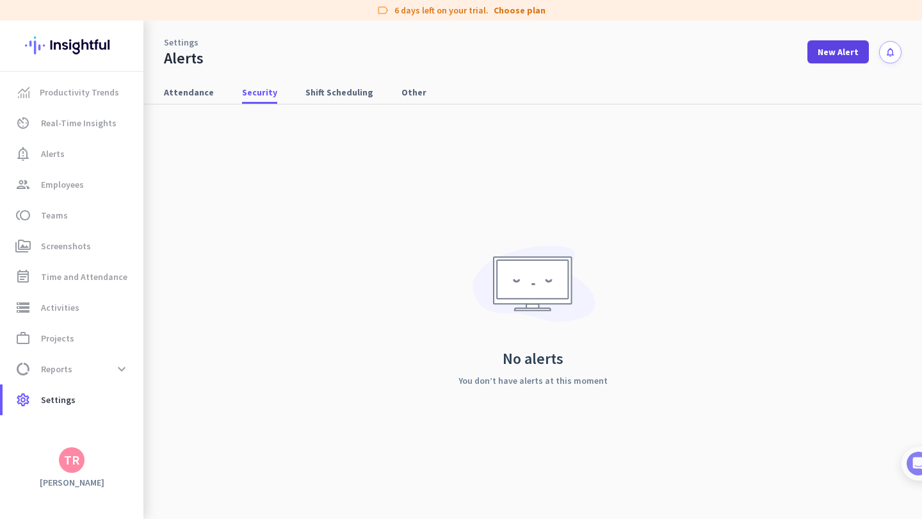
click at [835, 54] on span "New Alert" at bounding box center [838, 51] width 41 height 13
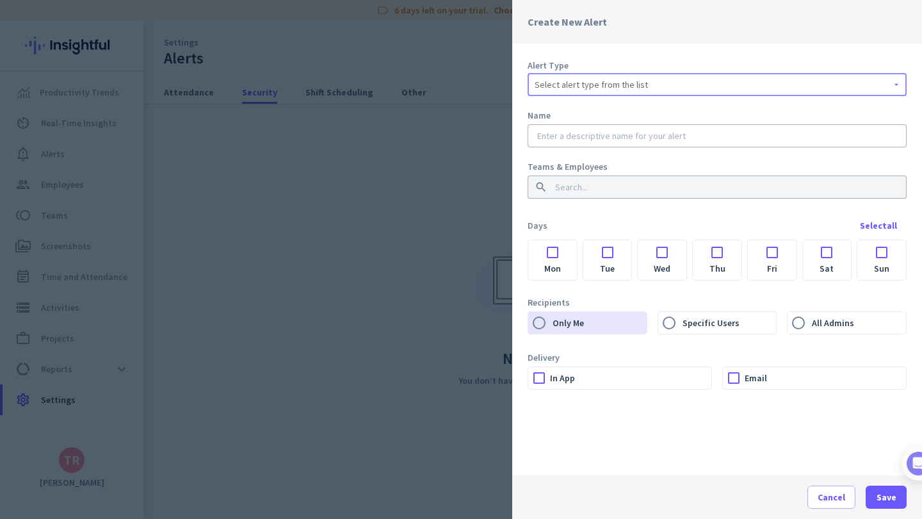
click at [581, 84] on span "Select alert type from the list" at bounding box center [591, 84] width 113 height 13
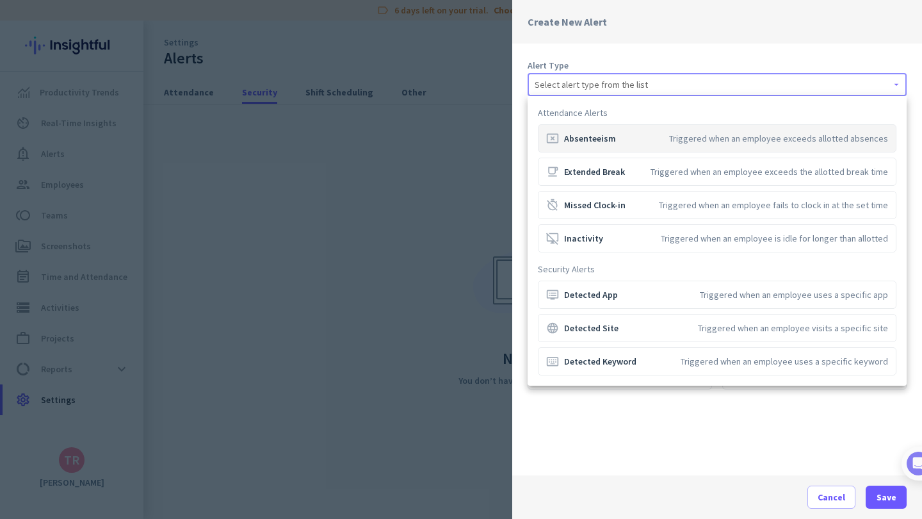
click at [447, 221] on div at bounding box center [461, 259] width 922 height 519
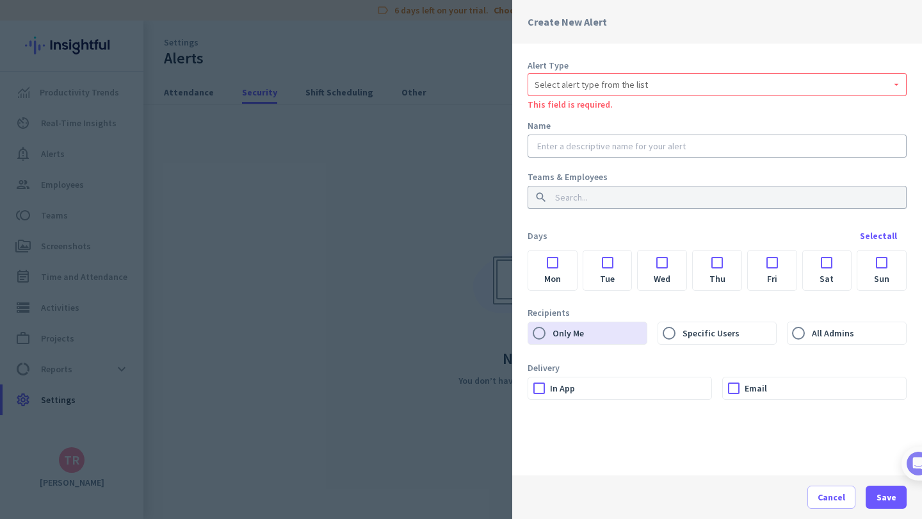
click at [420, 153] on div at bounding box center [461, 259] width 922 height 519
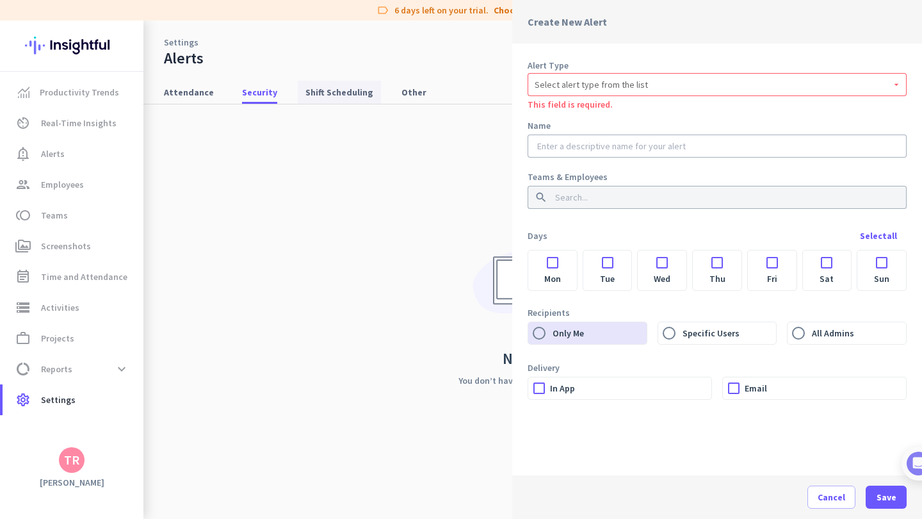
click at [331, 95] on span "Shift Scheduling" at bounding box center [339, 92] width 68 height 13
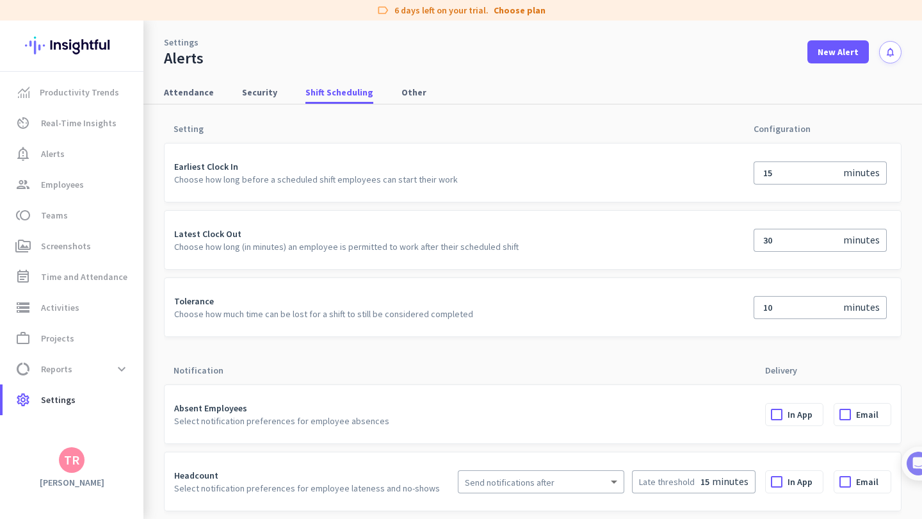
drag, startPoint x: 174, startPoint y: 129, endPoint x: 901, endPoint y: 496, distance: 814.8
click at [901, 496] on form "Setting Configuration Earliest Clock In Choose how long before a scheduled shif…" at bounding box center [533, 311] width 738 height 416
click at [159, 279] on img at bounding box center [155, 269] width 9 height 498
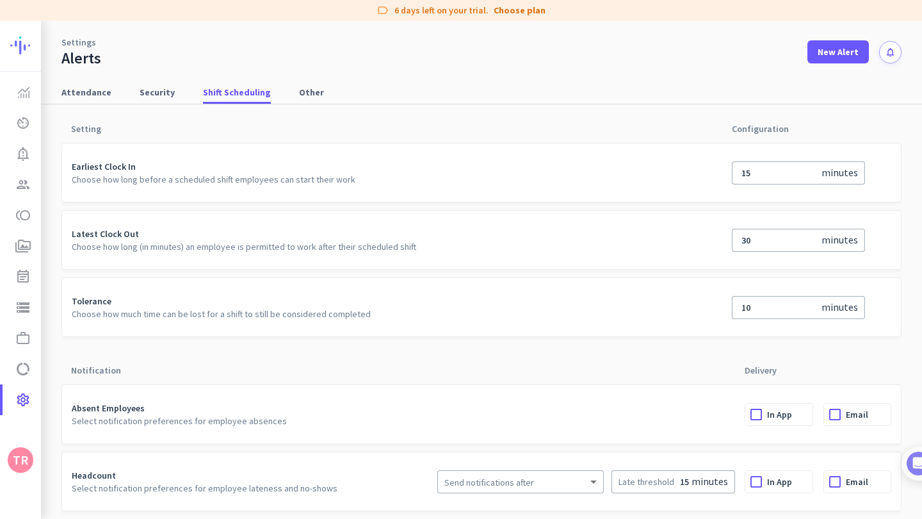
drag, startPoint x: 325, startPoint y: 246, endPoint x: 381, endPoint y: 185, distance: 82.5
click at [325, 245] on p "Choose how long (in minutes) an employee is permitted to work after their sched…" at bounding box center [397, 246] width 651 height 13
click at [44, 167] on mat-tab-nav-panel "Setting Configuration Earliest Clock In Choose how long before a scheduled shif…" at bounding box center [481, 311] width 881 height 416
click at [54, 278] on img at bounding box center [53, 269] width 9 height 498
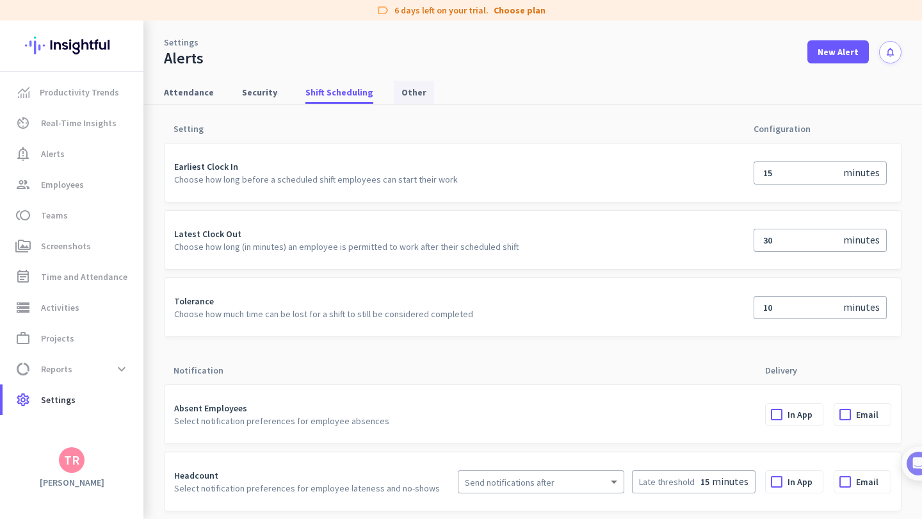
click at [409, 97] on span "Other" at bounding box center [414, 92] width 25 height 13
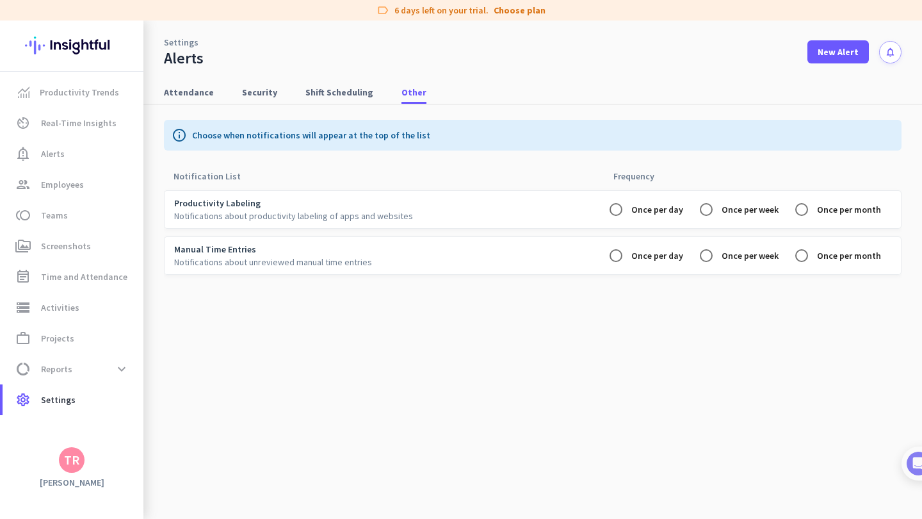
click at [324, 104] on div "info Choose when notifications will appear at the top of the list Notification …" at bounding box center [533, 311] width 738 height 414
click at [330, 94] on span "Shift Scheduling" at bounding box center [339, 92] width 68 height 13
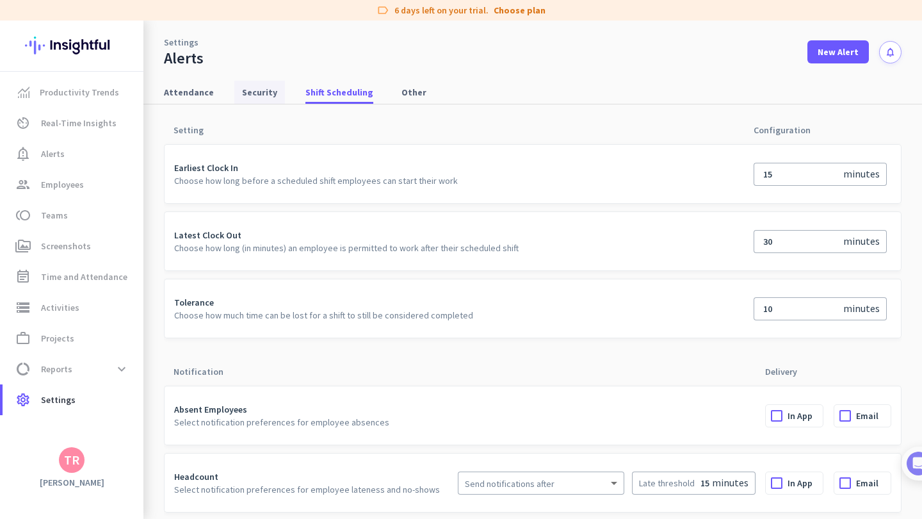
click at [263, 94] on span "Security" at bounding box center [259, 92] width 35 height 13
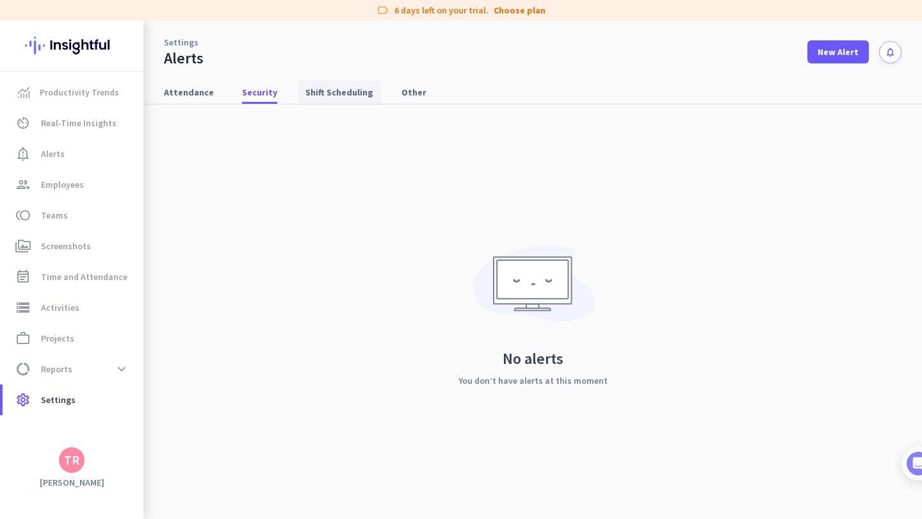
click at [340, 99] on span "Shift Scheduling" at bounding box center [339, 92] width 68 height 23
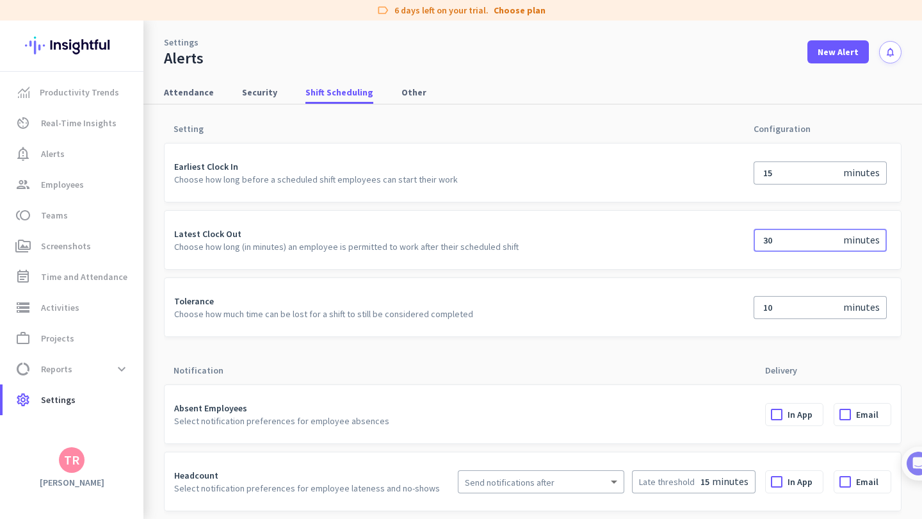
drag, startPoint x: 787, startPoint y: 240, endPoint x: 715, endPoint y: 234, distance: 72.7
click at [715, 234] on tr "Latest Clock Out Choose how long (in minutes) an employee is permitted to work …" at bounding box center [533, 240] width 738 height 60
click at [726, 235] on p "Latest Clock Out" at bounding box center [459, 233] width 570 height 13
drag, startPoint x: 769, startPoint y: 239, endPoint x: 720, endPoint y: 237, distance: 49.4
click at [720, 237] on tr "Latest Clock Out Choose how long (in minutes) an employee is permitted to work …" at bounding box center [533, 240] width 738 height 60
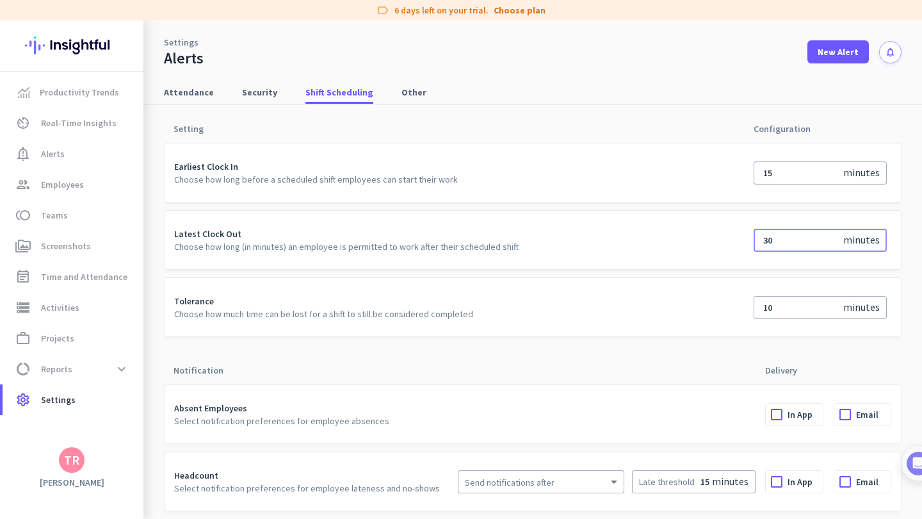
type input "0"
click at [786, 168] on div "15" at bounding box center [802, 172] width 83 height 23
click at [785, 172] on input "15" at bounding box center [802, 173] width 83 height 13
click at [779, 236] on input "number" at bounding box center [802, 240] width 83 height 13
type input "30"
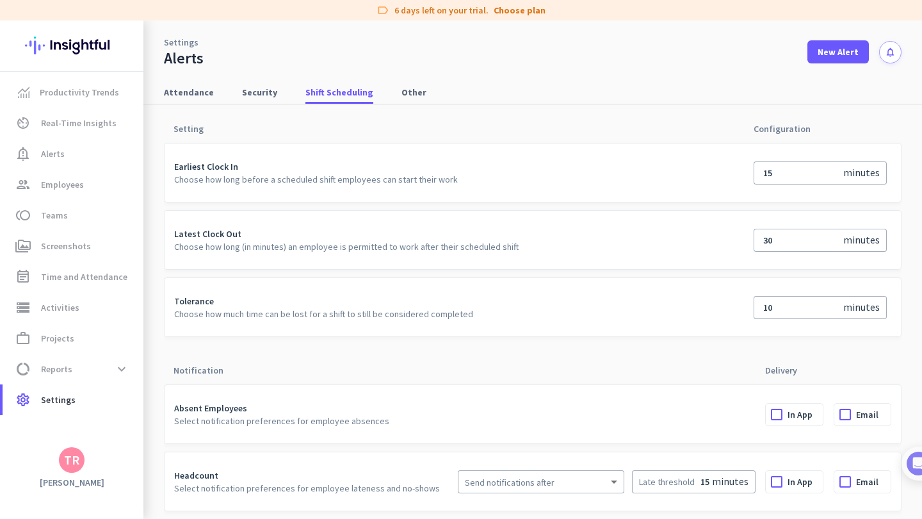
drag, startPoint x: 615, startPoint y: 352, endPoint x: 604, endPoint y: 341, distance: 15.4
click at [615, 352] on table "Notification Delivery Absent Employees Select notification preferences for empl…" at bounding box center [533, 432] width 738 height 174
click at [558, 483] on div at bounding box center [584, 481] width 53 height 15
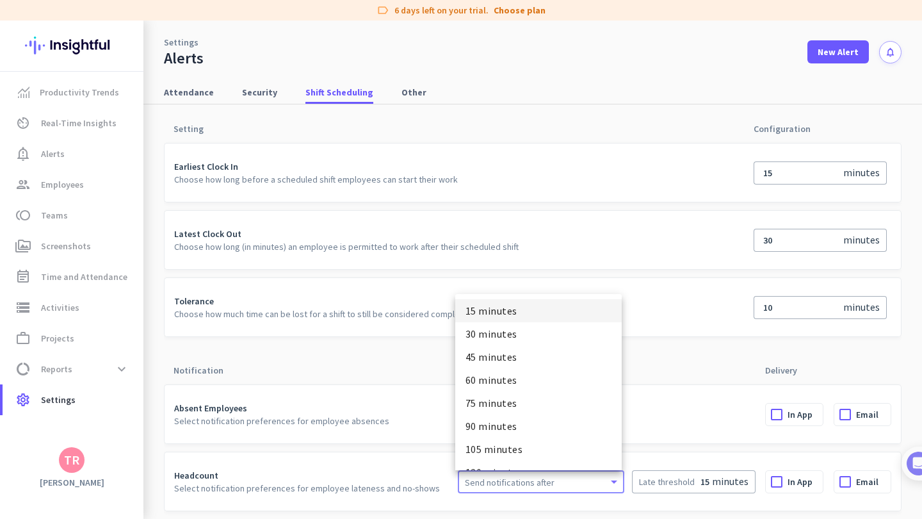
click at [375, 474] on div at bounding box center [461, 259] width 922 height 519
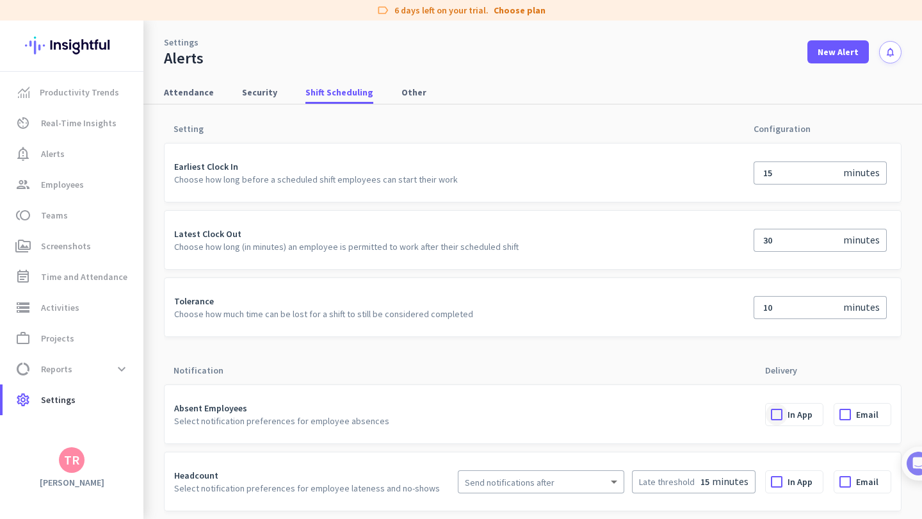
click at [779, 416] on div at bounding box center [777, 414] width 22 height 22
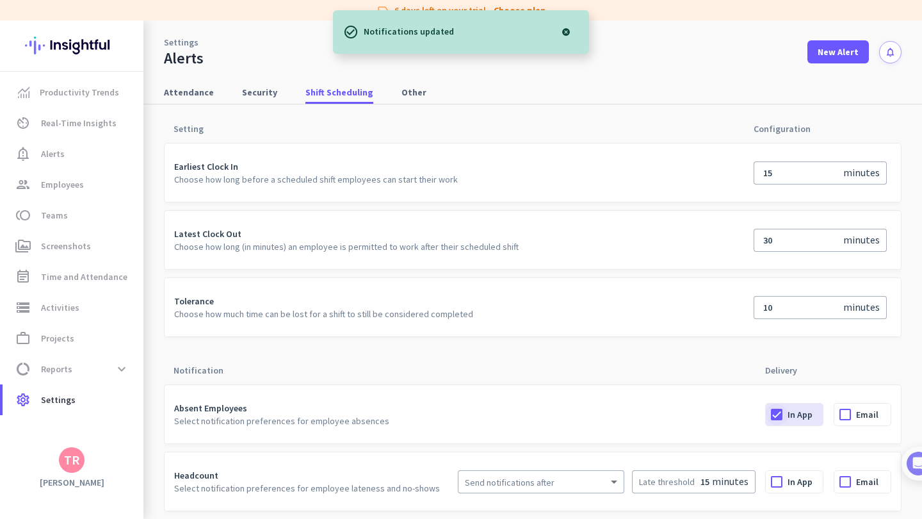
click at [785, 411] on div at bounding box center [777, 414] width 22 height 22
click at [71, 398] on span "Settings" at bounding box center [58, 399] width 35 height 15
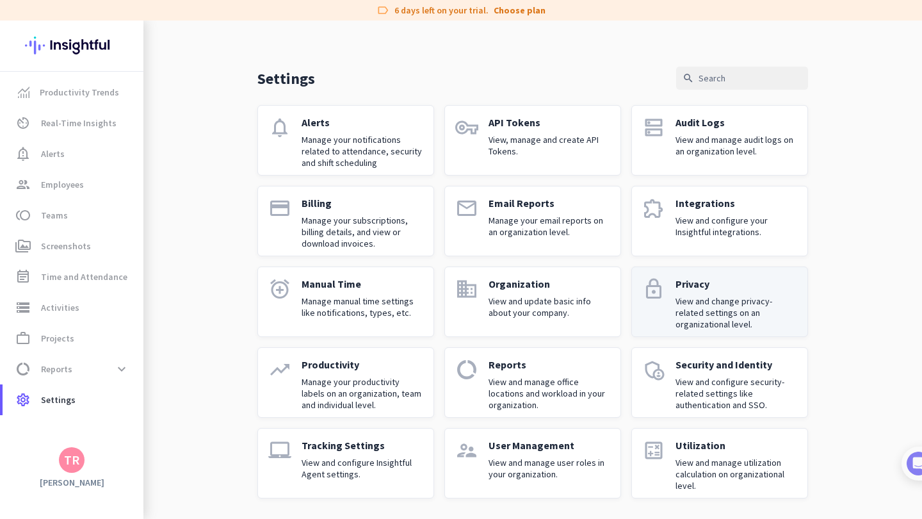
scroll to position [15, 0]
click at [678, 289] on p "Privacy" at bounding box center [737, 283] width 122 height 13
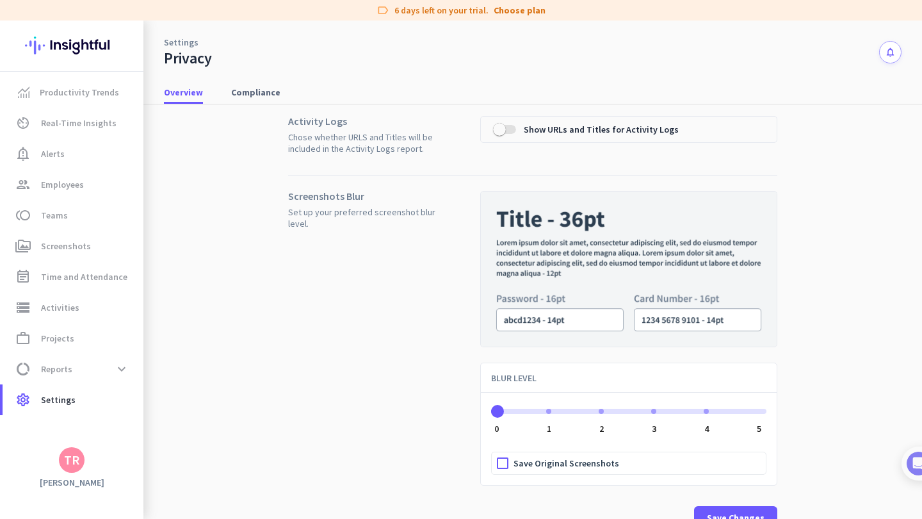
scroll to position [30, 0]
click at [534, 132] on span "Show URLs and Titles for Activity Logs" at bounding box center [601, 128] width 155 height 13
click at [516, 132] on button "Show URLs and Titles for Activity Logs" at bounding box center [504, 128] width 23 height 13
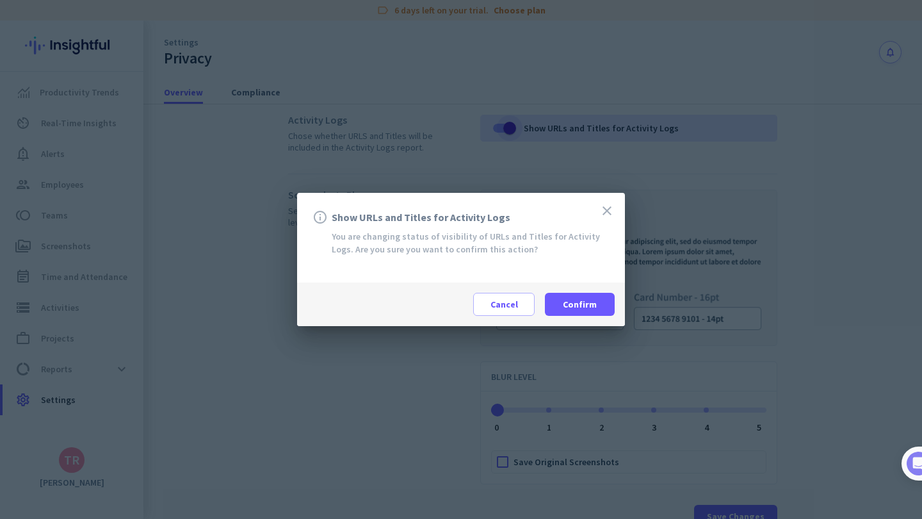
scroll to position [1, 1]
drag, startPoint x: 329, startPoint y: 215, endPoint x: 593, endPoint y: 256, distance: 267.6
click at [593, 256] on div "close info Show URLs and Titles for Activity Logs You are changing status of vi…" at bounding box center [461, 238] width 328 height 90
copy div "Show URLs and Titles for Activity Logs You are changing status of visibility of…"
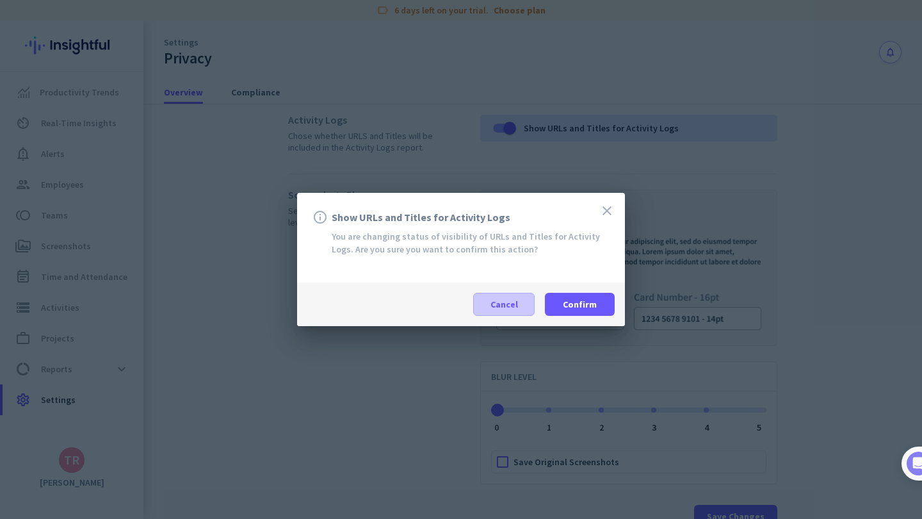
click at [511, 304] on span "Cancel" at bounding box center [505, 304] width 28 height 13
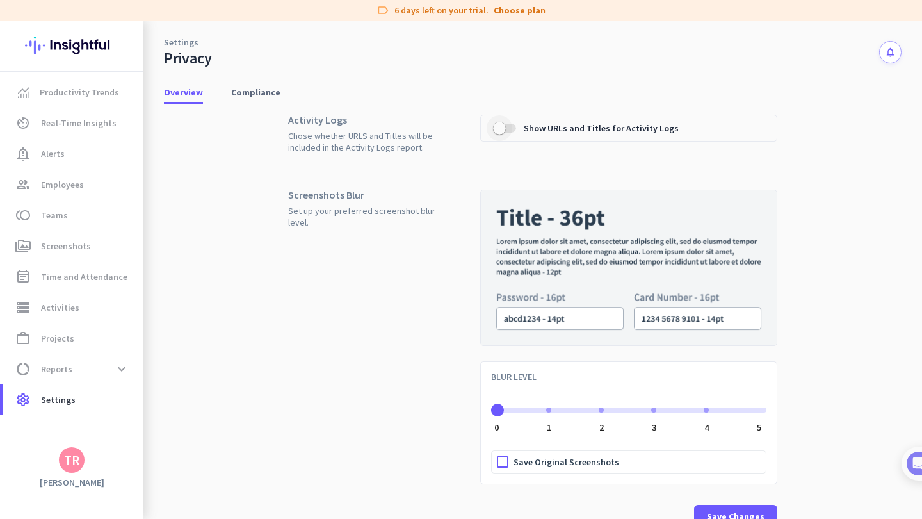
click at [501, 126] on span "button" at bounding box center [499, 128] width 13 height 13
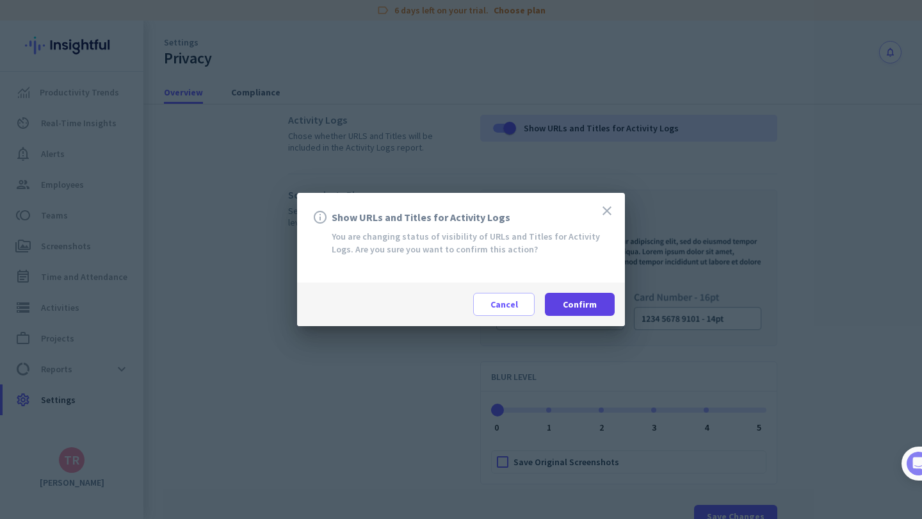
click at [581, 295] on span at bounding box center [580, 304] width 70 height 31
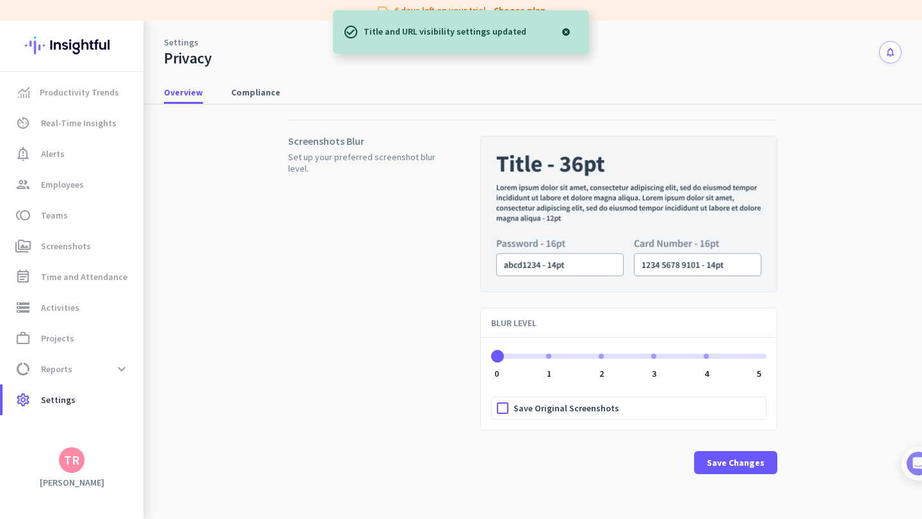
scroll to position [1, 0]
